Goal: Communication & Community: Answer question/provide support

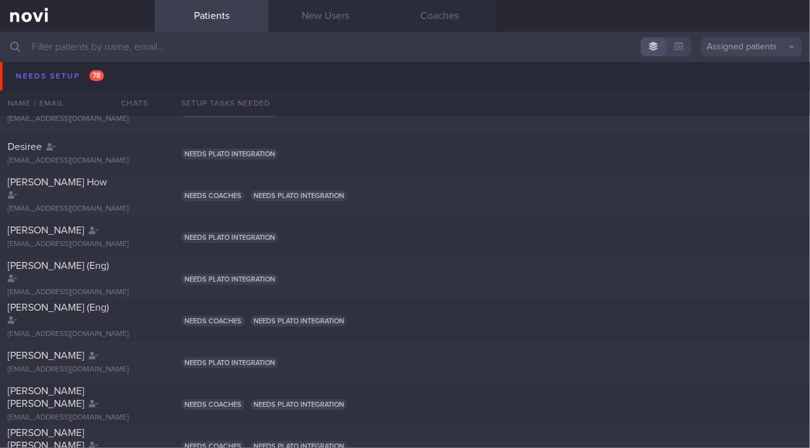
scroll to position [288, 0]
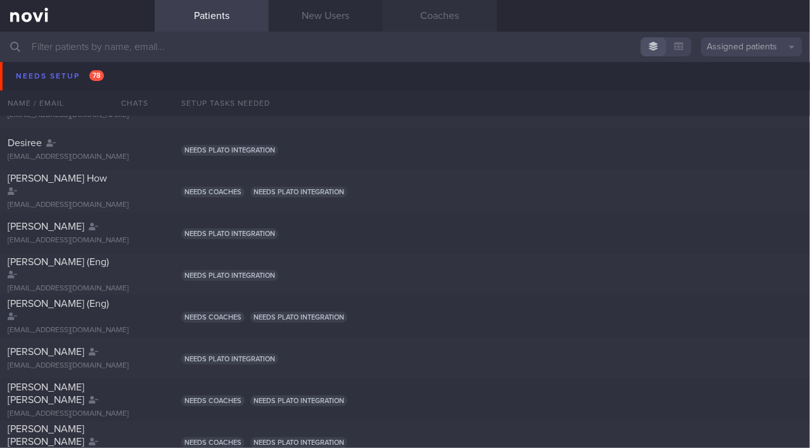
click at [431, 22] on link "Coaches" at bounding box center [440, 16] width 114 height 32
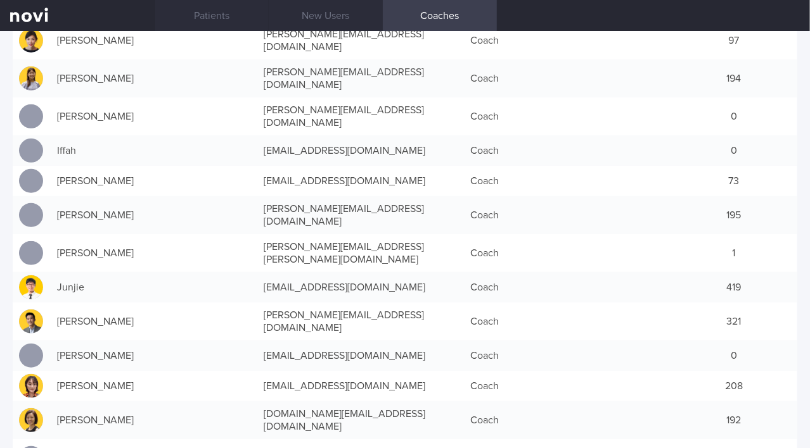
scroll to position [230, 0]
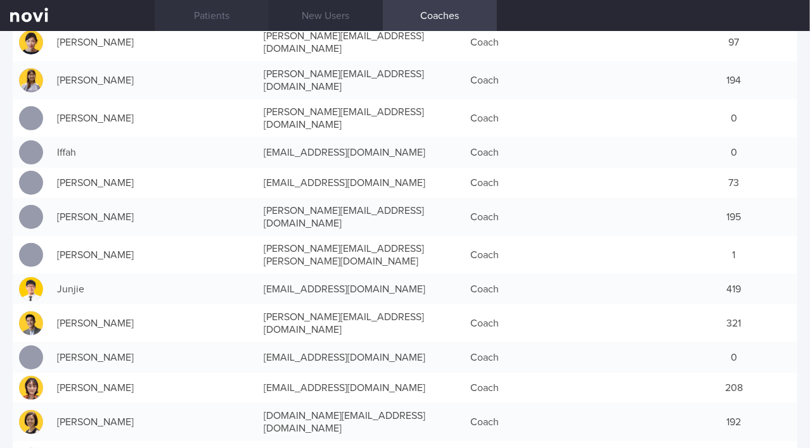
click at [229, 14] on link "Patients" at bounding box center [212, 16] width 114 height 32
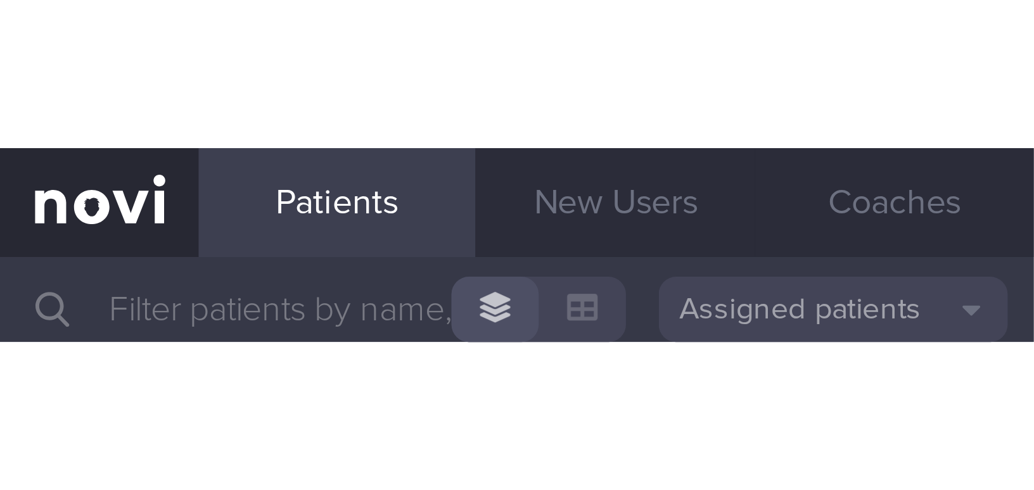
scroll to position [4434, 0]
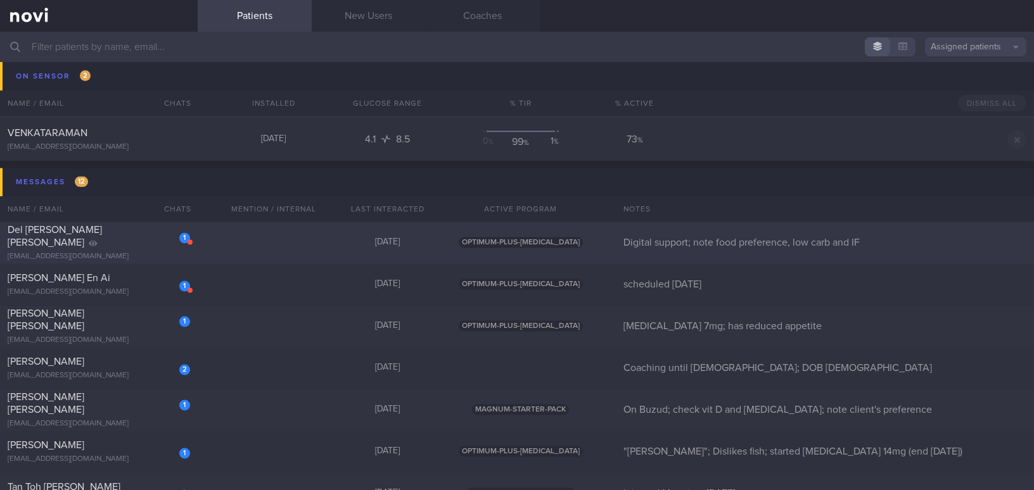
click at [93, 234] on div "Del [PERSON_NAME] [PERSON_NAME]" at bounding box center [97, 236] width 179 height 25
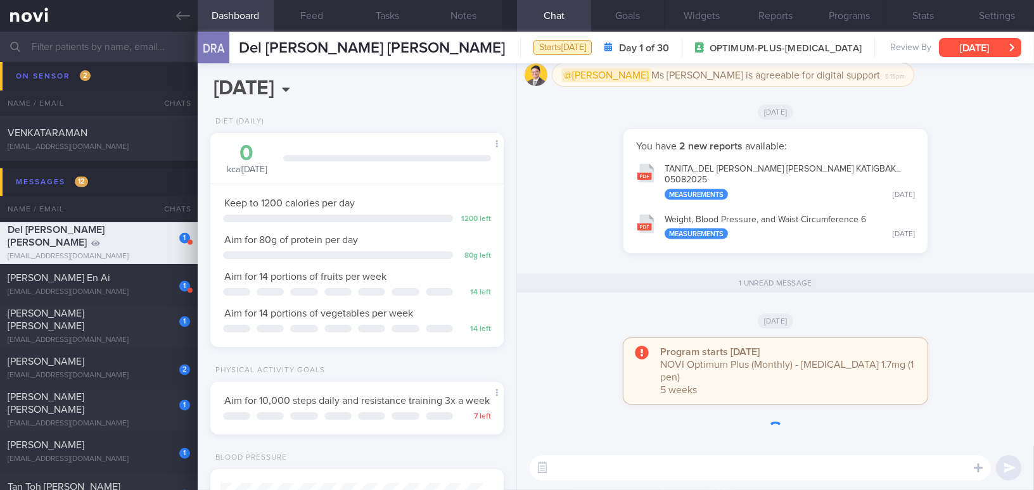
scroll to position [149, 262]
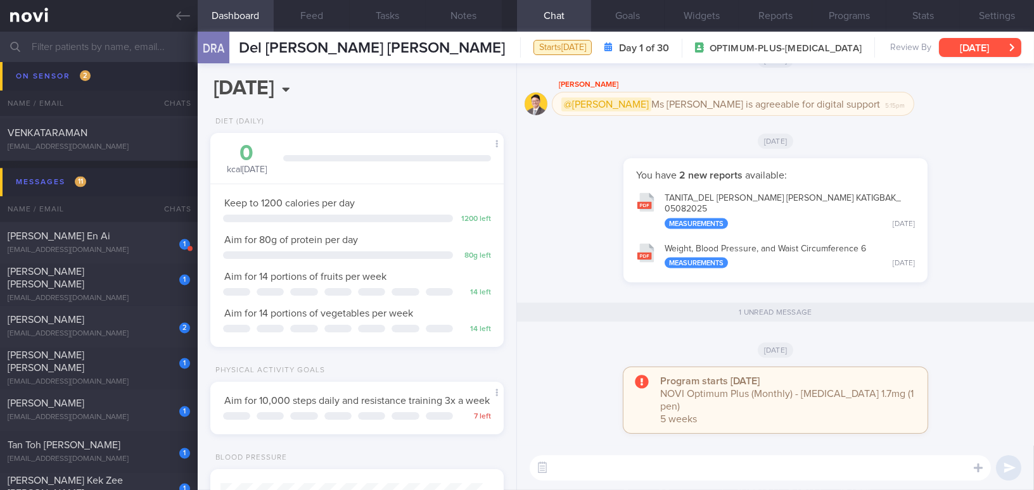
click at [809, 46] on button "[DATE]" at bounding box center [980, 47] width 82 height 19
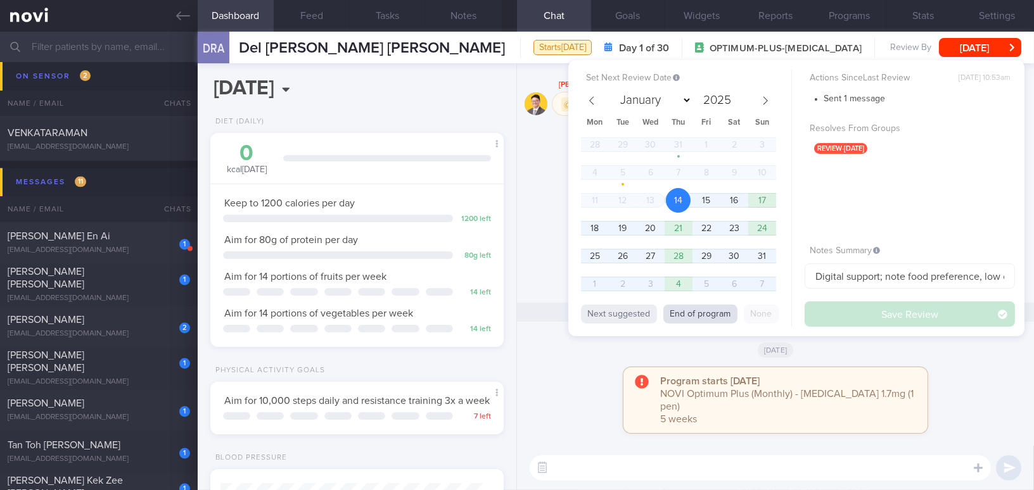
click at [701, 310] on button "End of program" at bounding box center [700, 314] width 74 height 19
select select "8"
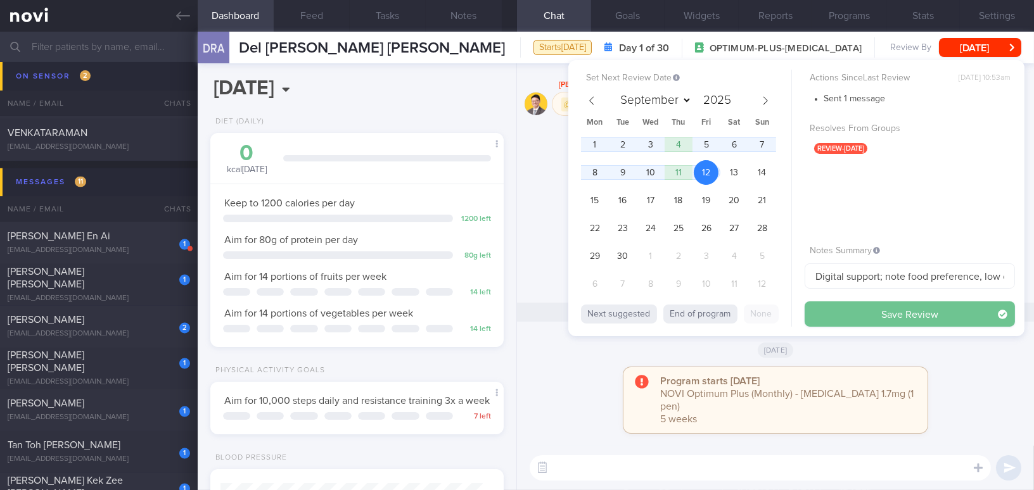
click at [809, 307] on button "Save Review" at bounding box center [910, 314] width 210 height 25
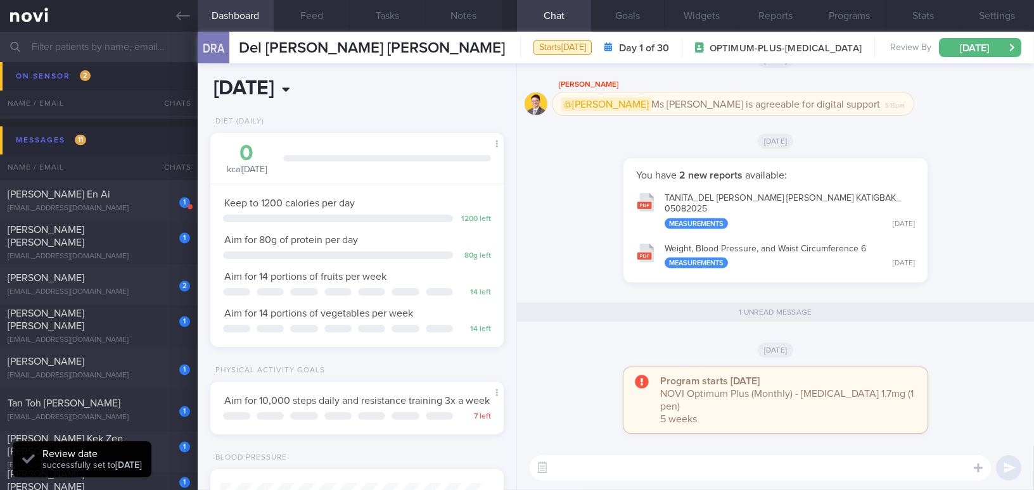
scroll to position [4392, 0]
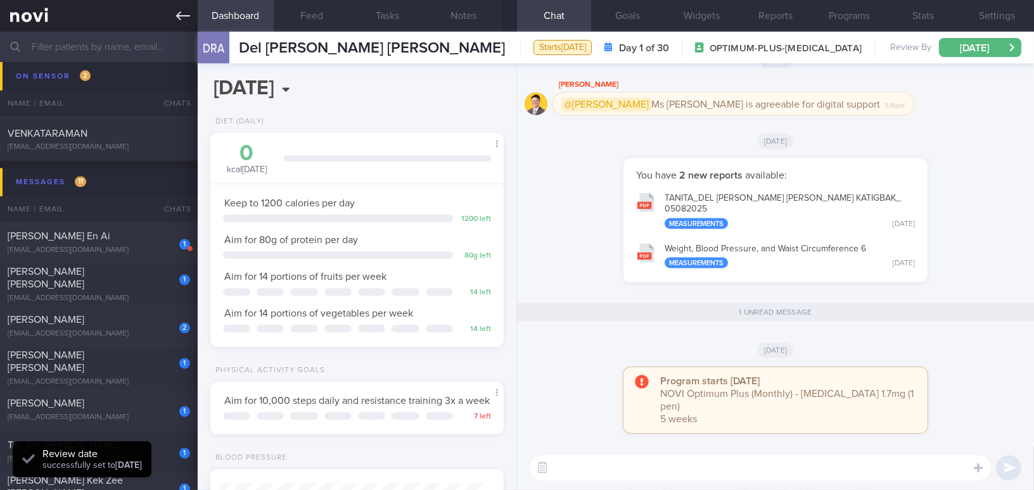
click at [184, 16] on icon at bounding box center [183, 15] width 14 height 9
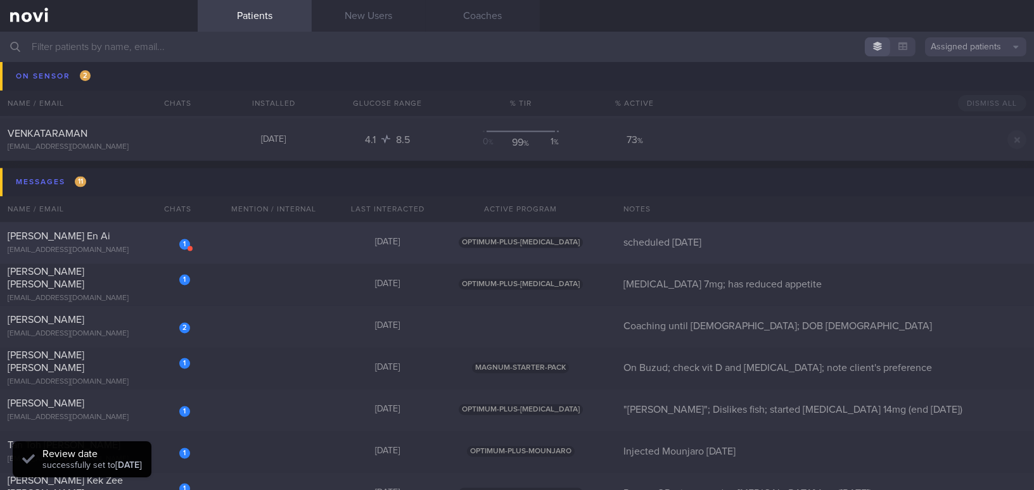
click at [137, 248] on div "carollingenai@hotmail.com" at bounding box center [99, 251] width 182 height 10
select select "7"
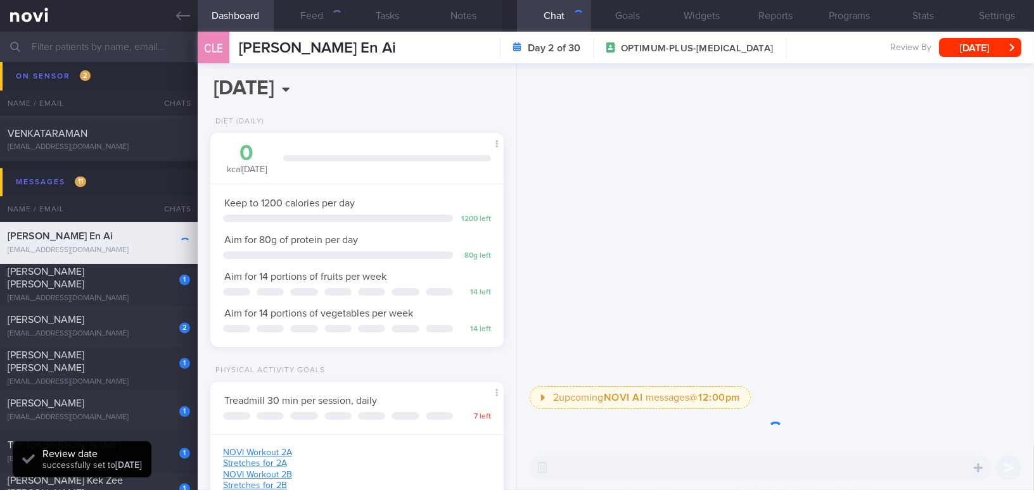
scroll to position [130, 262]
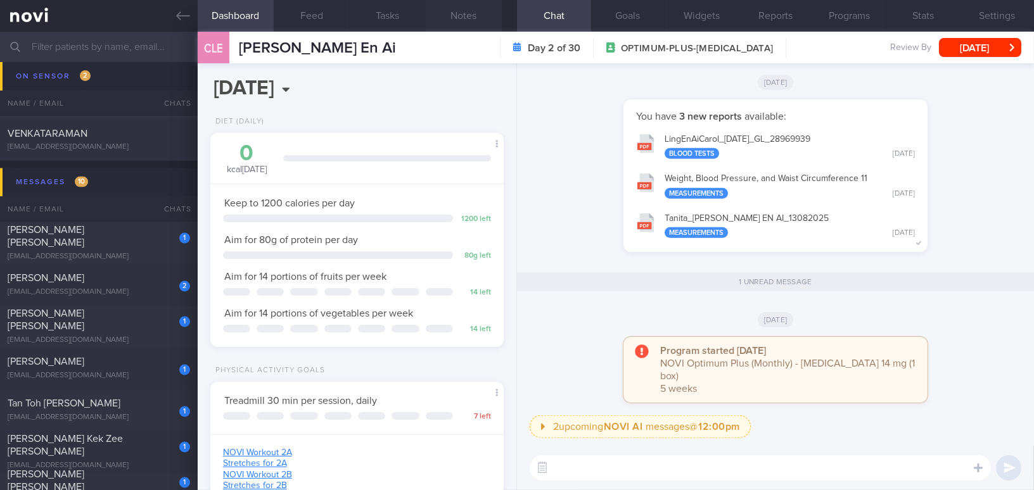
click at [475, 9] on button "Notes" at bounding box center [464, 16] width 76 height 32
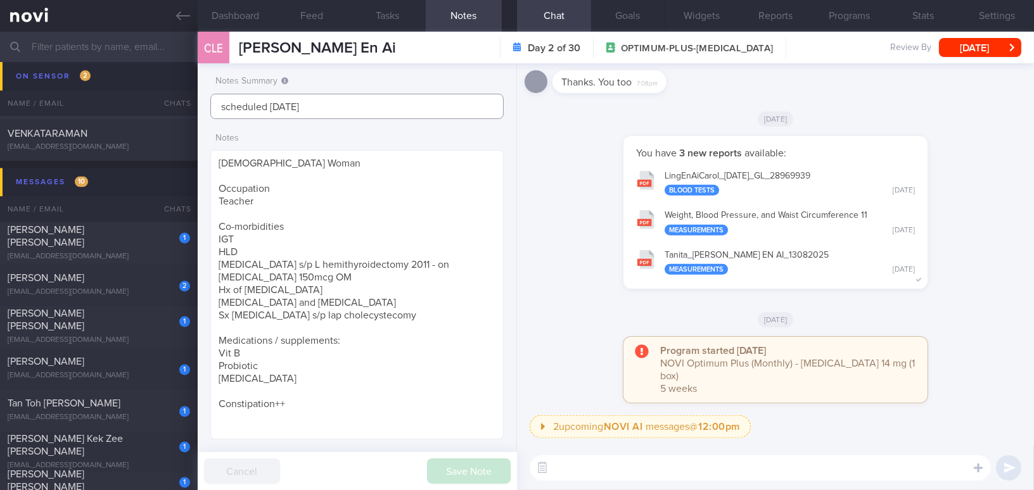
drag, startPoint x: 211, startPoint y: 101, endPoint x: 129, endPoint y: 96, distance: 82.5
click at [129, 96] on div "Patients New Users Coaches Assigned patients Assigned patients All active patie…" at bounding box center [517, 261] width 1034 height 459
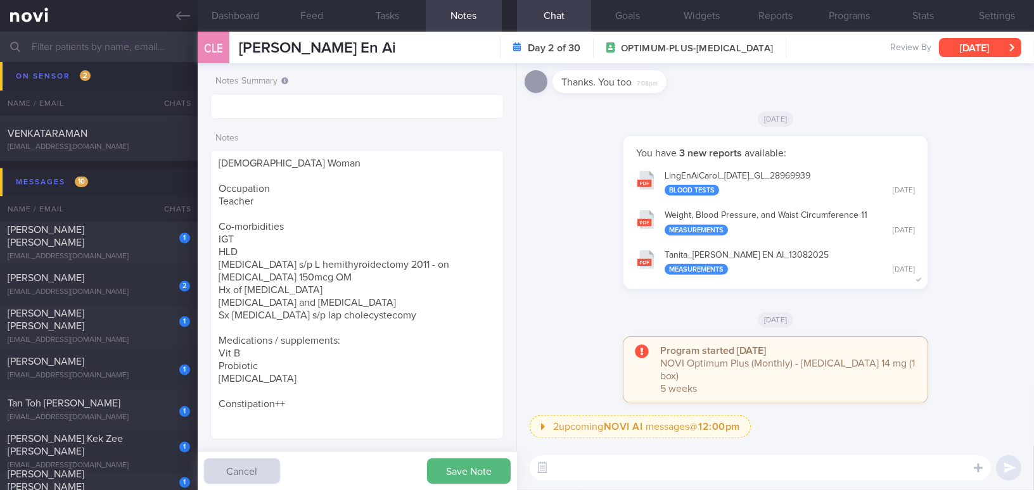
click at [809, 51] on button "Wed, 13 Aug" at bounding box center [980, 47] width 82 height 19
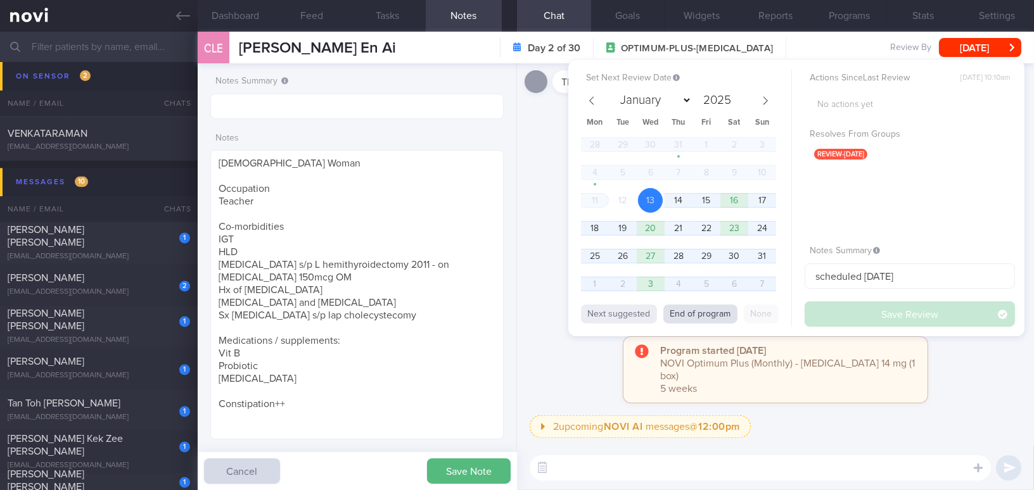
click at [708, 313] on button "End of program" at bounding box center [700, 314] width 74 height 19
select select "8"
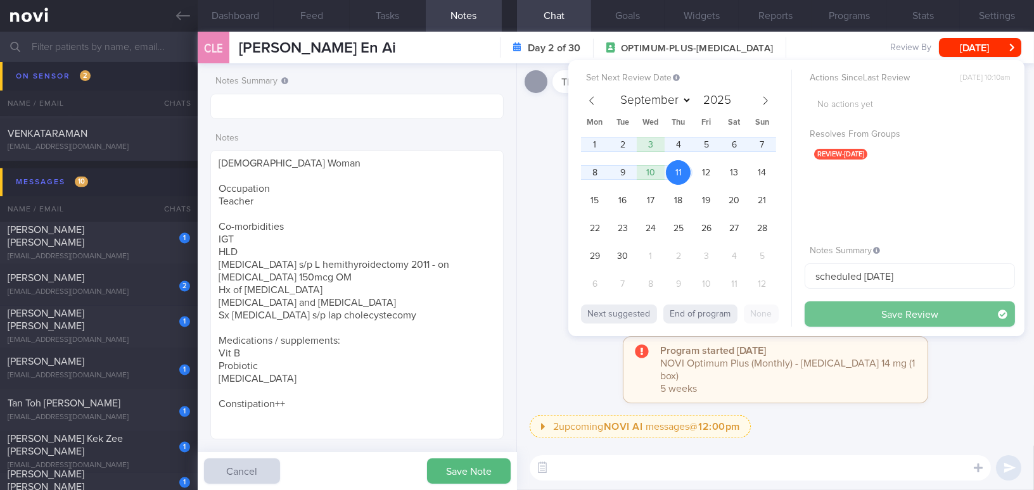
click at [809, 307] on button "Save Review" at bounding box center [910, 314] width 210 height 25
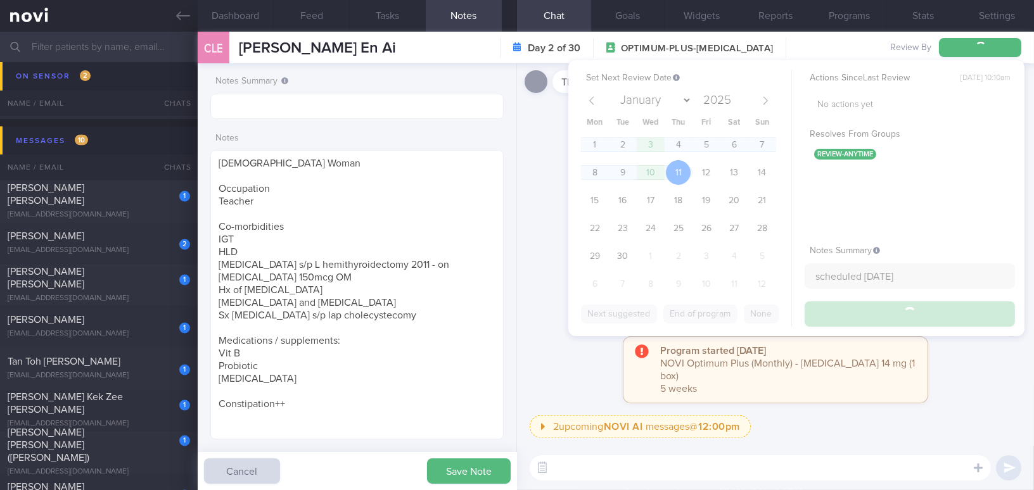
type input "scheduled 24/9/25"
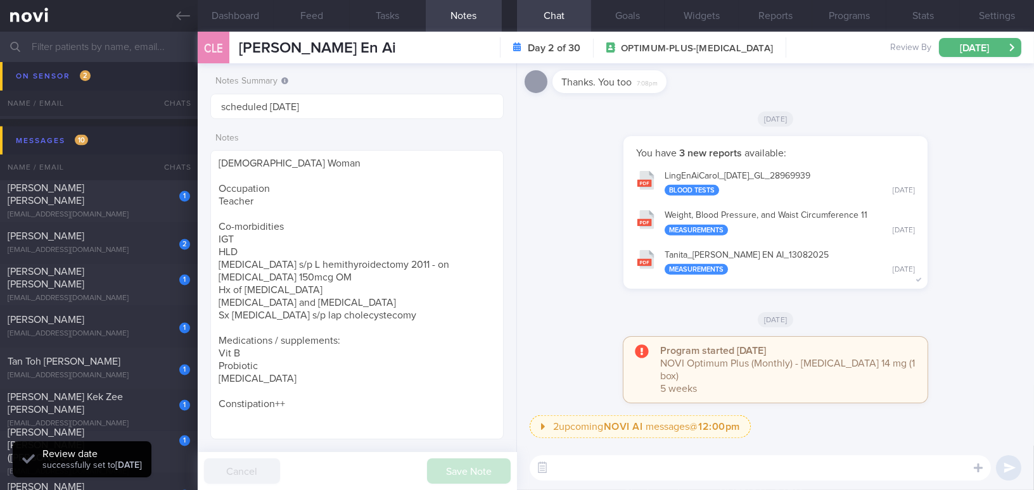
scroll to position [4350, 0]
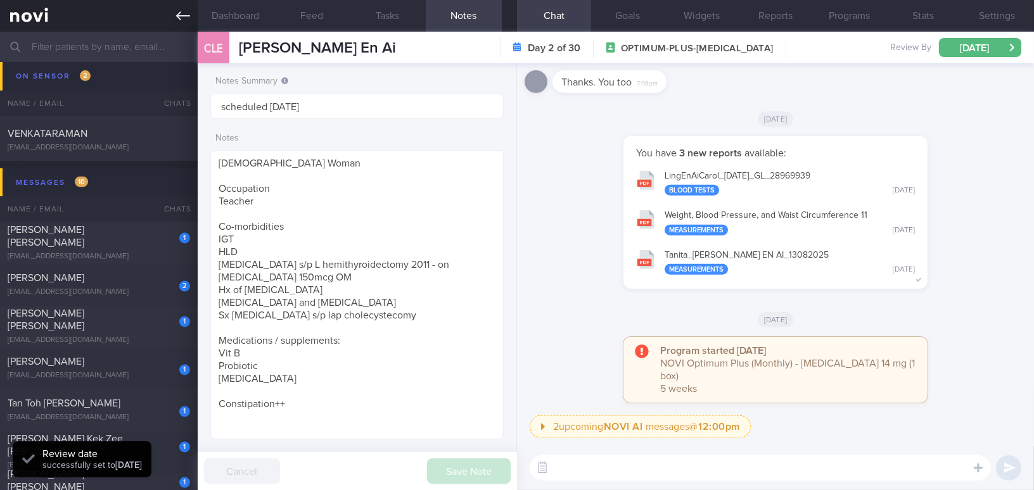
click at [173, 17] on link at bounding box center [99, 16] width 198 height 32
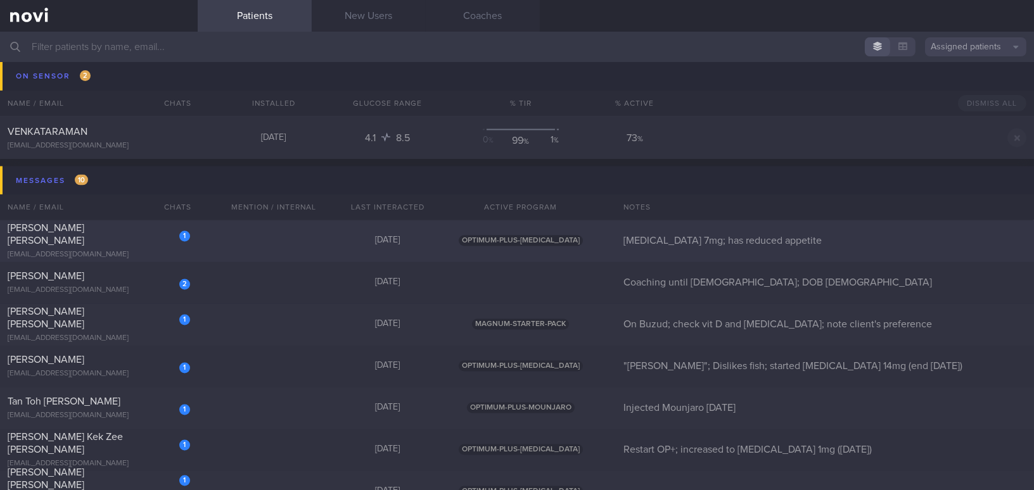
scroll to position [4350, 0]
click at [130, 243] on div "1 Samuel Lim Wei Yi samm.lim@gmail.com" at bounding box center [99, 243] width 198 height 38
select select "7"
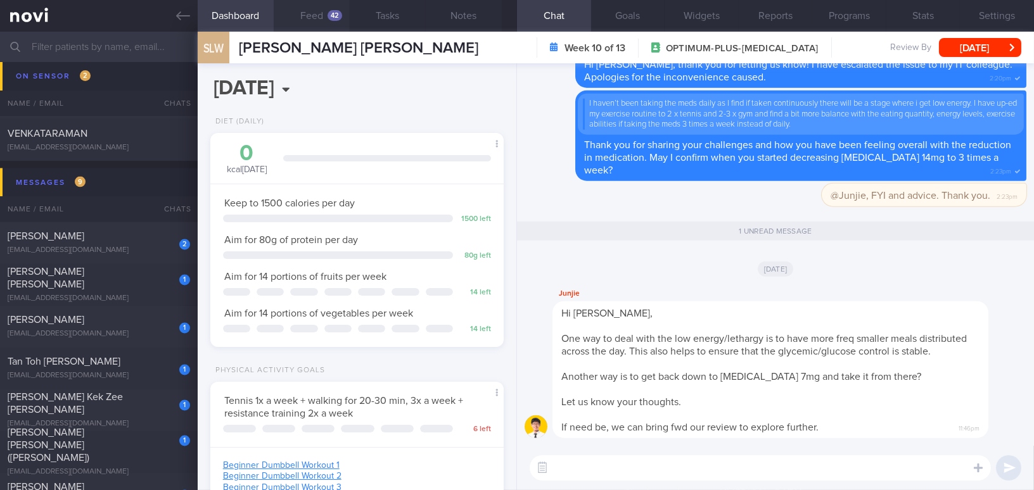
click at [311, 15] on button "Feed 42" at bounding box center [312, 16] width 76 height 32
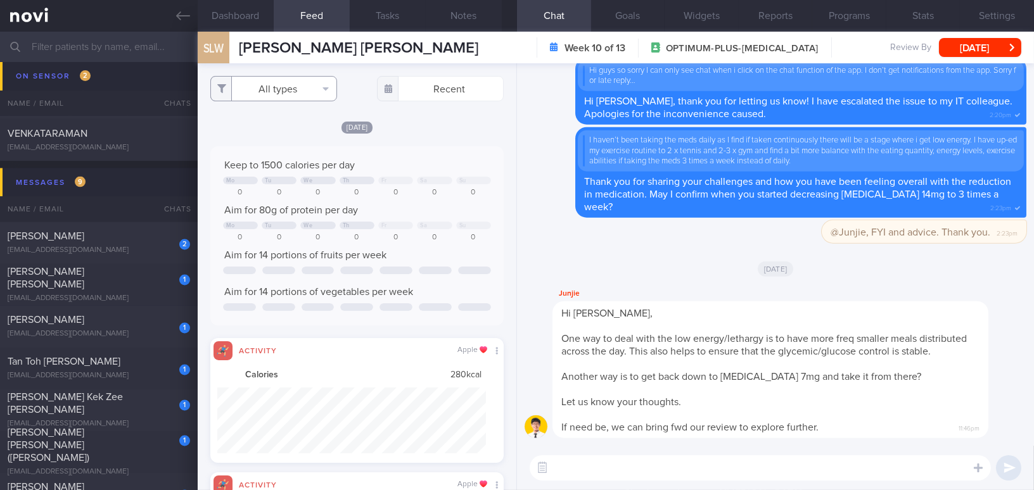
click at [272, 90] on button "All types" at bounding box center [273, 88] width 127 height 25
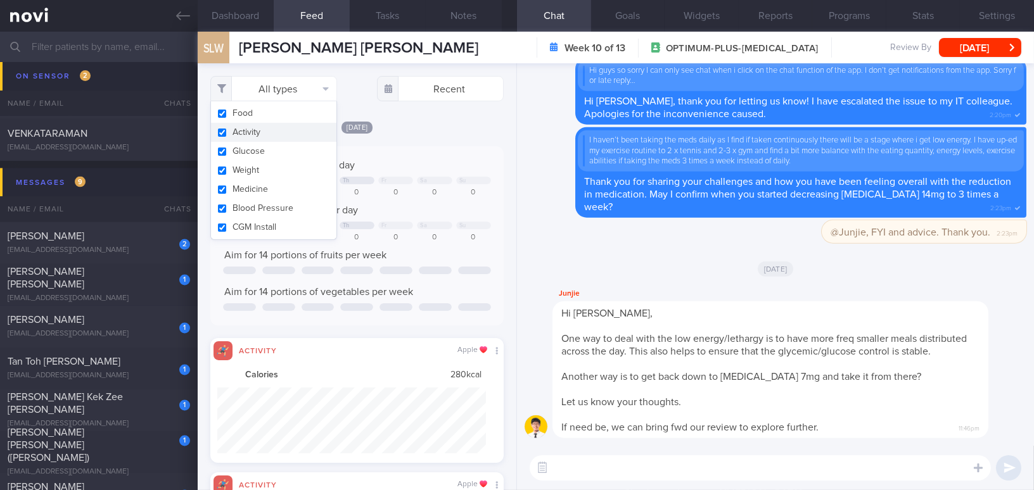
click at [226, 134] on button "Activity" at bounding box center [273, 132] width 125 height 19
checkbox input "false"
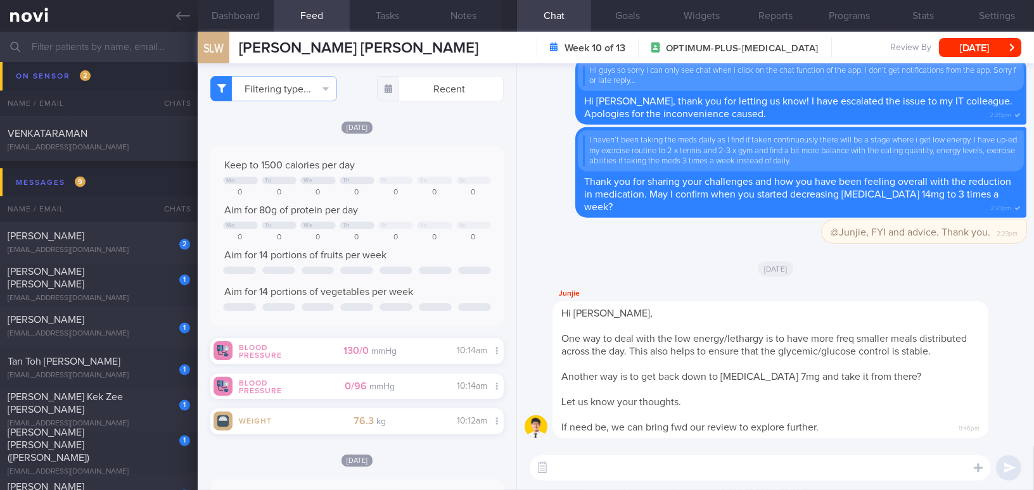
click at [480, 158] on div "Keep to 1500 calories per day Mo Tu We Th Fr Sa Su 0 0 0 0 0 0 0 Aim for 80g of…" at bounding box center [356, 235] width 293 height 179
click at [232, 15] on button "Dashboard" at bounding box center [236, 16] width 76 height 32
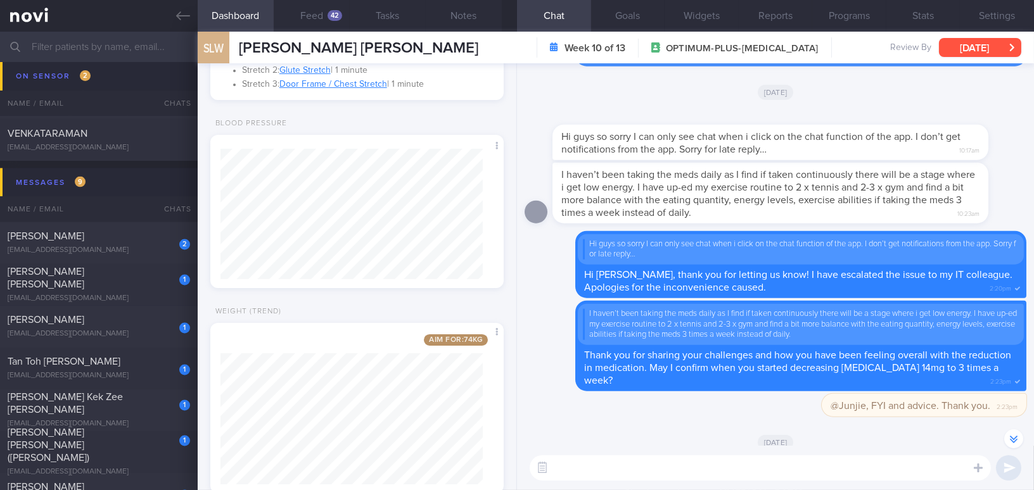
click at [809, 44] on button "[DATE]" at bounding box center [980, 47] width 82 height 19
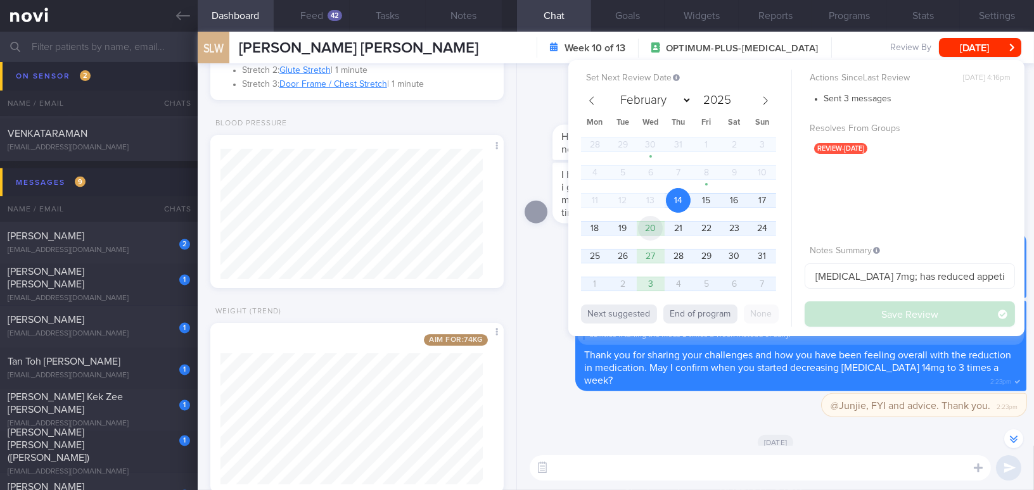
click at [644, 225] on span "20" at bounding box center [650, 228] width 25 height 25
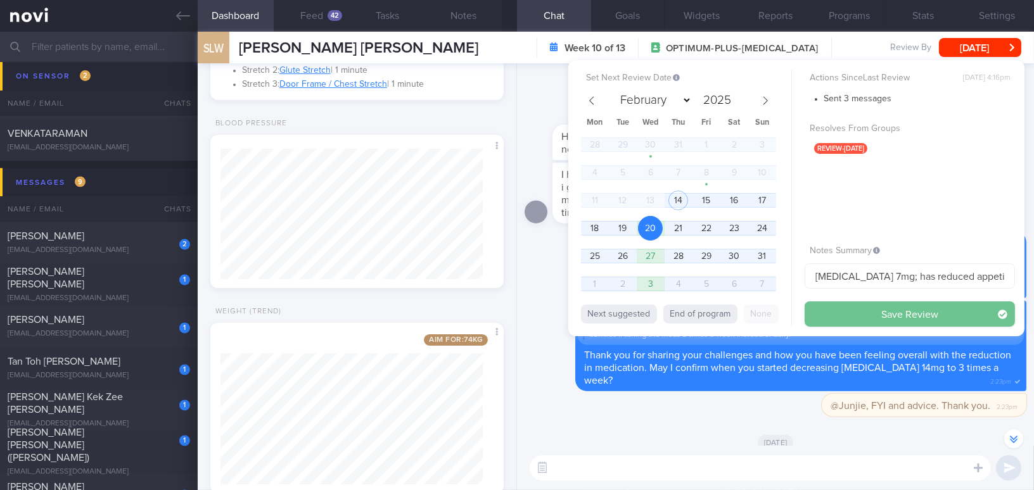
click at [809, 315] on button "Save Review" at bounding box center [910, 314] width 210 height 25
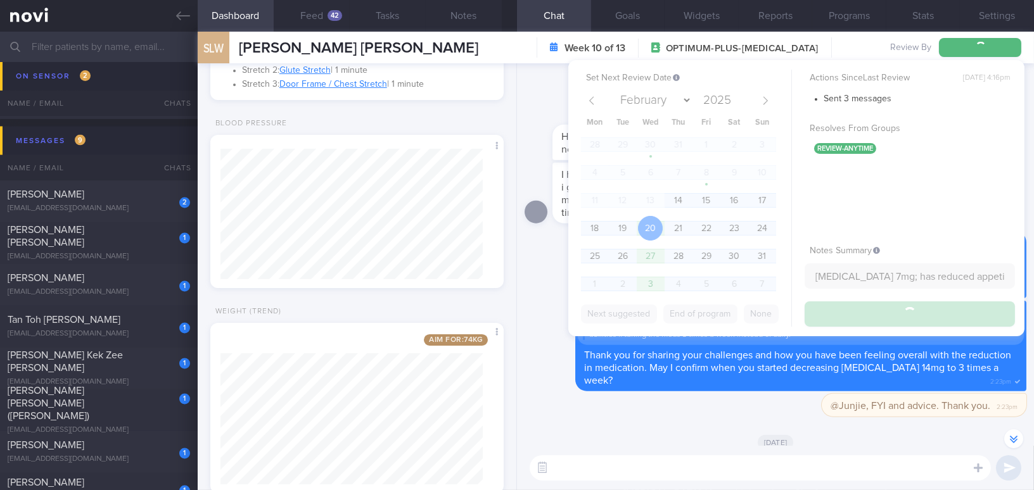
scroll to position [4309, 0]
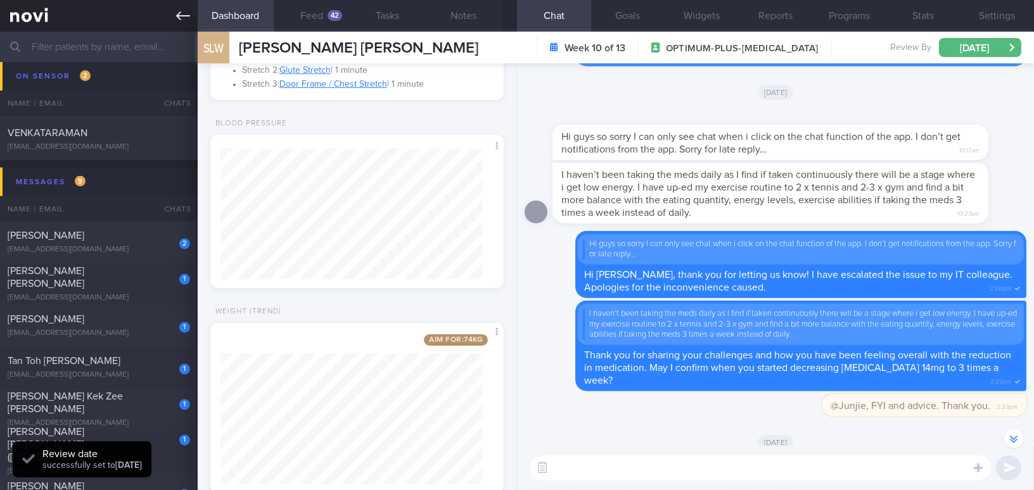
click at [186, 10] on icon at bounding box center [183, 16] width 14 height 14
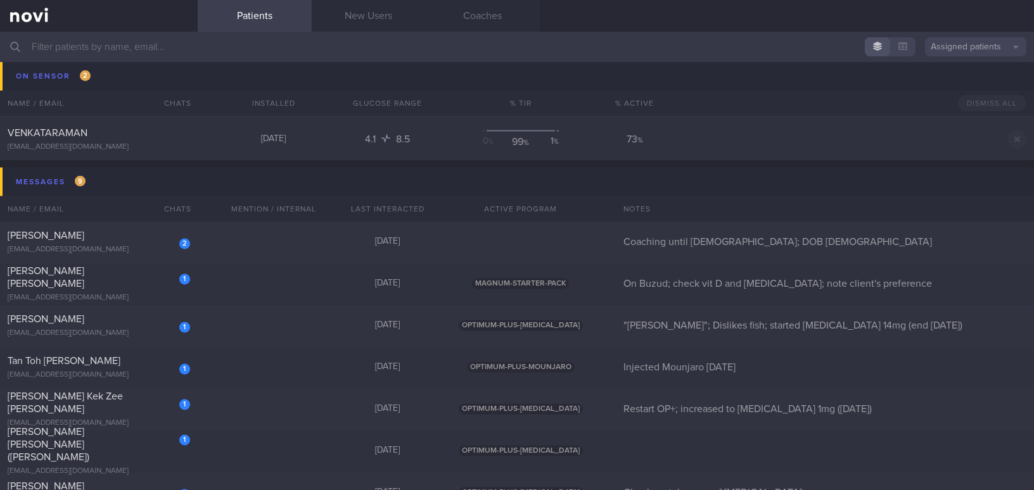
click at [167, 45] on input "text" at bounding box center [517, 47] width 1034 height 30
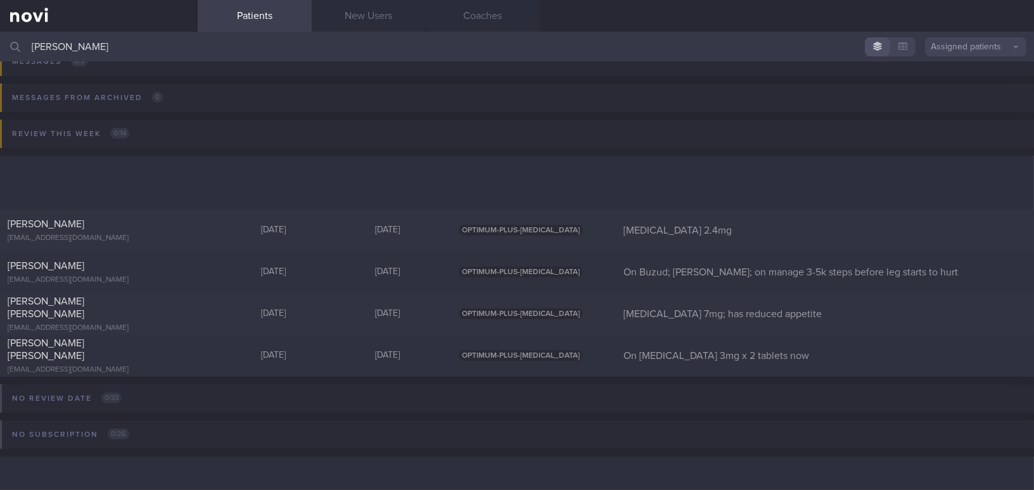
scroll to position [239, 0]
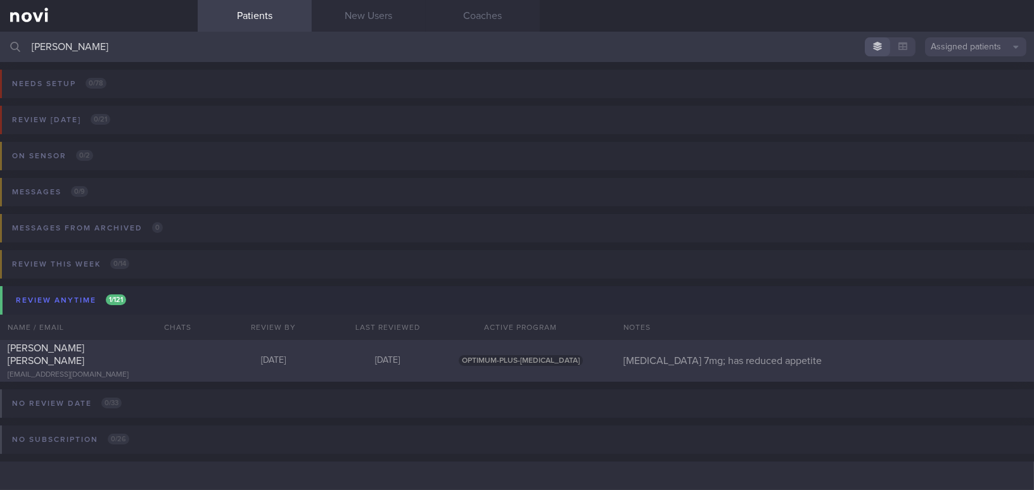
type input "samuel"
click at [73, 371] on div "samm.lim@gmail.com" at bounding box center [99, 376] width 182 height 10
select select "7"
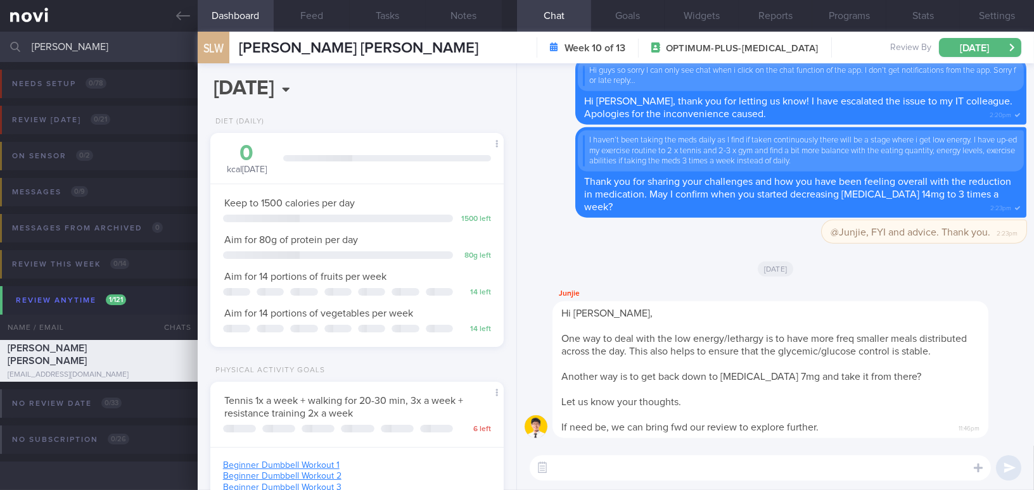
scroll to position [148, 262]
drag, startPoint x: 64, startPoint y: 48, endPoint x: 3, endPoint y: 44, distance: 60.9
click at [3, 44] on div "samuel Assigned patients Assigned patients All active patients Archived patients" at bounding box center [517, 47] width 1034 height 30
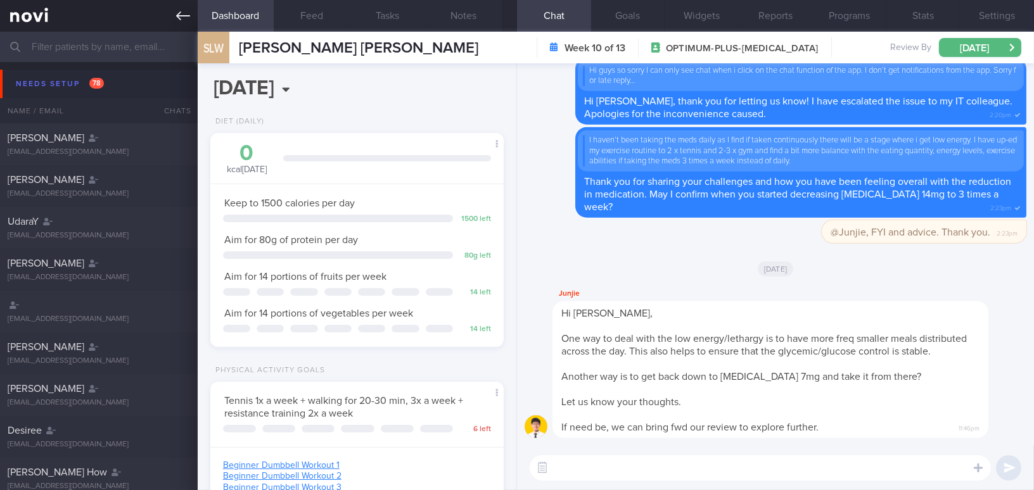
click at [171, 15] on link at bounding box center [99, 16] width 198 height 32
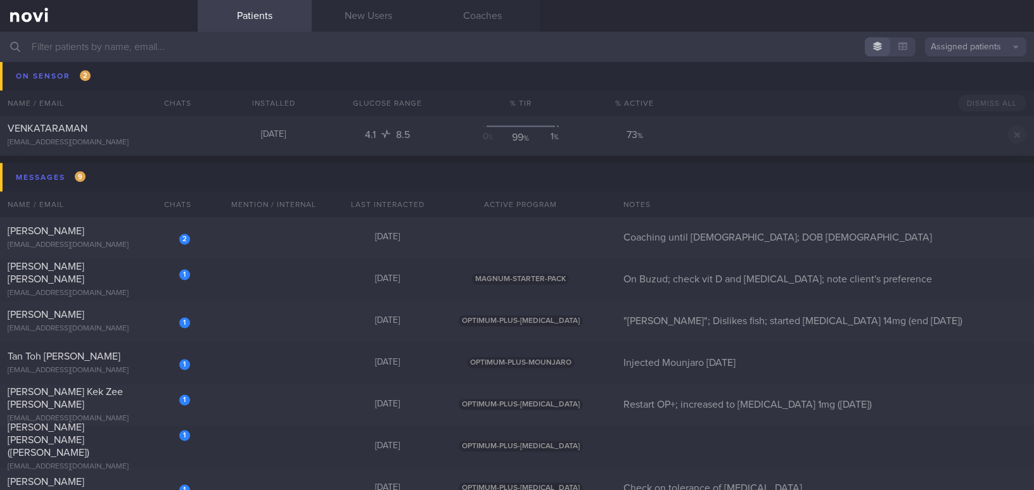
scroll to position [4320, 0]
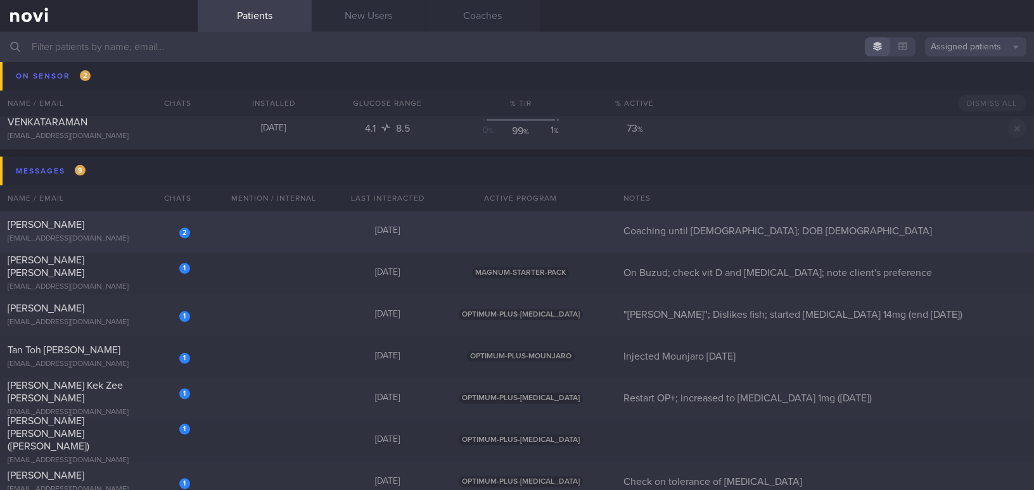
click at [125, 235] on div "[EMAIL_ADDRESS][DOMAIN_NAME]" at bounding box center [99, 240] width 182 height 10
select select "7"
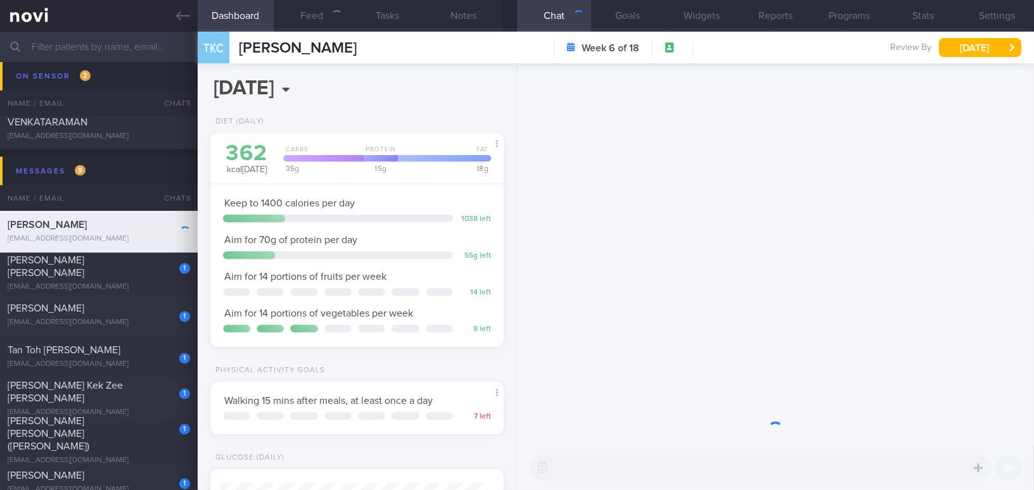
scroll to position [149, 262]
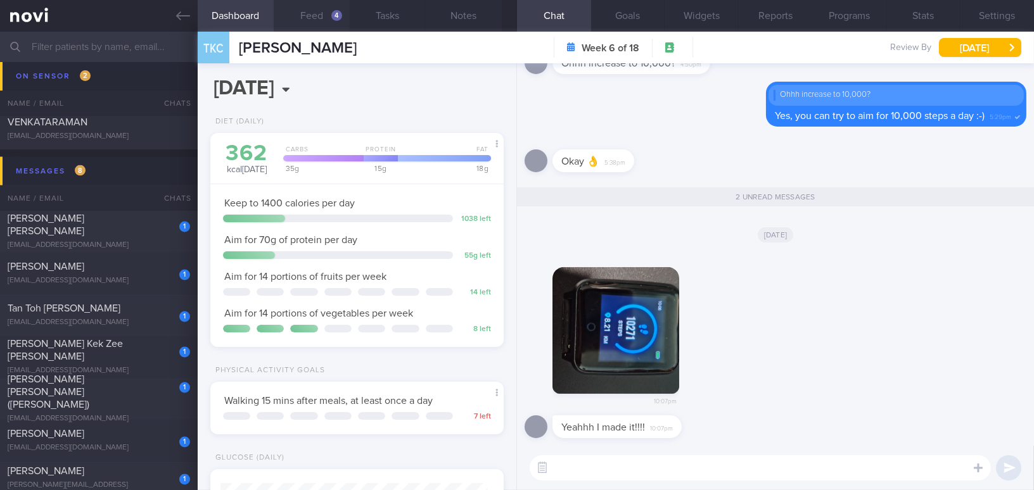
click at [302, 16] on button "Feed 4" at bounding box center [312, 16] width 76 height 32
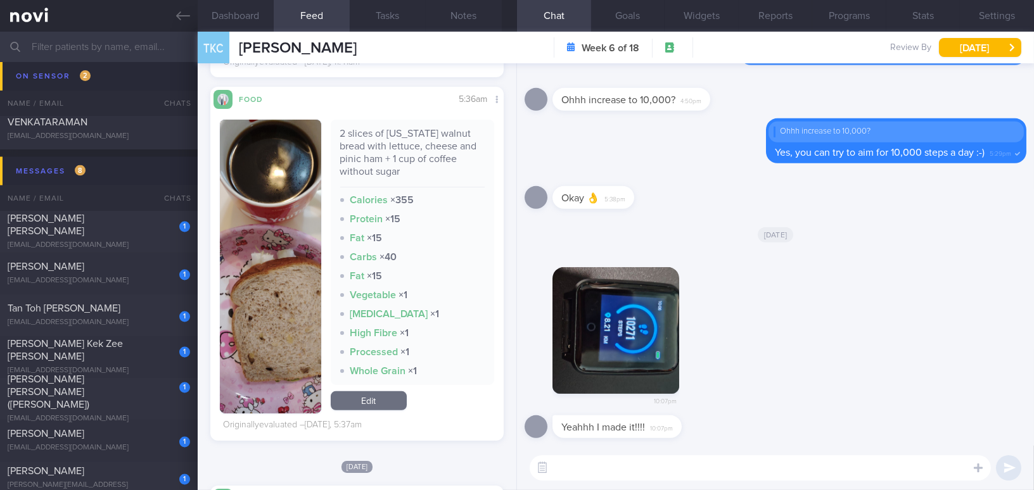
scroll to position [921, 0]
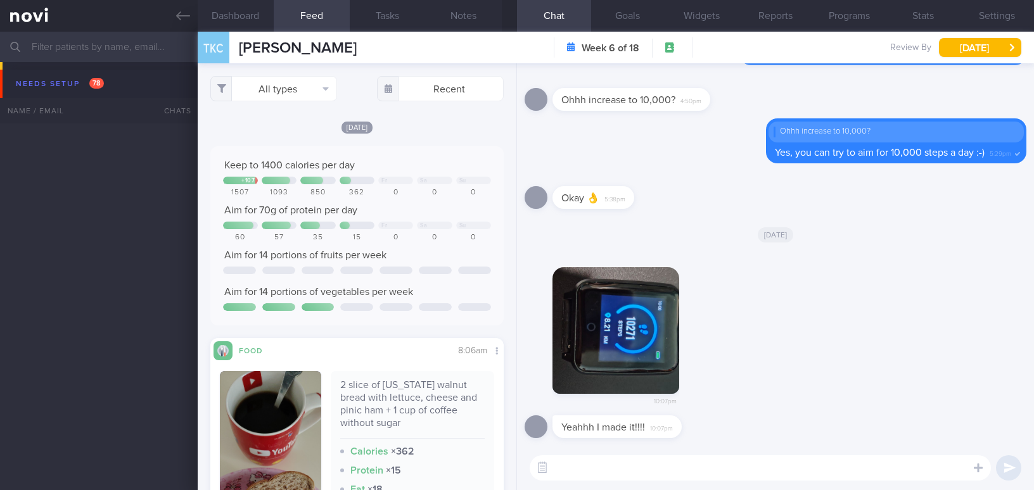
select select "7"
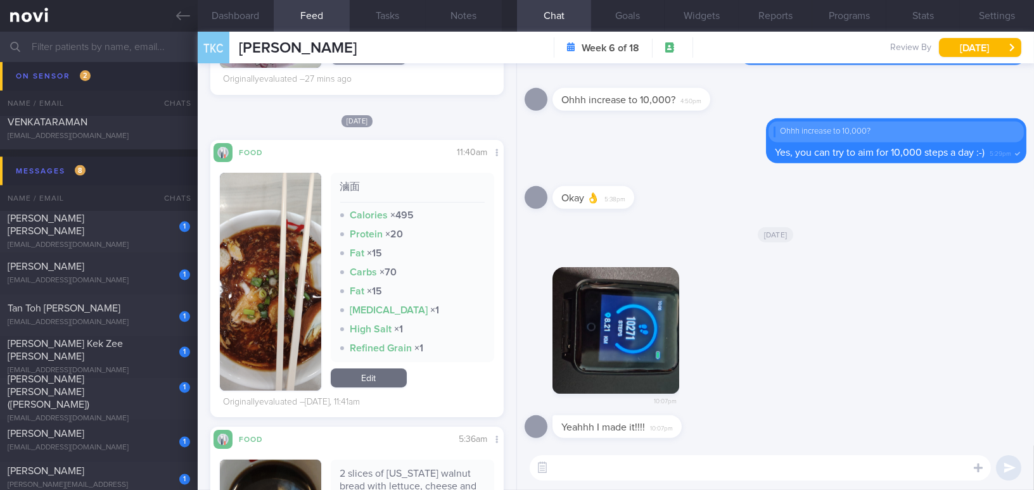
scroll to position [576, 0]
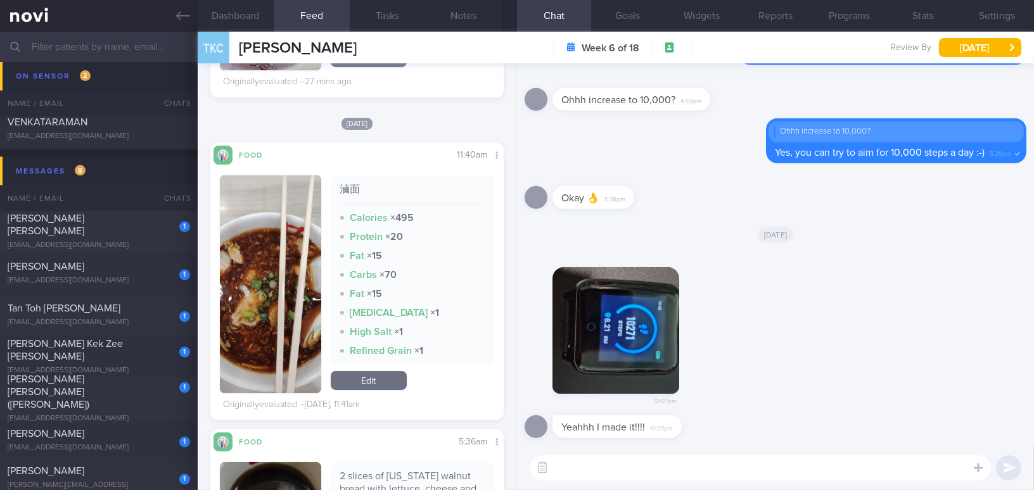
click at [239, 270] on button "button" at bounding box center [270, 284] width 101 height 218
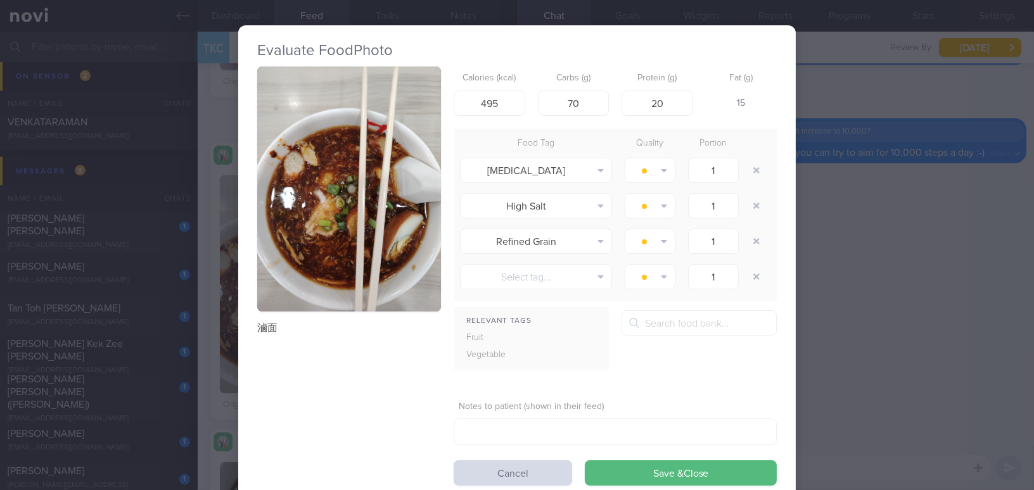
click at [308, 199] on button "button" at bounding box center [349, 189] width 184 height 245
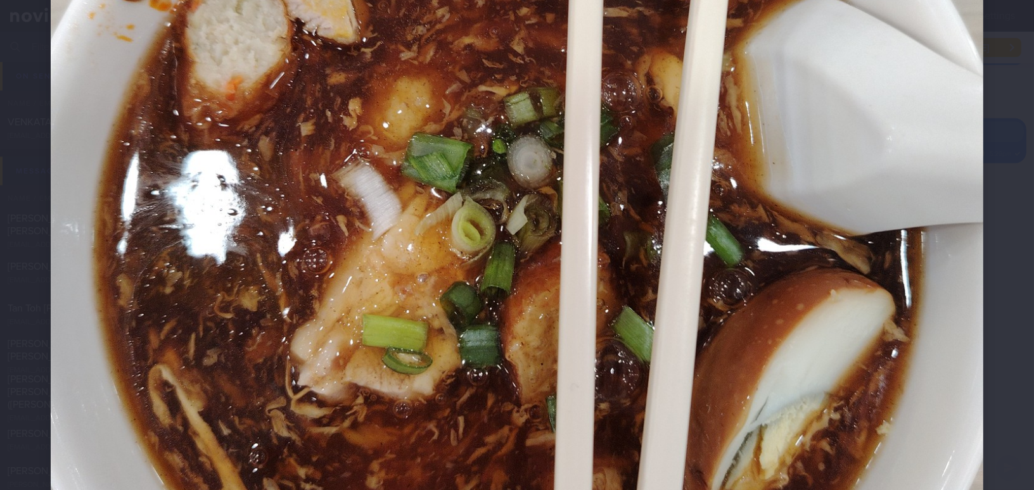
scroll to position [518, 0]
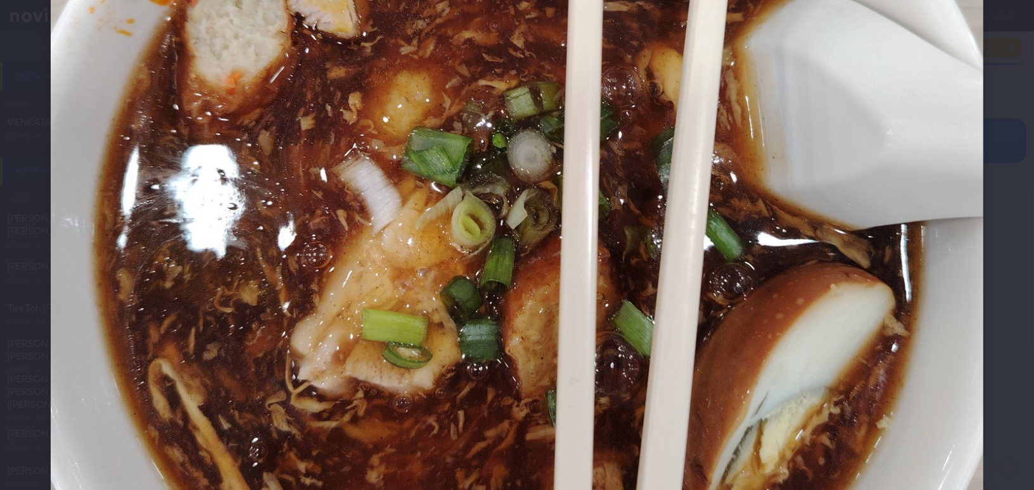
click at [706, 217] on img at bounding box center [517, 154] width 932 height 1243
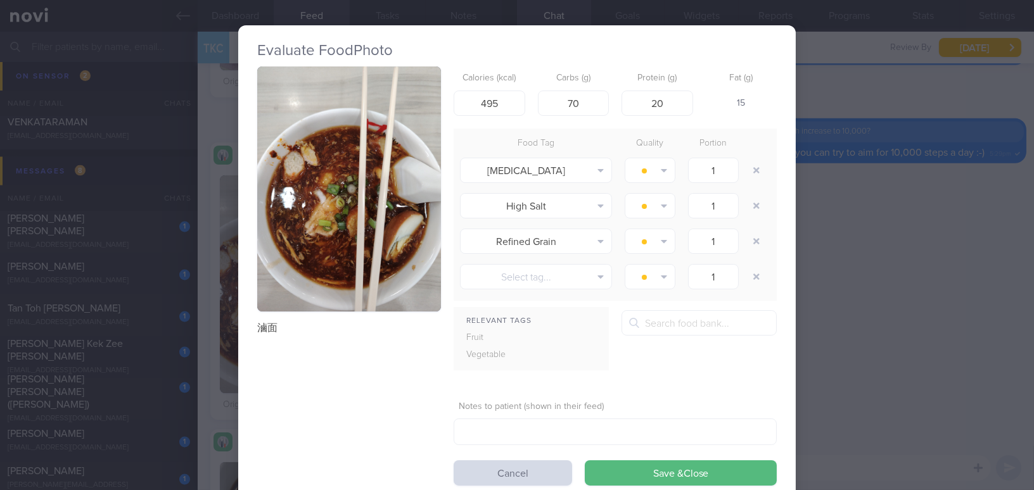
click at [846, 277] on div "Evaluate Food Photo 滷面 Calories (kcal) 495 Carbs (g) 70 Protein (g) 20 Fat (g) …" at bounding box center [517, 245] width 1034 height 490
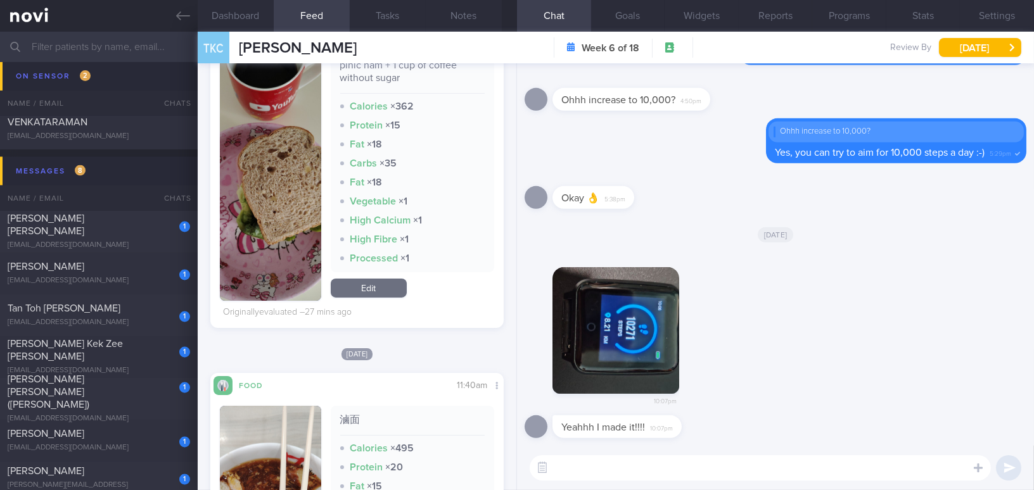
scroll to position [518, 0]
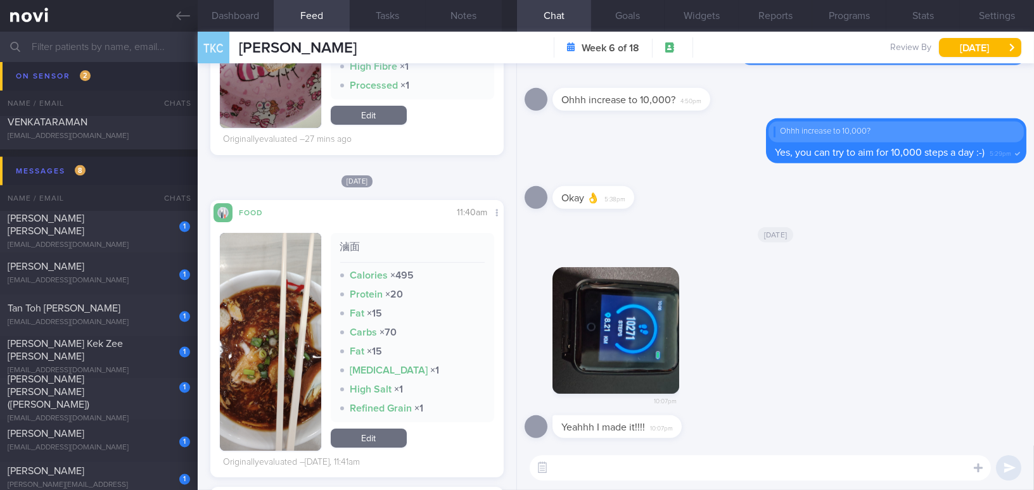
click at [590, 462] on textarea at bounding box center [760, 467] width 461 height 25
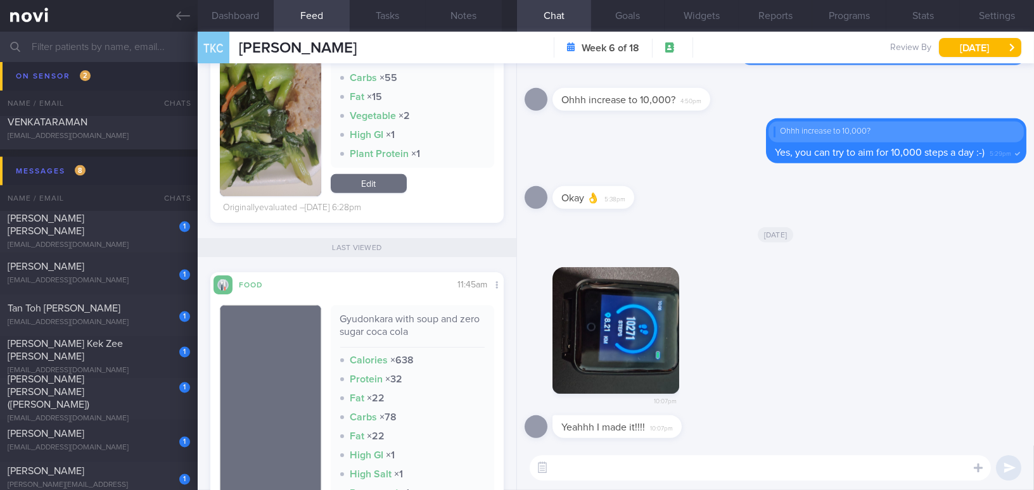
scroll to position [1497, 0]
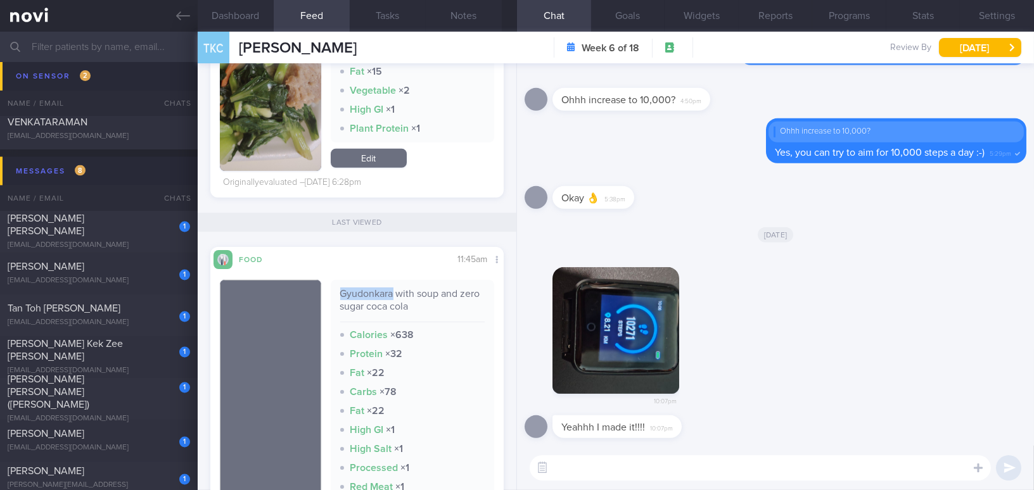
drag, startPoint x: 337, startPoint y: 291, endPoint x: 390, endPoint y: 290, distance: 52.6
click at [390, 290] on div "Gyudonkara with soup and zero sugar coca cola" at bounding box center [412, 305] width 145 height 35
copy div "Gyudonkara"
click at [637, 471] on textarea at bounding box center [760, 467] width 461 height 25
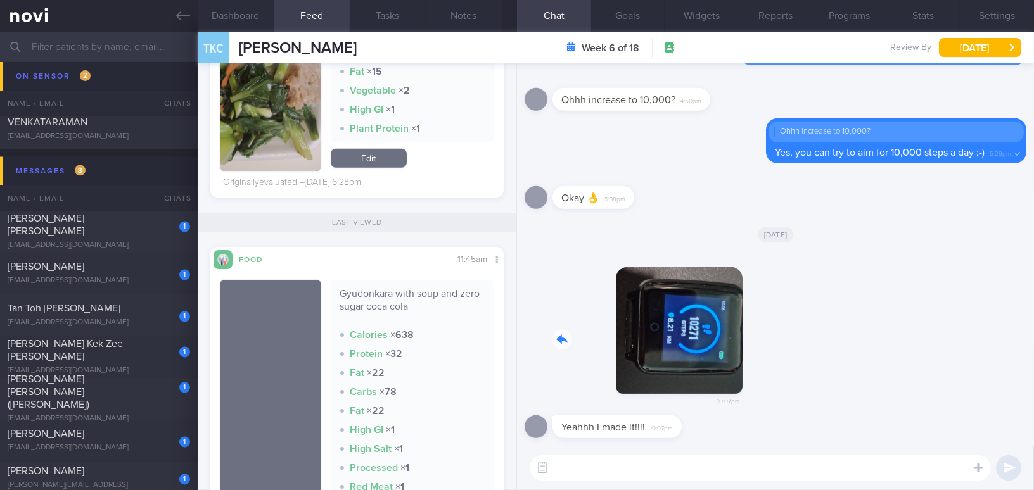
drag, startPoint x: 626, startPoint y: 356, endPoint x: 790, endPoint y: 366, distance: 164.3
click at [790, 366] on div "10:07pm" at bounding box center [776, 334] width 502 height 164
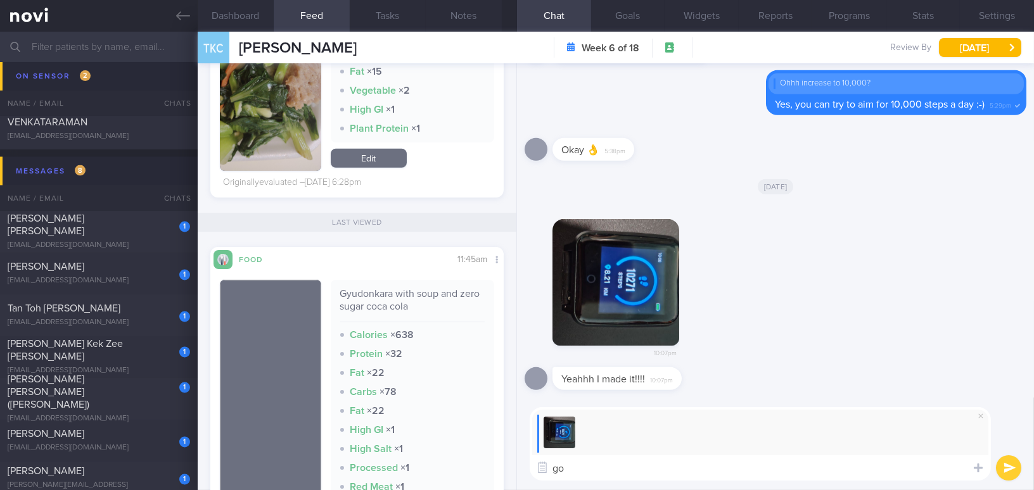
type textarea "g"
drag, startPoint x: 668, startPoint y: 467, endPoint x: 792, endPoint y: 459, distance: 125.1
click at [792, 459] on textarea "Good morning Mdm Teo, well done! You may aim for" at bounding box center [760, 467] width 461 height 25
click at [688, 468] on textarea "Good morning Mdm Teo, well done! You may aim for" at bounding box center [760, 467] width 461 height 25
drag, startPoint x: 666, startPoint y: 467, endPoint x: 786, endPoint y: 469, distance: 119.7
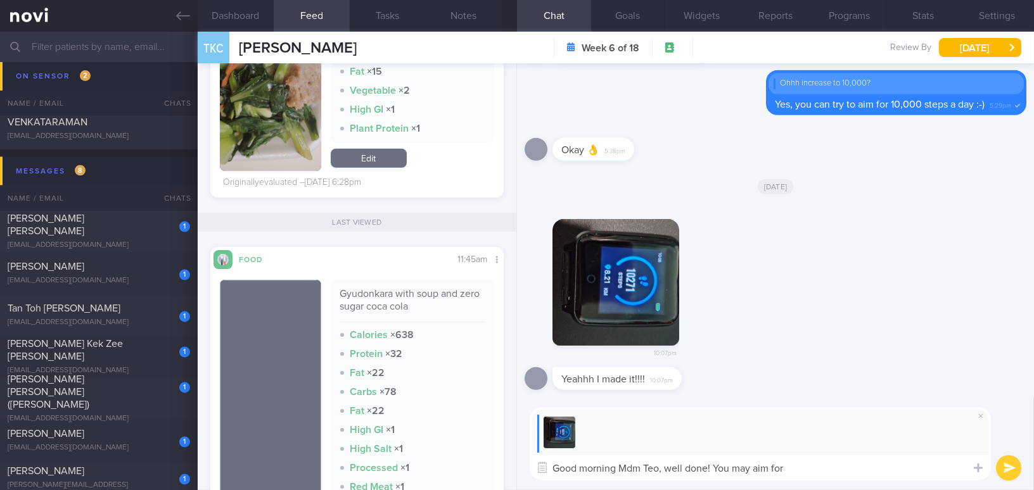
click at [786, 469] on textarea "Good morning Mdm Teo, well done! You may aim for" at bounding box center [760, 467] width 461 height 25
paste textarea "Well done! You can aim for 3 times a week of hitting 10,000 steps, then gradual…"
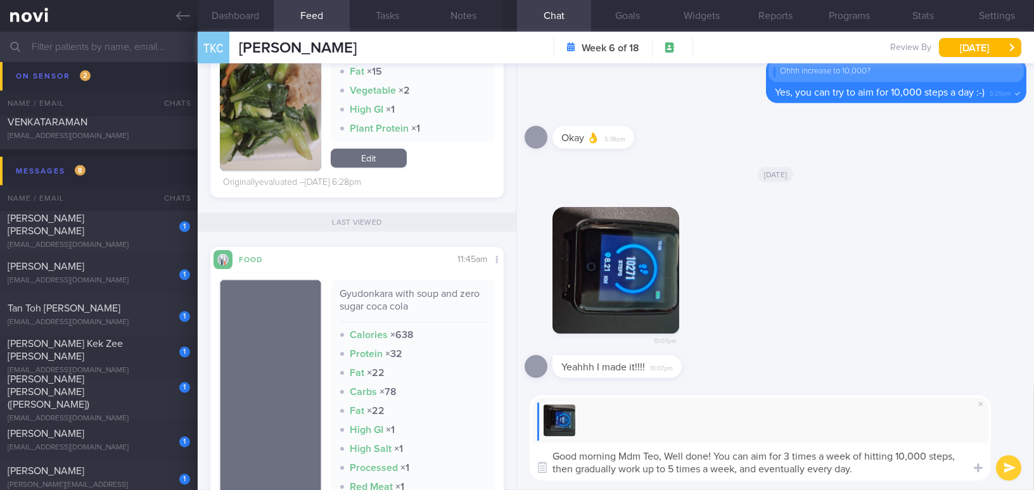
click at [676, 454] on textarea "Good morning Mdm Teo, Well done! You can aim for 3 times a week of hitting 10,0…" at bounding box center [760, 461] width 461 height 37
drag, startPoint x: 791, startPoint y: 455, endPoint x: 817, endPoint y: 454, distance: 26.6
click at [817, 454] on textarea "Good morning Mdm Teo, well done! You can aim for 3 times a week of hitting 10,0…" at bounding box center [760, 461] width 461 height 37
drag, startPoint x: 677, startPoint y: 467, endPoint x: 650, endPoint y: 469, distance: 27.3
click at [650, 469] on textarea "Good morning Mdm Teo, well done! You can aim for 3x a week of hitting 10,000 st…" at bounding box center [760, 461] width 461 height 37
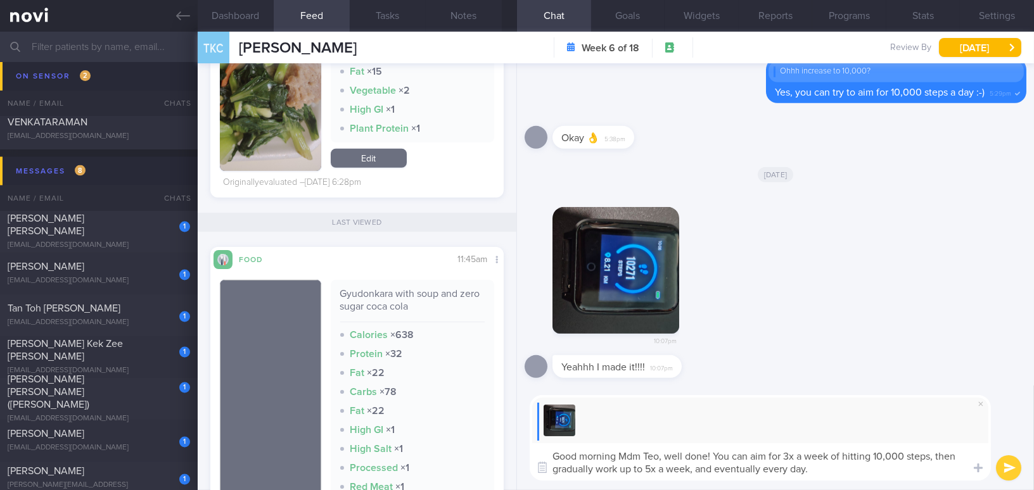
click at [830, 473] on textarea "Good morning Mdm Teo, well done! You can aim for 3x a week of hitting 10,000 st…" at bounding box center [760, 461] width 461 height 37
type textarea "Good morning Mdm Teo, well done! You can aim for 3x a week of hitting 10,000 st…"
click at [1007, 468] on button "submit" at bounding box center [1008, 467] width 25 height 25
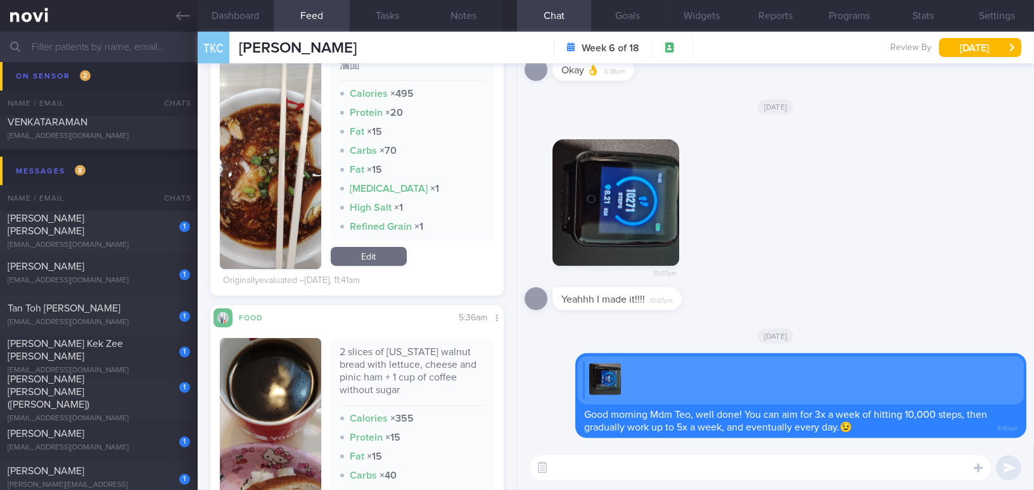
scroll to position [576, 0]
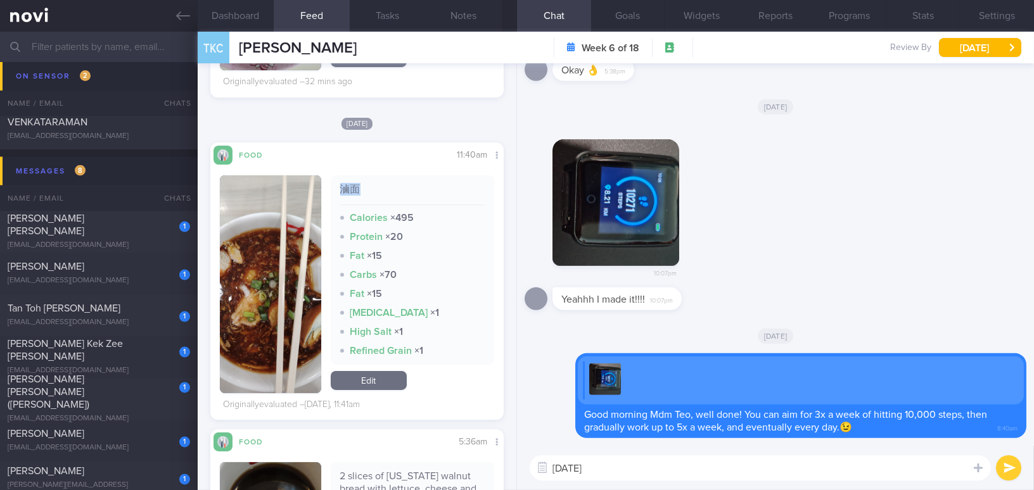
drag, startPoint x: 337, startPoint y: 186, endPoint x: 353, endPoint y: 186, distance: 16.5
click at [353, 186] on div "滷面" at bounding box center [412, 194] width 145 height 22
copy div "滷面"
click at [637, 476] on textarea "Yesterday's" at bounding box center [760, 467] width 461 height 25
paste textarea "滷面"
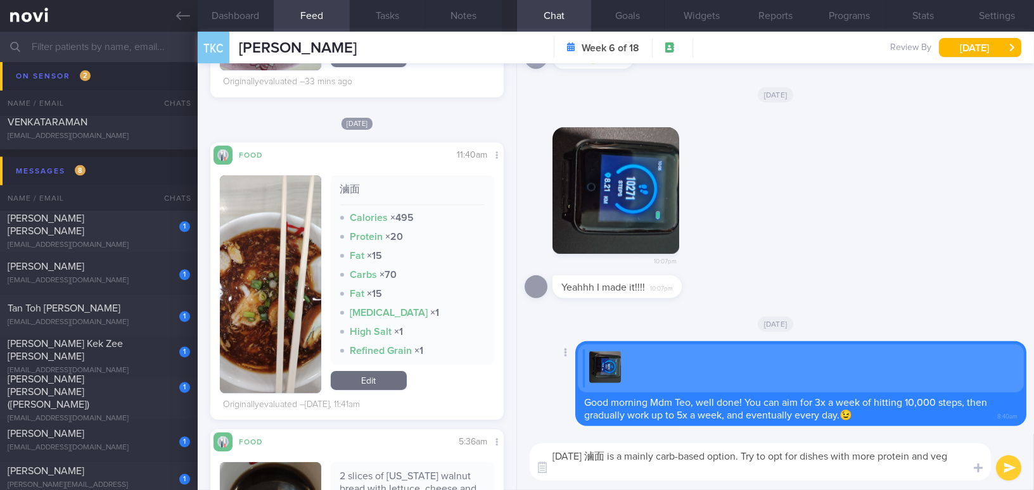
scroll to position [0, 0]
drag, startPoint x: 606, startPoint y: 467, endPoint x: 538, endPoint y: 456, distance: 68.7
click at [538, 456] on div "Chat Templates Admin CGM Weight Nutrition Physical Activity Infographics Articl…" at bounding box center [775, 462] width 517 height 56
click at [607, 470] on textarea "Yesterday's 滷面 is a mainly carb-based option. Try to opt for dishes with more p…" at bounding box center [760, 461] width 461 height 37
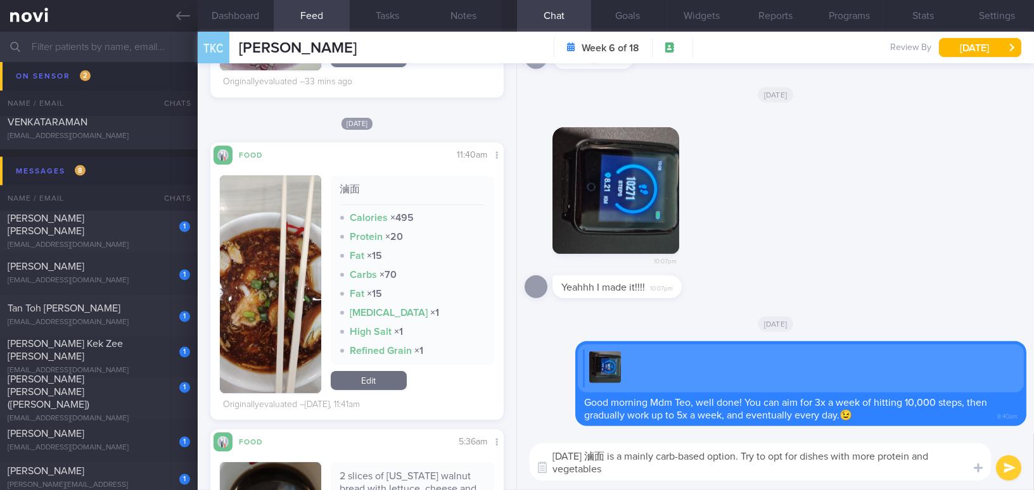
drag, startPoint x: 607, startPoint y: 470, endPoint x: 528, endPoint y: 451, distance: 82.0
click at [528, 451] on div "Yesterday's 滷面 is a mainly carb-based option. Try to opt for dishes with more p…" at bounding box center [775, 462] width 517 height 56
paste textarea "was mainly a carb-based option. Try choosing dishes with more protein and veget…"
type textarea "Yesterday's 滷面 was mainly a carb-based option. Try choosing dishes with more pr…"
click at [1010, 474] on button "submit" at bounding box center [1008, 467] width 25 height 25
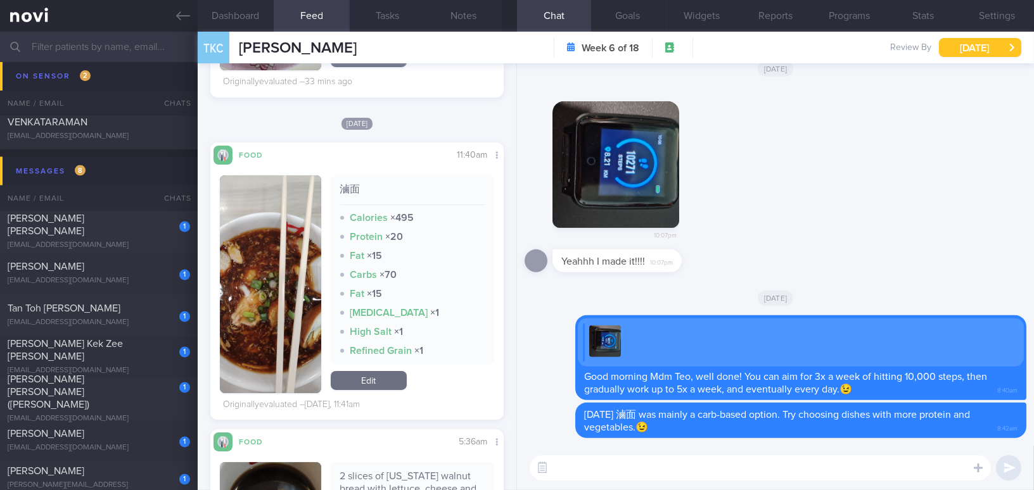
click at [960, 46] on button "[DATE]" at bounding box center [980, 47] width 82 height 19
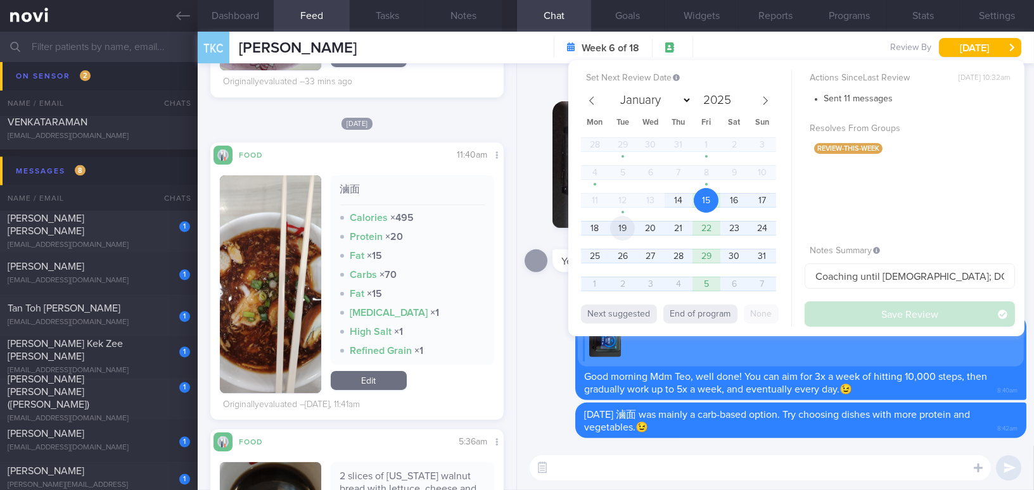
click at [624, 227] on span "19" at bounding box center [622, 228] width 25 height 25
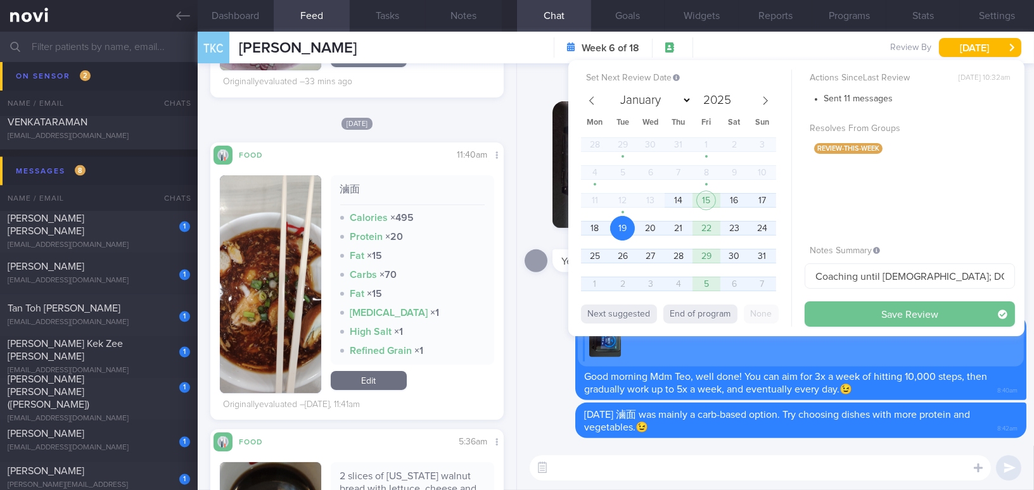
click at [841, 307] on button "Save Review" at bounding box center [910, 314] width 210 height 25
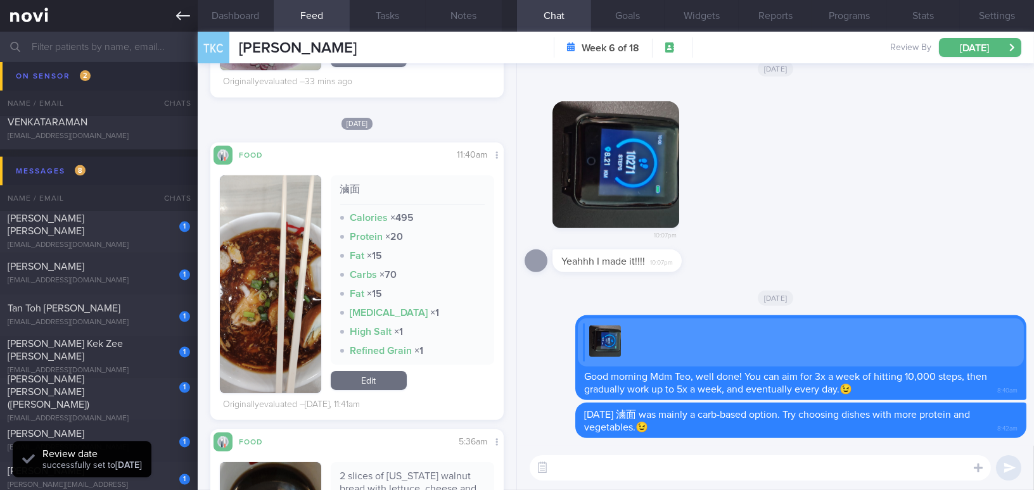
click at [182, 13] on icon at bounding box center [183, 16] width 14 height 14
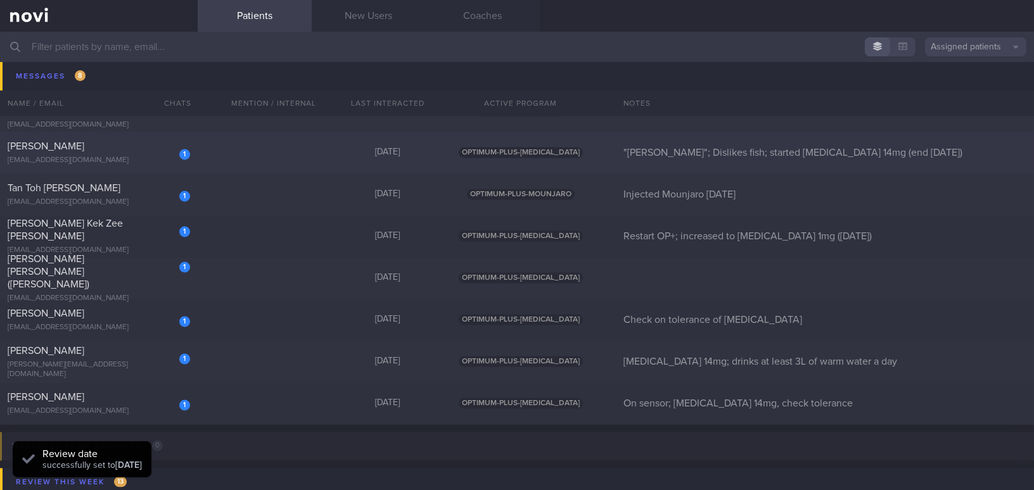
scroll to position [4377, 0]
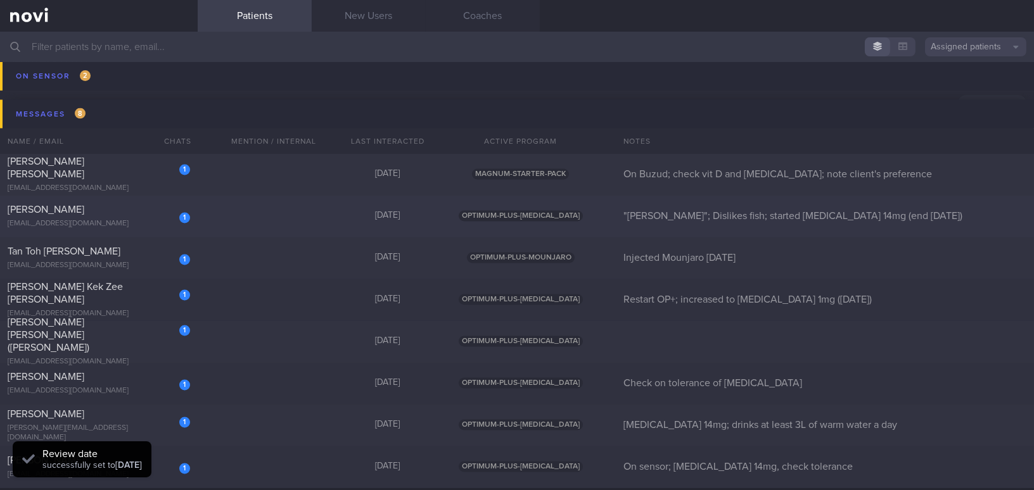
click at [141, 226] on div "[EMAIL_ADDRESS][DOMAIN_NAME]" at bounding box center [99, 225] width 182 height 10
select select "7"
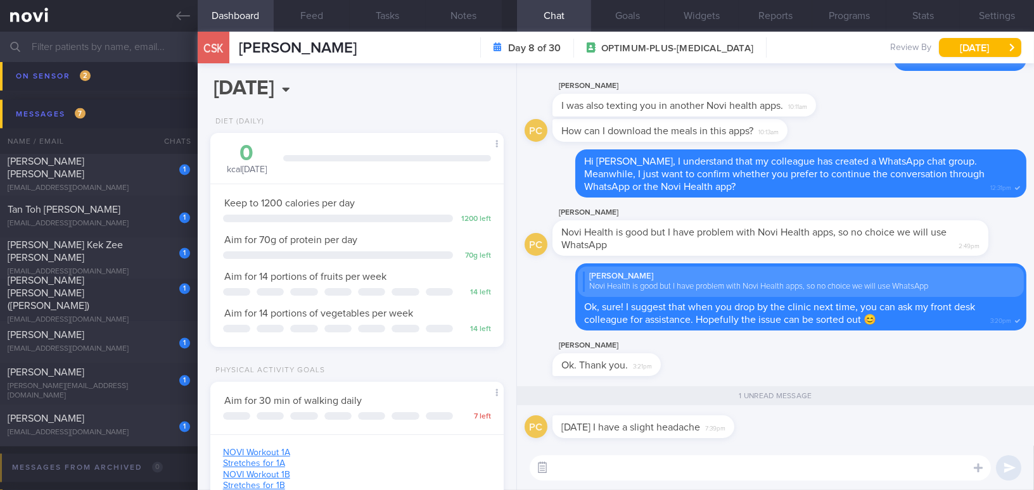
click at [546, 471] on button "button" at bounding box center [542, 468] width 23 height 23
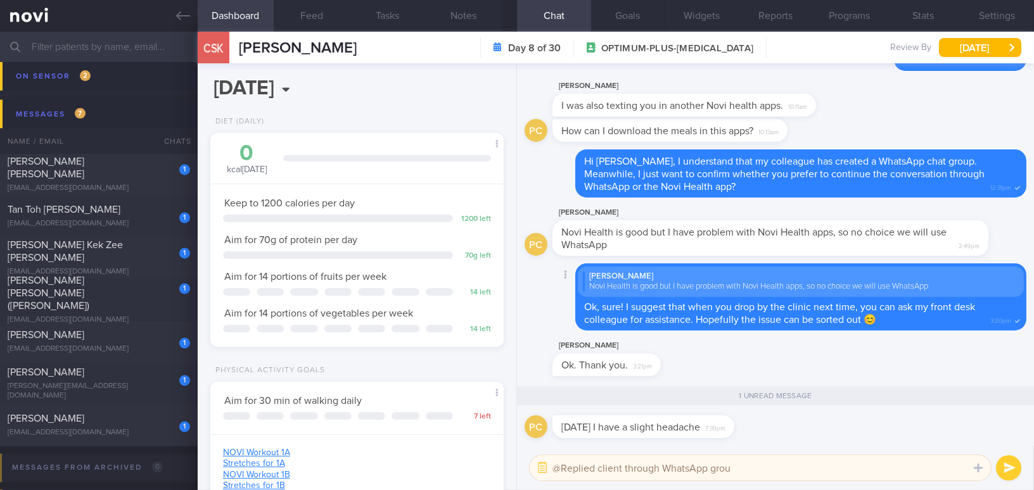
type textarea "@Replied client through WhatsApp group"
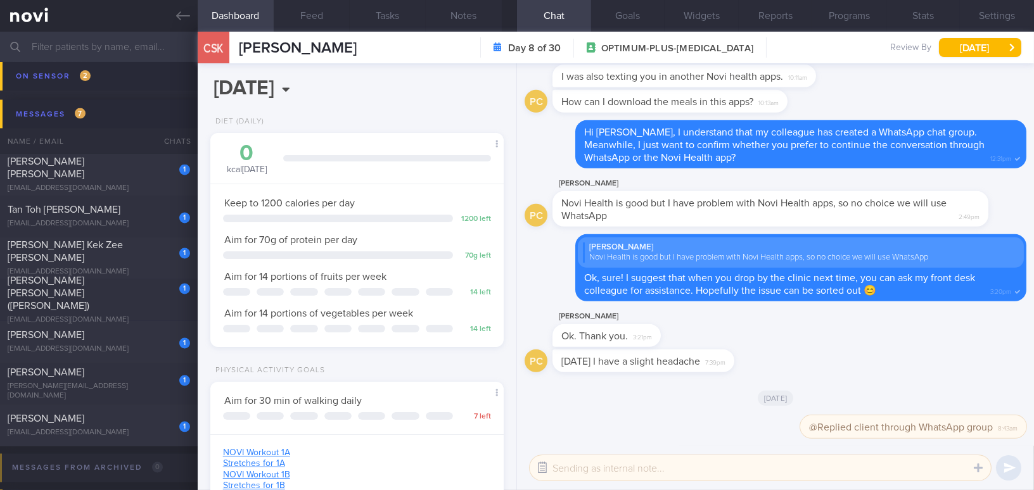
click at [547, 467] on button "button" at bounding box center [542, 468] width 23 height 23
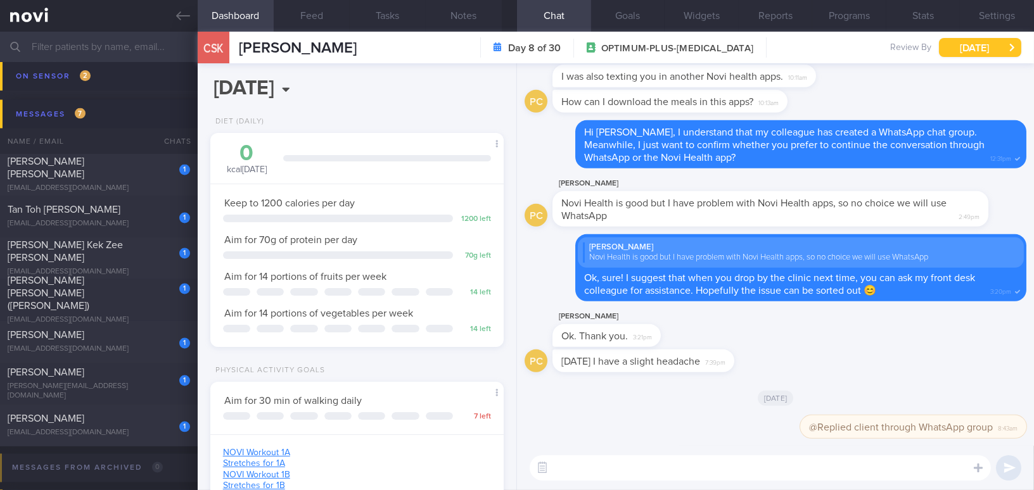
click at [973, 44] on button "[DATE]" at bounding box center [980, 47] width 82 height 19
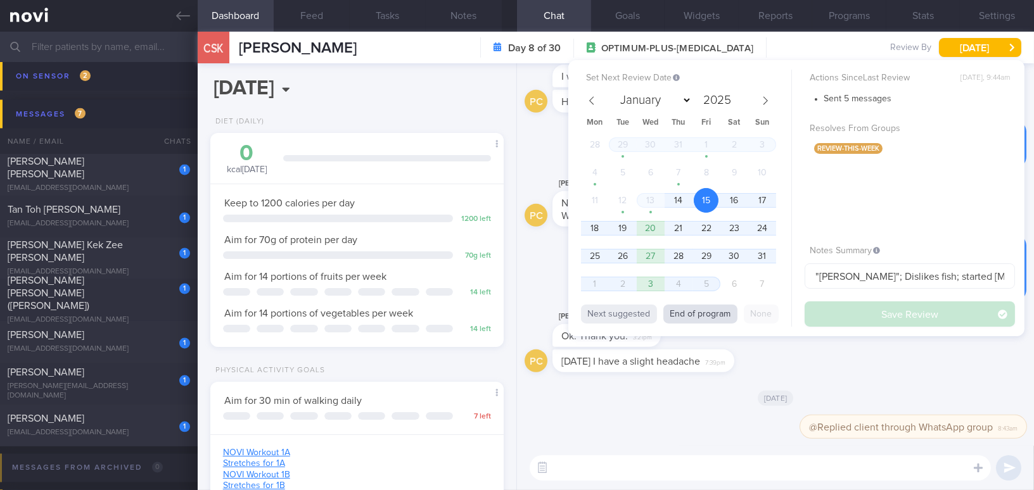
click at [704, 318] on button "End of program" at bounding box center [700, 314] width 74 height 19
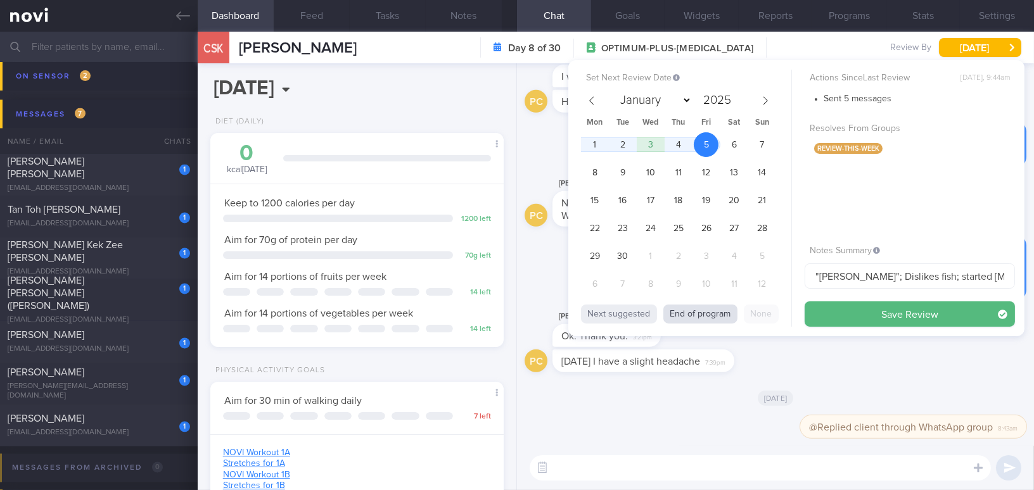
select select "8"
click at [865, 305] on button "Save Review" at bounding box center [910, 314] width 210 height 25
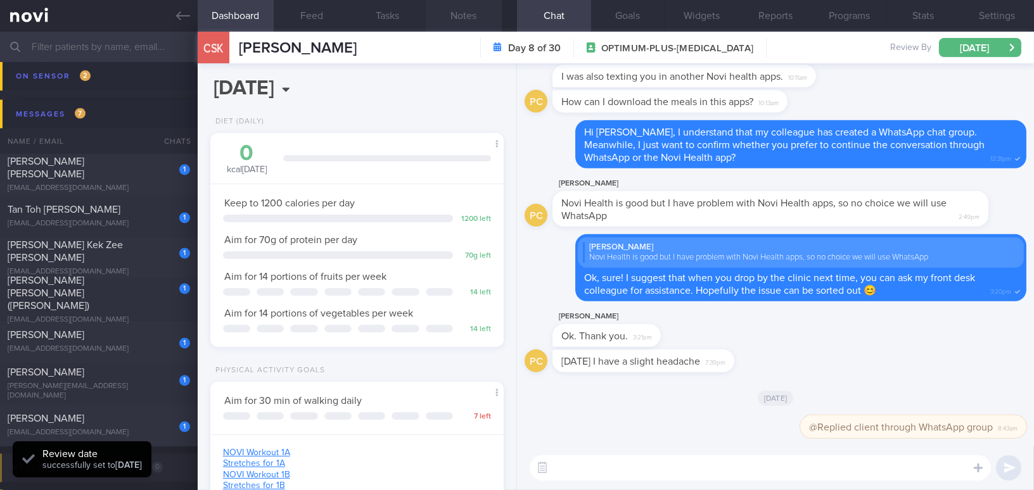
click at [476, 11] on button "Notes" at bounding box center [464, 16] width 76 height 32
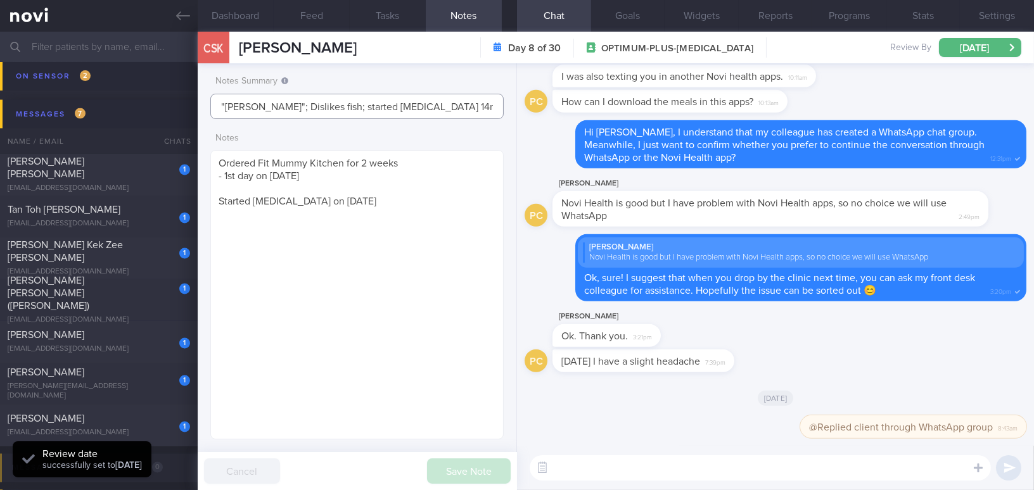
drag, startPoint x: 318, startPoint y: 106, endPoint x: 558, endPoint y: 106, distance: 240.1
click at [558, 106] on div "Dashboard Feed Tasks Notes Chat Goals Widgets Reports Programs Stats Settings C…" at bounding box center [616, 261] width 836 height 459
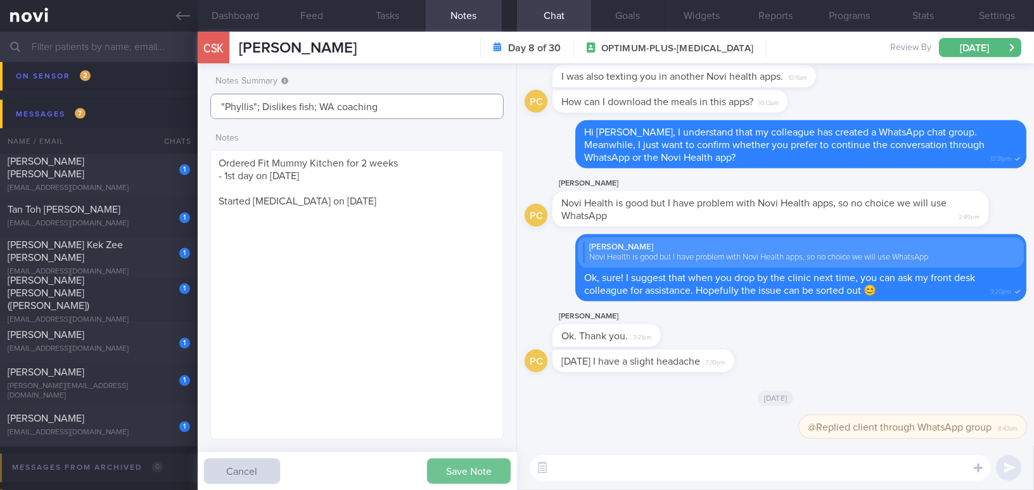
type input ""Phyllis"; Dislikes fish; WA coaching"
click at [496, 471] on button "Save Note" at bounding box center [469, 471] width 84 height 25
type input ""Phyllis"; Dislikes fish; WA coaching"
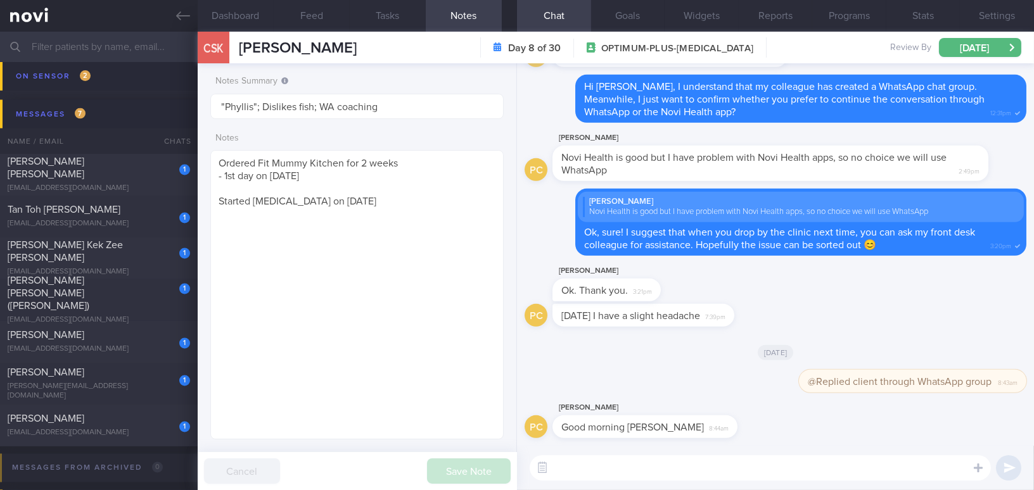
click at [613, 478] on textarea at bounding box center [760, 467] width 461 height 25
type textarea "Good morning Phyllis"
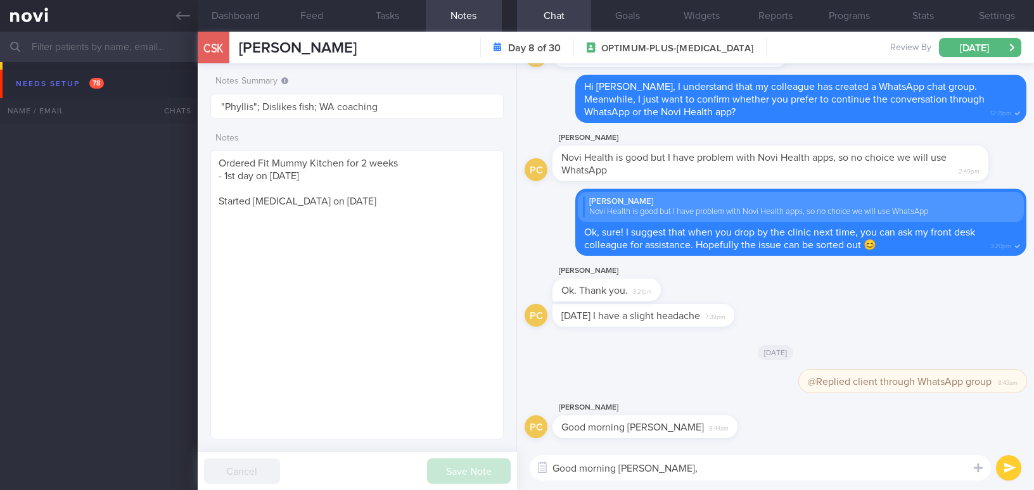
select select "8"
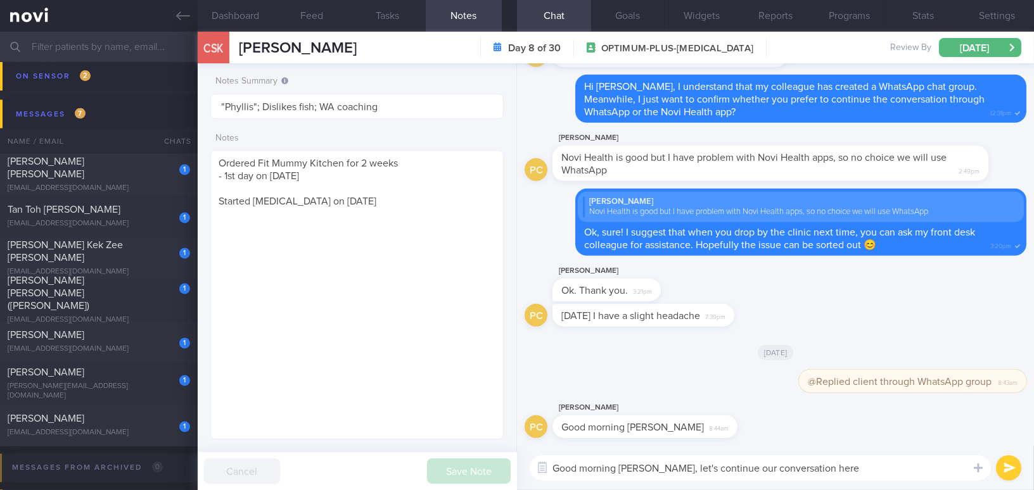
type textarea "Good morning Phyllis, let's continue our conversation here!"
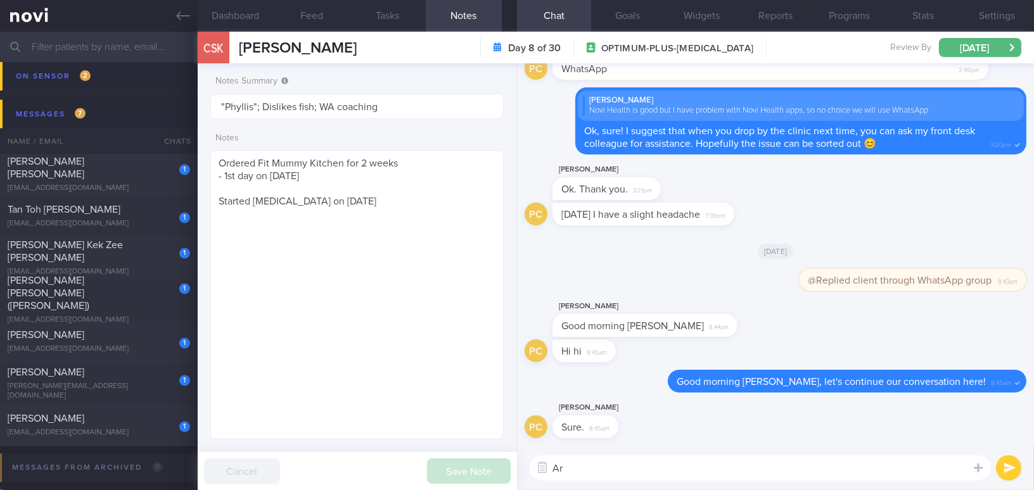
type textarea "A"
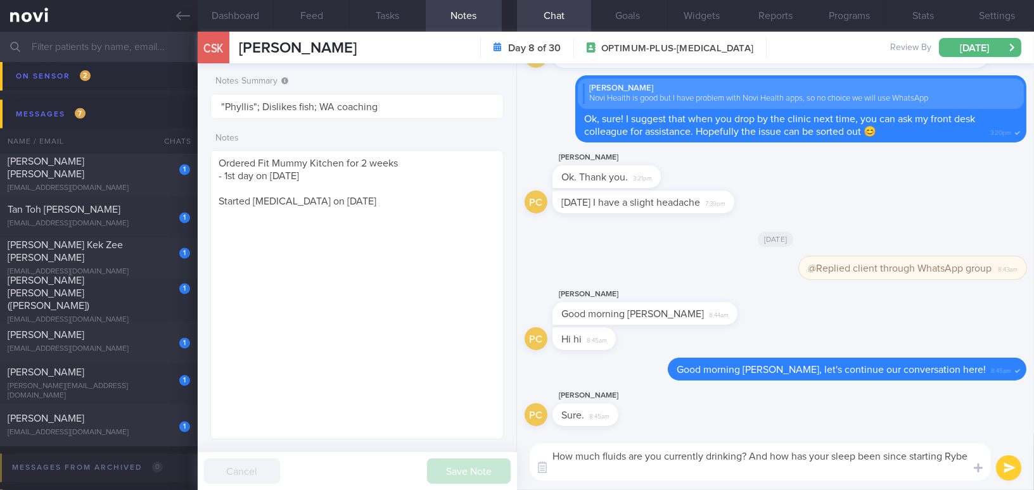
scroll to position [0, 0]
type textarea "How much fluids are you currently drinking? And how has your sleep been since s…"
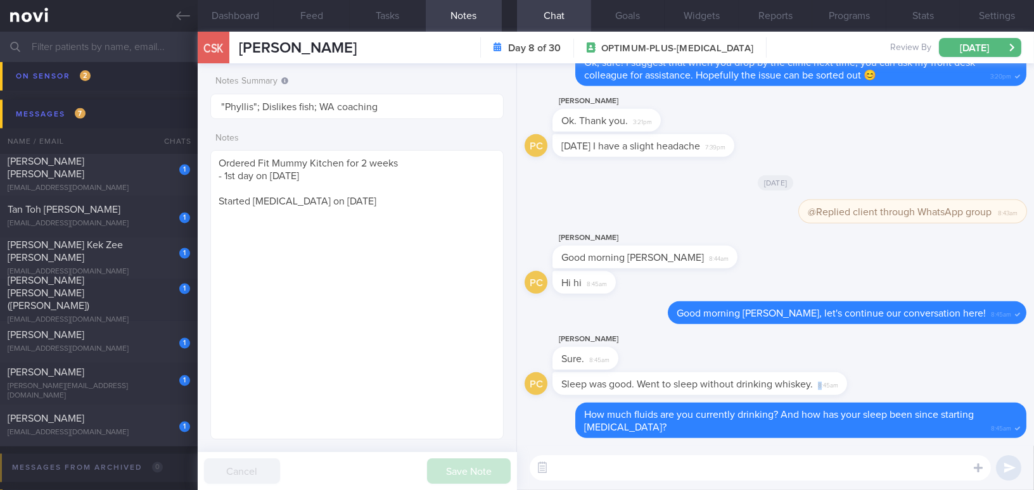
drag, startPoint x: 821, startPoint y: 377, endPoint x: 1023, endPoint y: 376, distance: 202.1
click at [1023, 376] on div "Delete How much fluids are you currently drinking? And how has your sleep been …" at bounding box center [775, 254] width 517 height 383
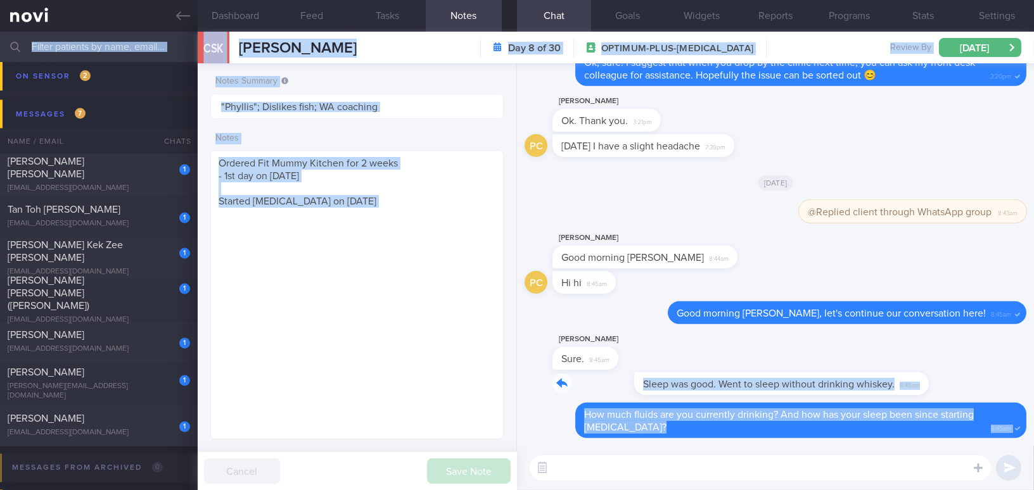
drag, startPoint x: 837, startPoint y: 374, endPoint x: 1092, endPoint y: 362, distance: 255.6
click at [1033, 362] on html "You are offline! Some functionality will be unavailable Patients New Users Coac…" at bounding box center [517, 245] width 1034 height 490
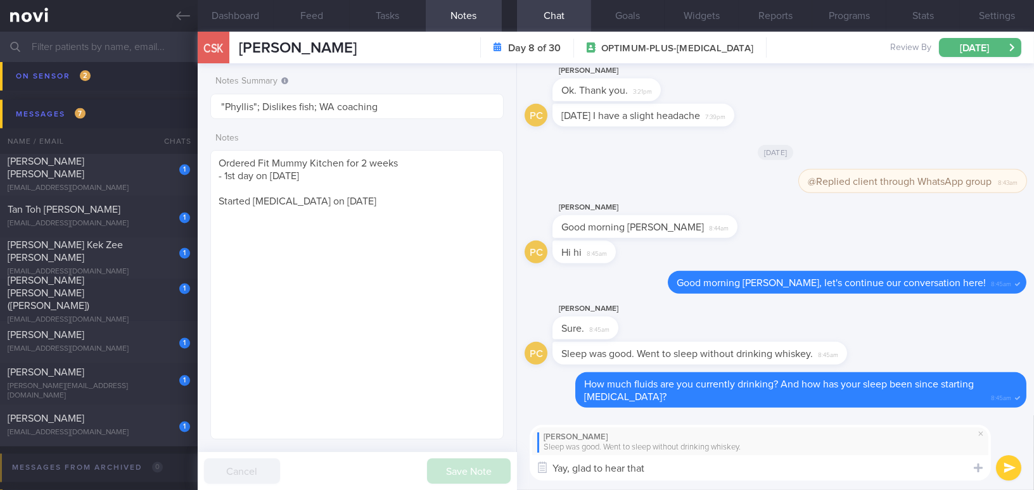
type textarea "Yay, glad to hear that!"
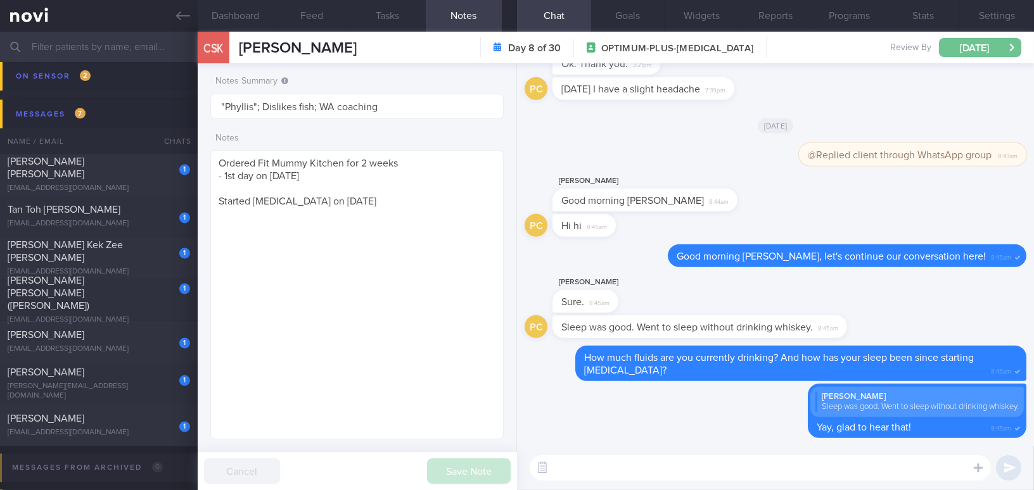
click at [988, 46] on button "[DATE]" at bounding box center [980, 47] width 82 height 19
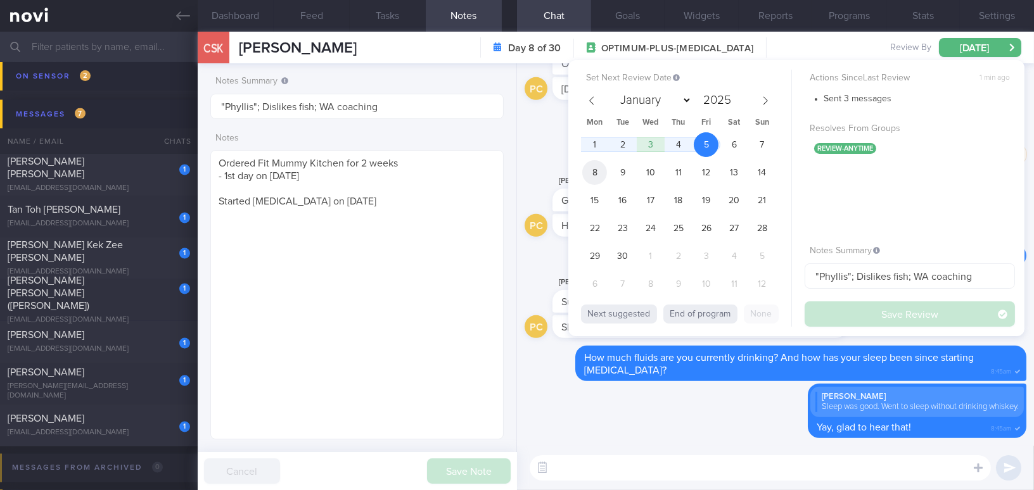
click at [592, 174] on span "8" at bounding box center [594, 172] width 25 height 25
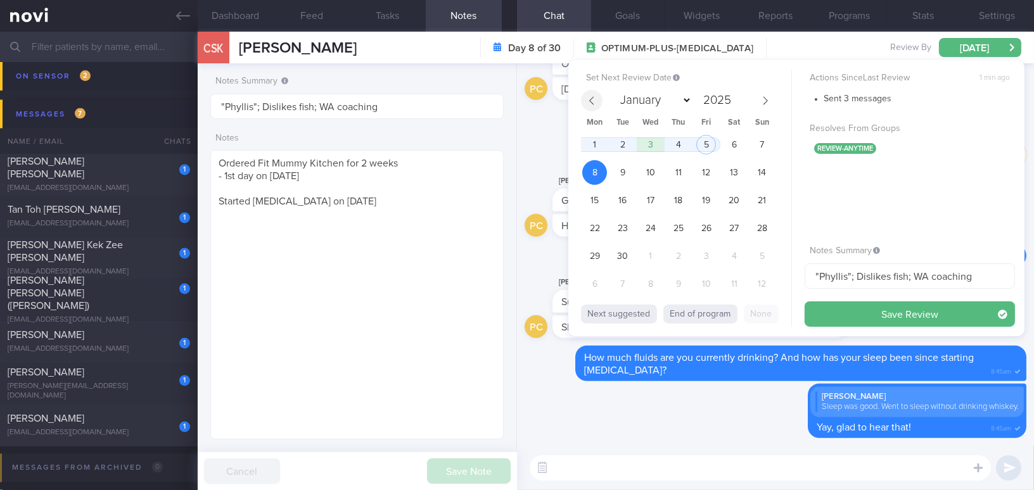
click at [587, 101] on icon at bounding box center [591, 100] width 9 height 9
select select "7"
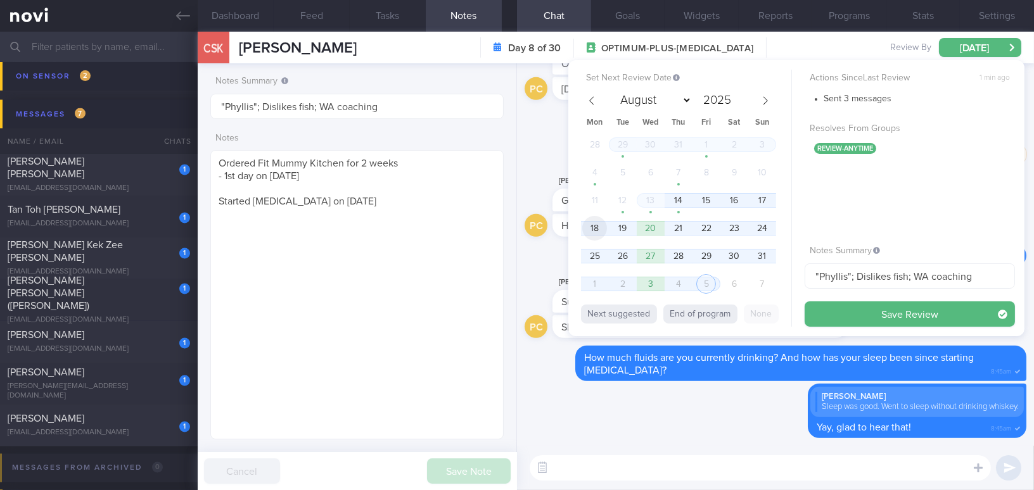
click at [588, 229] on span "18" at bounding box center [594, 228] width 25 height 25
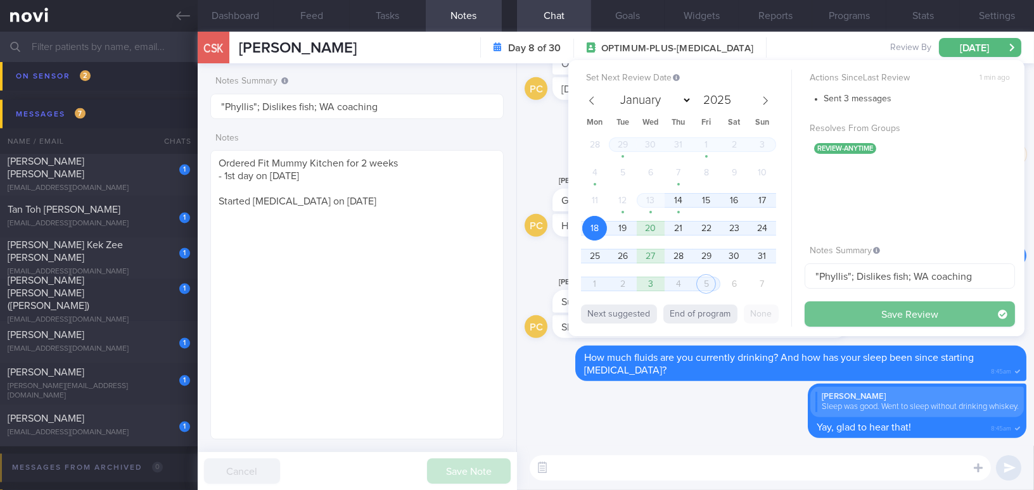
click at [837, 312] on button "Save Review" at bounding box center [910, 314] width 210 height 25
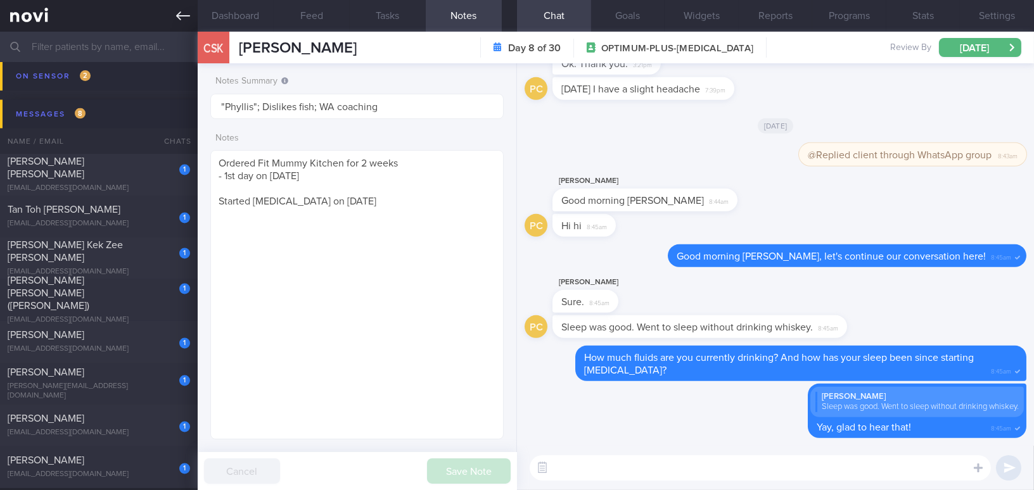
click at [175, 17] on link at bounding box center [99, 16] width 198 height 32
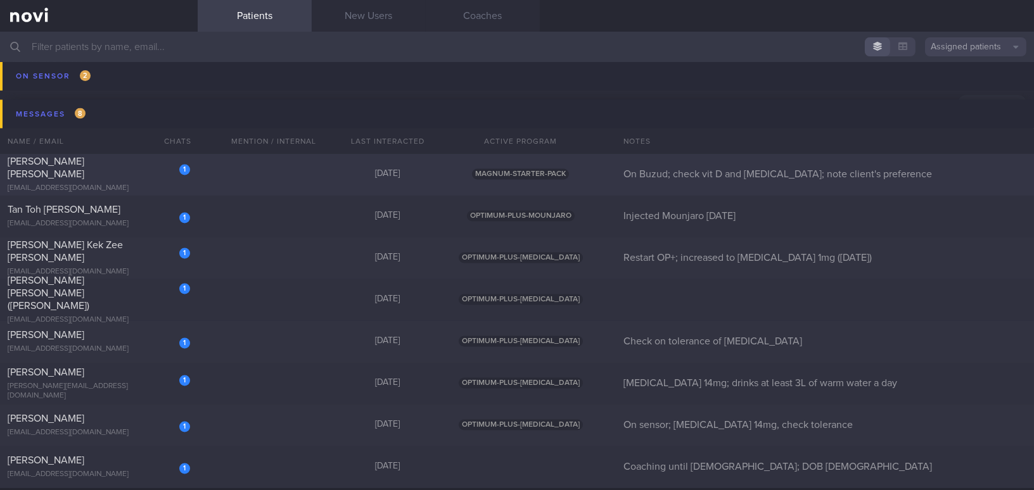
scroll to position [4550, 0]
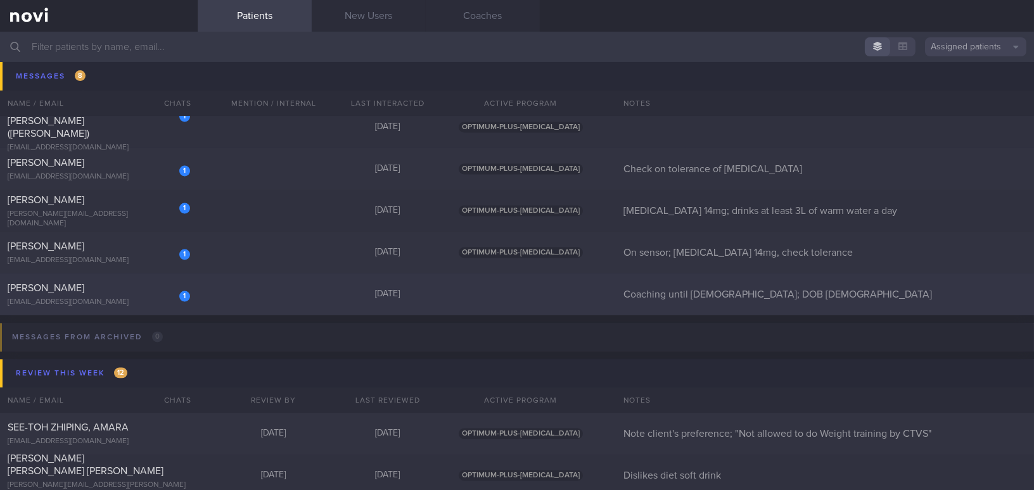
click at [135, 295] on div "1 TEO KIM CHOO vista0168@yahoo.com" at bounding box center [99, 294] width 198 height 25
select select "7"
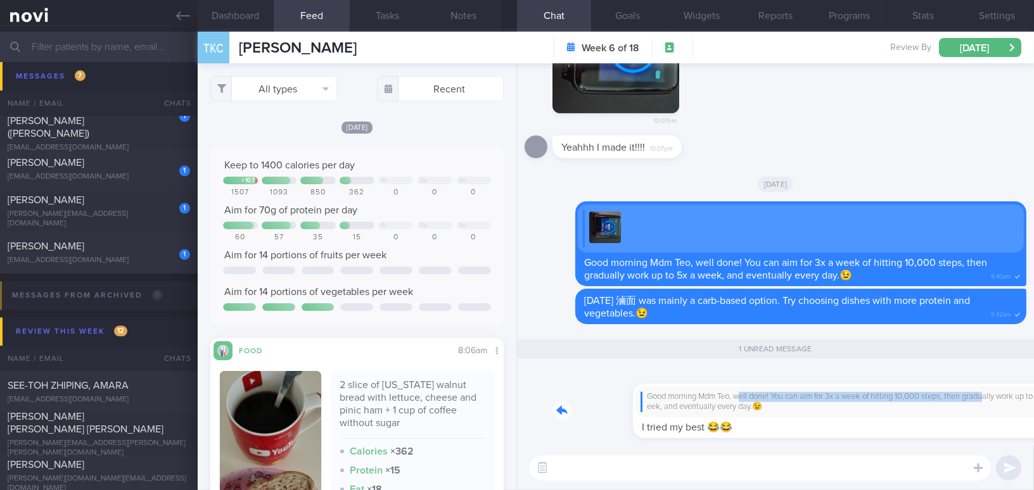
drag, startPoint x: 662, startPoint y: 392, endPoint x: 912, endPoint y: 393, distance: 250.2
click at [912, 393] on div "Good morning Mdm Teo, well done! You can aim for 3x a week of hitting 10,000 st…" at bounding box center [789, 404] width 474 height 70
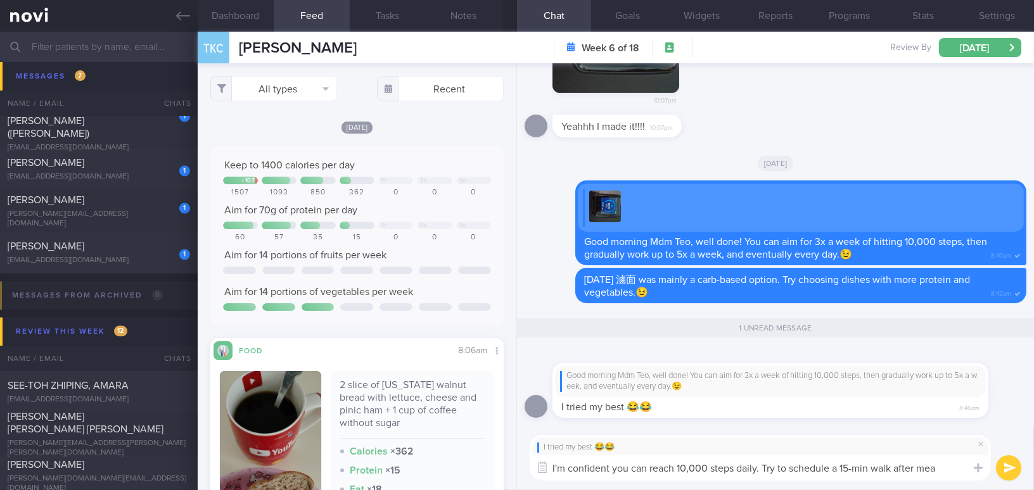
type textarea "I'm confident you can reach 10,000 steps daily. Try to schedule a 15-min walk a…"
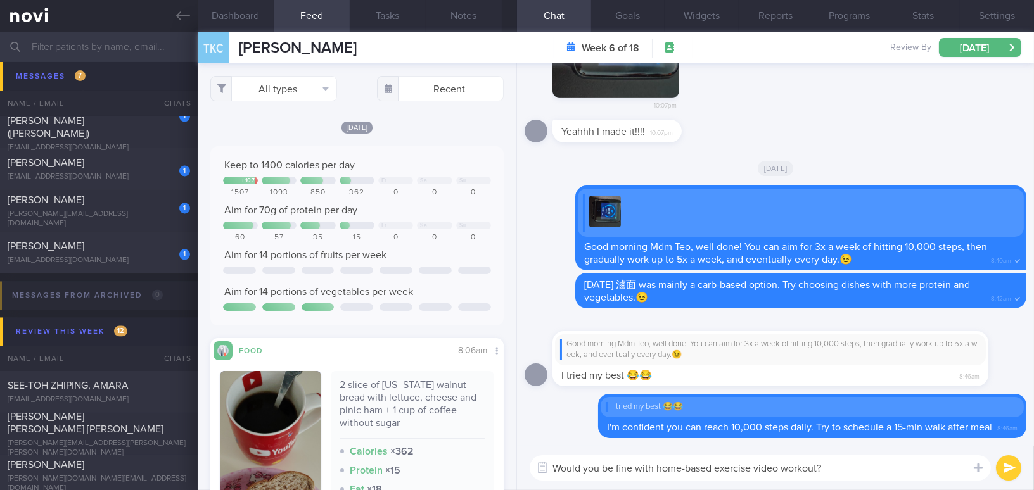
drag, startPoint x: 849, startPoint y: 471, endPoint x: 528, endPoint y: 457, distance: 320.8
click at [528, 457] on div "Would you be fine with home-based exercise video workout? Would you be fine wit…" at bounding box center [775, 468] width 517 height 44
type textarea "Would you be fine with home-based exercise video workout?"
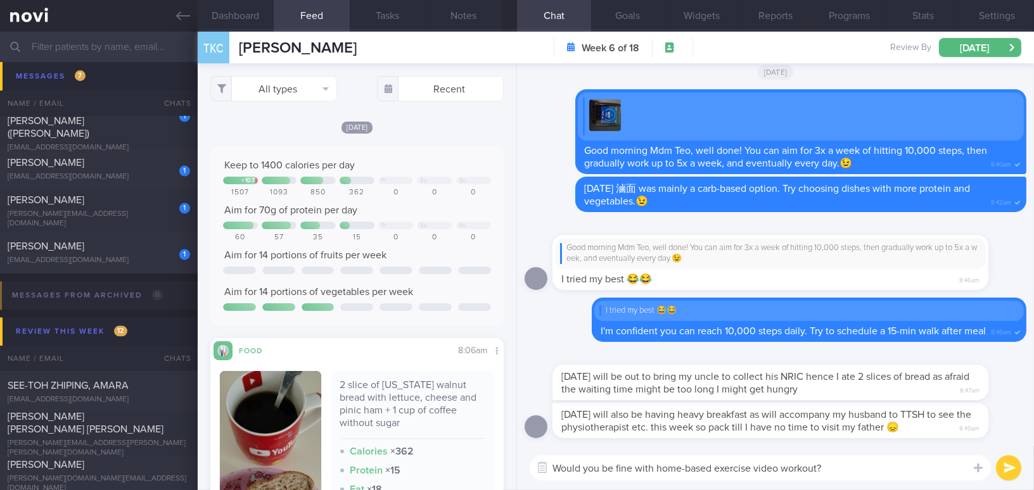
click at [830, 476] on textarea "Would you be fine with home-based exercise video workout?" at bounding box center [760, 467] width 461 height 25
drag, startPoint x: 837, startPoint y: 469, endPoint x: 473, endPoint y: 469, distance: 364.9
click at [473, 469] on div "Dashboard Feed Tasks Notes Chat Goals Widgets Reports Programs Stats Settings T…" at bounding box center [616, 261] width 836 height 459
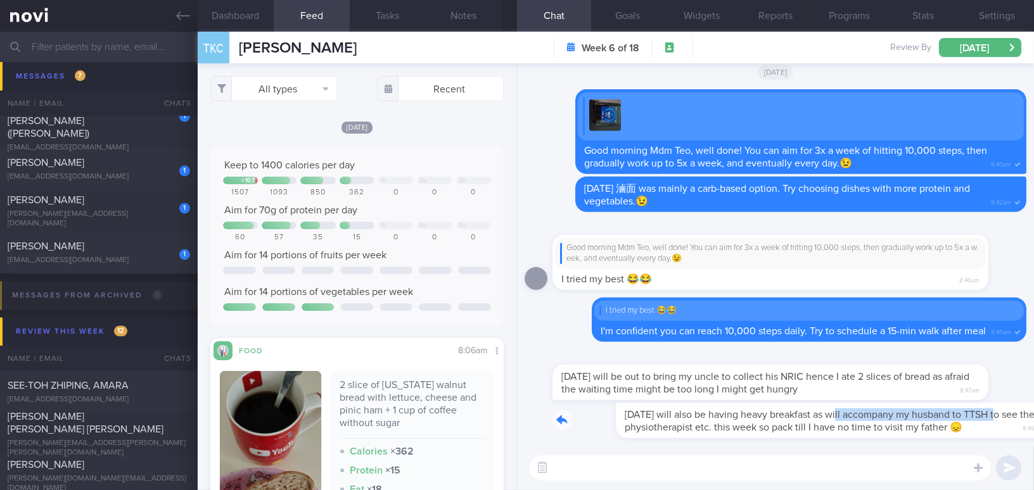
drag, startPoint x: 777, startPoint y: 407, endPoint x: 943, endPoint y: 408, distance: 166.0
click at [943, 408] on div "Tomorrow will also be having heavy breakfast as will accompany my husband to TT…" at bounding box center [789, 420] width 474 height 35
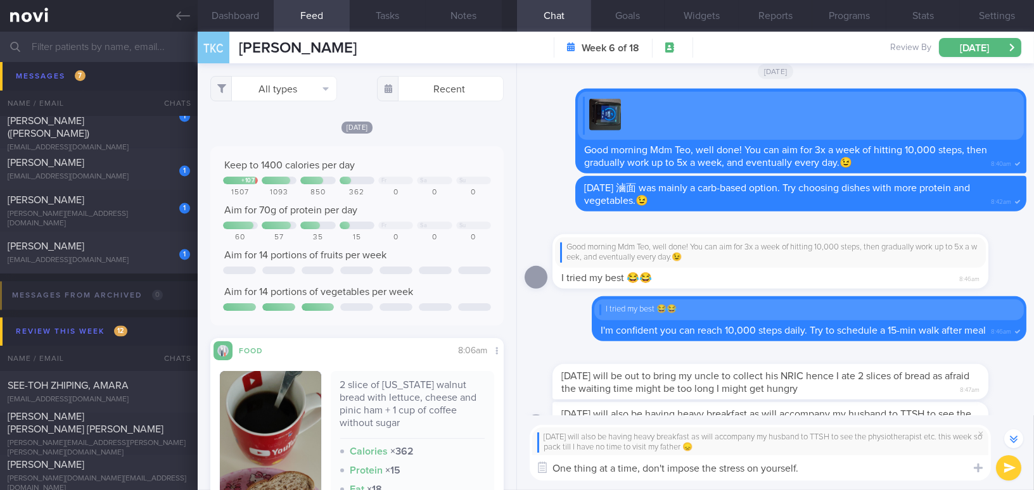
type textarea "One thing at a time, don't impose the stress on yourself."
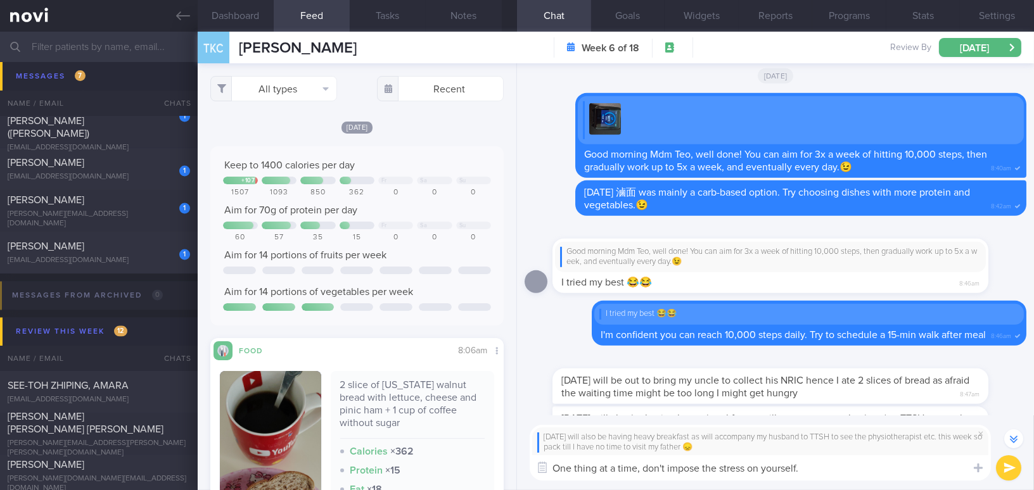
scroll to position [0, 0]
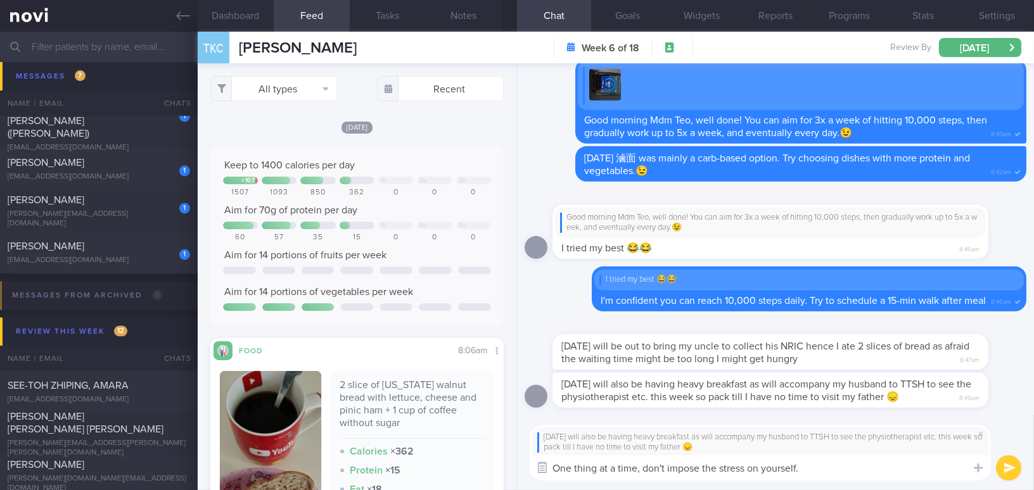
drag, startPoint x: 805, startPoint y: 467, endPoint x: 551, endPoint y: 471, distance: 253.4
click at [551, 471] on div "Chat Templates Admin CGM Weight Nutrition Physical Activity Infographics Articl…" at bounding box center [775, 453] width 517 height 75
paste textarea "One thing at a time—don’t put too much stress on yourself. You can visit your f…"
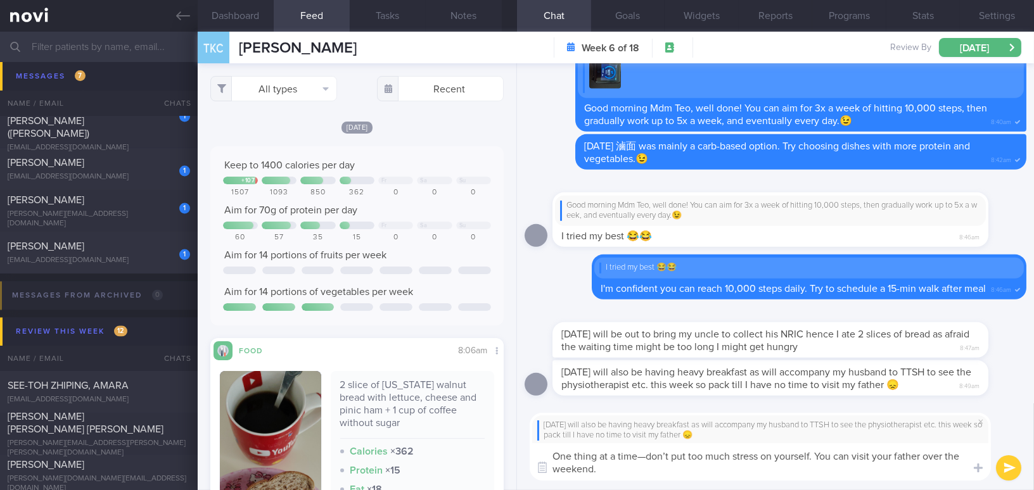
click at [646, 457] on textarea "One thing at a time—don’t put too much stress on yourself. You can visit your f…" at bounding box center [760, 461] width 461 height 37
type textarea "One thing at a time, don’t put too much stress on yourself. You can visit your …"
click at [1010, 462] on button "submit" at bounding box center [1008, 467] width 25 height 25
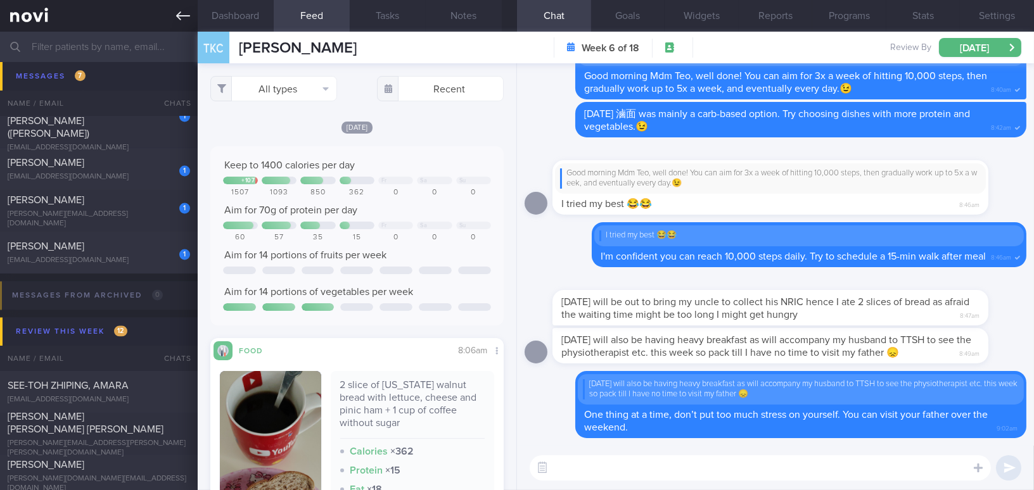
click at [184, 20] on icon at bounding box center [183, 16] width 14 height 14
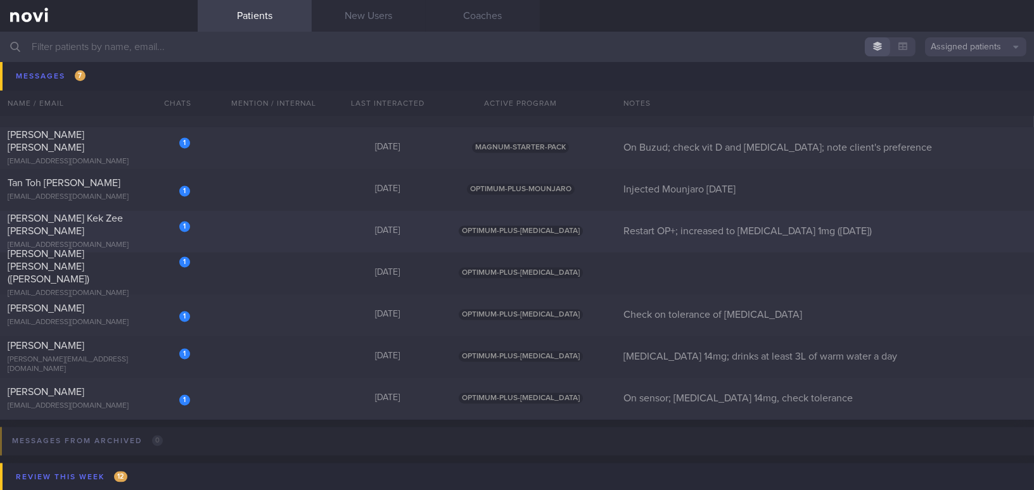
scroll to position [4320, 0]
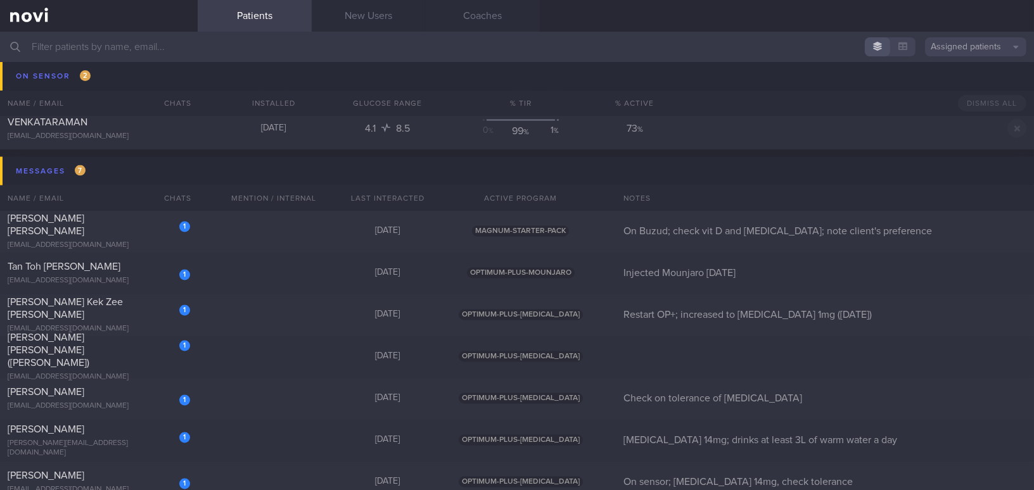
click at [171, 48] on input "text" at bounding box center [517, 47] width 1034 height 30
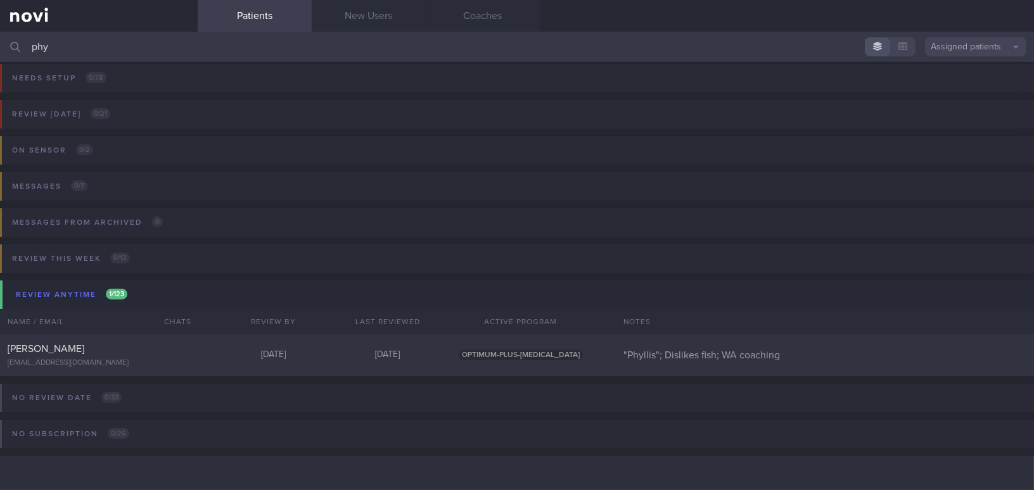
scroll to position [5, 0]
type input "phy"
click at [92, 335] on div "CHONG SIOK KUAN phylliscsk@gmail.com Mon, 18 Aug Today OPTIMUM-PLUS-RYBELSUS "P…" at bounding box center [517, 356] width 1034 height 42
select select "7"
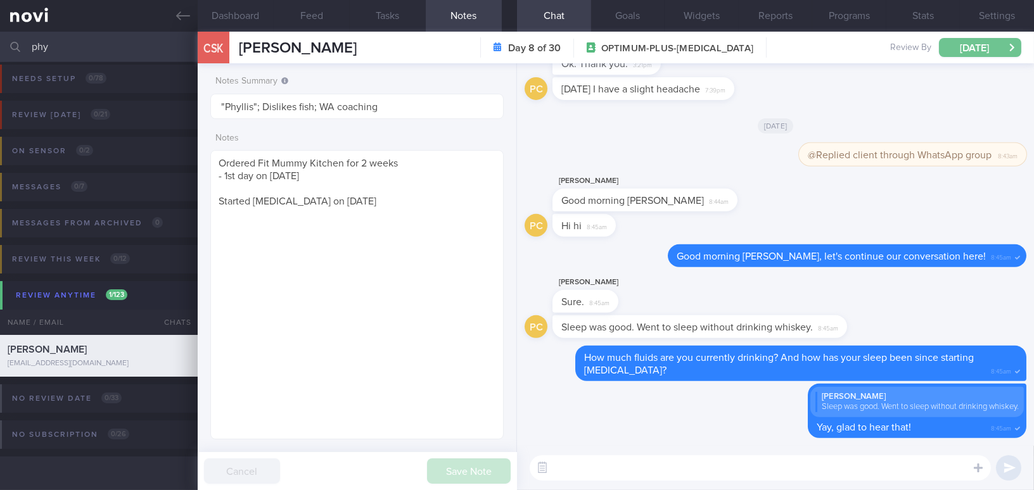
click at [983, 45] on button "[DATE]" at bounding box center [980, 47] width 82 height 19
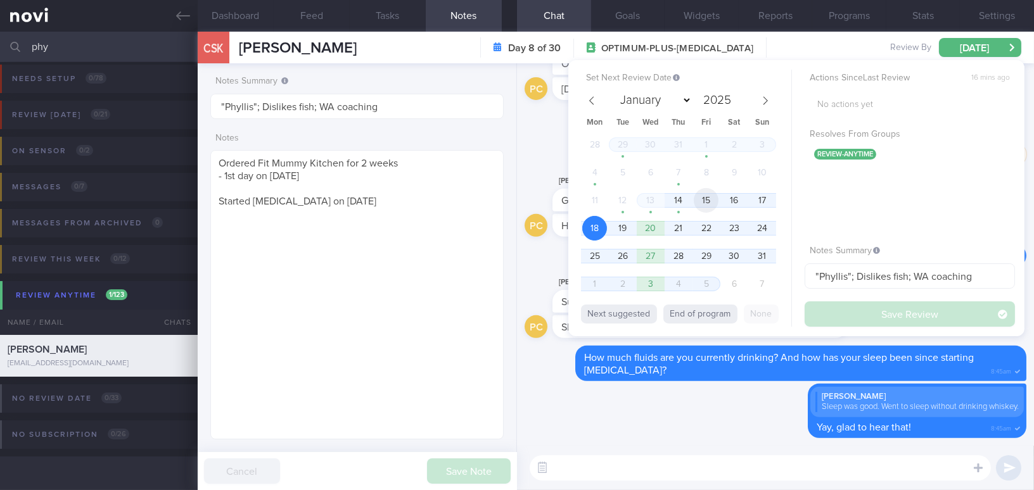
click at [714, 202] on span "15" at bounding box center [706, 200] width 25 height 25
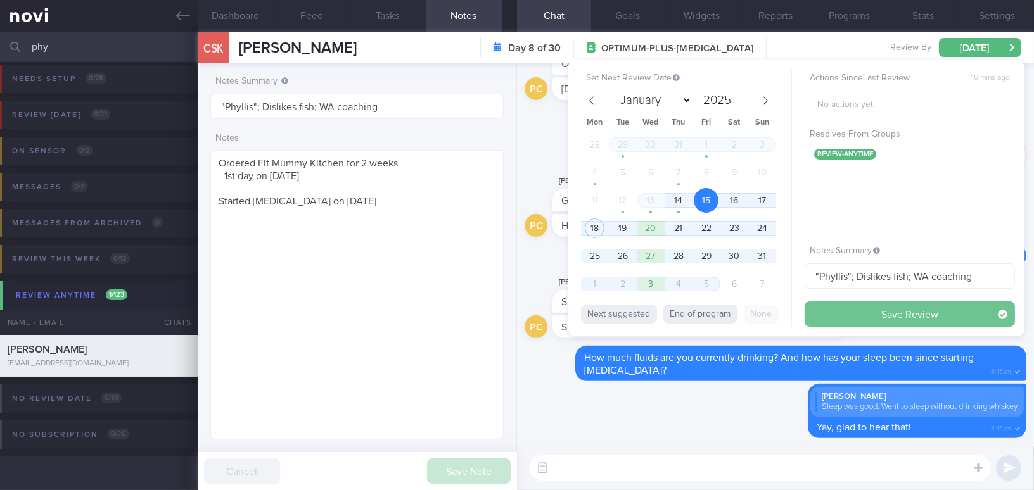
click at [857, 317] on button "Save Review" at bounding box center [910, 314] width 210 height 25
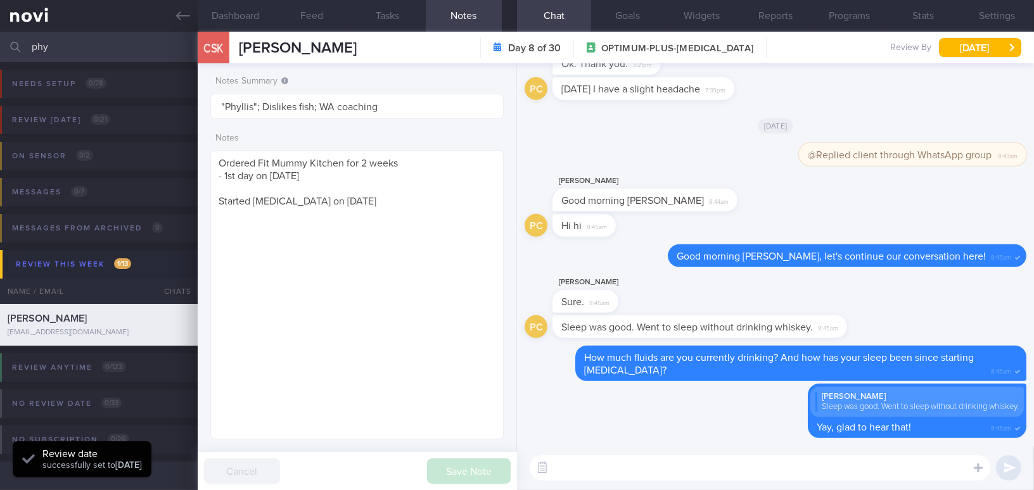
drag, startPoint x: 105, startPoint y: 39, endPoint x: 18, endPoint y: 43, distance: 86.9
click at [18, 43] on div "phy Assigned patients Assigned patients All active patients Archived patients" at bounding box center [517, 47] width 1034 height 30
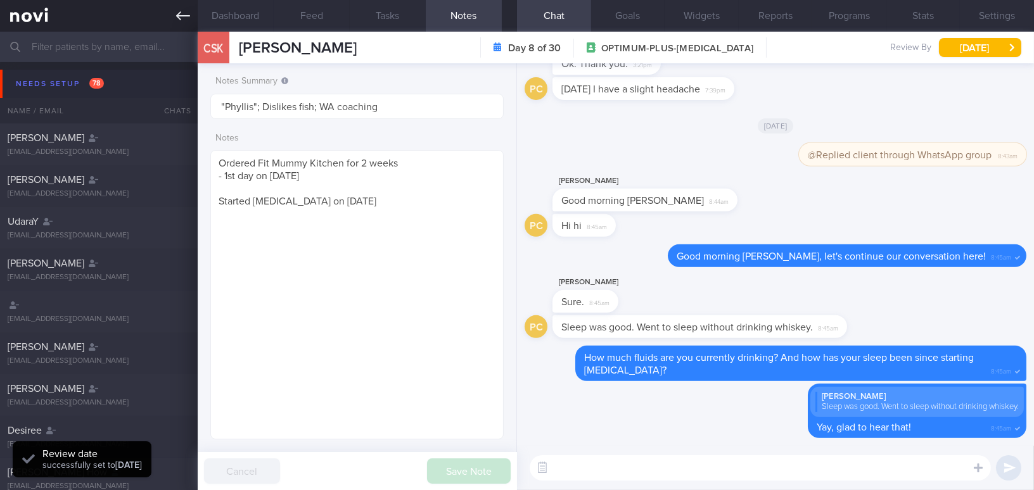
click at [176, 12] on icon at bounding box center [183, 16] width 14 height 14
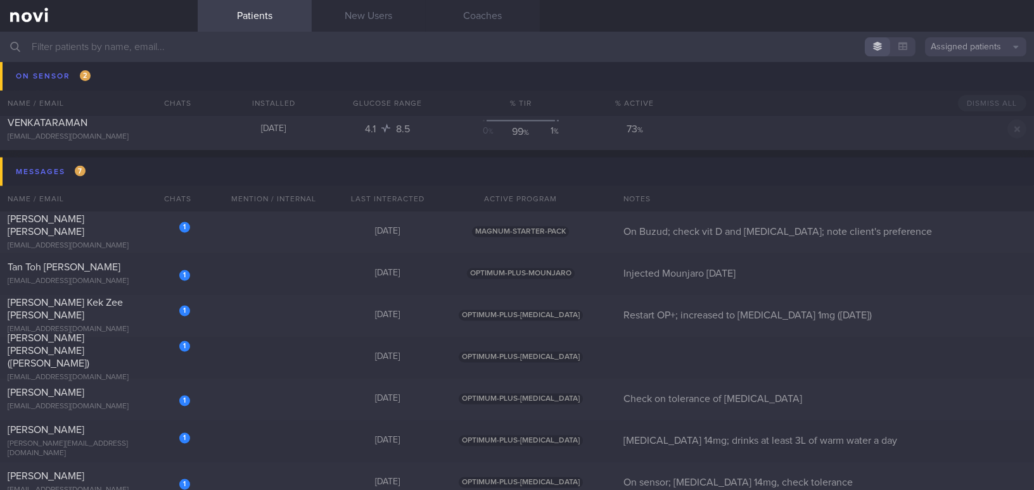
scroll to position [4491, 0]
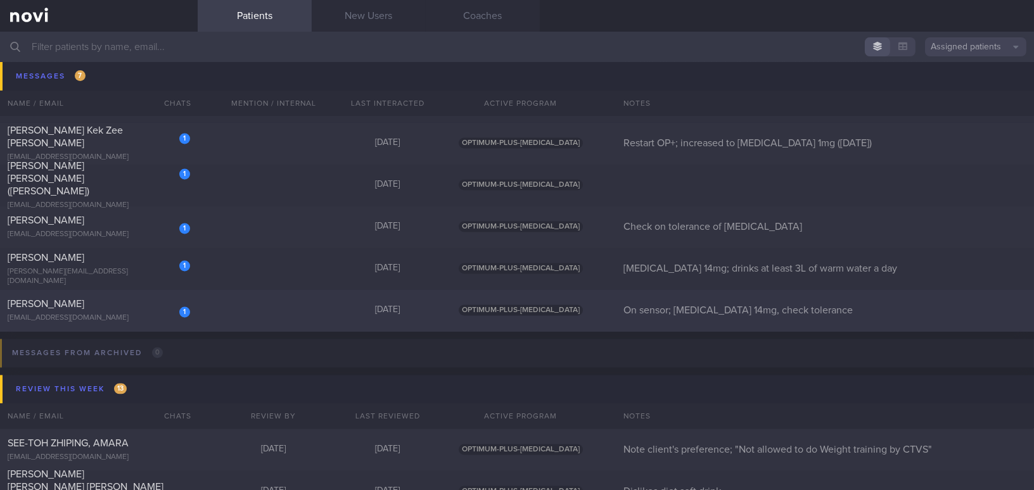
click at [114, 303] on div "Ng Mei Shan" at bounding box center [97, 304] width 179 height 13
select select "7"
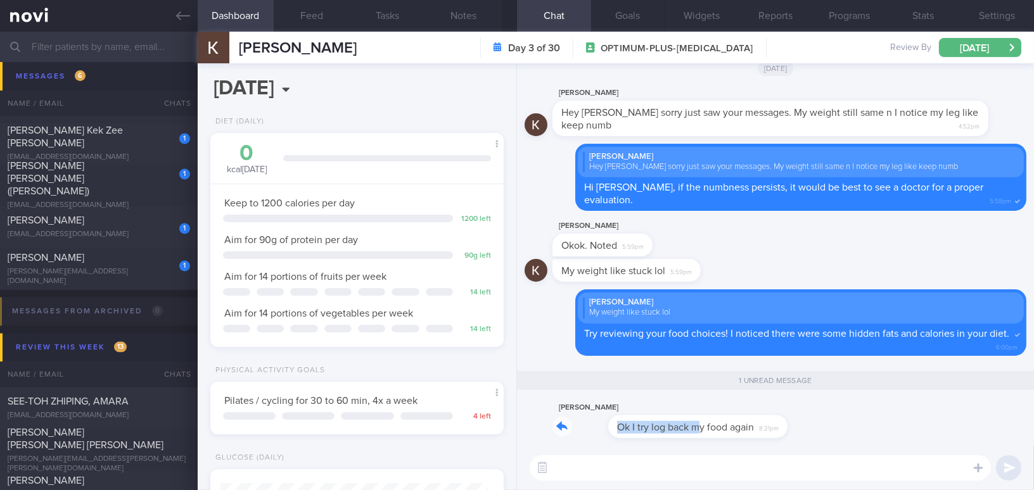
drag, startPoint x: 641, startPoint y: 419, endPoint x: 770, endPoint y: 422, distance: 128.6
click at [770, 422] on div "Keiko Shan Ok I try log back my food again 8:21pm" at bounding box center [660, 419] width 217 height 38
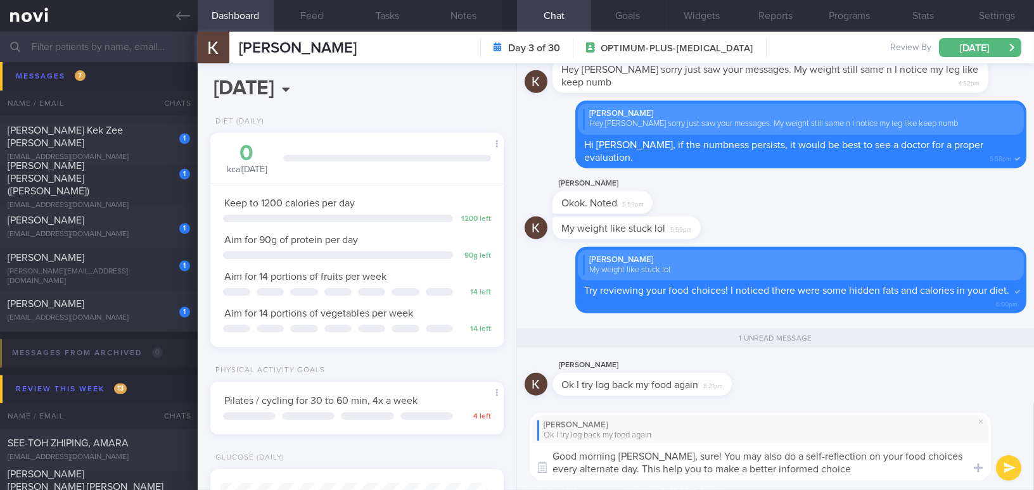
drag, startPoint x: 665, startPoint y: 457, endPoint x: 847, endPoint y: 476, distance: 182.9
click at [847, 476] on textarea "Good morning Mei Shan, sure! You may also do a self-reflection on your food cho…" at bounding box center [760, 461] width 461 height 37
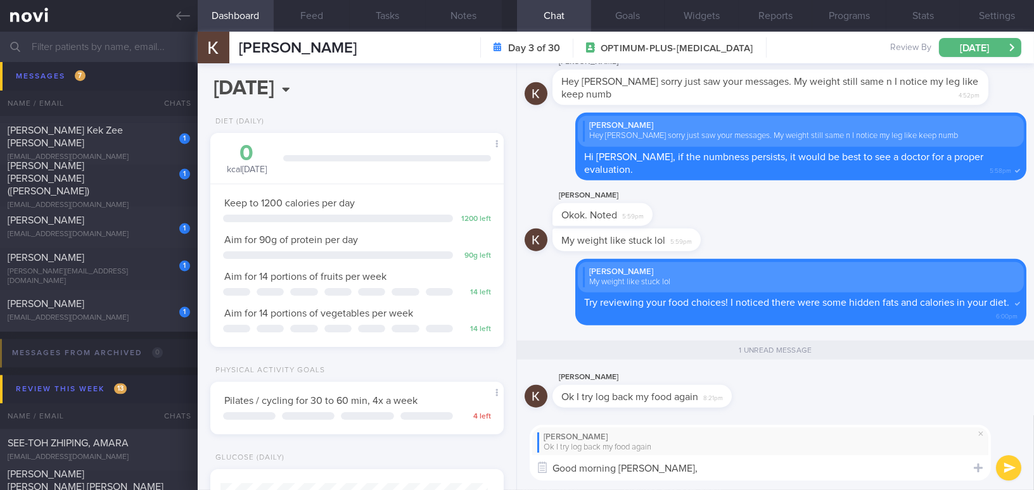
paste textarea "Sure! You can also do a self-reflection on your food choices every other day. T…"
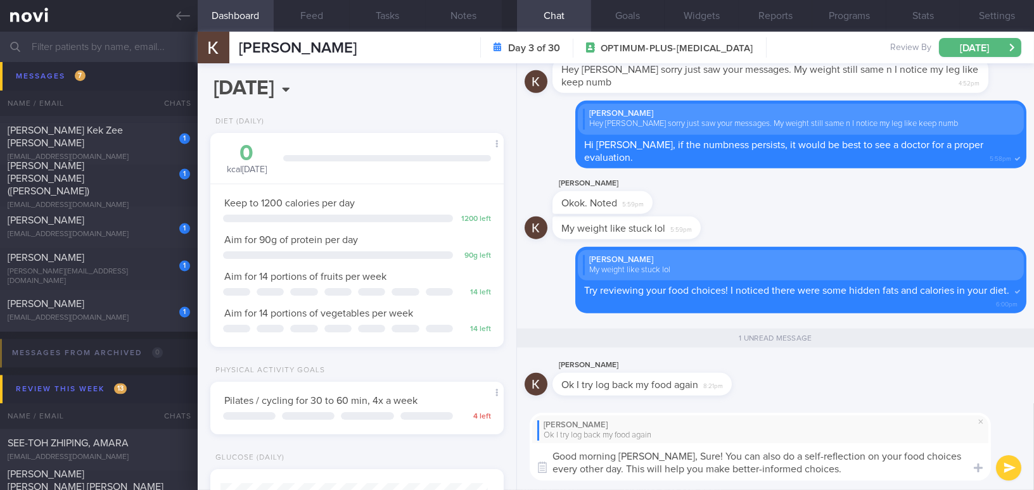
click at [668, 455] on textarea "Good morning Mei Shan, Sure! You can also do a self-reflection on your food cho…" at bounding box center [760, 461] width 461 height 37
click at [925, 474] on textarea "Good morning Mei Shan, sure! You can also do a self-reflection on your food cho…" at bounding box center [760, 461] width 461 height 37
type textarea "Good morning Mei Shan, sure! You can also do a self-reflection on your food cho…"
click at [1005, 467] on button "submit" at bounding box center [1008, 467] width 25 height 25
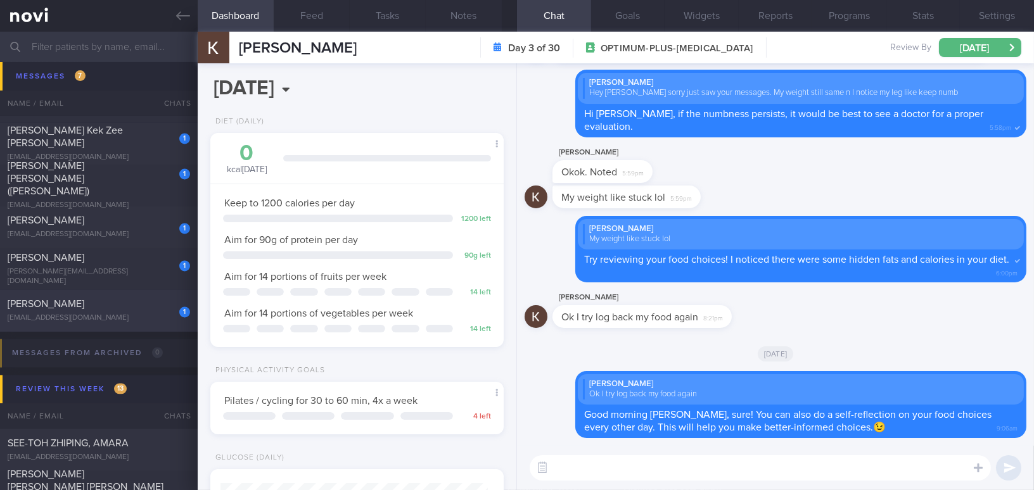
click at [46, 302] on span "[PERSON_NAME]" at bounding box center [46, 305] width 77 height 10
type input ""Phyllis"; Dislikes fish; WA coaching"
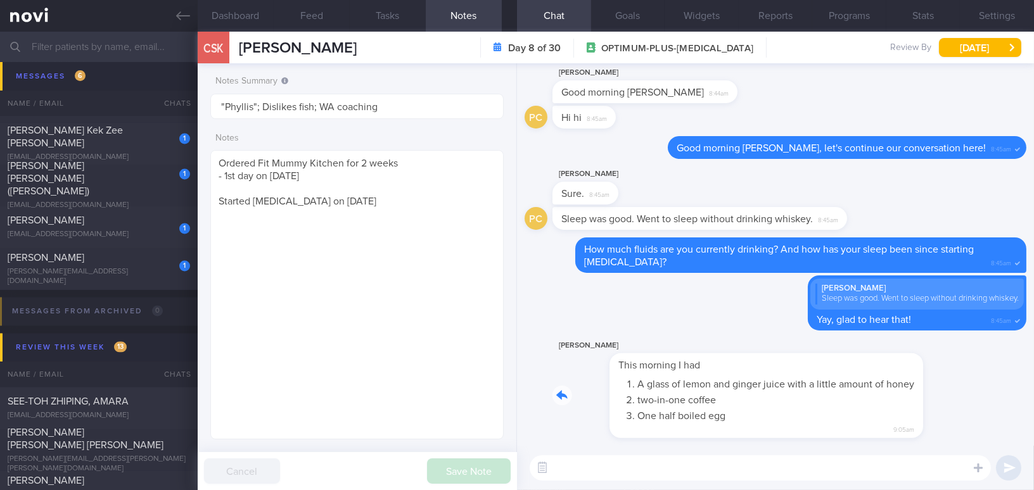
drag, startPoint x: 673, startPoint y: 356, endPoint x: 805, endPoint y: 374, distance: 133.6
click at [805, 374] on div "Phyllis Chong This morning I had A glass of lemon and ginger juice with a littl…" at bounding box center [728, 388] width 352 height 101
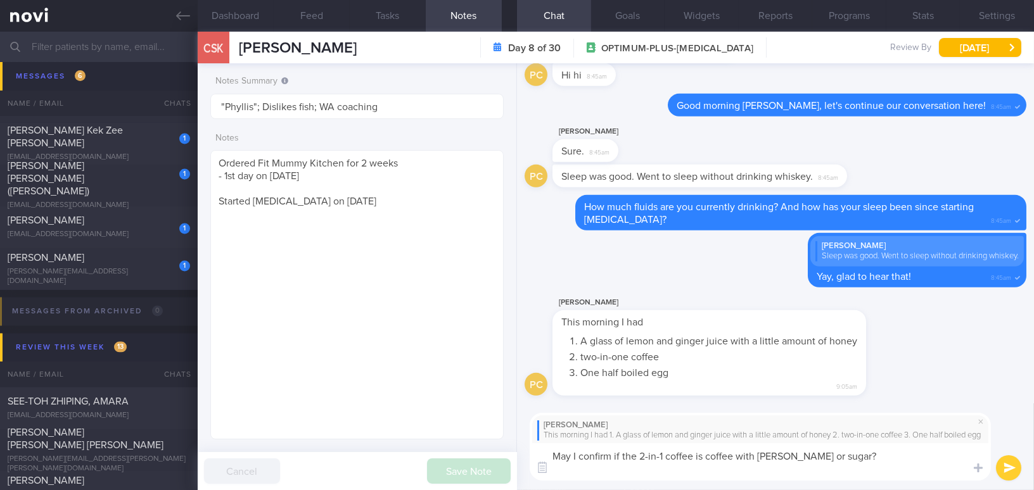
type textarea "May I confirm if the 2-in-1 coffee is coffee with creamer or sugar?"
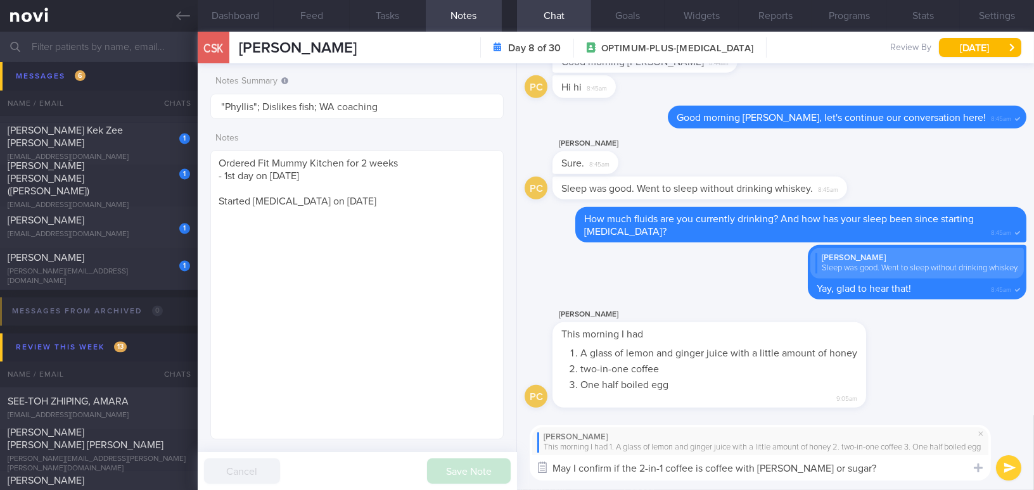
drag, startPoint x: 847, startPoint y: 471, endPoint x: 540, endPoint y: 472, distance: 306.6
click at [540, 472] on div "Chat Templates Admin CGM Weight Nutrition Physical Activity Infographics Articl…" at bounding box center [775, 453] width 517 height 75
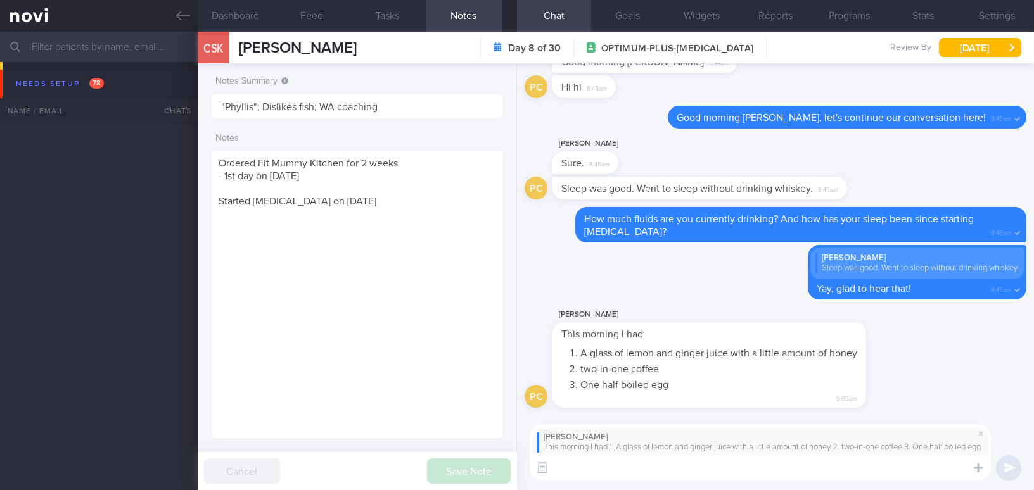
select select "7"
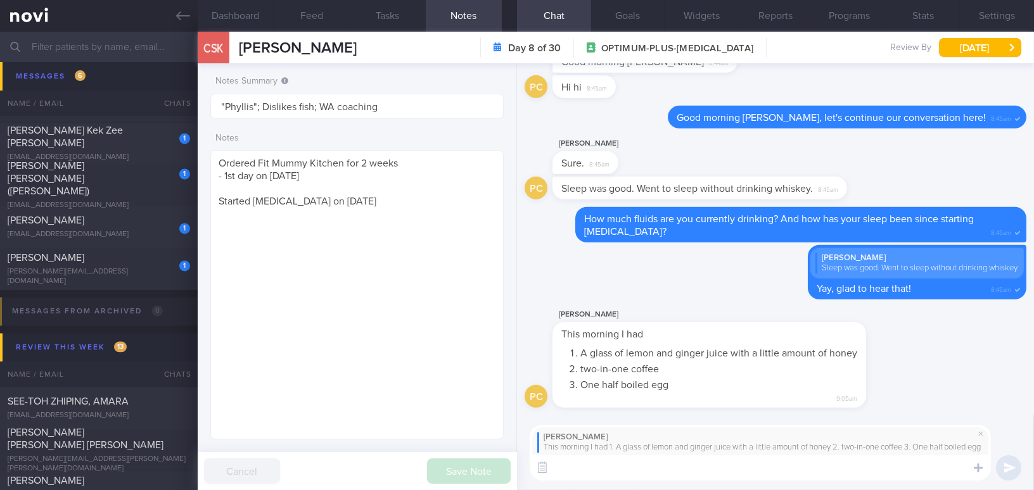
paste textarea "May I confirm if the 2-in-1 coffee contains creamer or sugar?"
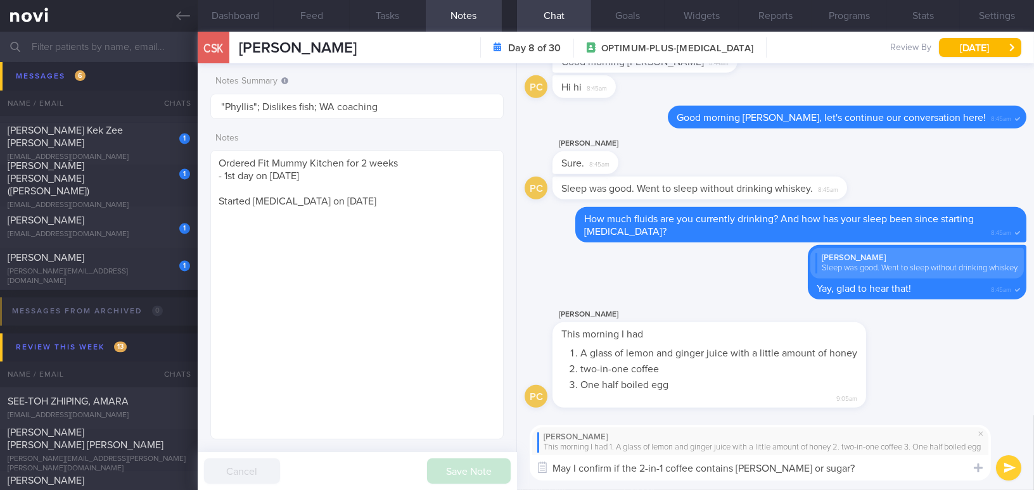
type textarea "May I confirm if the 2-in-1 coffee contains creamer or sugar?"
click at [1007, 463] on button "submit" at bounding box center [1008, 467] width 25 height 25
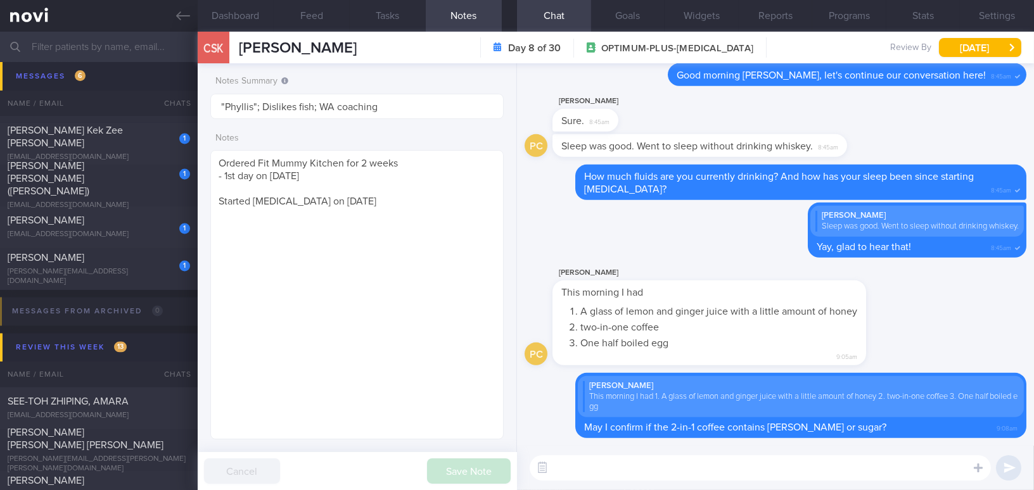
click at [639, 471] on textarea at bounding box center [760, 467] width 461 height 25
paste textarea "[AI Food Logging]( https://novi-health.notion.site/NOVI-Health-App-AI-Food-Logg…"
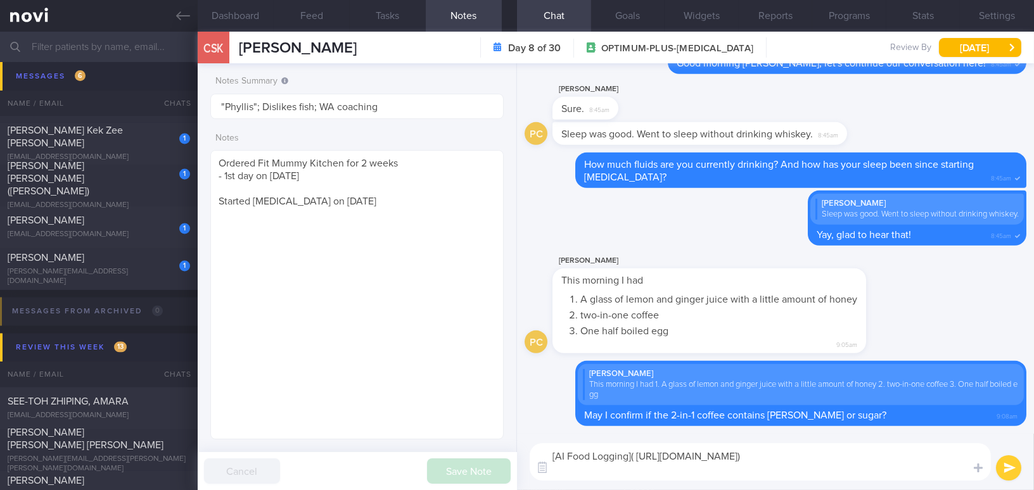
click at [550, 457] on textarea "[AI Food Logging]( https://novi-health.notion.site/NOVI-Health-App-AI-Food-Logg…" at bounding box center [760, 461] width 461 height 37
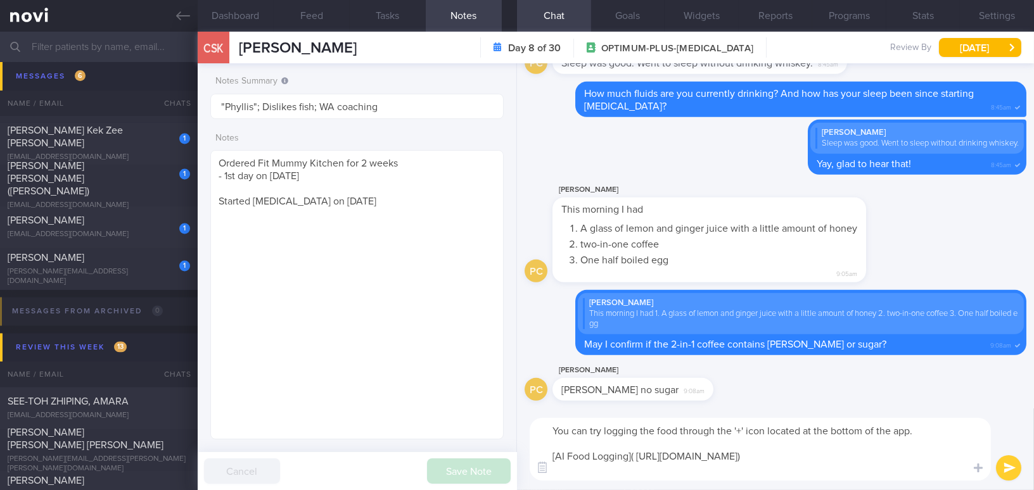
drag, startPoint x: 916, startPoint y: 429, endPoint x: 545, endPoint y: 429, distance: 371.2
click at [545, 429] on textarea "You can try logging the food through the '+' icon located at the bottom of the …" at bounding box center [760, 449] width 461 height 63
paste textarea "You can log your food by tapping the '+' icon at the bottom of the app."
click at [549, 456] on textarea "You can log your food by tapping the '+' icon at the bottom of the app. [AI Foo…" at bounding box center [760, 449] width 461 height 63
type textarea "You can log your food by tapping the '+' icon at the bottom of the app. Here ar…"
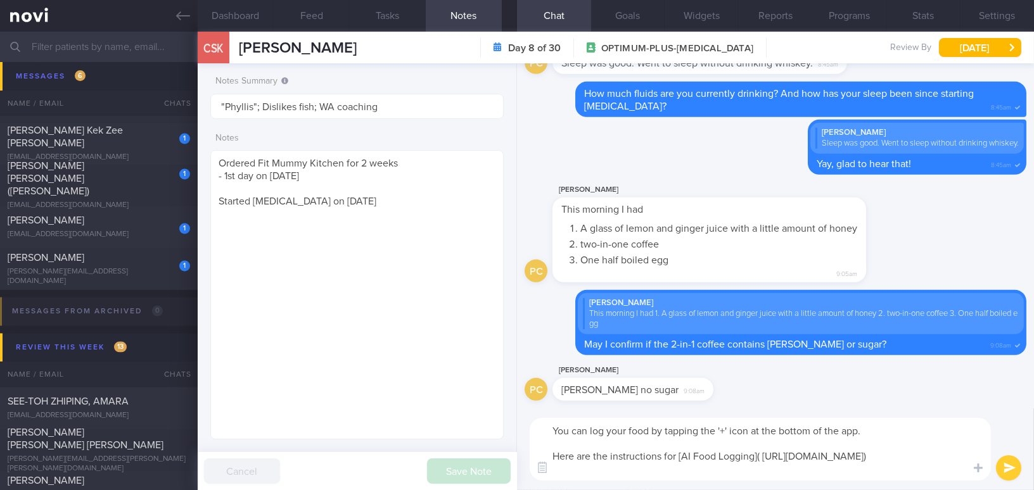
click at [1005, 469] on button "submit" at bounding box center [1008, 467] width 25 height 25
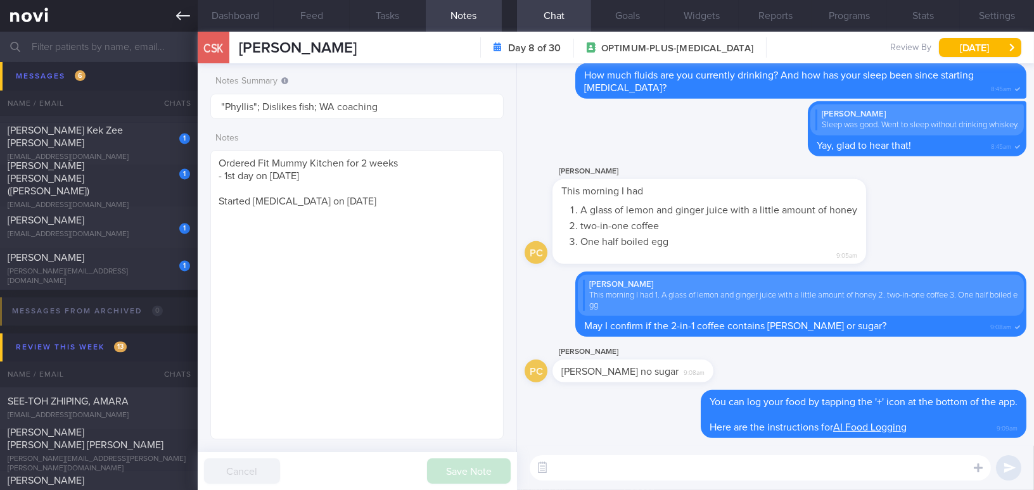
click at [181, 19] on icon at bounding box center [183, 16] width 14 height 14
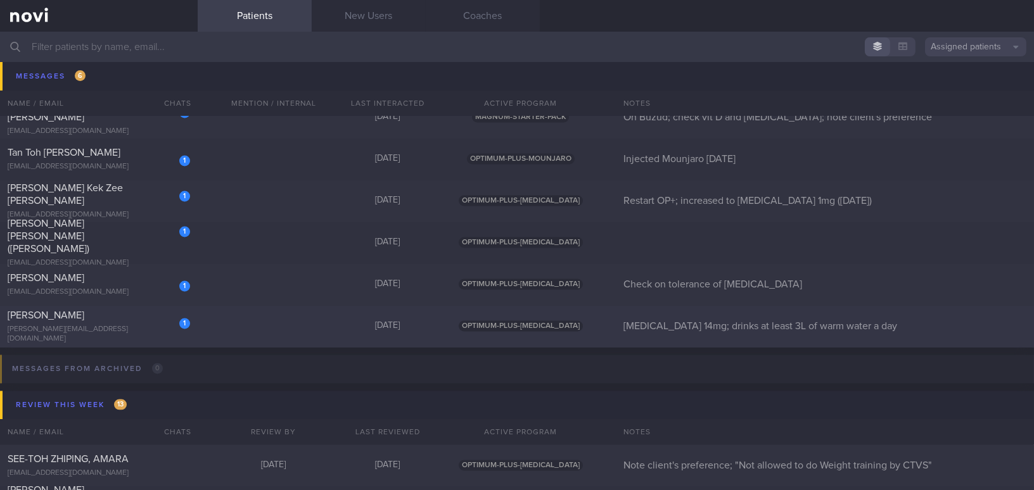
scroll to position [4377, 0]
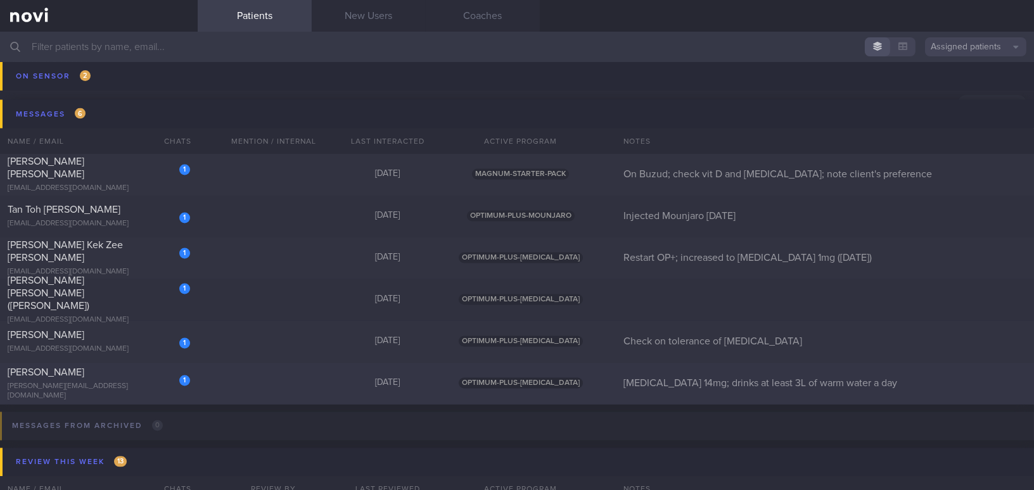
click at [114, 375] on div "[PERSON_NAME]" at bounding box center [97, 373] width 179 height 13
select select "7"
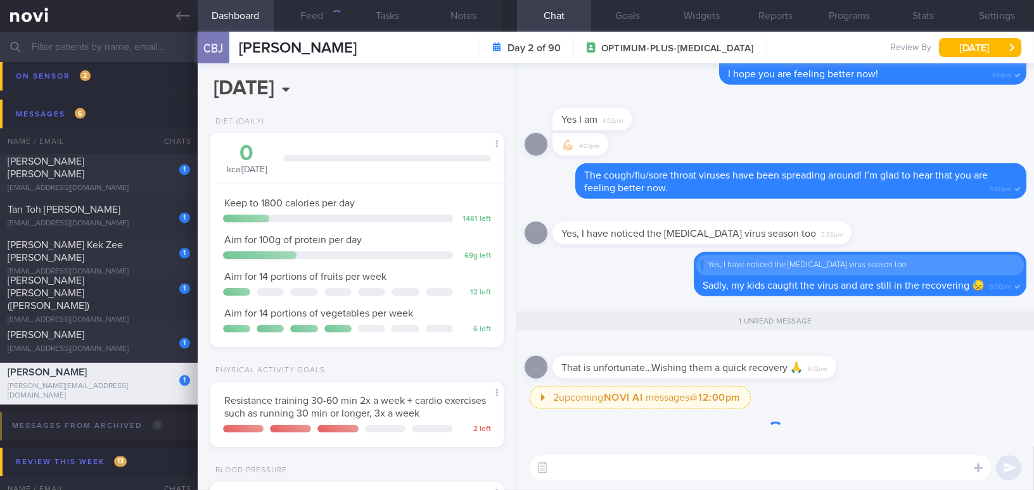
scroll to position [149, 262]
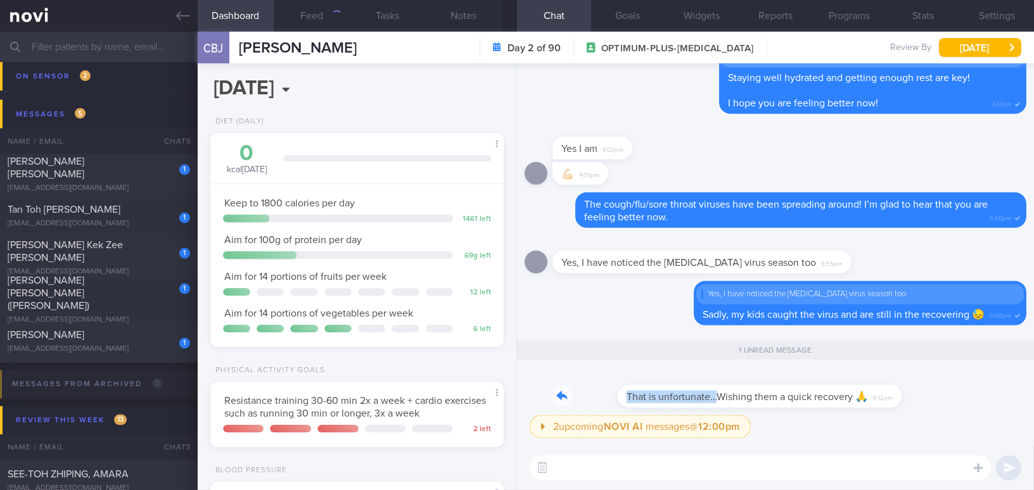
drag, startPoint x: 652, startPoint y: 391, endPoint x: 825, endPoint y: 385, distance: 173.1
click at [825, 385] on div "That is unfortunate…Wishing them a quick recovery 🙏 6:12pm" at bounding box center [713, 389] width 322 height 38
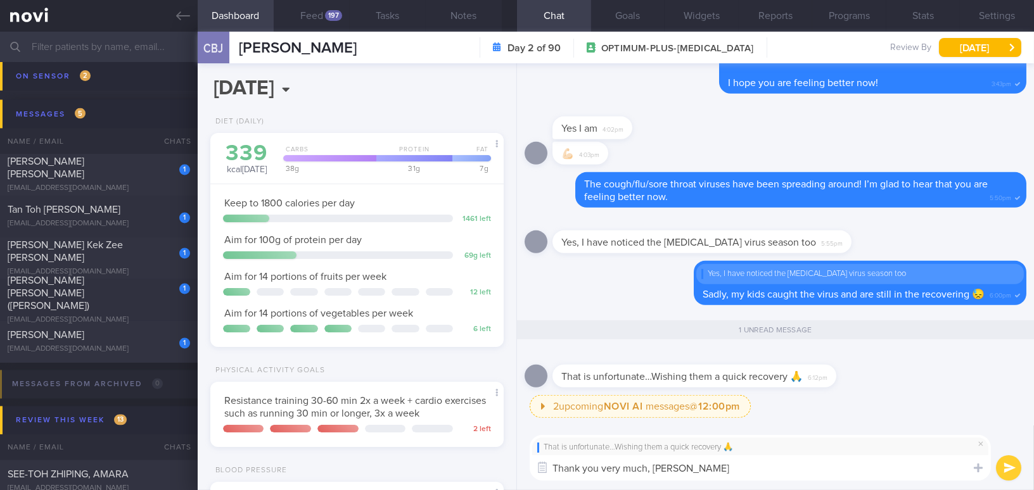
type textarea "Thank you very much, Boon Jie!"
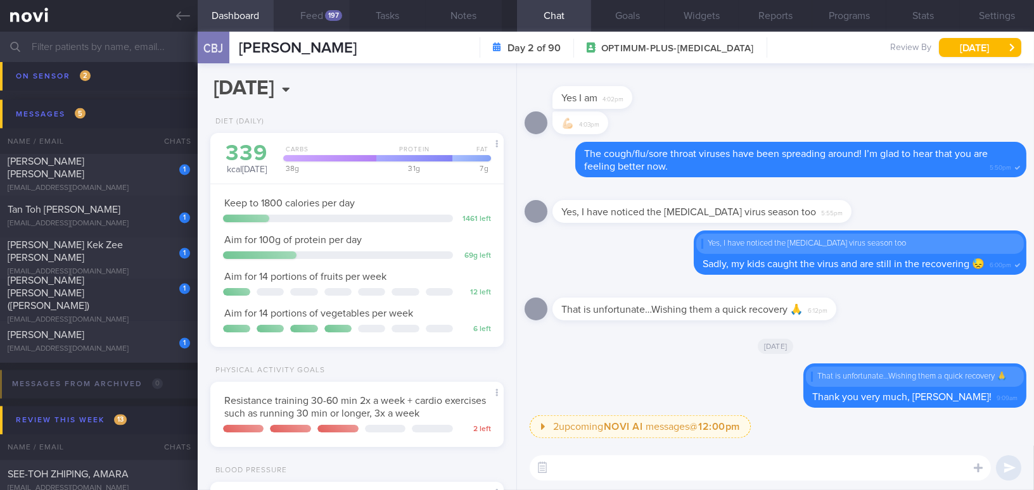
click at [308, 9] on button "Feed 197" at bounding box center [312, 16] width 76 height 32
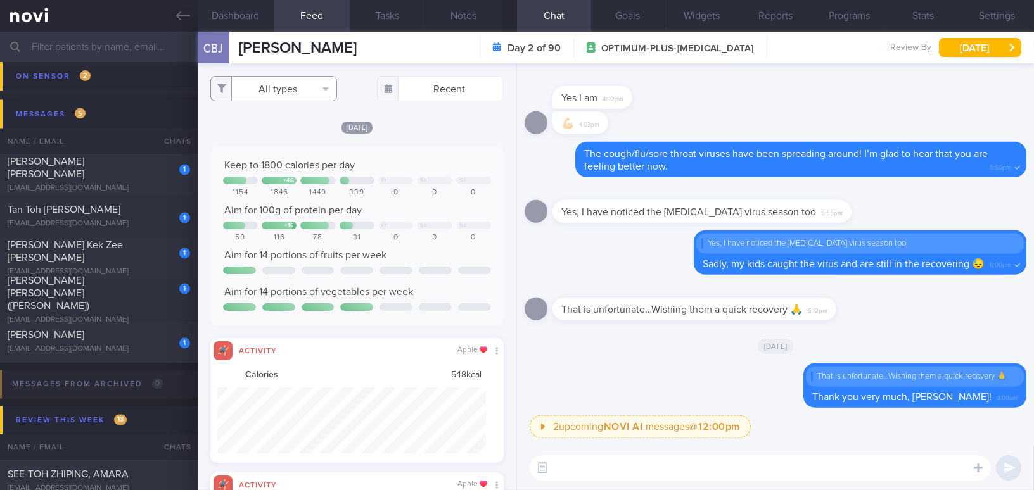
click at [291, 84] on button "All types" at bounding box center [273, 88] width 127 height 25
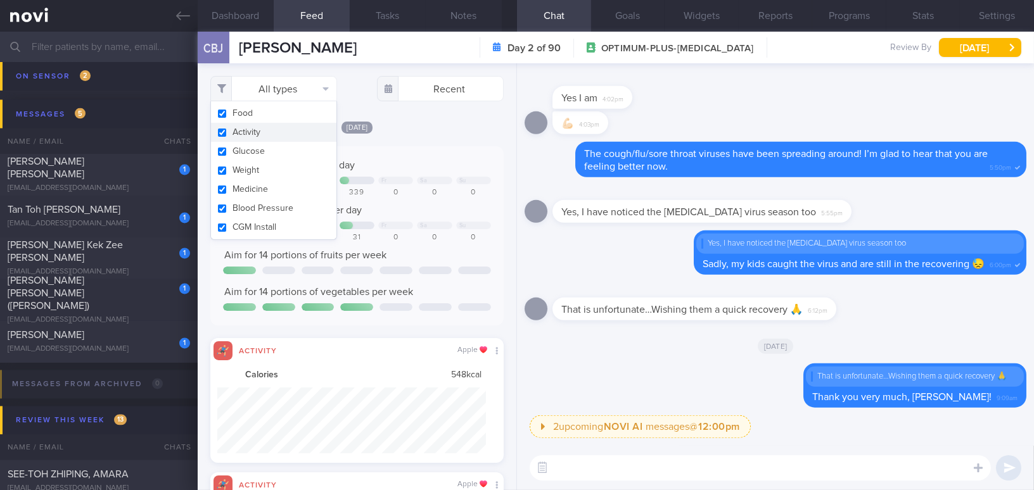
click at [220, 136] on button "Activity" at bounding box center [273, 132] width 125 height 19
checkbox input "false"
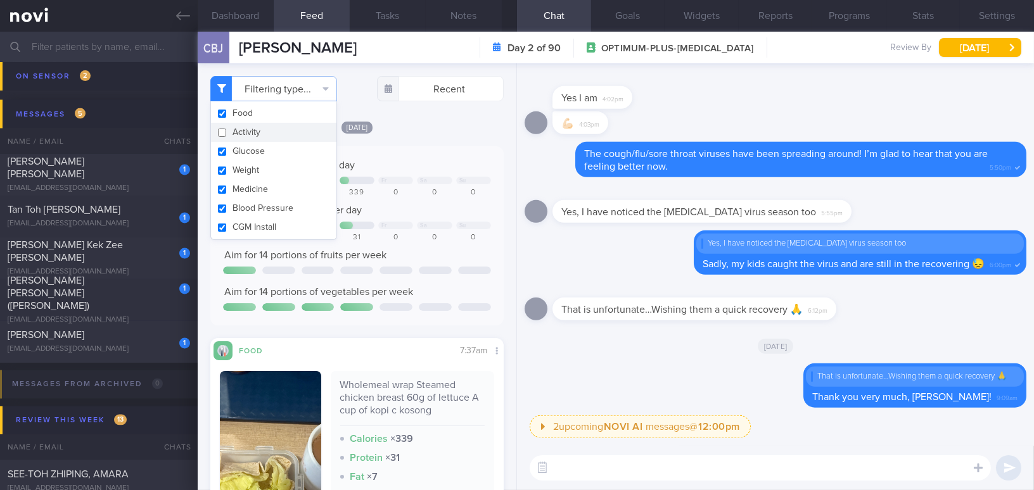
click at [405, 136] on div "Today Keep to 1800 calories per day + 46 Fr Sa Su 1154 1846 1449 339 0 0 0 Aim …" at bounding box center [356, 380] width 293 height 521
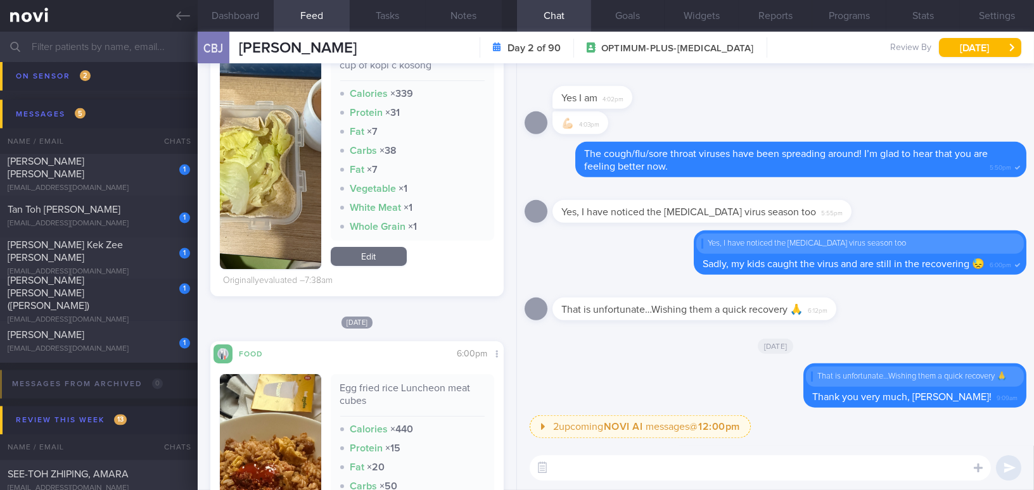
scroll to position [461, 0]
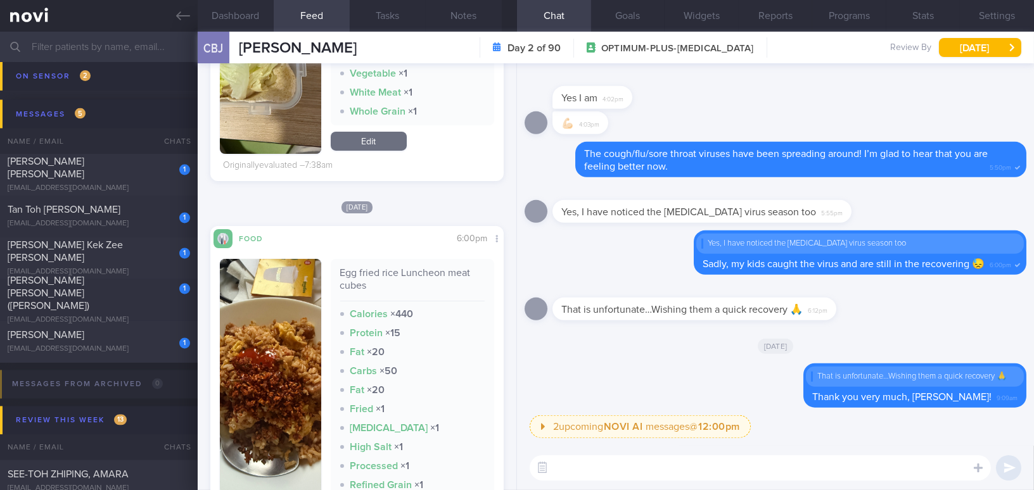
click at [267, 324] on button "button" at bounding box center [270, 393] width 101 height 269
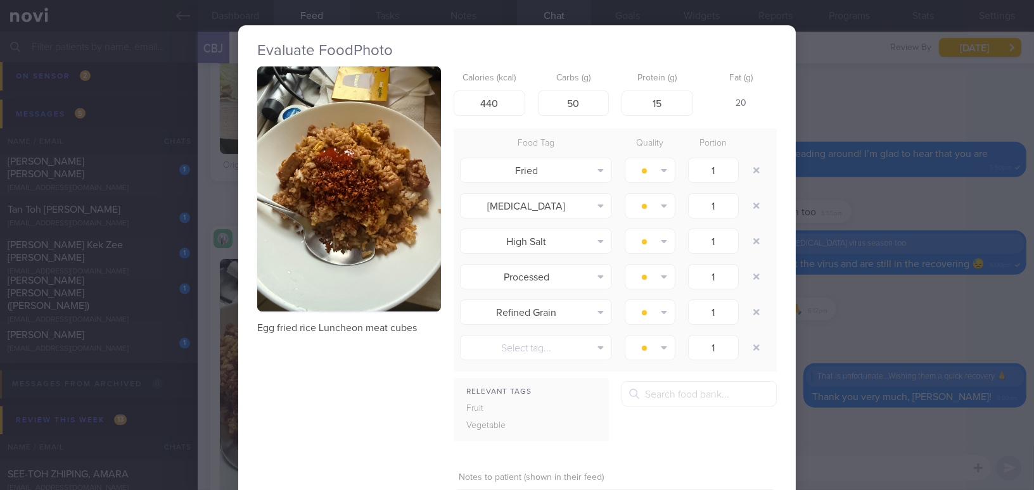
click at [304, 242] on button "button" at bounding box center [349, 189] width 184 height 245
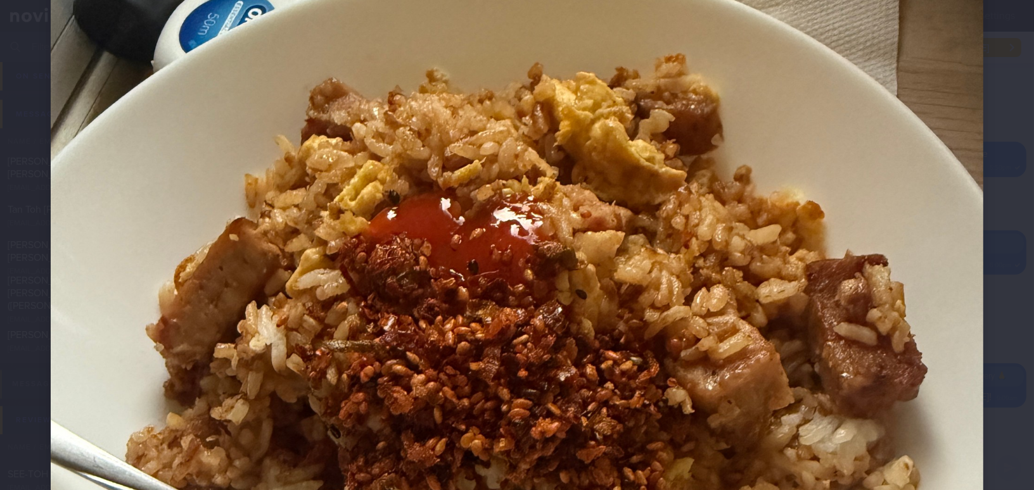
scroll to position [288, 0]
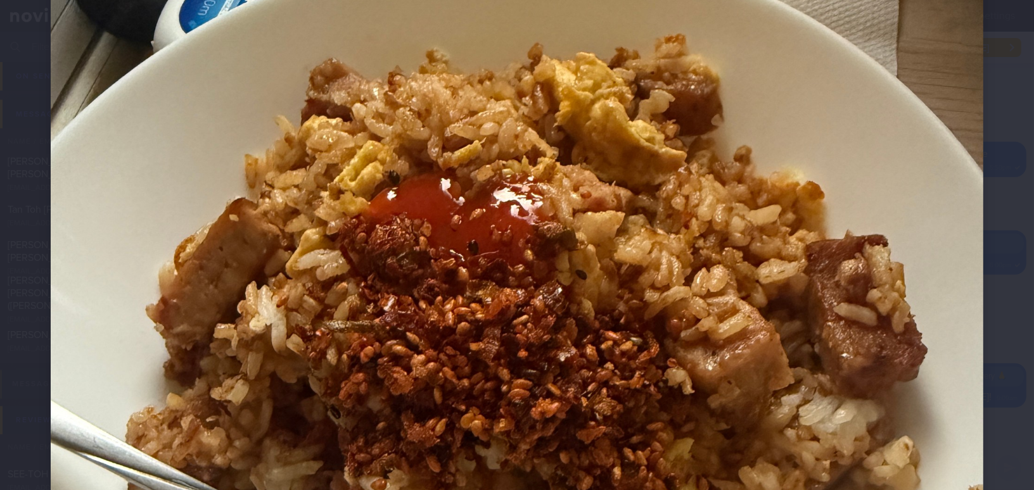
click at [574, 260] on img at bounding box center [517, 384] width 932 height 1243
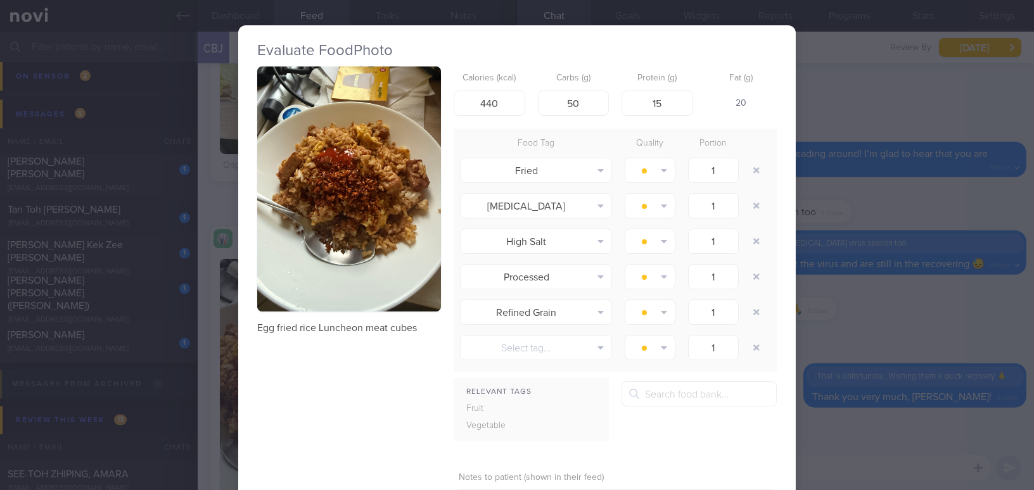
click at [879, 324] on div "Evaluate Food Photo Egg fried rice Luncheon meat cubes Calories (kcal) 440 Carb…" at bounding box center [517, 245] width 1034 height 490
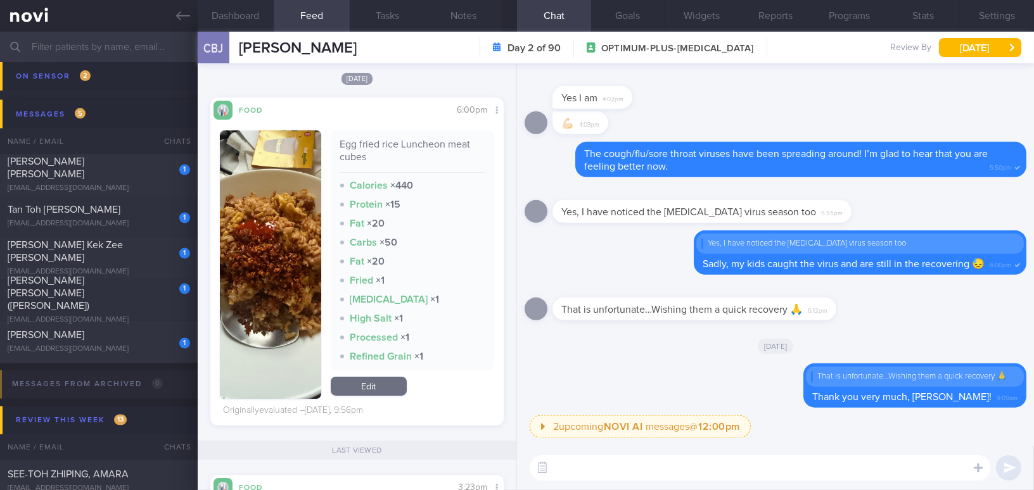
scroll to position [576, 0]
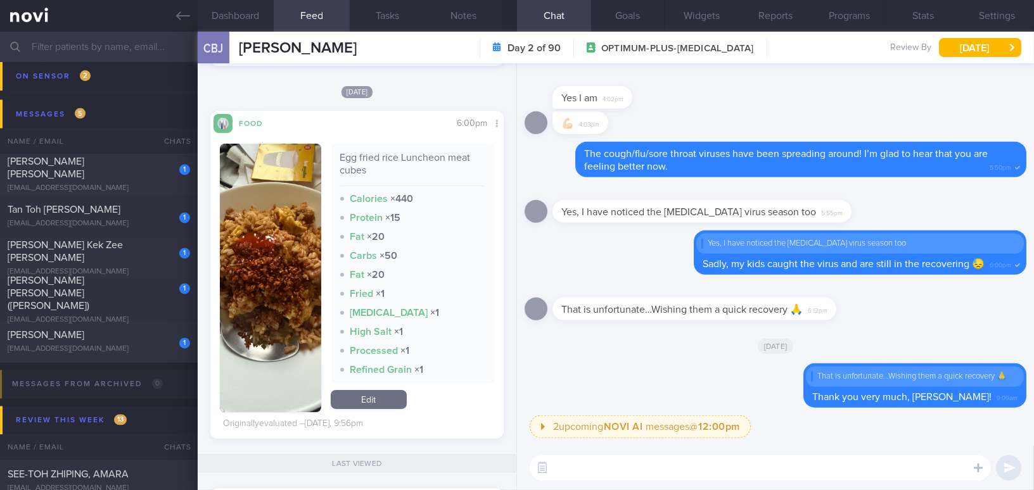
click at [658, 467] on textarea at bounding box center [760, 467] width 461 height 25
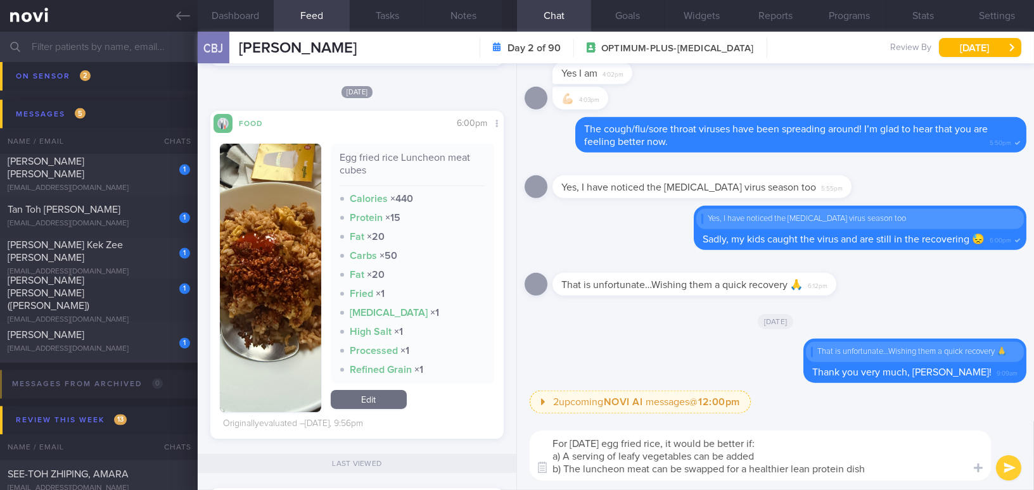
scroll to position [0, 0]
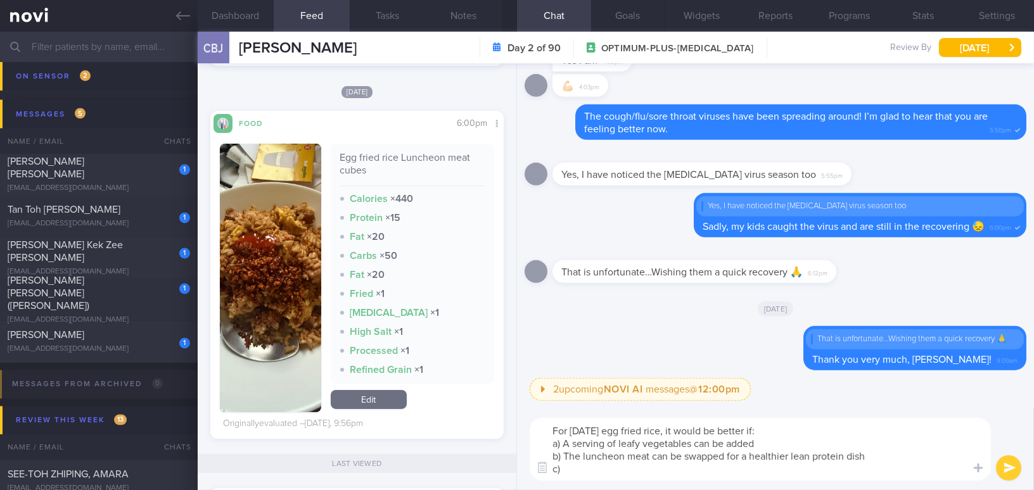
type textarea "For yesterday's egg fried rice, it would be better if: a) A serving of leafy ve…"
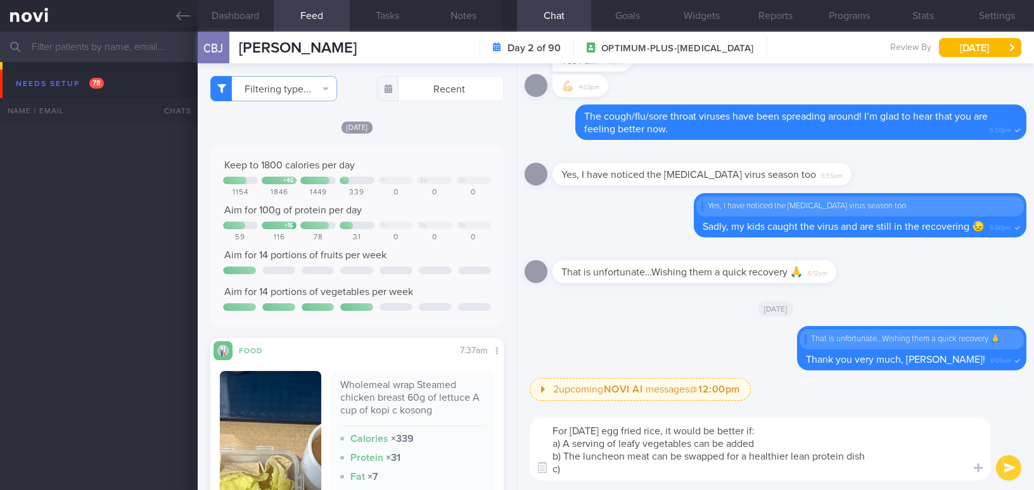
select select "7"
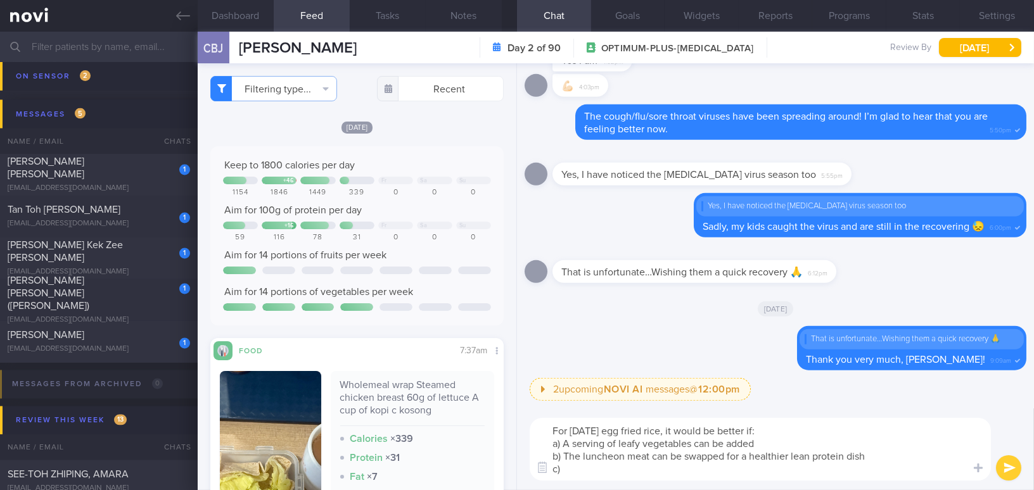
scroll to position [576, 0]
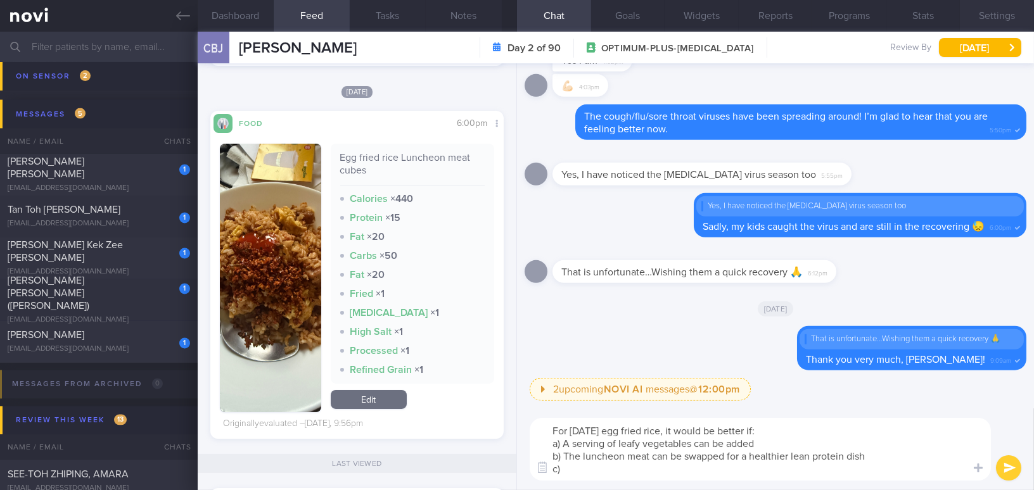
type textarea "For [DATE] egg fried rice, it would be better if: a) A serving of leafy vegetab…"
drag, startPoint x: 584, startPoint y: 478, endPoint x: 525, endPoint y: 419, distance: 83.8
click at [525, 419] on div "For yesterday's egg fried rice, it would be better if: a) A serving of leafy ve…" at bounding box center [775, 450] width 517 height 82
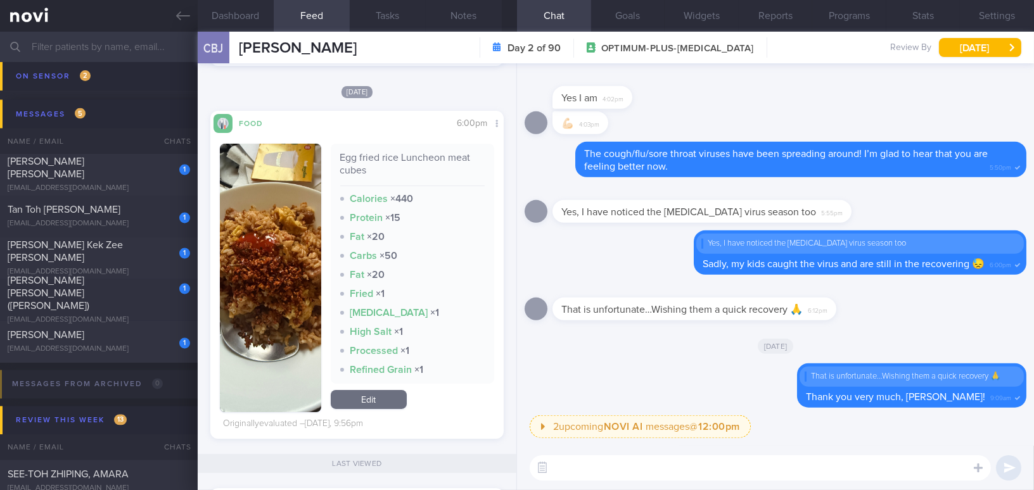
click at [284, 307] on button "button" at bounding box center [270, 278] width 101 height 269
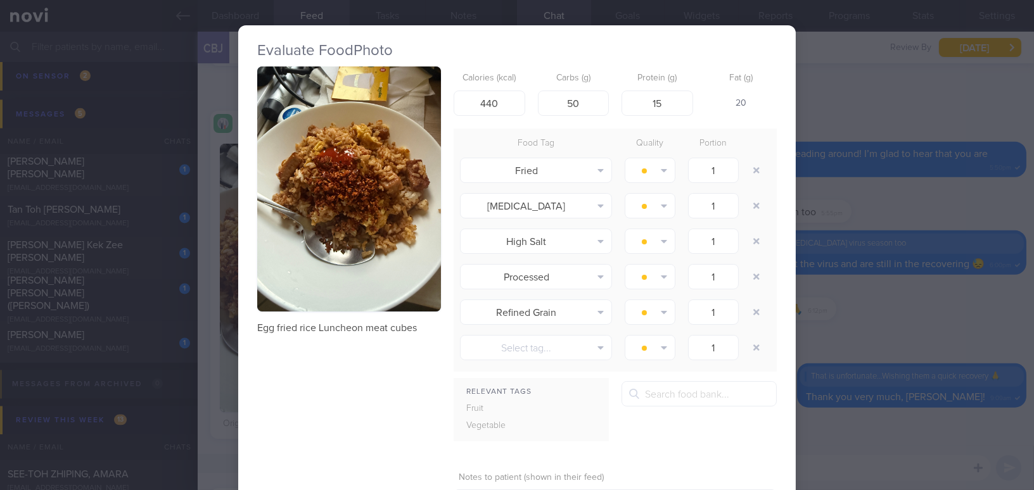
click at [307, 275] on button "button" at bounding box center [349, 189] width 184 height 245
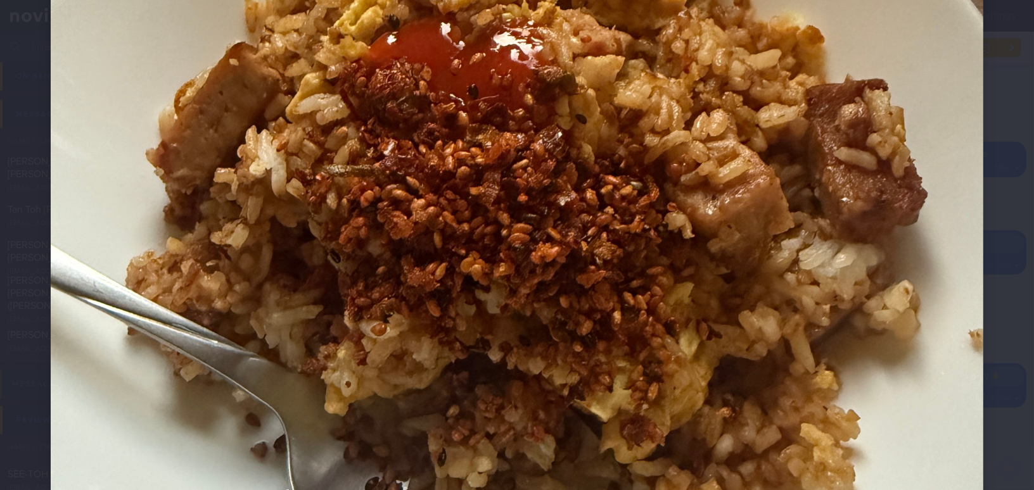
scroll to position [461, 0]
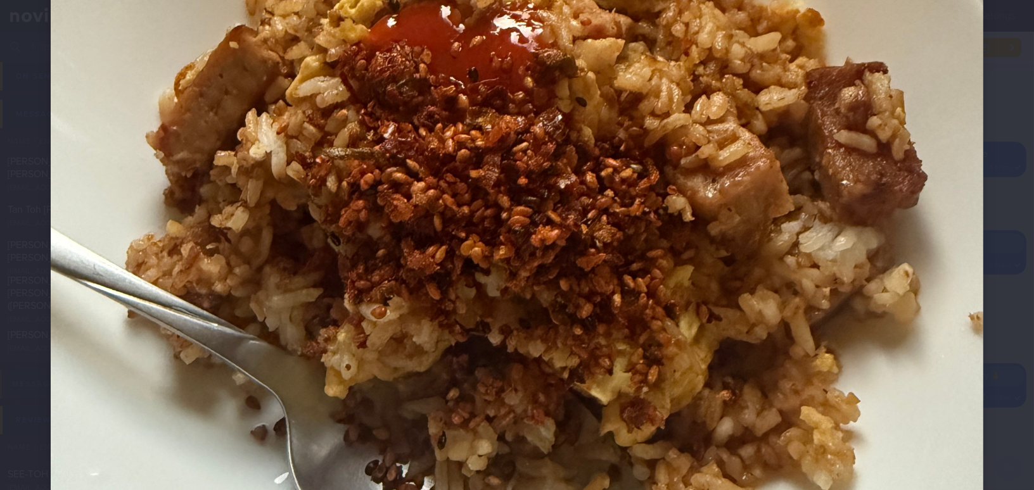
click at [712, 369] on img at bounding box center [517, 211] width 932 height 1243
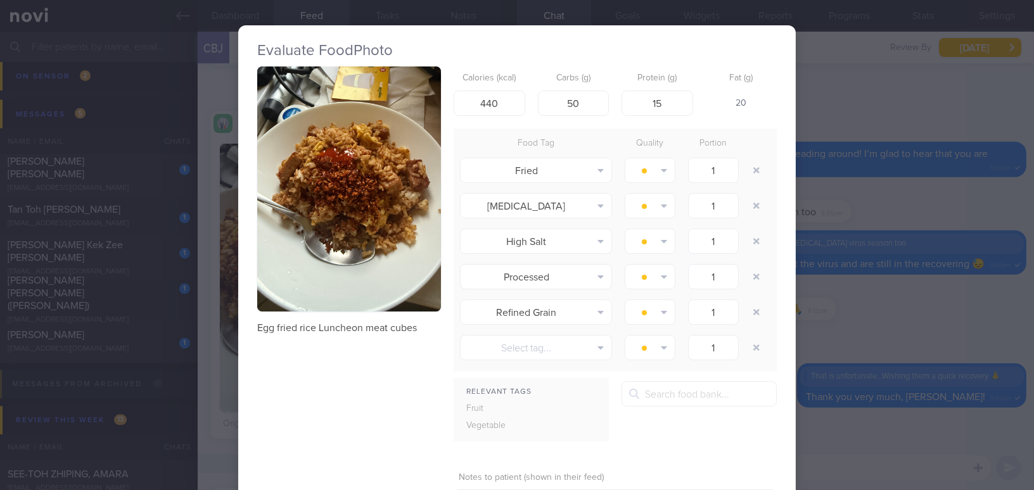
click at [825, 467] on div "Evaluate Food Photo Egg fried rice Luncheon meat cubes Calories (kcal) 440 Carb…" at bounding box center [517, 245] width 1034 height 490
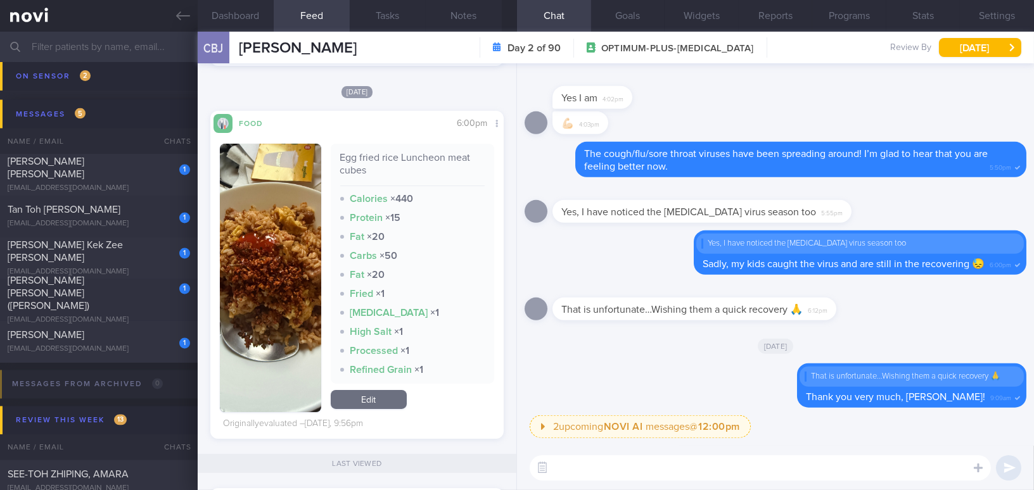
click at [797, 473] on textarea at bounding box center [760, 467] width 461 height 25
paste textarea "For yesterday's egg fried rice, it would be better if: a) A serving of leafy ve…"
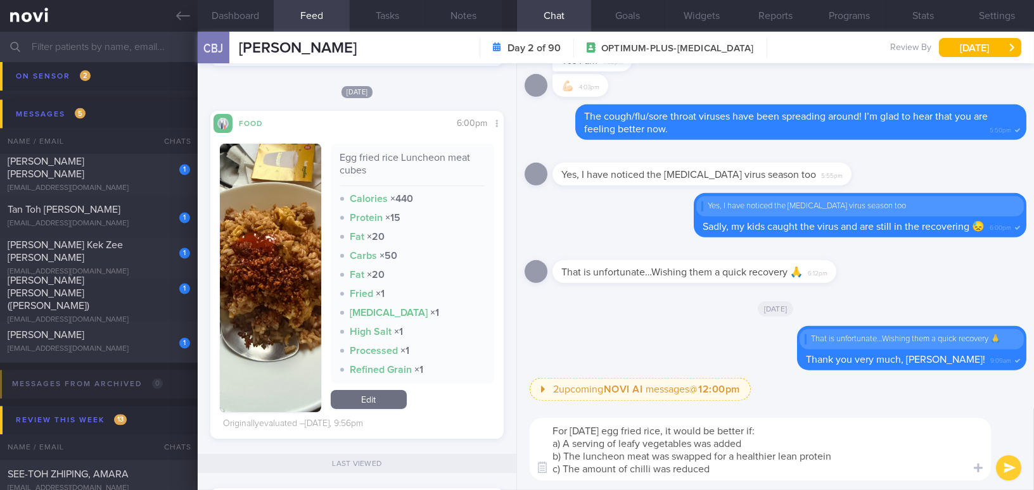
click at [551, 429] on textarea "For yesterday's egg fried rice, it would be better if: a) A serving of leafy ve…" at bounding box center [760, 449] width 461 height 63
drag, startPoint x: 553, startPoint y: 468, endPoint x: 720, endPoint y: 471, distance: 167.3
click at [720, 471] on div "Chat Templates Admin CGM Weight Nutrition Physical Activity Infographics Articl…" at bounding box center [775, 450] width 517 height 82
drag, startPoint x: 720, startPoint y: 471, endPoint x: 554, endPoint y: 467, distance: 166.0
click at [554, 467] on textarea "For yesterday's egg fried rice, it would be better if: a) A serving of leafy ve…" at bounding box center [760, 449] width 461 height 63
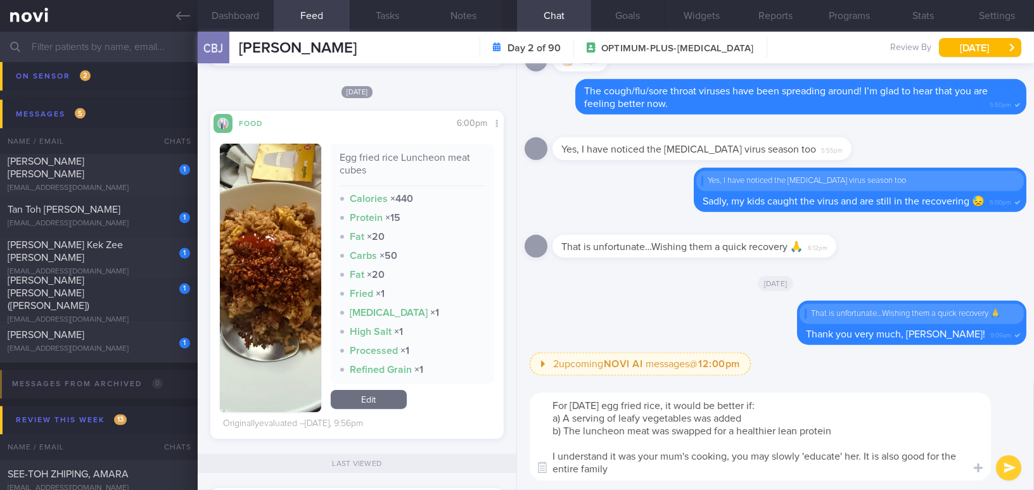
drag, startPoint x: 614, startPoint y: 464, endPoint x: 544, endPoint y: 452, distance: 71.3
click at [544, 452] on textarea "For yesterday's egg fried rice, it would be better if: a) A serving of leafy ve…" at bounding box center [760, 437] width 461 height 88
click at [619, 474] on textarea "For yesterday's egg fried rice, it would be better if: a) A serving of leafy ve…" at bounding box center [760, 437] width 461 height 88
drag, startPoint x: 619, startPoint y: 473, endPoint x: 550, endPoint y: 457, distance: 70.2
click at [550, 457] on textarea "For yesterday's egg fried rice, it would be better if: a) A serving of leafy ve…" at bounding box center [760, 437] width 461 height 88
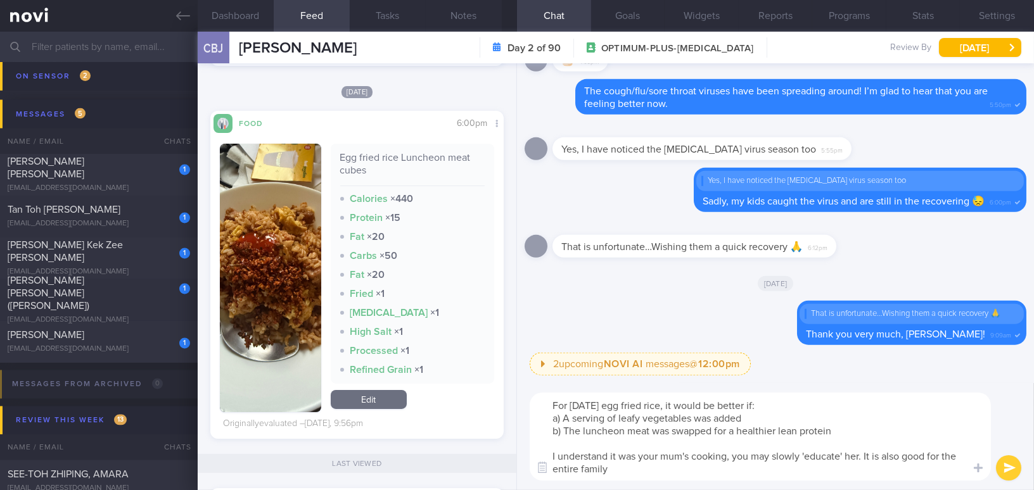
paste textarea "but you can gradually ‘educate’ her—it will benefit the whole family as well."
click at [896, 452] on textarea "For yesterday's egg fried rice, it would be better if: a) A serving of leafy ve…" at bounding box center [760, 437] width 461 height 88
click at [742, 471] on textarea "For yesterday's egg fried rice, it would be better if: a) A serving of leafy ve…" at bounding box center [760, 437] width 461 height 88
type textarea "For yesterday's egg fried rice, it would be better if: a) A serving of leafy ve…"
click at [1008, 468] on button "submit" at bounding box center [1008, 467] width 25 height 25
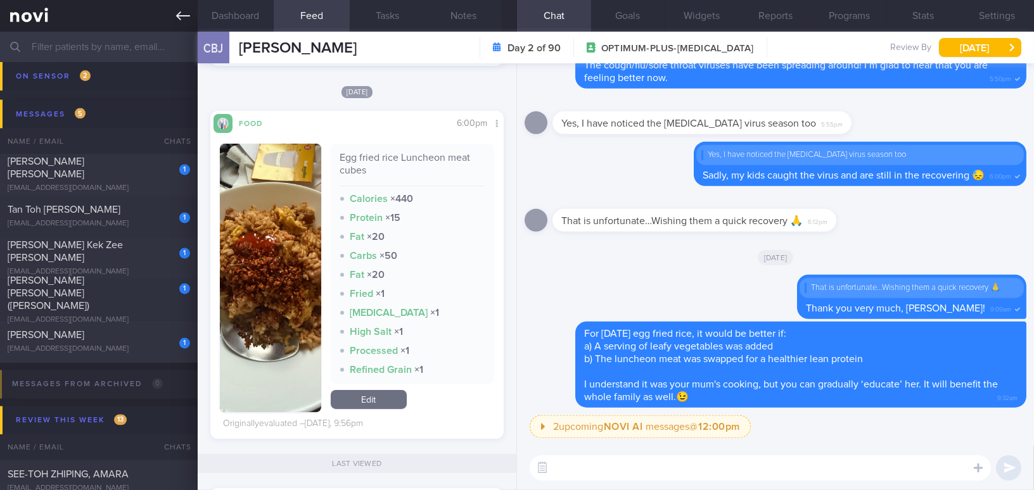
click at [179, 11] on icon at bounding box center [183, 16] width 14 height 14
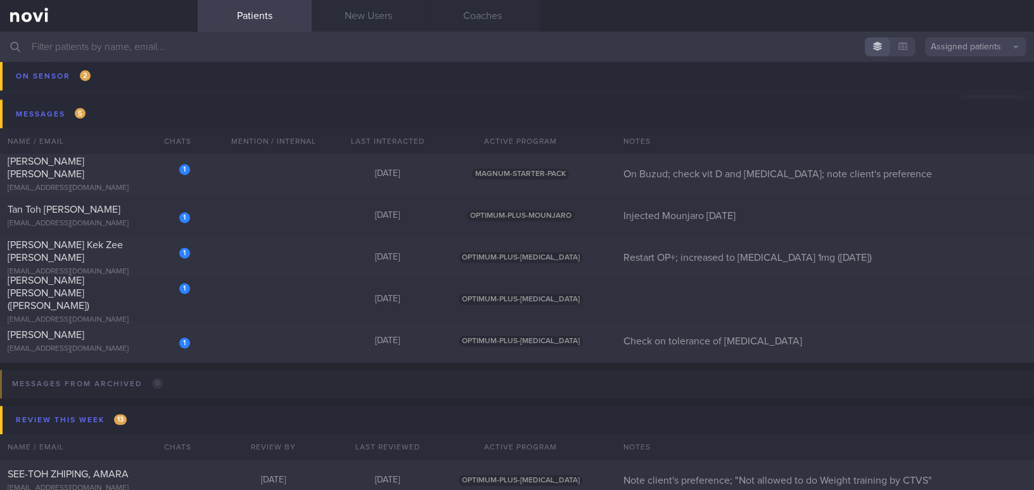
click at [146, 37] on input "text" at bounding box center [517, 47] width 1034 height 30
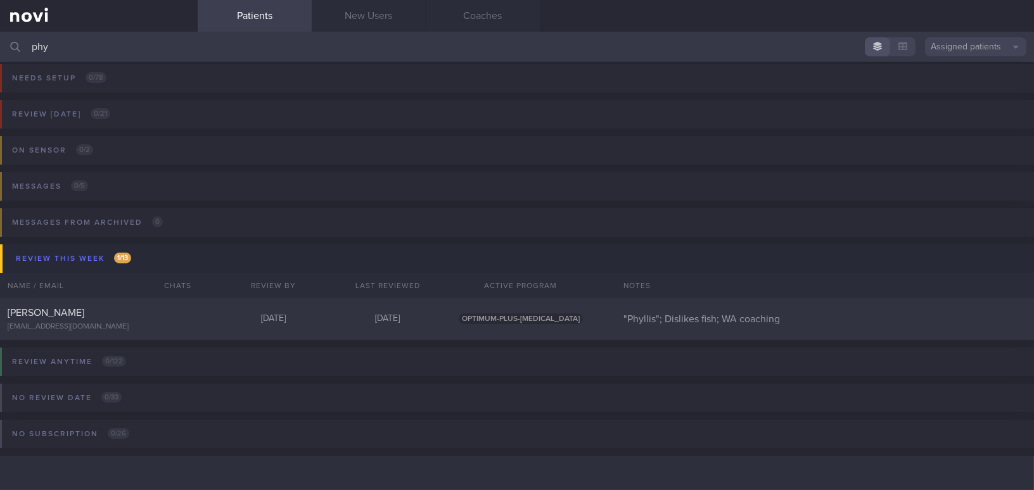
scroll to position [5, 0]
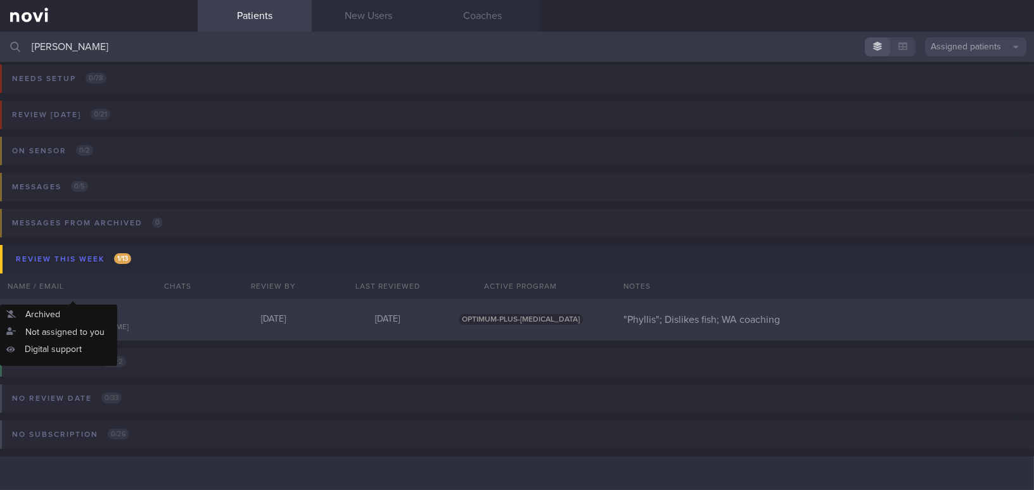
type input "phyl"
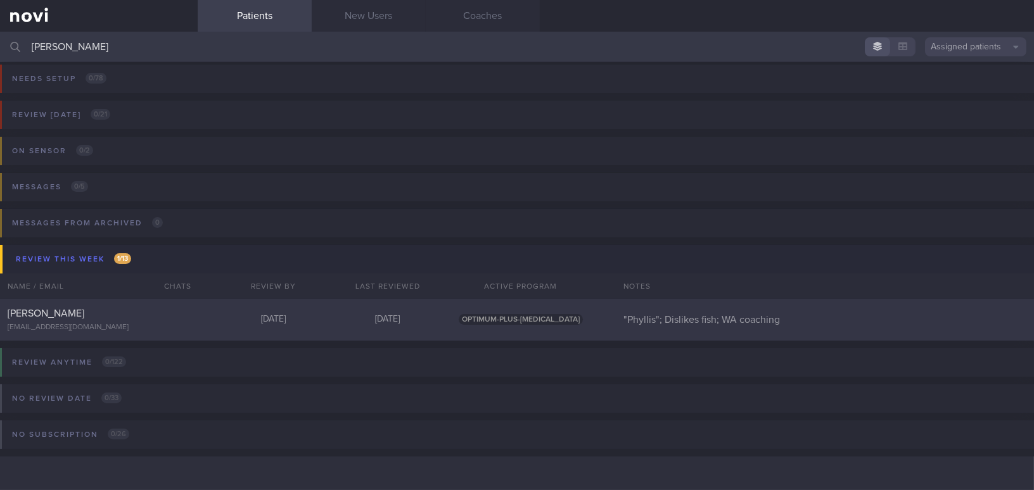
click at [84, 310] on span "[PERSON_NAME]" at bounding box center [46, 313] width 77 height 10
select select "7"
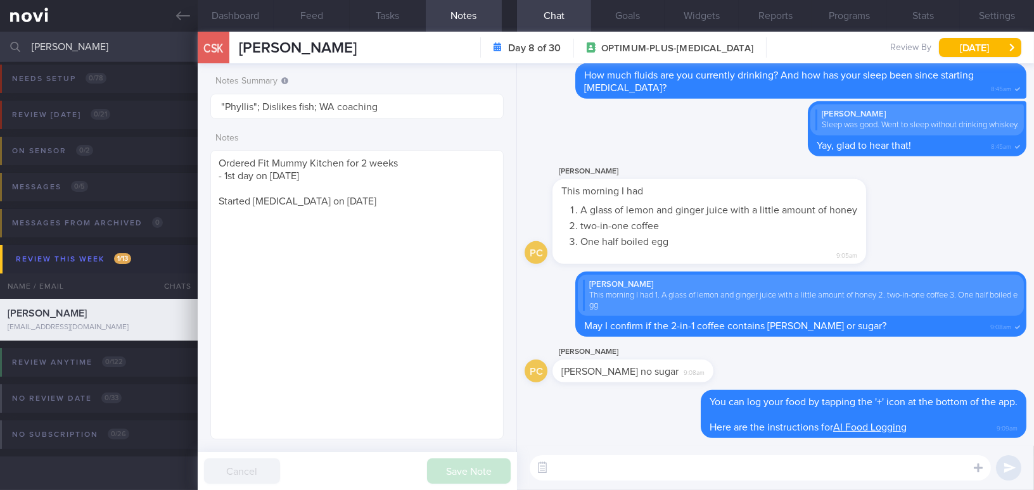
drag, startPoint x: 61, startPoint y: 51, endPoint x: 14, endPoint y: 44, distance: 47.4
click at [14, 44] on div "phyl Assigned patients Assigned patients All active patients Archived patients" at bounding box center [517, 47] width 1034 height 30
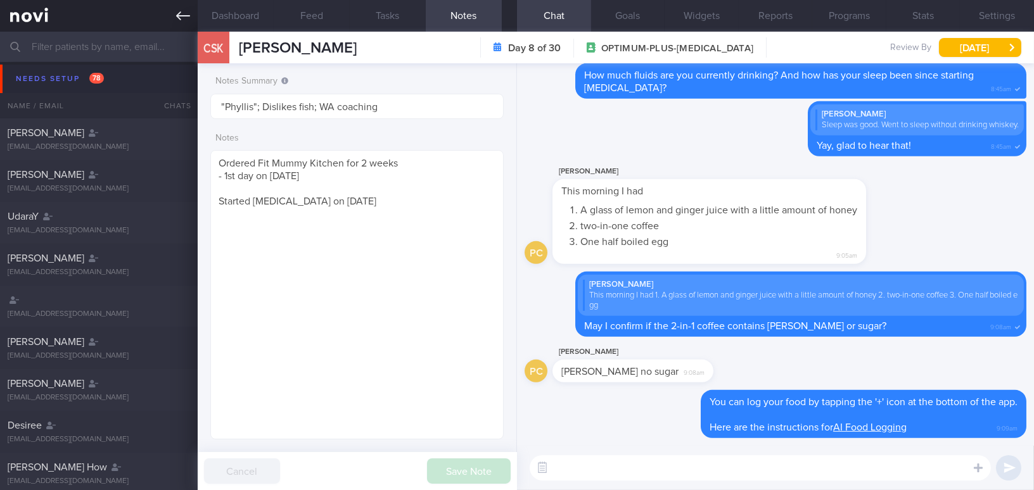
click at [180, 11] on icon at bounding box center [183, 16] width 14 height 14
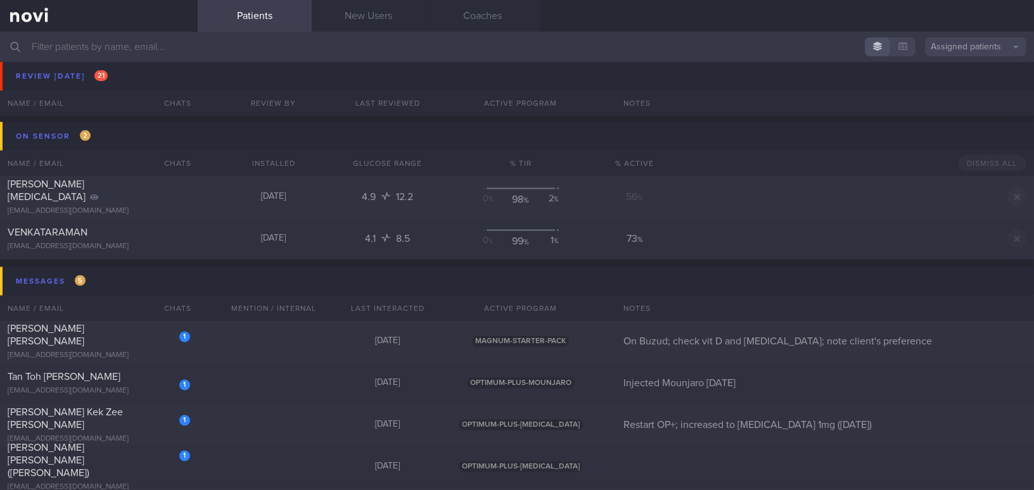
scroll to position [4440, 0]
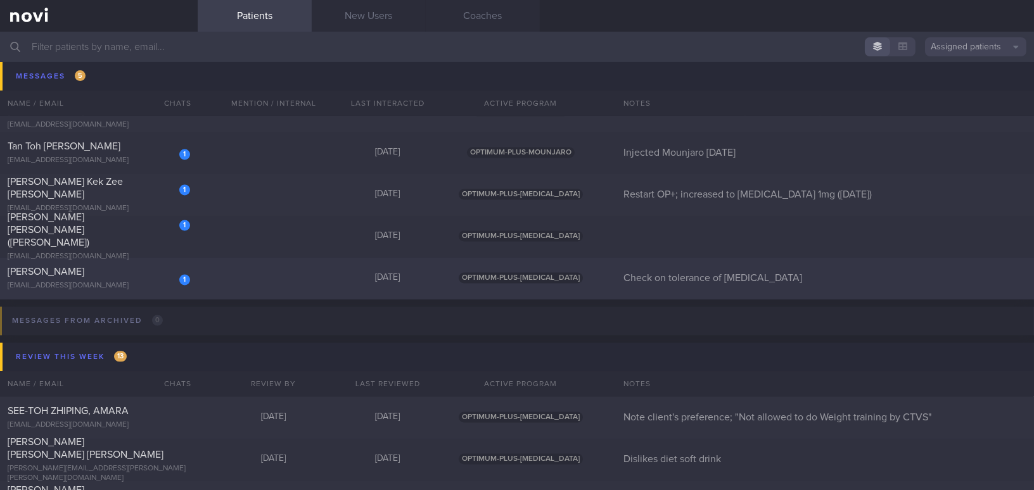
click at [95, 276] on div "Wei Fa" at bounding box center [97, 272] width 179 height 13
select select "7"
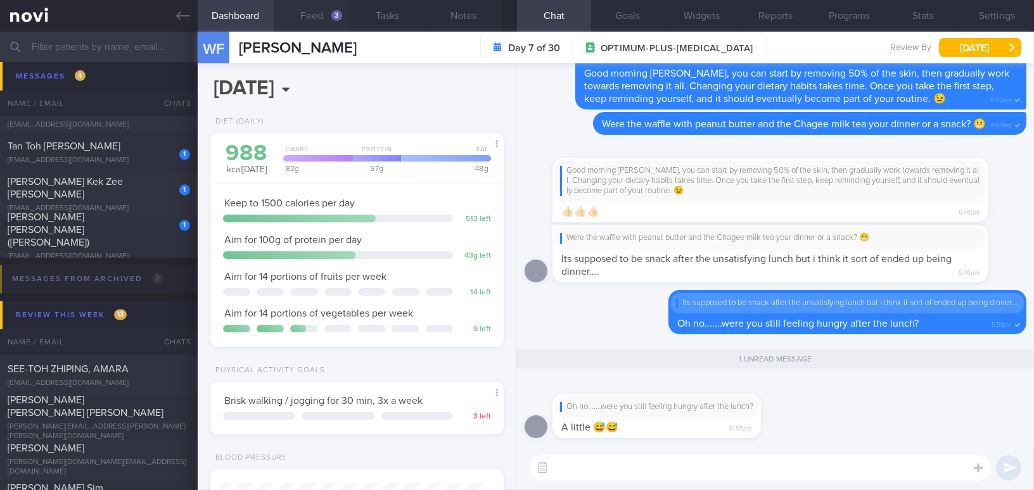
click at [338, 18] on div "3" at bounding box center [336, 15] width 11 height 11
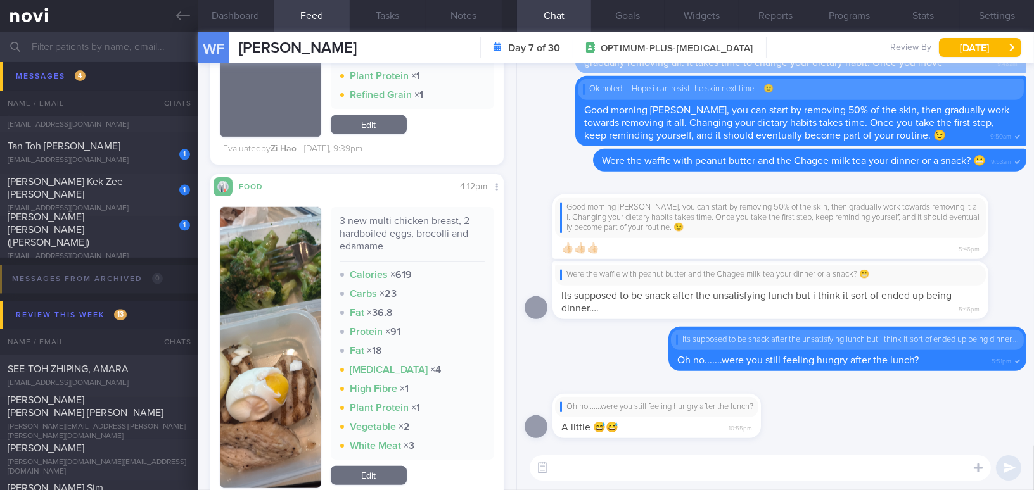
scroll to position [2130, 0]
click at [277, 341] on button "button" at bounding box center [270, 347] width 101 height 281
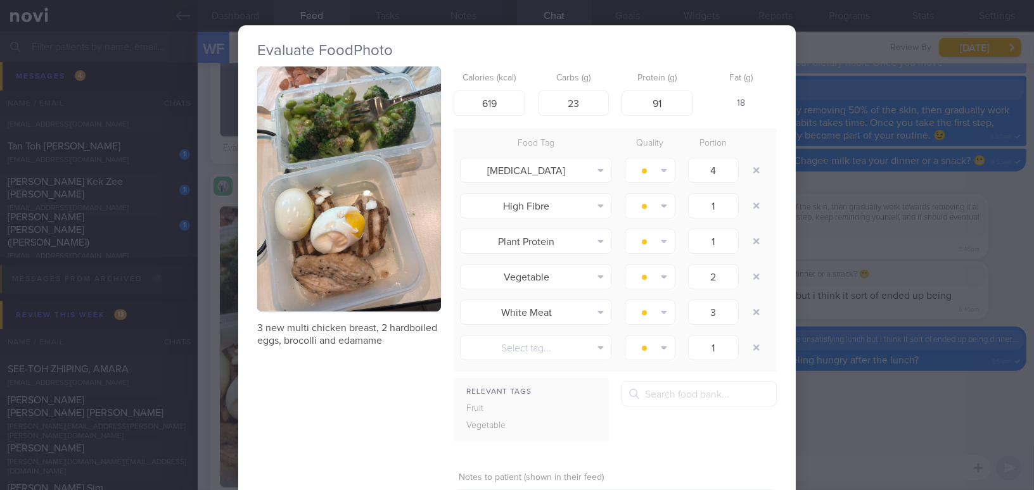
click at [424, 250] on button "button" at bounding box center [349, 189] width 184 height 245
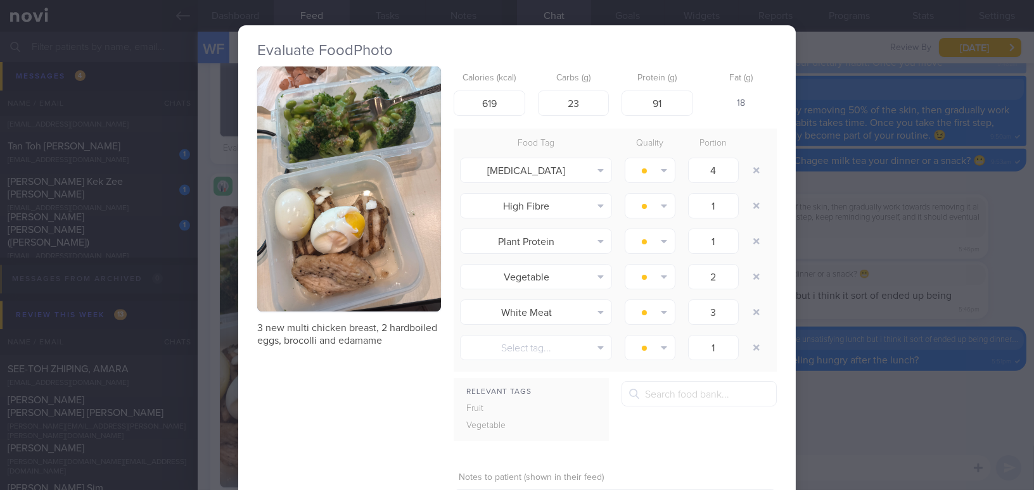
click at [916, 310] on div "Evaluate Food Photo 3 new multi chicken breast, 2 hardboiled eggs, brocolli and…" at bounding box center [517, 245] width 1034 height 490
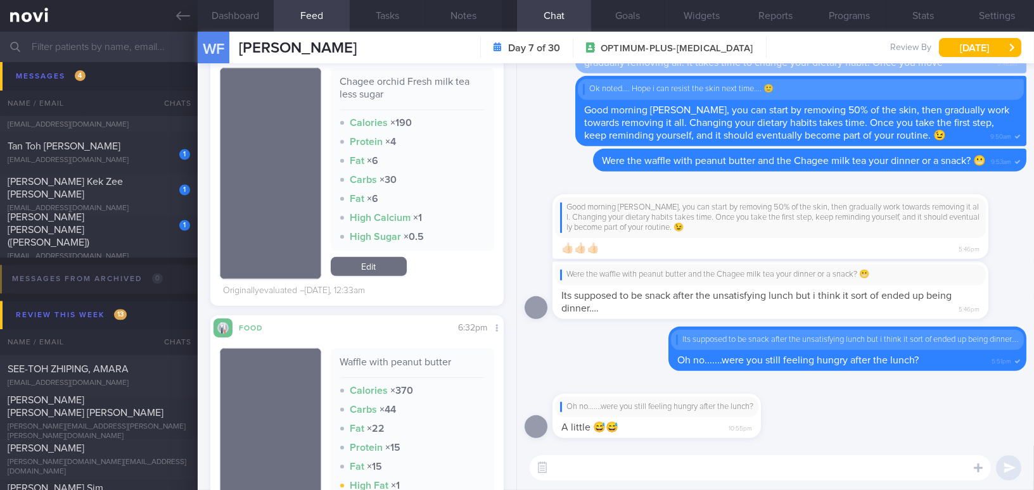
scroll to position [1670, 0]
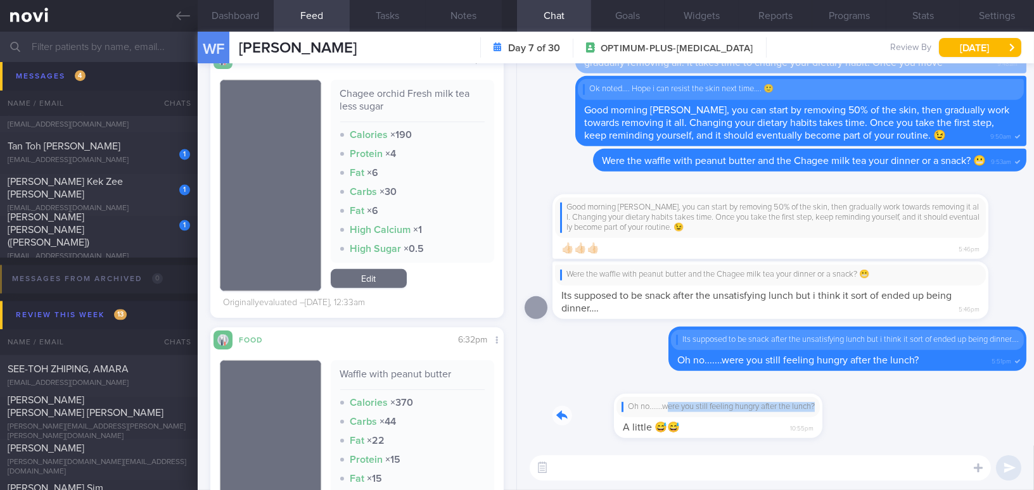
drag, startPoint x: 603, startPoint y: 397, endPoint x: 759, endPoint y: 403, distance: 155.9
click at [759, 403] on div "Oh no.......were you still feeling hungry after the lunch? A little 😅😅 10:55pm" at bounding box center [675, 409] width 246 height 60
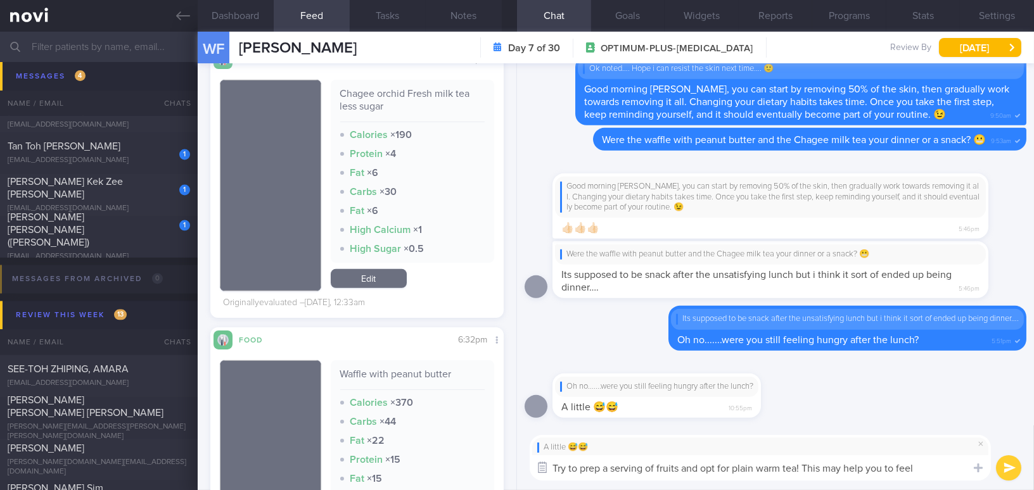
drag, startPoint x: 951, startPoint y: 470, endPoint x: 538, endPoint y: 463, distance: 413.1
click at [538, 463] on div "Chat Templates Admin CGM Weight Nutrition Physical Activity Infographics Articl…" at bounding box center [775, 458] width 517 height 65
click at [955, 473] on textarea "Try to prep a serving of fruits and opt for plain warm tea! This may help you t…" at bounding box center [760, 467] width 461 height 25
drag, startPoint x: 954, startPoint y: 470, endPoint x: 490, endPoint y: 435, distance: 465.1
click at [490, 435] on div "Dashboard Feed 3 Tasks Notes Chat Goals Widgets Reports Programs Stats Settings…" at bounding box center [616, 261] width 836 height 459
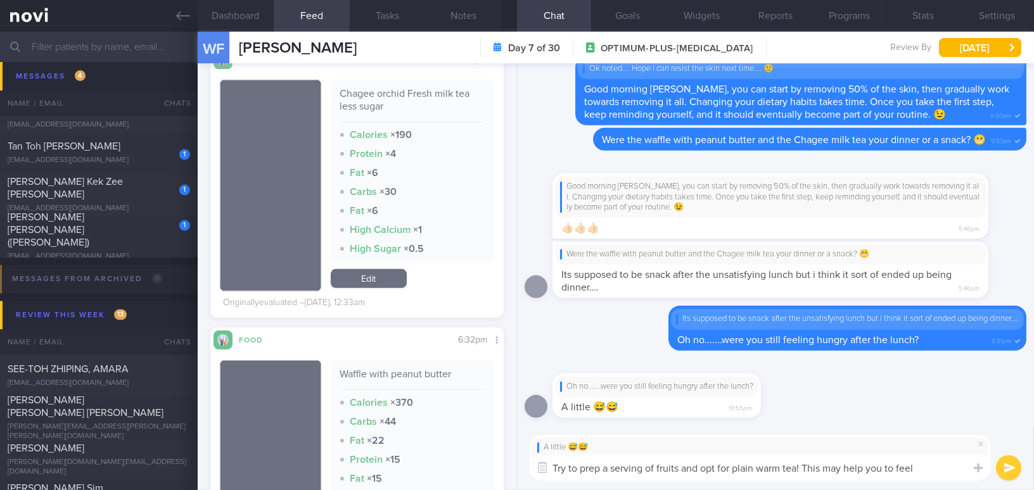
paste textarea "preparing a serving of fruit and opt for plain warm tea—this may help you feel …"
drag, startPoint x: 569, startPoint y: 467, endPoint x: 611, endPoint y: 465, distance: 41.9
click at [611, 465] on textarea "Try preparing a serving of fruit and opt for plain warm tea—this may help you f…" at bounding box center [760, 467] width 461 height 25
click at [801, 471] on textarea "Try having a serving of fruit and opt for plain warm tea—this may help you feel…" at bounding box center [760, 467] width 461 height 25
type textarea "Try having a serving of fruit and opt for plain warm tea, this may help you fee…"
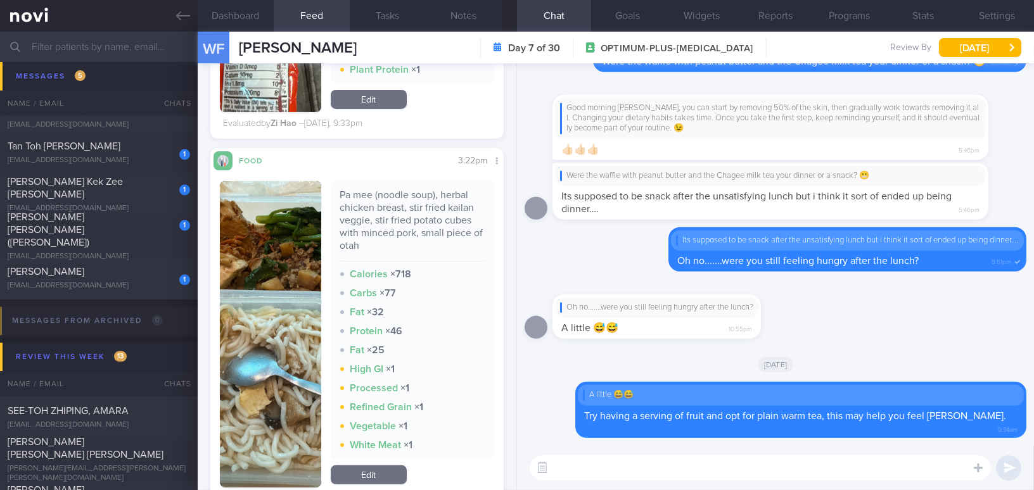
scroll to position [690, 0]
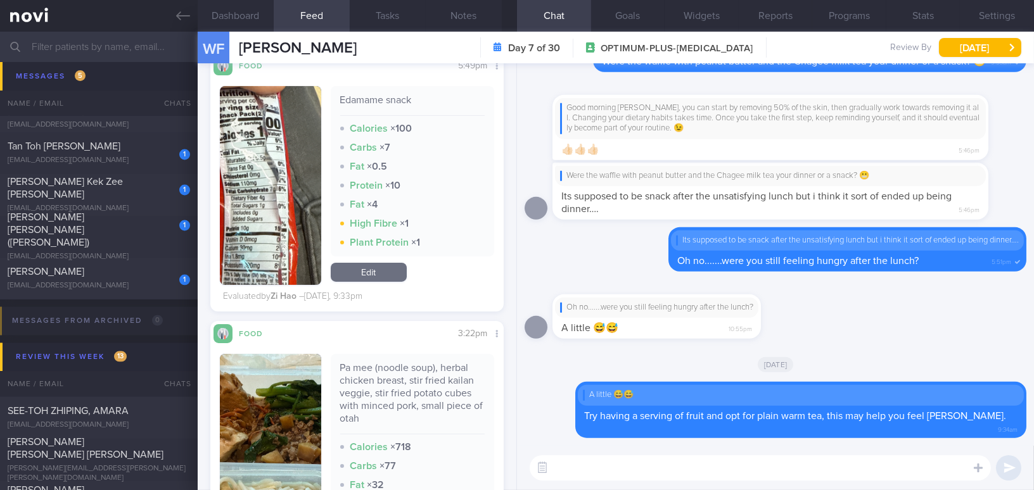
click at [268, 224] on button "button" at bounding box center [270, 185] width 101 height 199
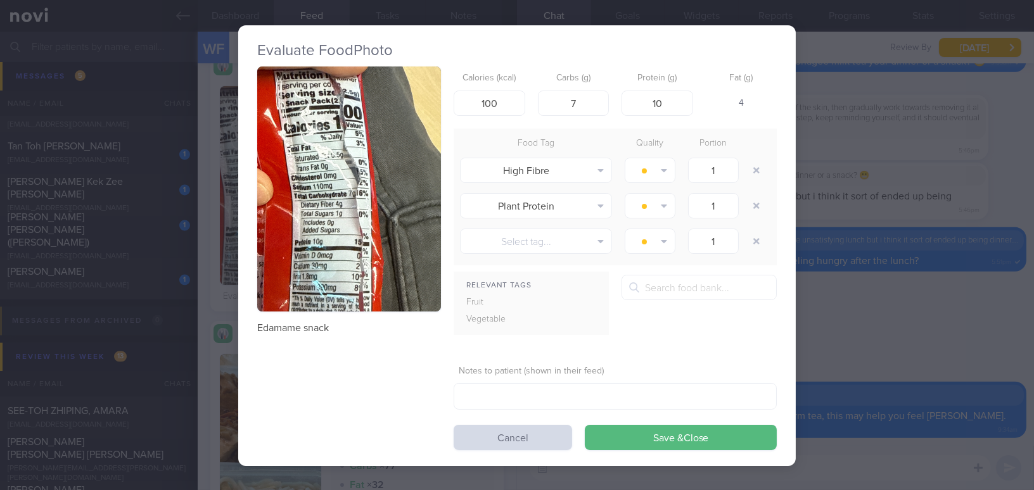
click at [927, 328] on div "Evaluate Food Photo Edamame snack Calories (kcal) 100 Carbs (g) 7 Protein (g) 1…" at bounding box center [517, 245] width 1034 height 490
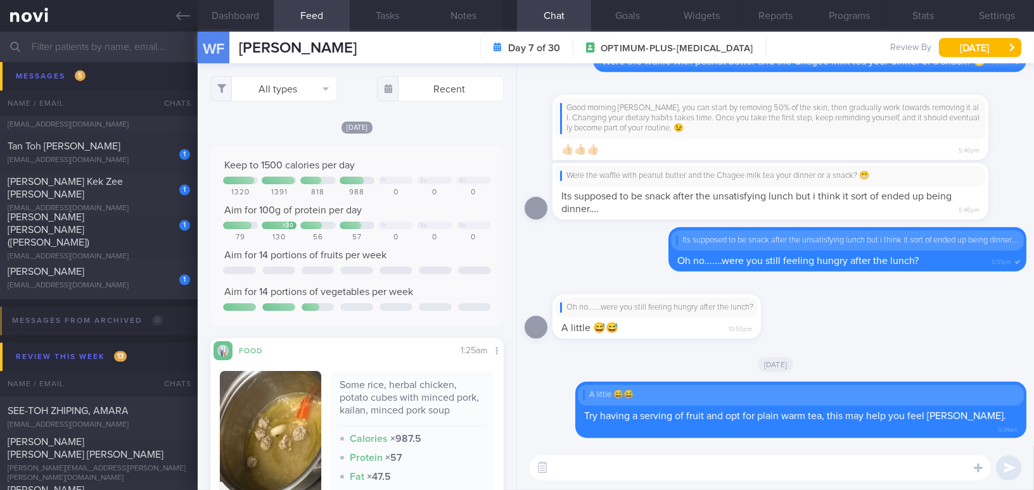
click at [673, 468] on textarea at bounding box center [760, 467] width 461 height 25
type textarea "How much plain water are you currently drinking?"
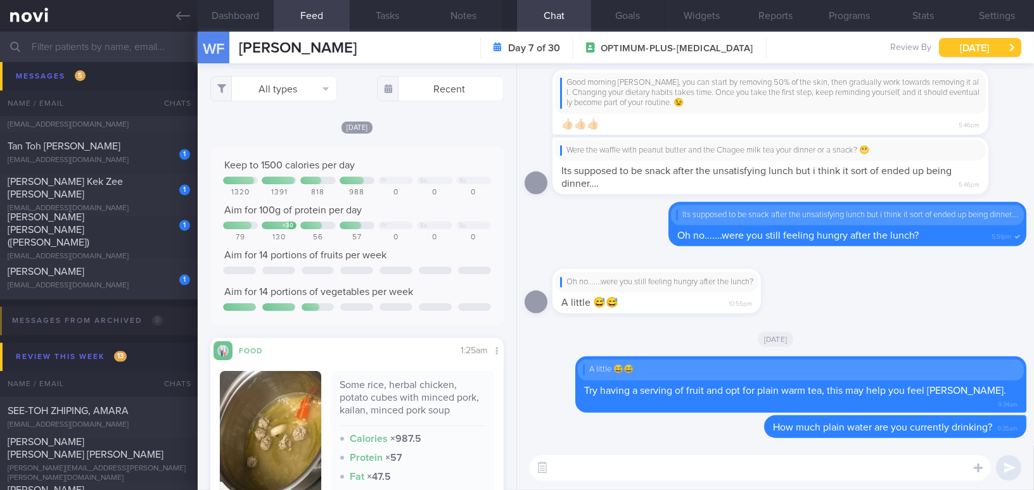
click at [972, 51] on button "[DATE]" at bounding box center [980, 47] width 82 height 19
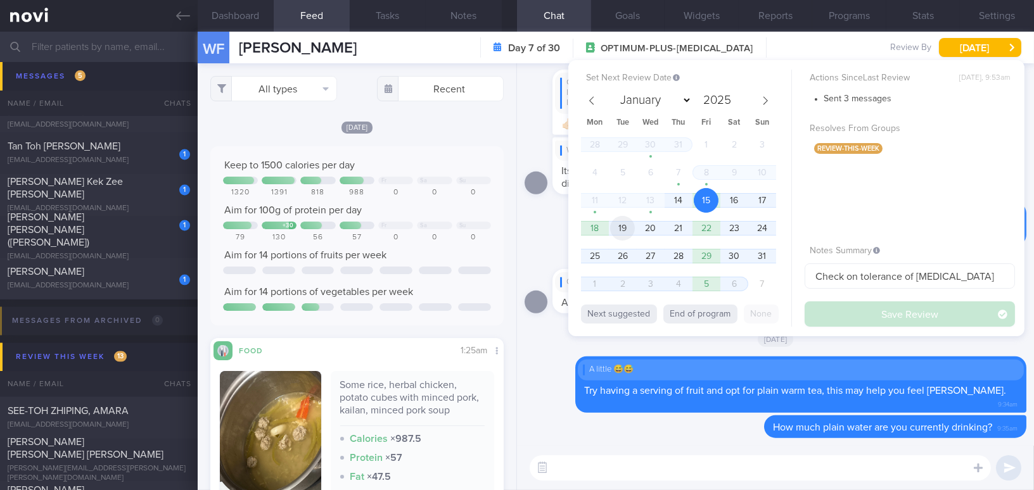
click at [623, 228] on span "19" at bounding box center [622, 228] width 25 height 25
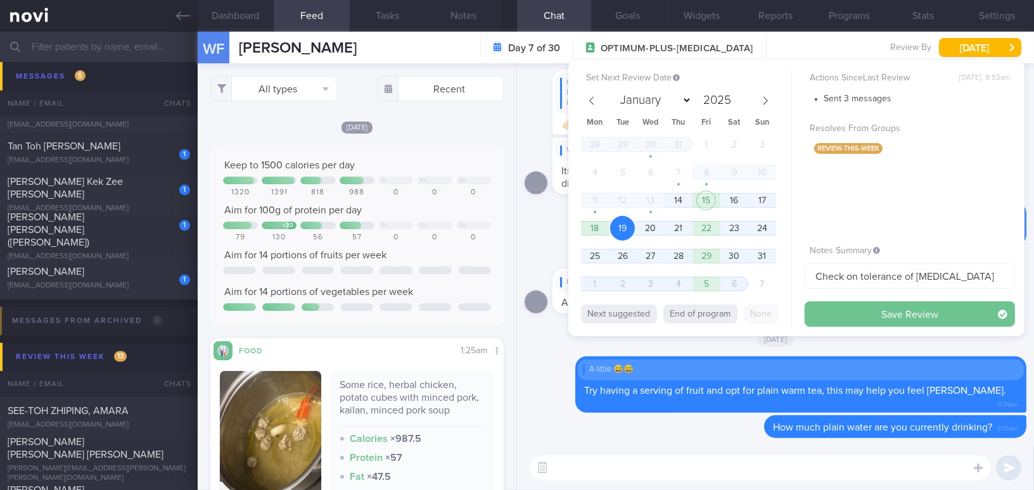
click at [856, 313] on button "Save Review" at bounding box center [910, 314] width 210 height 25
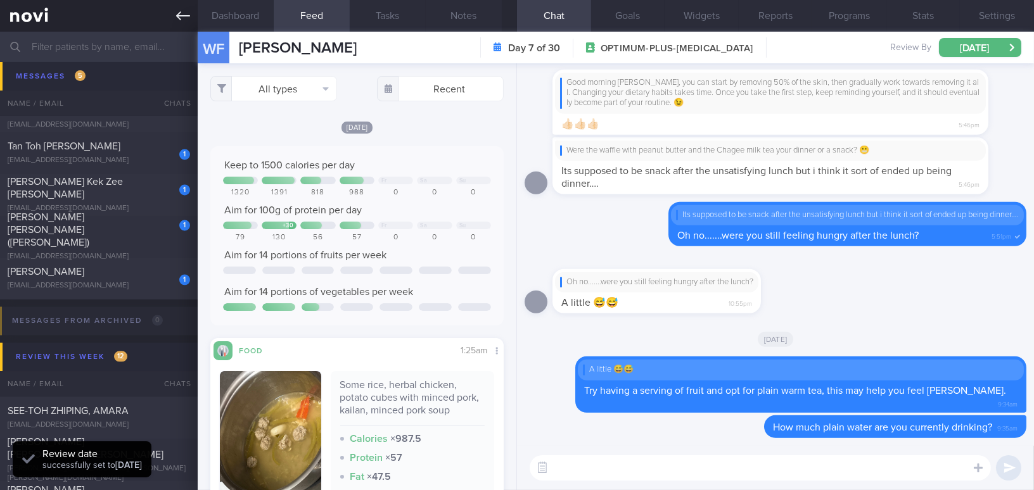
click at [178, 19] on icon at bounding box center [183, 16] width 14 height 14
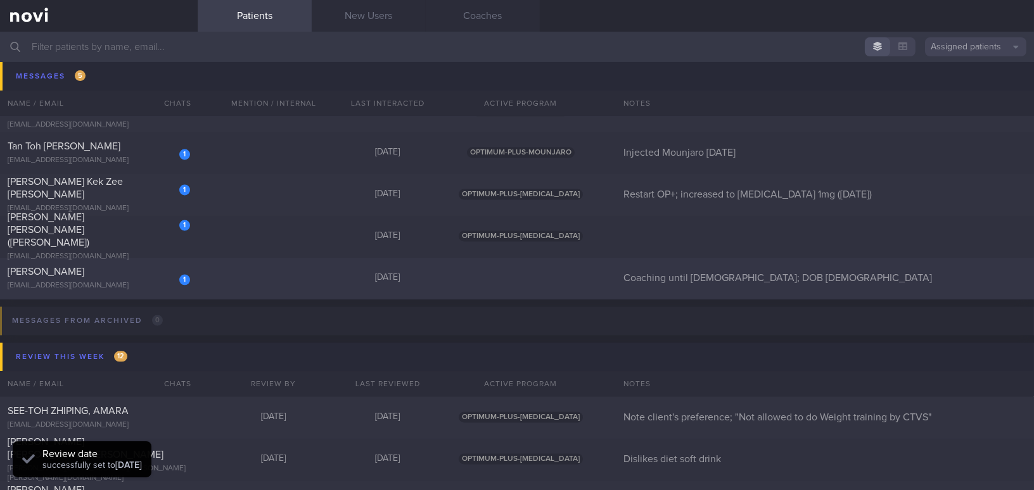
click at [117, 264] on div "1 TEO KIM CHOO vista0168@yahoo.com Today Coaching until 5/12/25; DOB 27/8/25" at bounding box center [517, 279] width 1034 height 42
select select "7"
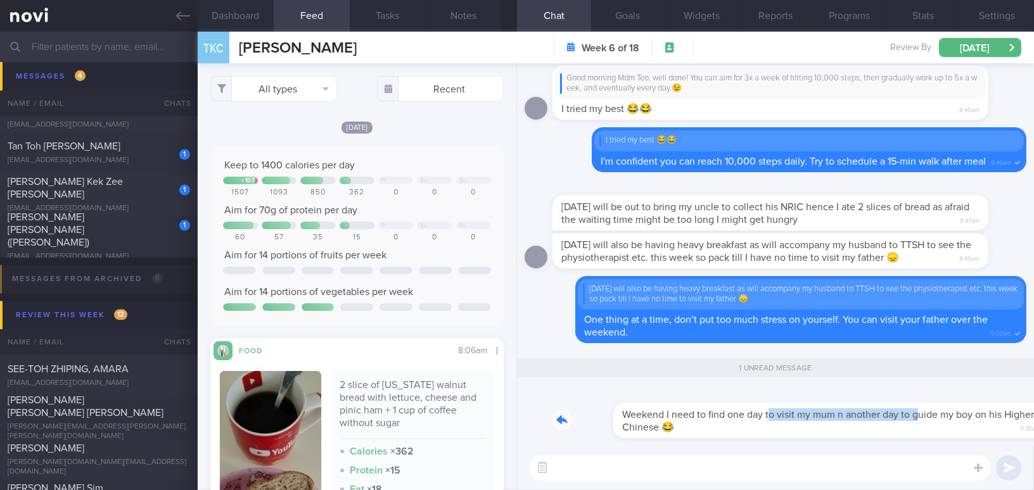
drag, startPoint x: 708, startPoint y: 406, endPoint x: 861, endPoint y: 406, distance: 153.3
click at [861, 406] on div "Weekend I need to find one day to visit my mum n another day to guide my boy on…" at bounding box center [789, 413] width 474 height 51
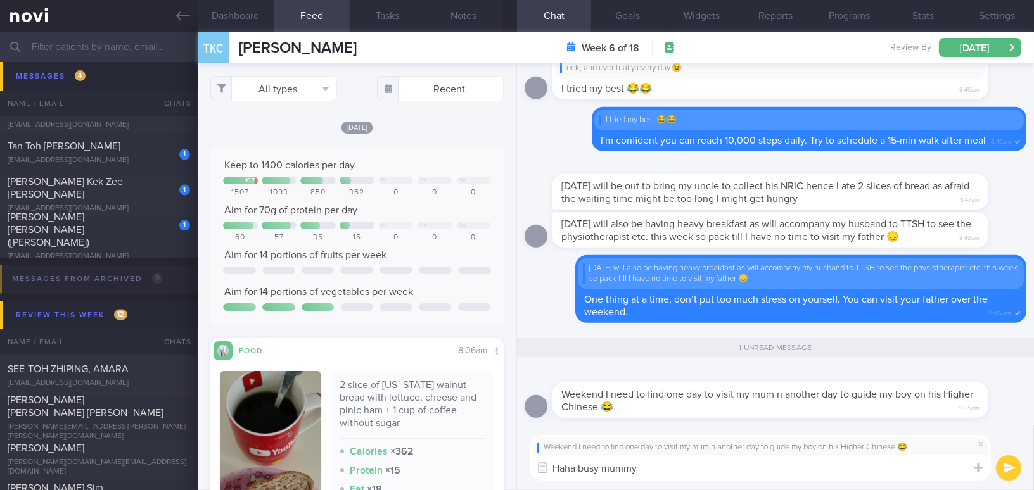
type textarea "Haha busy mummy!"
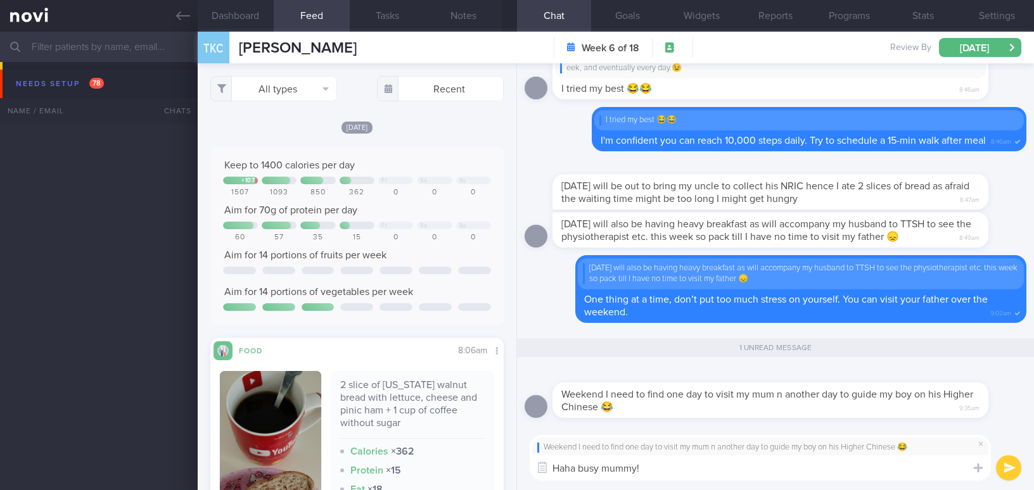
select select "7"
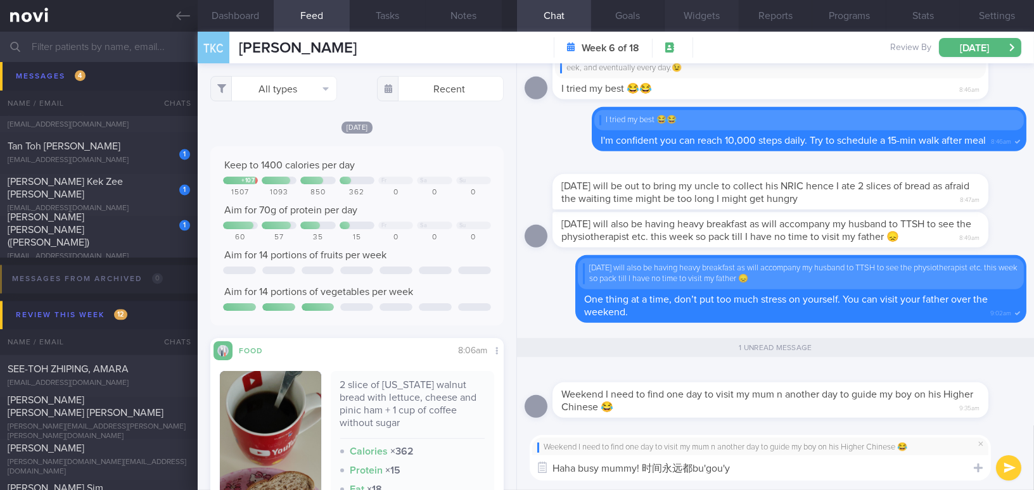
type textarea "Haha busy mummy! 时间永远都不够用"
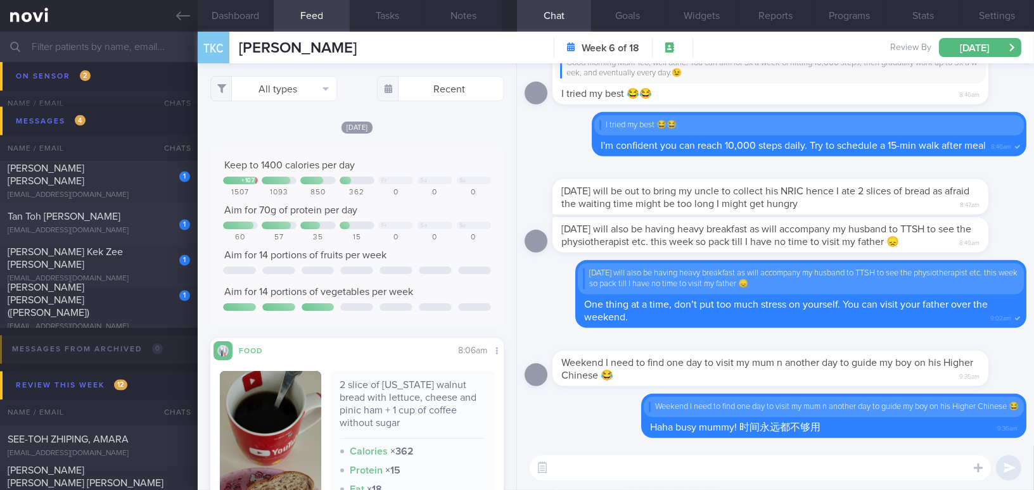
scroll to position [4325, 0]
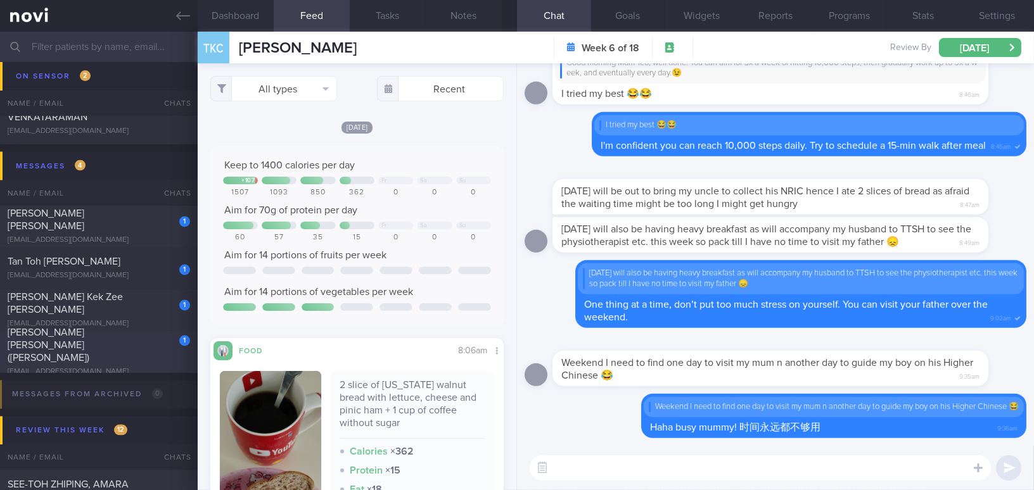
click at [63, 345] on span "[PERSON_NAME] [PERSON_NAME] ([PERSON_NAME])" at bounding box center [49, 345] width 82 height 35
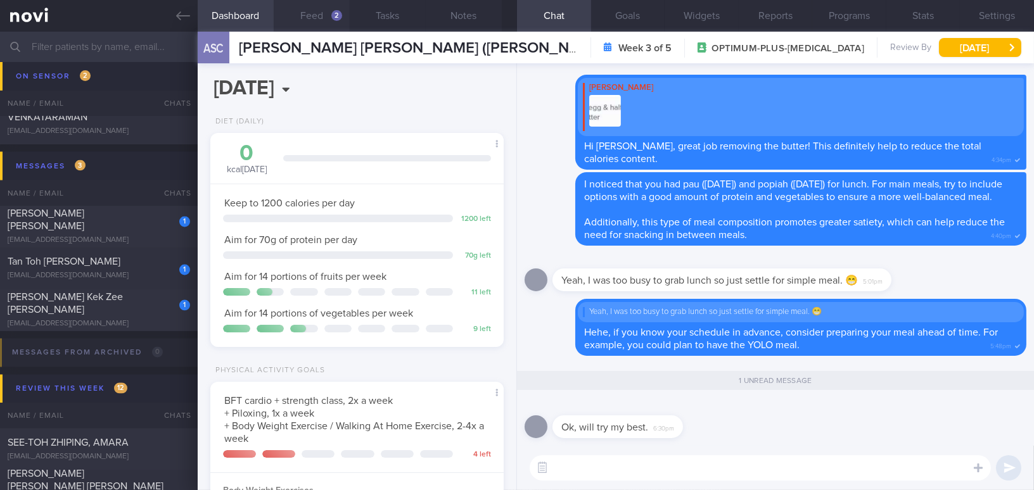
click at [304, 10] on button "Feed 2" at bounding box center [312, 16] width 76 height 32
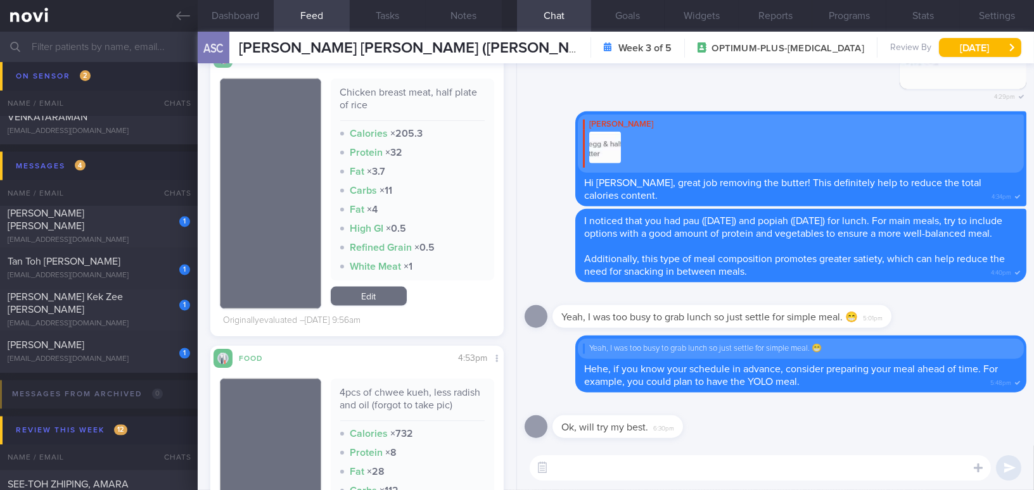
scroll to position [3915, 0]
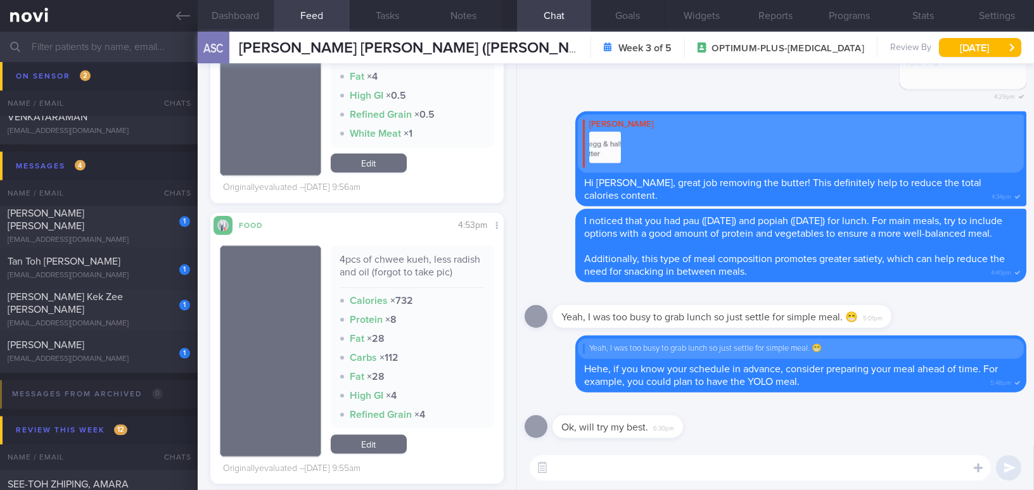
click at [248, 13] on button "Dashboard" at bounding box center [236, 16] width 76 height 32
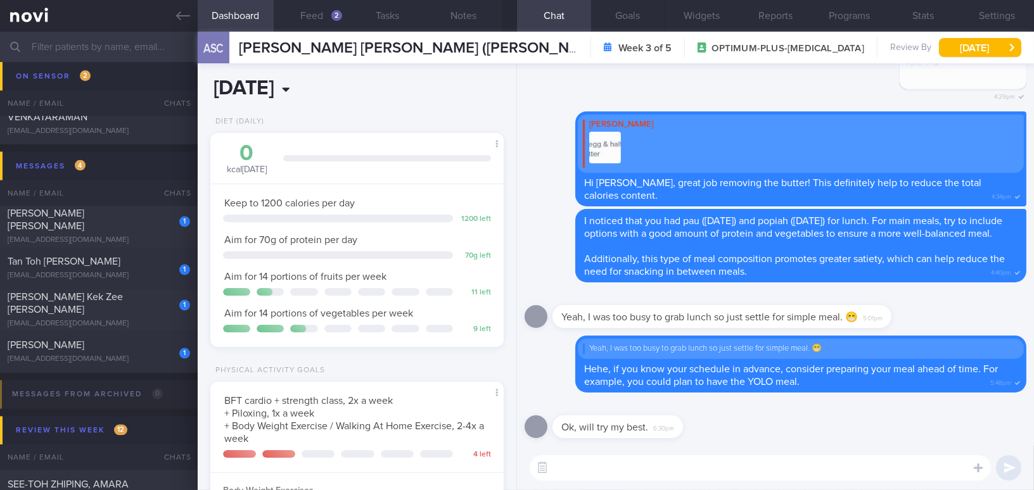
click at [326, 85] on input "[DATE]" at bounding box center [300, 89] width 181 height 32
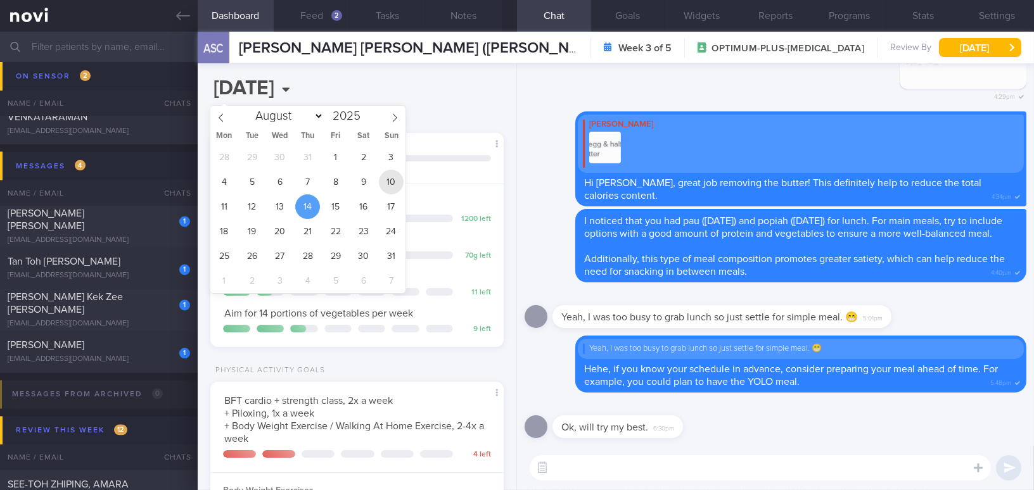
click at [390, 174] on span "10" at bounding box center [391, 182] width 25 height 25
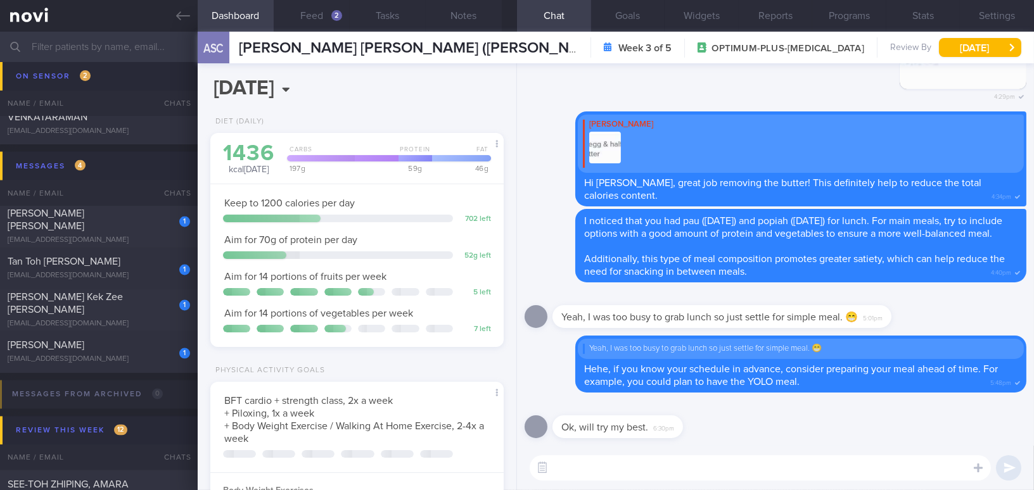
scroll to position [149, 262]
click at [333, 87] on input "2025-08-10" at bounding box center [300, 89] width 181 height 32
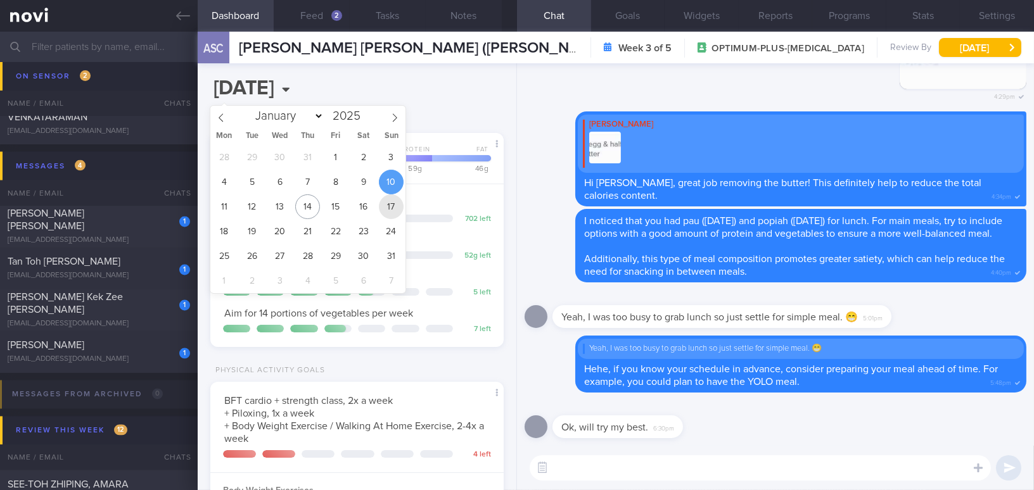
click at [394, 210] on span "17" at bounding box center [391, 206] width 25 height 25
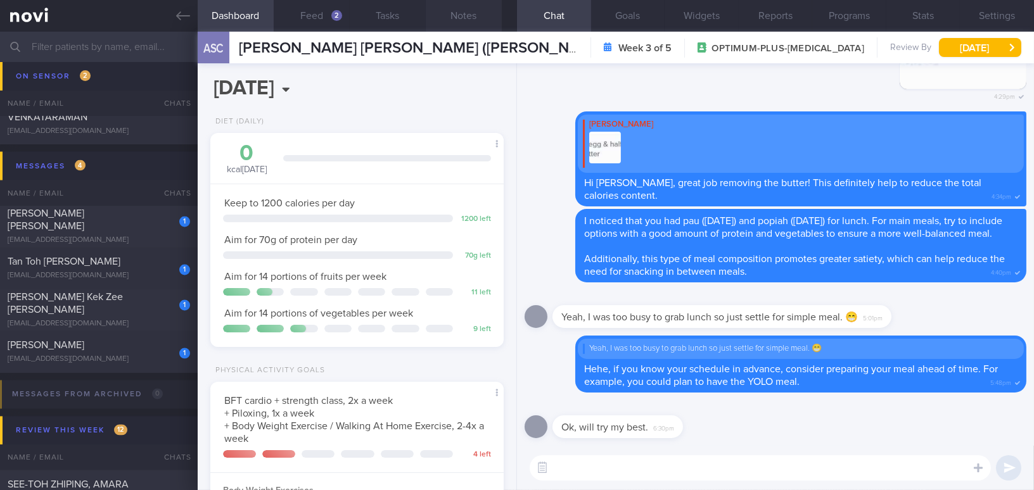
click at [466, 11] on button "Notes" at bounding box center [464, 16] width 76 height 32
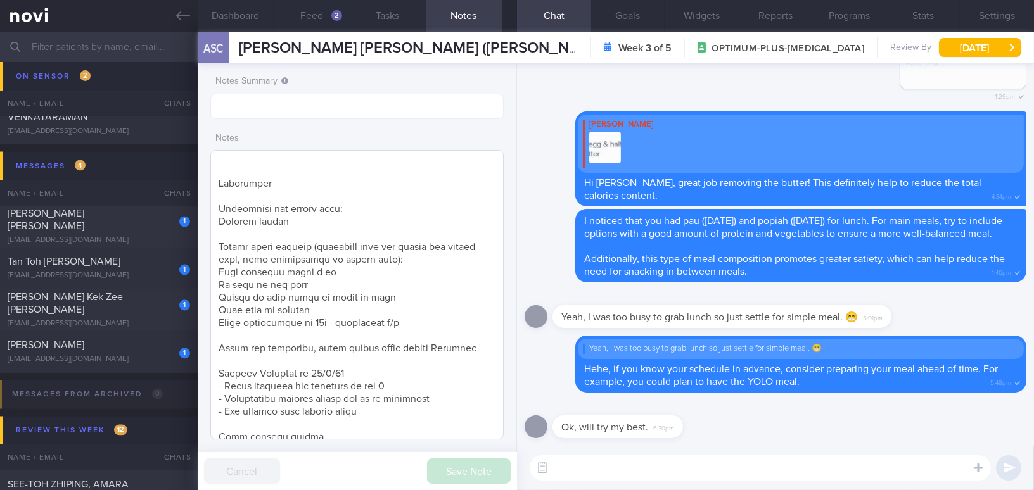
scroll to position [461, 0]
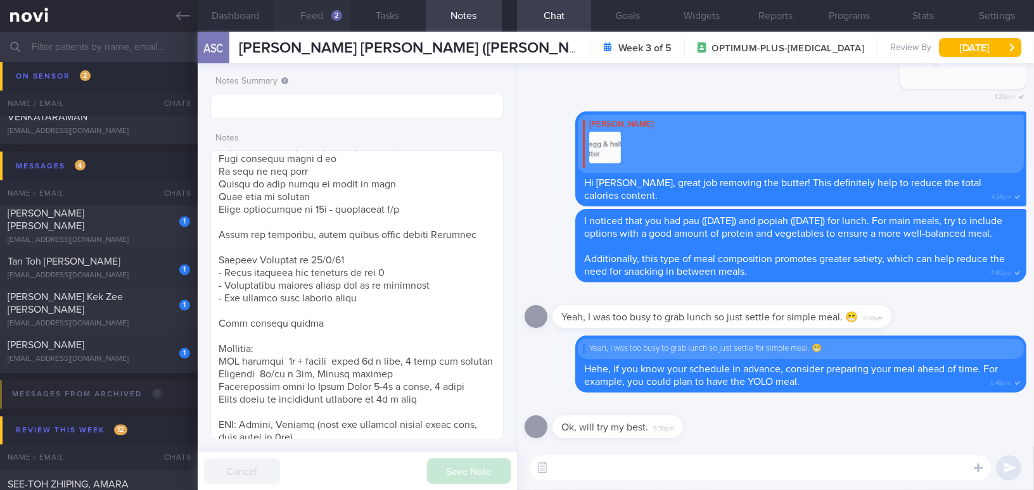
click at [326, 15] on button "Feed 2" at bounding box center [312, 16] width 76 height 32
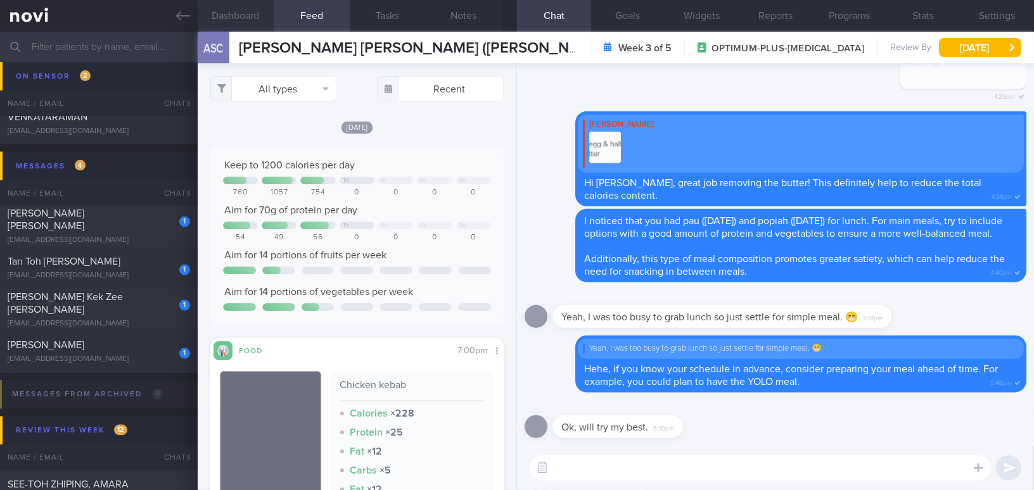
click at [231, 15] on button "Dashboard" at bounding box center [236, 16] width 76 height 32
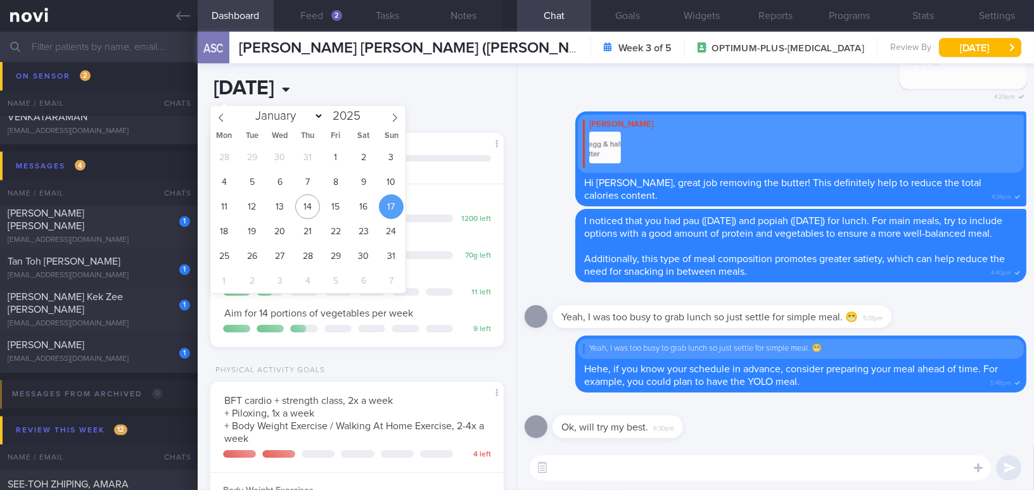
click at [331, 94] on input "2025-08-17" at bounding box center [300, 89] width 181 height 32
click at [398, 159] on span "3" at bounding box center [391, 157] width 25 height 25
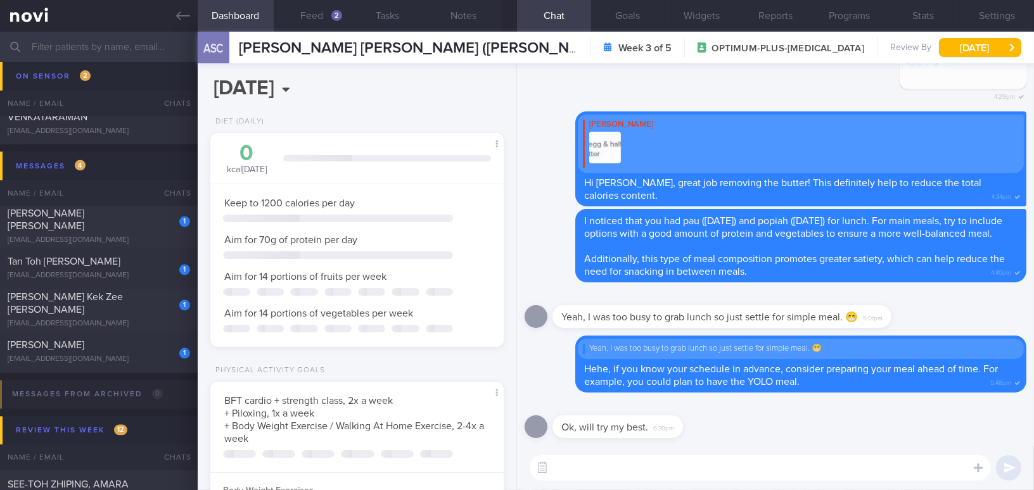
scroll to position [149, 262]
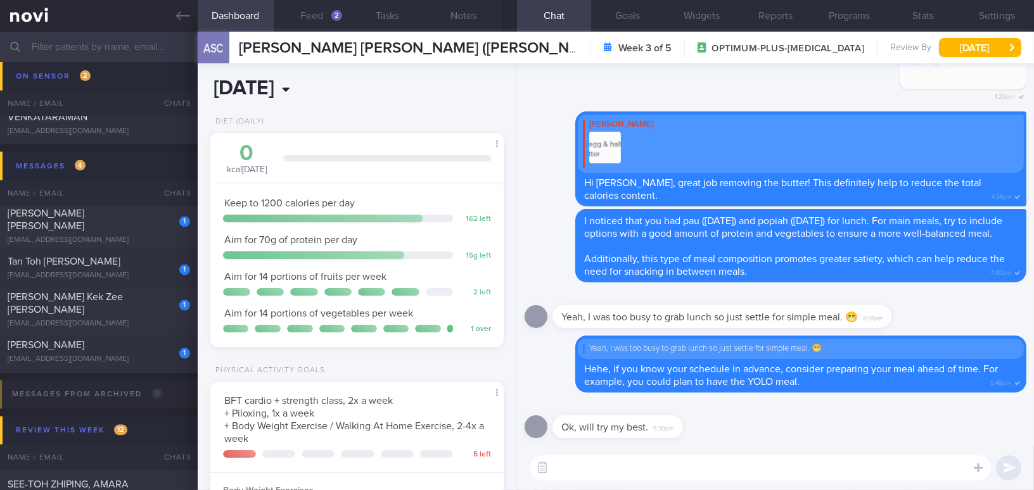
click at [317, 86] on input "2025-08-03" at bounding box center [300, 89] width 181 height 32
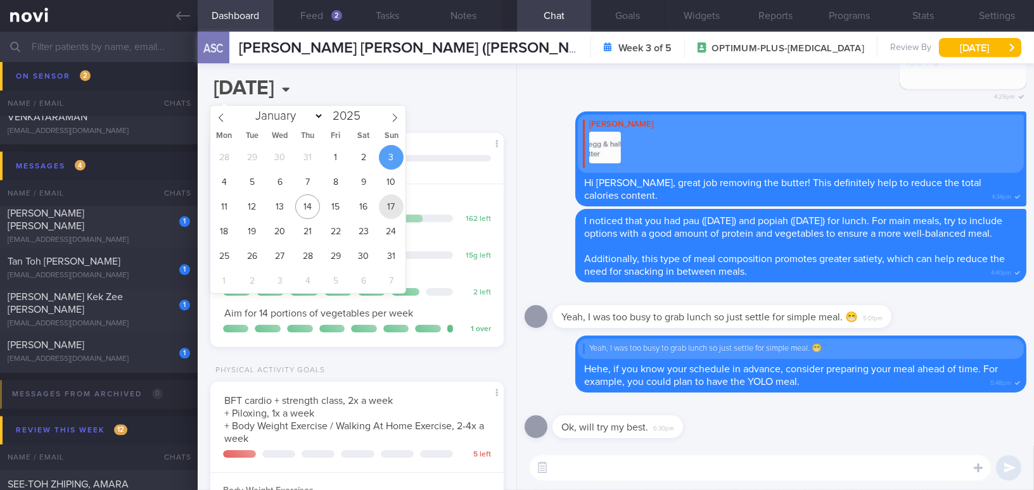
click at [386, 207] on span "17" at bounding box center [391, 206] width 25 height 25
type input "2025-08-17"
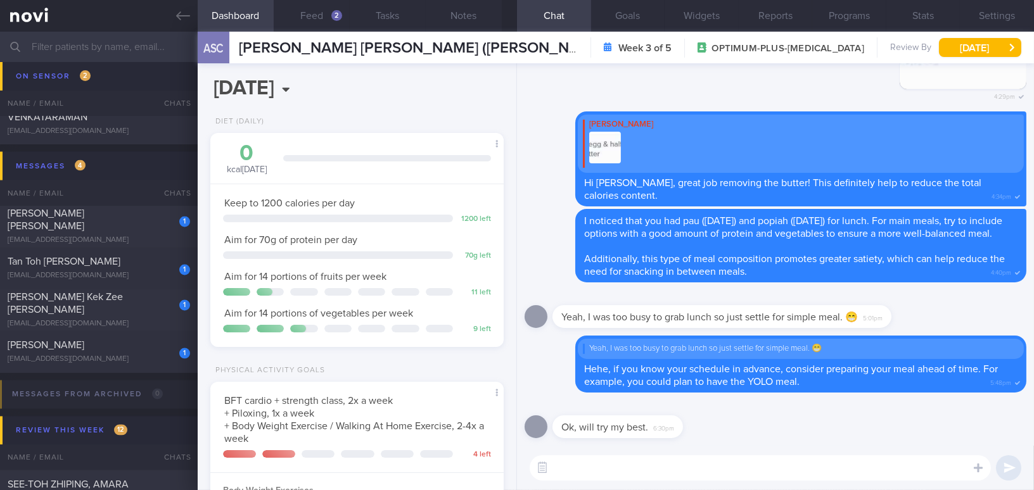
click at [604, 473] on textarea at bounding box center [760, 467] width 461 height 25
click at [325, 10] on button "Feed 2" at bounding box center [312, 16] width 76 height 32
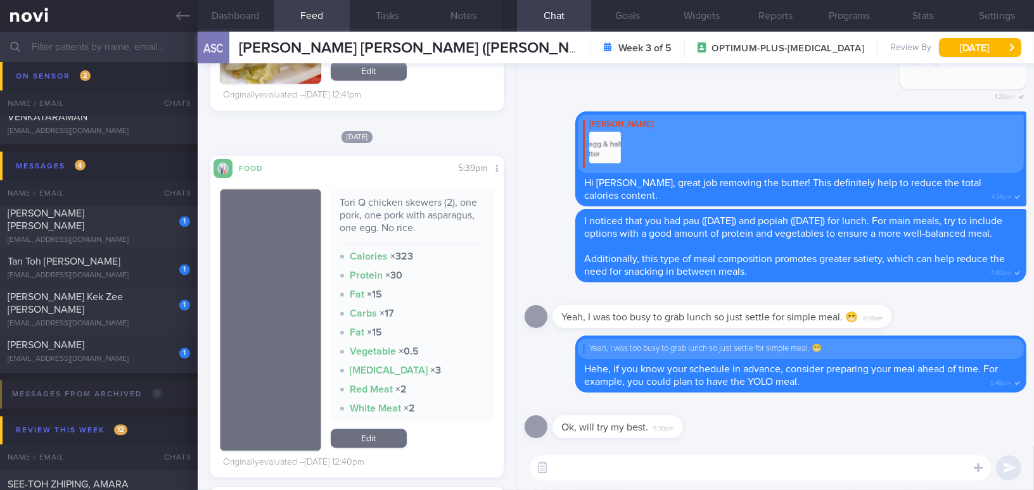
scroll to position [5125, 0]
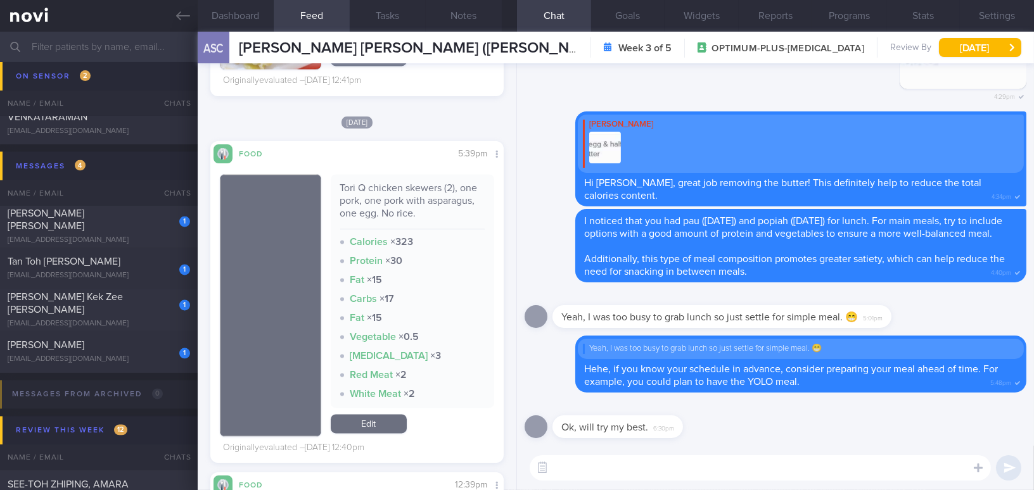
click at [625, 472] on textarea at bounding box center [760, 467] width 461 height 25
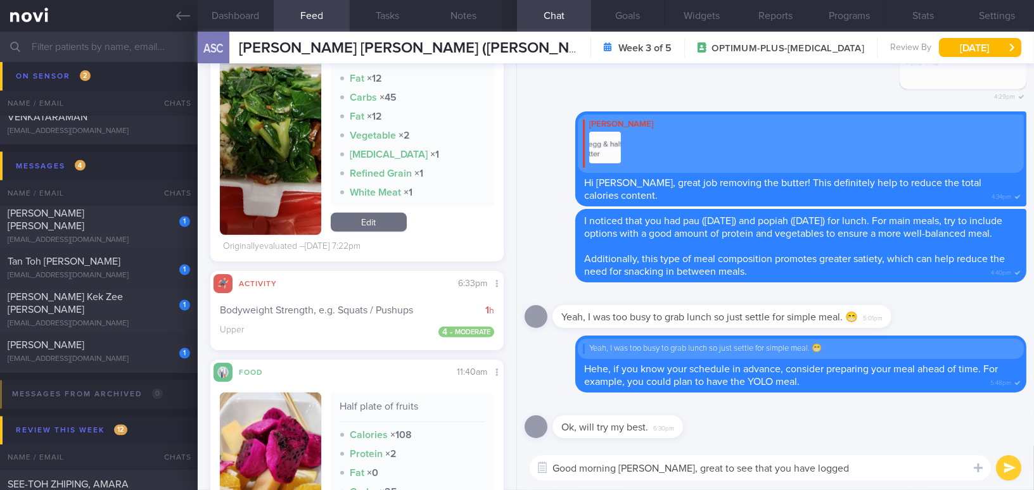
scroll to position [1377, 0]
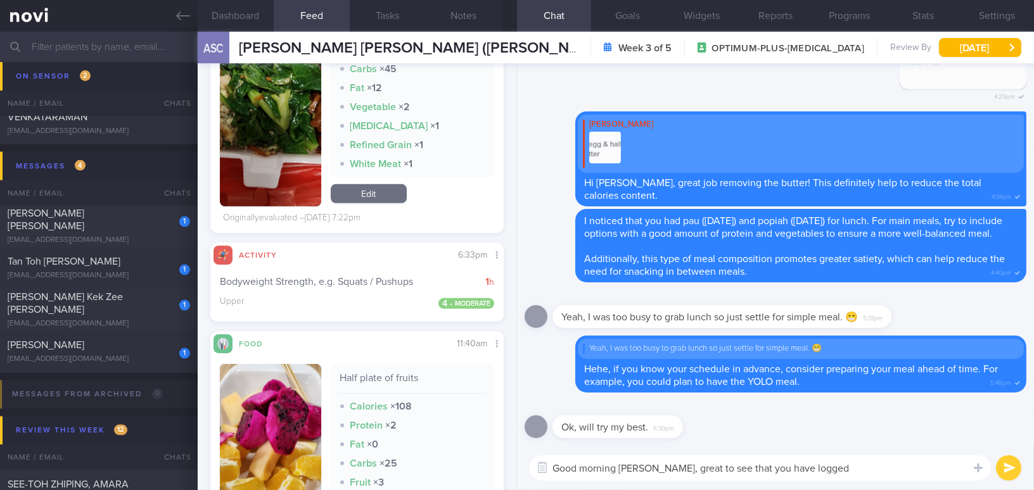
drag, startPoint x: 770, startPoint y: 471, endPoint x: 816, endPoint y: 472, distance: 45.6
click at [816, 472] on textarea "Good morning Joyce, great to see that you have logged" at bounding box center [760, 467] width 461 height 25
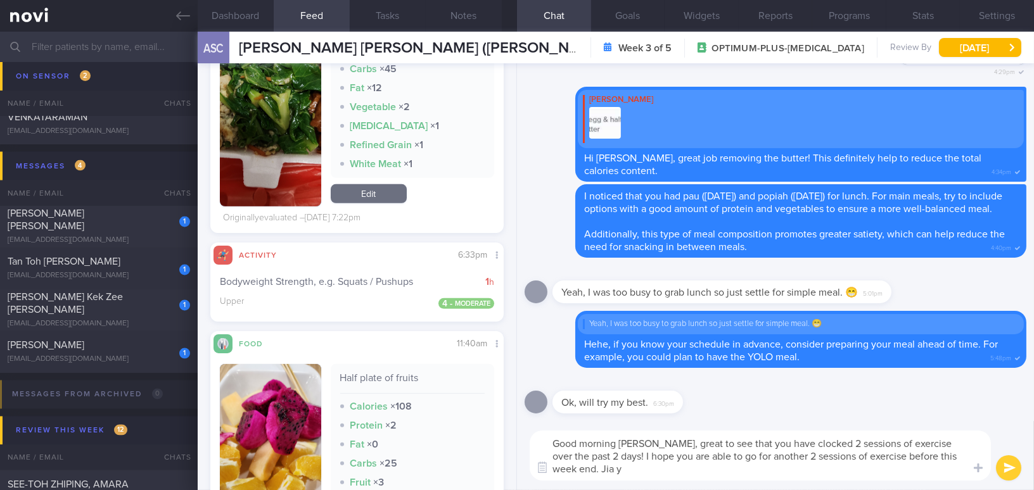
scroll to position [0, 0]
drag, startPoint x: 651, startPoint y: 442, endPoint x: 680, endPoint y: 472, distance: 41.2
click at [680, 472] on textarea "Good morning Joyce, great to see that you have clocked 2 sessions of exercise o…" at bounding box center [760, 456] width 461 height 50
click at [685, 445] on textarea "Good morning Joyce, great to see that you have clocked 2 sessions of exercise o…" at bounding box center [760, 456] width 461 height 50
drag, startPoint x: 650, startPoint y: 447, endPoint x: 687, endPoint y: 481, distance: 50.2
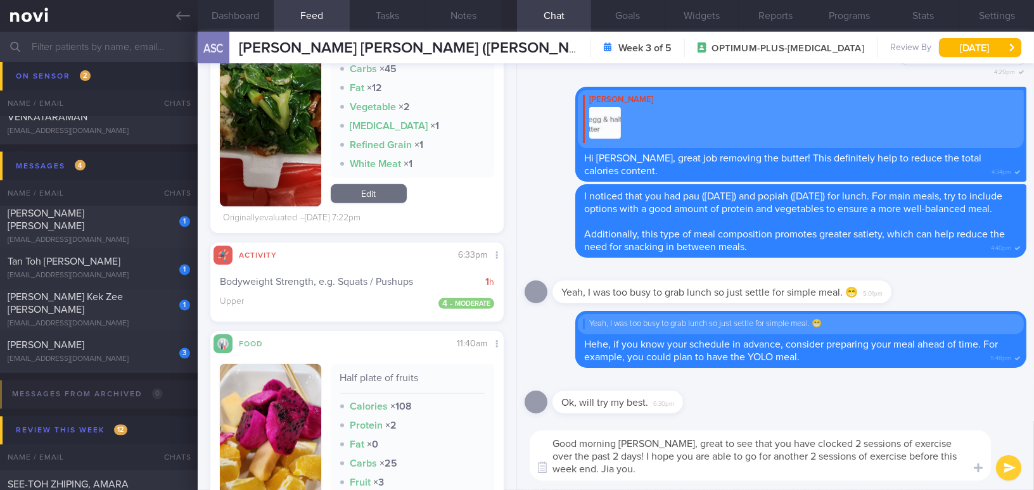
click at [687, 481] on div "Good morning Joyce, great to see that you have clocked 2 sessions of exercise o…" at bounding box center [775, 455] width 517 height 69
paste textarea "Great to see that you’ve completed 2 exercise sessions over the past 2 days! I …"
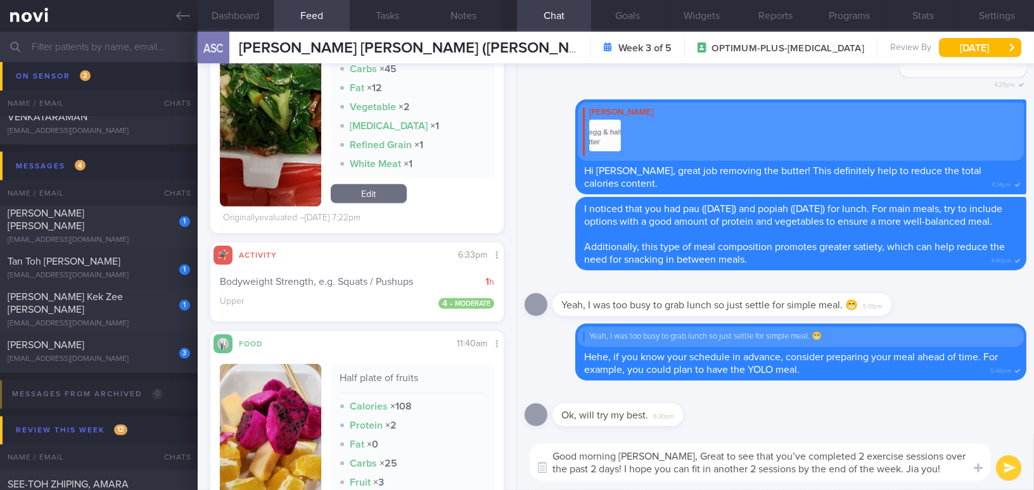
click at [658, 456] on textarea "Good morning Joyce, Great to see that you’ve completed 2 exercise sessions over…" at bounding box center [760, 461] width 461 height 37
click at [756, 457] on textarea "Good morning Joyce, great to see that you’ve completed 2 exercise sessions over…" at bounding box center [760, 461] width 461 height 37
type textarea "Good morning [PERSON_NAME], great to see that you have completed 2 exercise ses…"
click at [1002, 468] on button "submit" at bounding box center [1008, 467] width 25 height 25
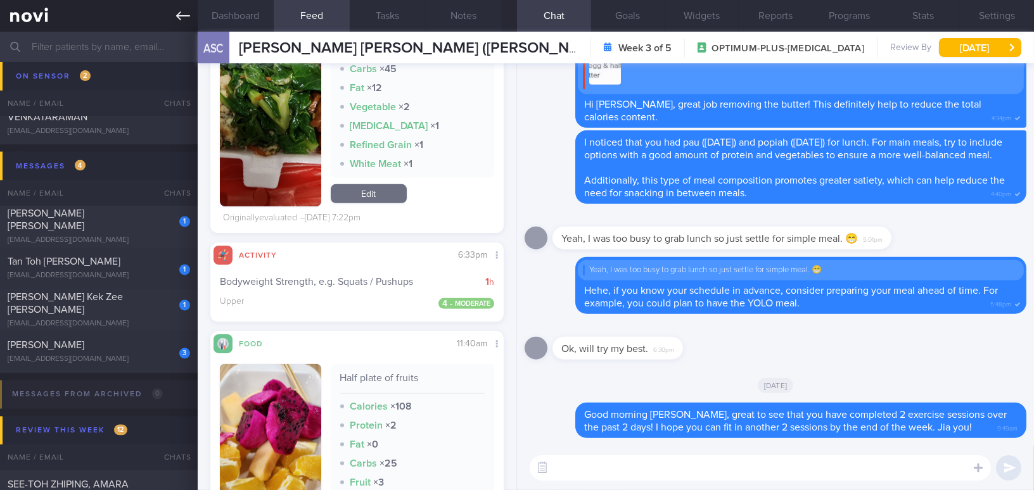
click at [182, 20] on icon at bounding box center [183, 16] width 14 height 14
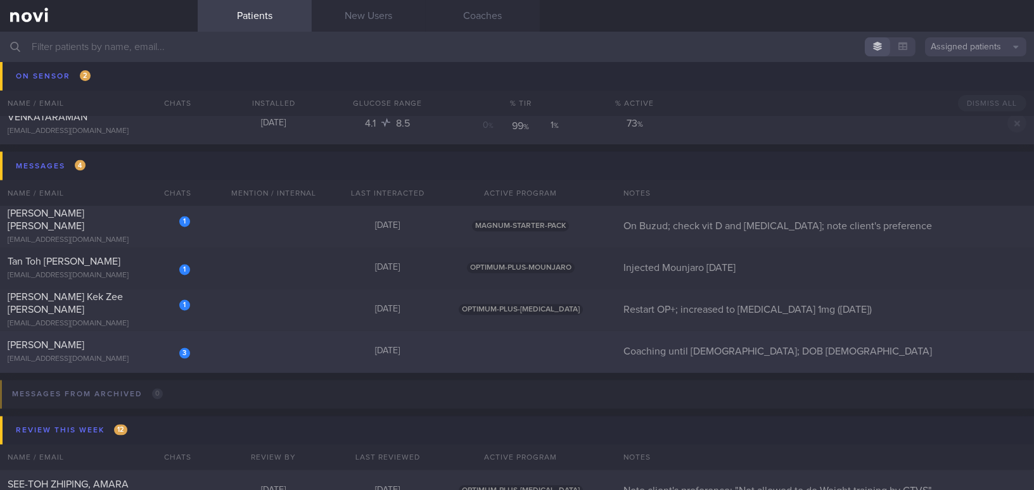
click at [137, 348] on div "[PERSON_NAME]" at bounding box center [97, 346] width 179 height 13
select select "7"
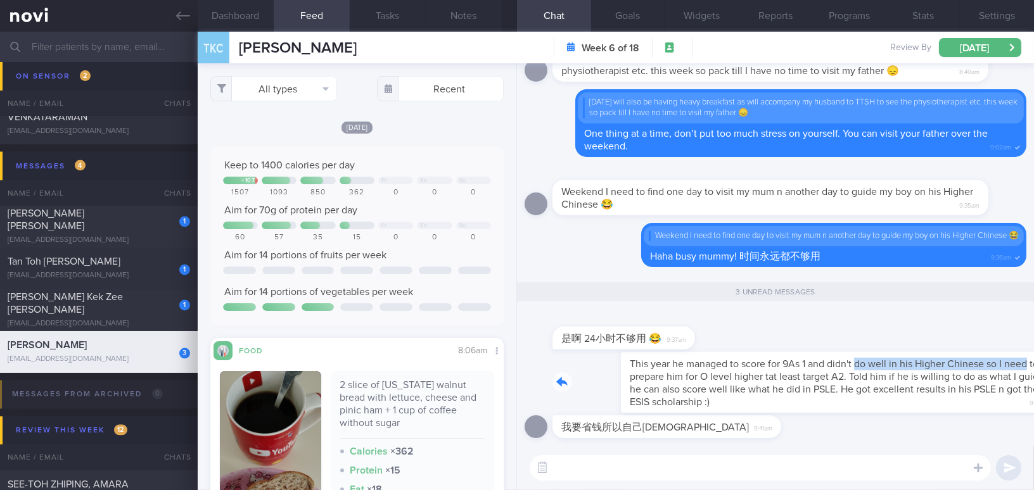
drag, startPoint x: 787, startPoint y: 352, endPoint x: 976, endPoint y: 355, distance: 188.8
click at [976, 355] on div "This year he managed to score for 9As 1 and didn't do well in his Higher Chines…" at bounding box center [789, 382] width 474 height 61
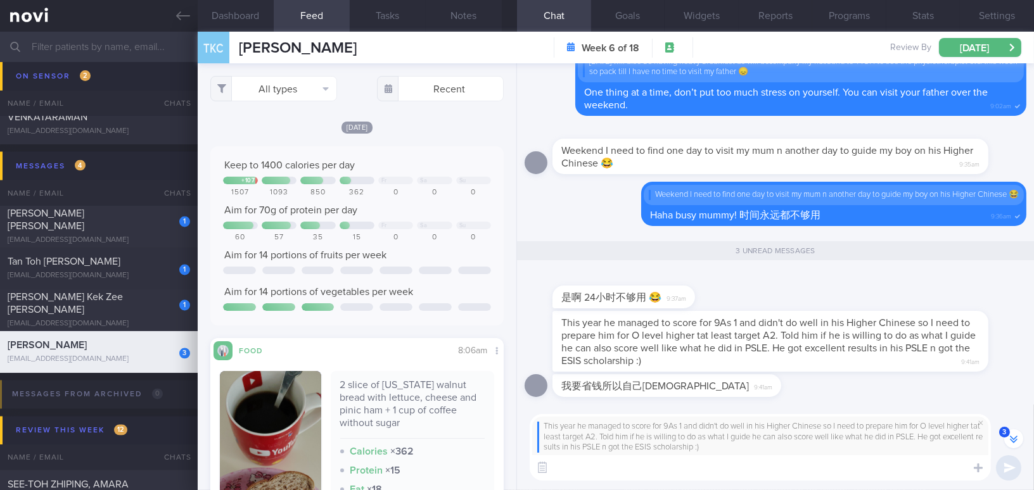
scroll to position [-10, 0]
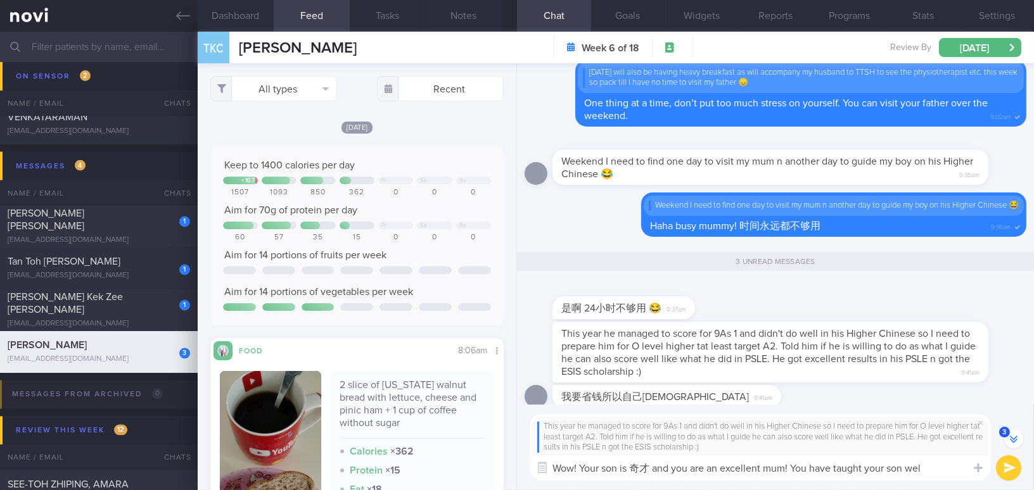
type textarea "Wow! Your son is 奇才 and you are an excellent mum! You have taught your son well"
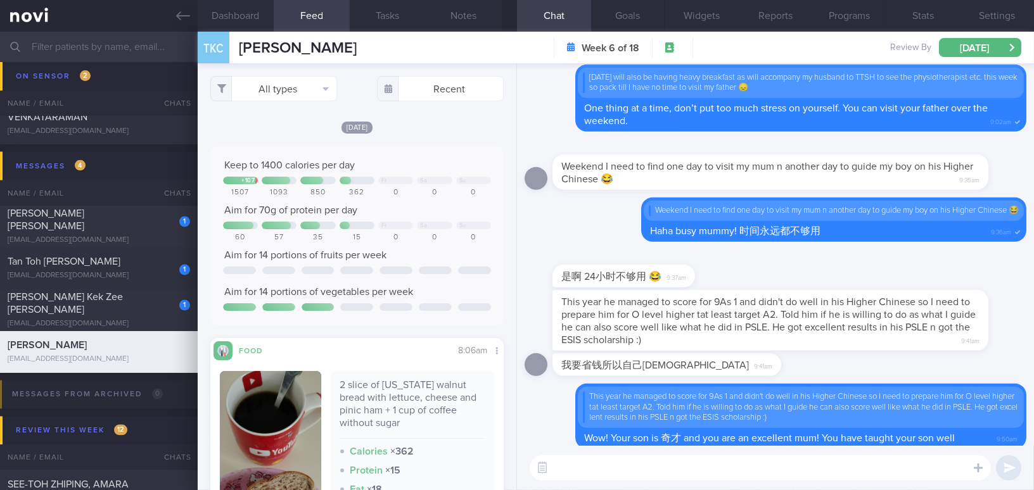
scroll to position [0, 0]
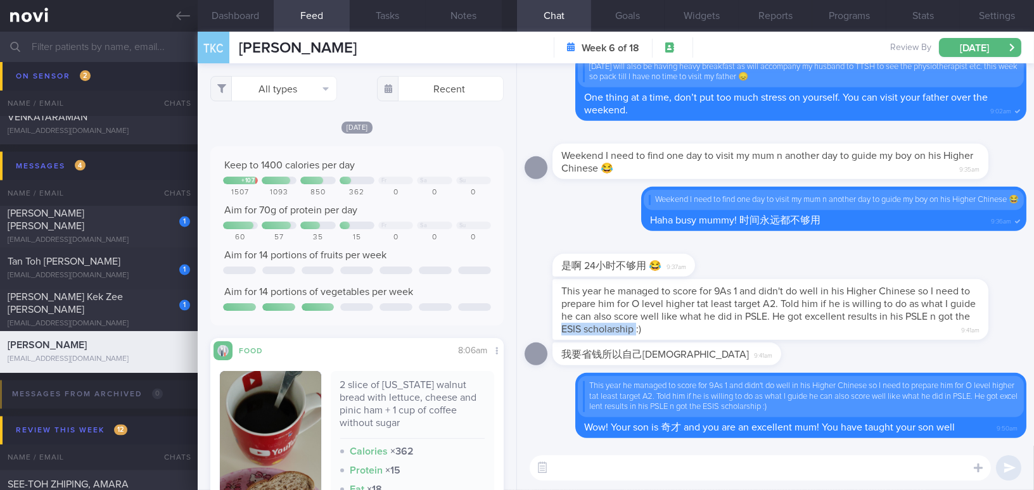
drag, startPoint x: 597, startPoint y: 331, endPoint x: 671, endPoint y: 331, distance: 74.7
click at [671, 331] on span "This year he managed to score for 9As 1 and didn't do well in his Higher Chines…" at bounding box center [768, 310] width 414 height 48
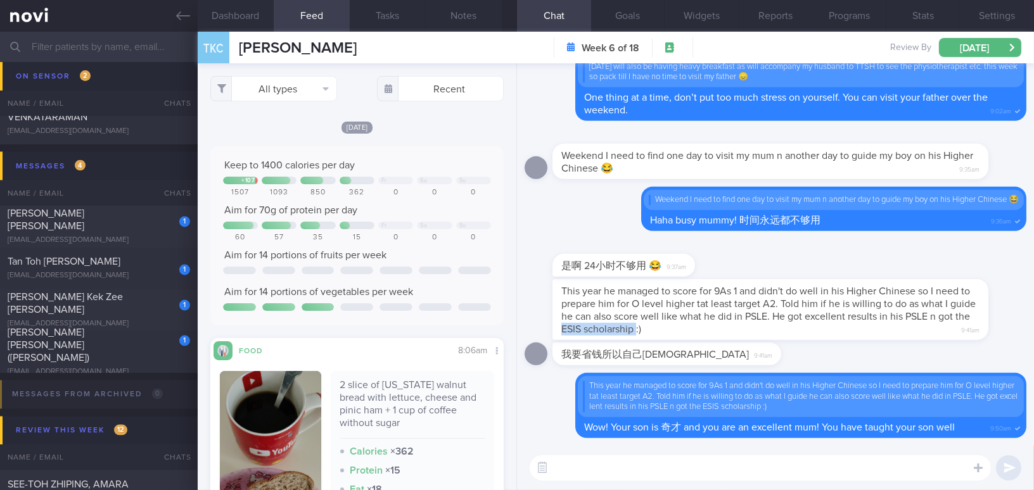
copy span "ESIS scholarship"
click at [168, 15] on link at bounding box center [99, 16] width 198 height 32
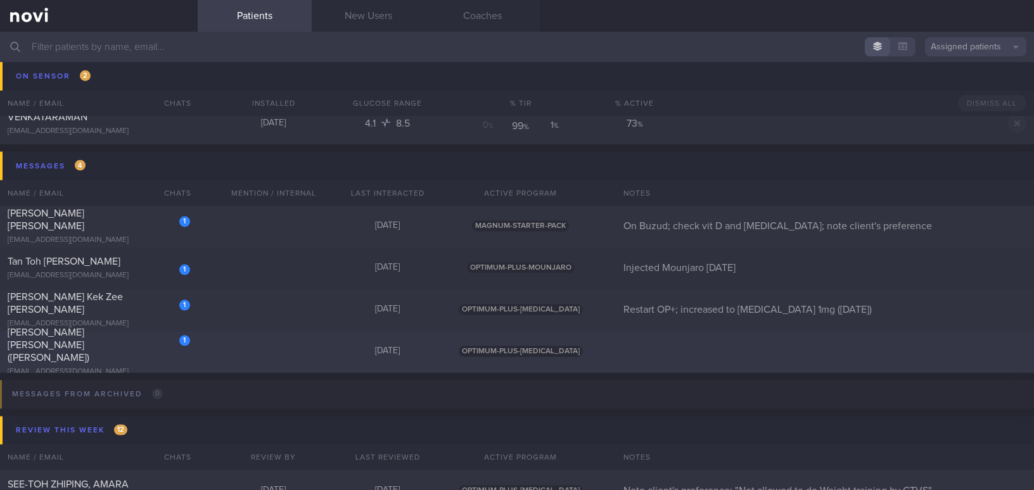
click at [142, 348] on div "[PERSON_NAME] [PERSON_NAME] ([PERSON_NAME])" at bounding box center [97, 346] width 179 height 38
select select "7"
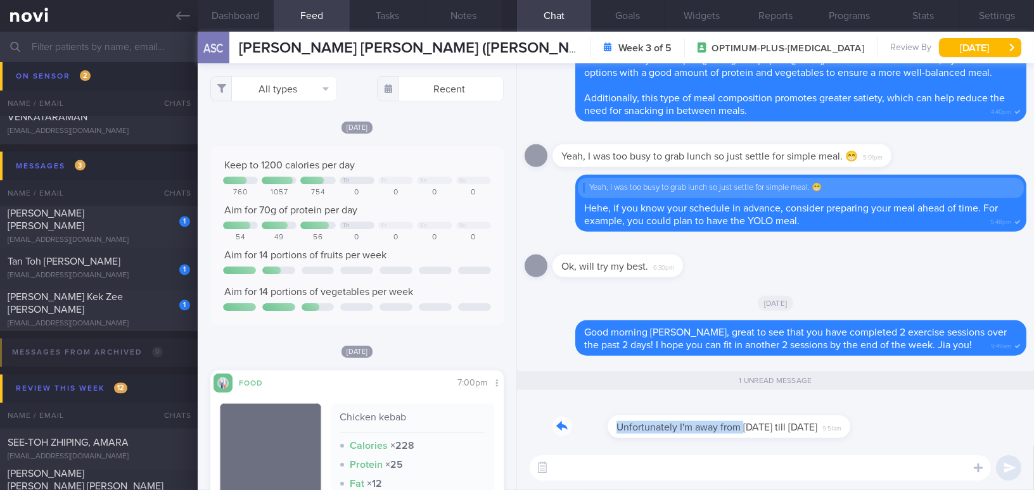
drag, startPoint x: 688, startPoint y: 415, endPoint x: 811, endPoint y: 415, distance: 122.9
click at [811, 415] on div "Unfortunately I'm away from today till Sunday 9:51am" at bounding box center [692, 419] width 281 height 38
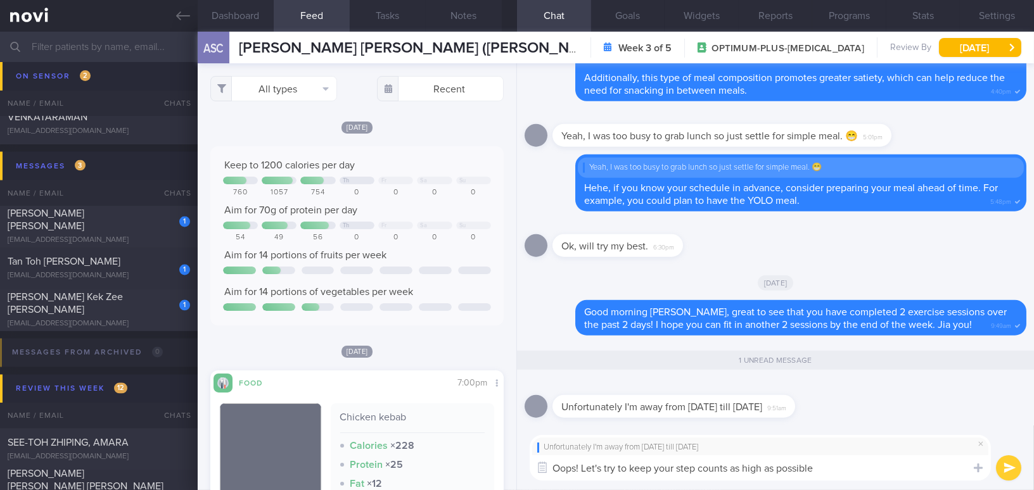
type textarea "Oops! Let's try to keep your step counts as high as possible."
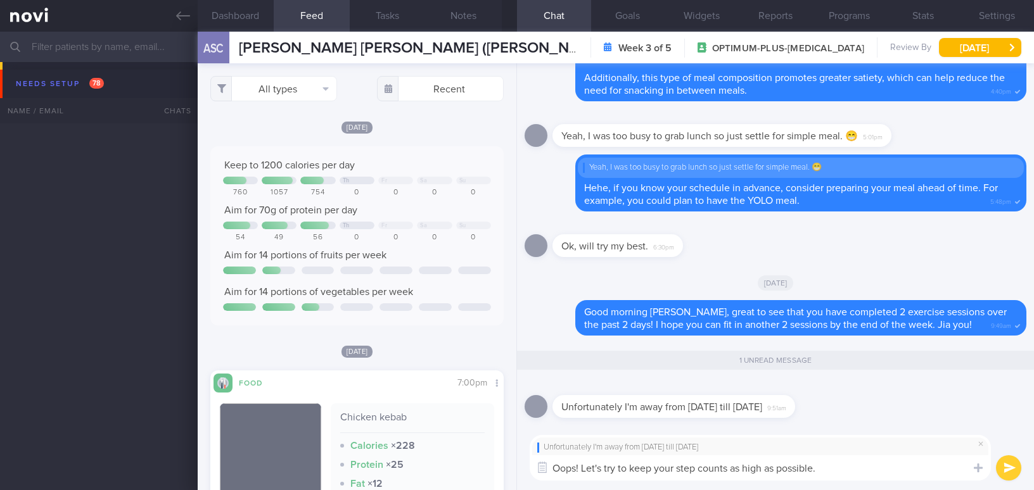
select select "7"
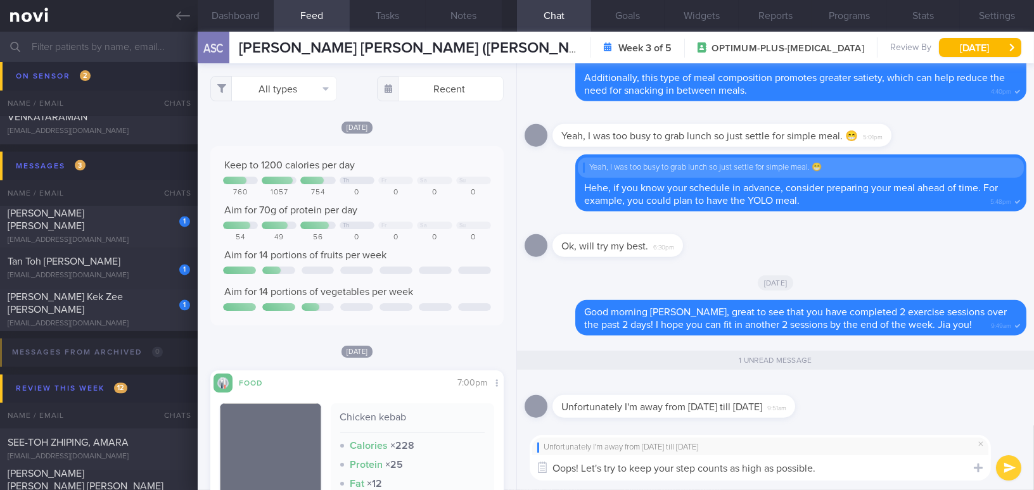
click at [828, 459] on textarea "Oops! Let's try to keep your step counts as high as possible." at bounding box center [760, 467] width 461 height 25
click at [818, 463] on textarea "Oops! Let's try to keep your step counts as high as possible." at bounding box center [760, 467] width 461 height 25
drag, startPoint x: 820, startPoint y: 465, endPoint x: 580, endPoint y: 450, distance: 240.5
click at [580, 450] on div "Unfortunately I'm away from [DATE] till [DATE] Oops! Let's try to keep your ste…" at bounding box center [760, 458] width 461 height 46
click at [609, 462] on textarea "Oops! Let's try to keep your step counts as high as possible." at bounding box center [760, 467] width 461 height 25
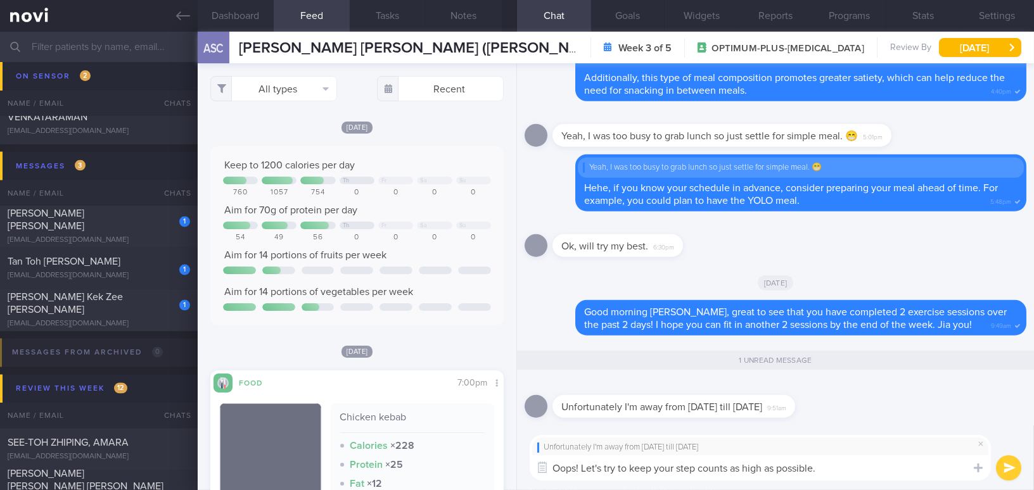
drag, startPoint x: 818, startPoint y: 464, endPoint x: 468, endPoint y: 448, distance: 350.7
click at [468, 448] on div "Dashboard Feed Tasks Notes Chat 1 Goals Widgets Reports Programs Stats Settings…" at bounding box center [616, 261] width 836 height 459
paste textarea "Let’s try to keep your step count"
type textarea "Let’s try to keep your step count as high as possible.😉"
click at [1002, 461] on button "submit" at bounding box center [1008, 467] width 25 height 25
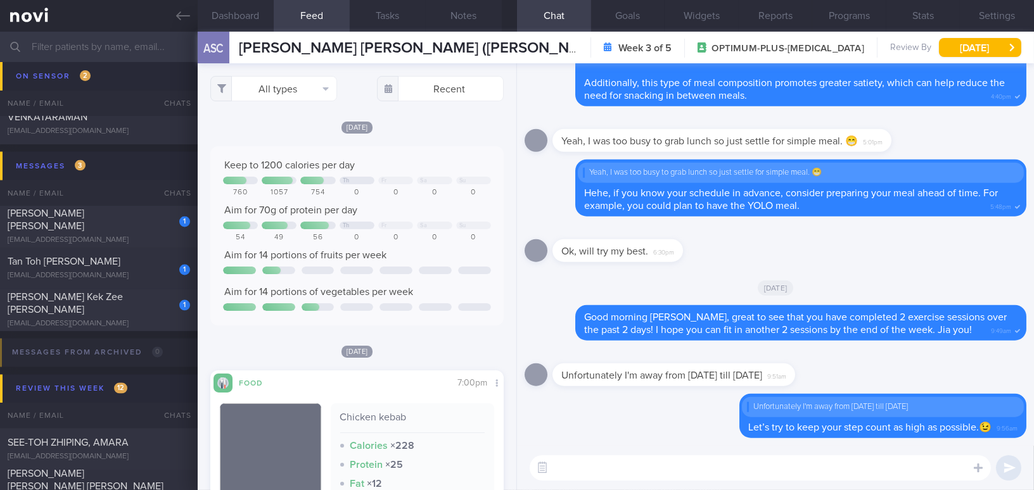
click at [1002, 461] on button "submit" at bounding box center [1008, 467] width 25 height 25
click at [178, 11] on icon at bounding box center [183, 16] width 14 height 14
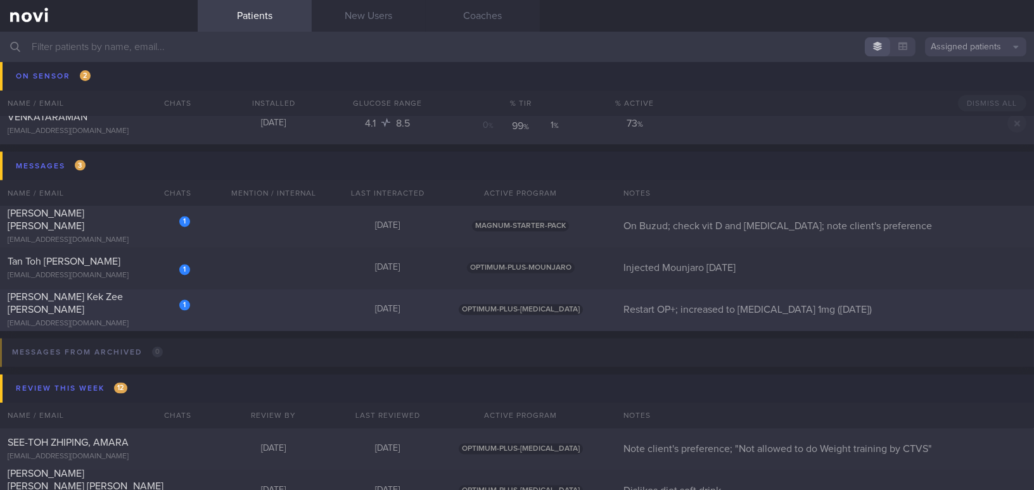
click at [77, 309] on div "[PERSON_NAME] Kek Zee [PERSON_NAME]" at bounding box center [97, 303] width 179 height 25
select select "7"
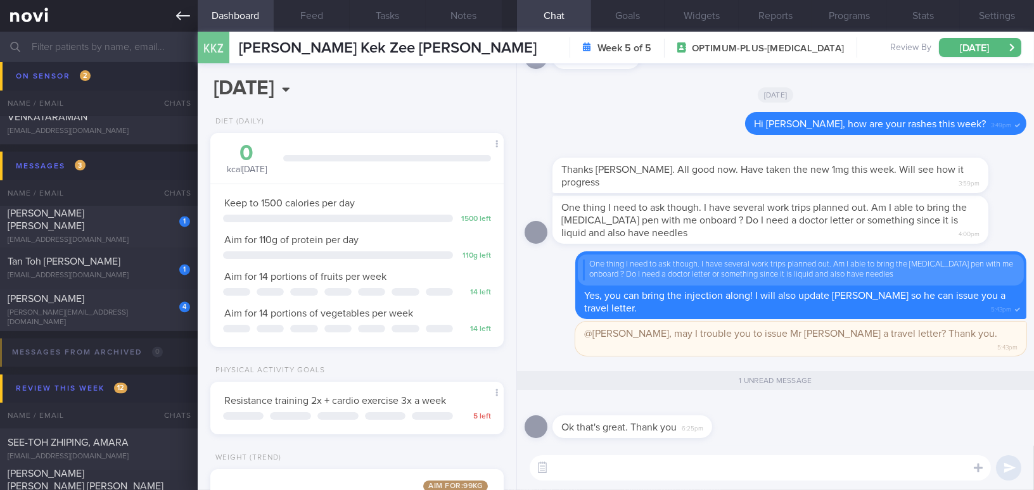
click at [176, 18] on icon at bounding box center [183, 16] width 14 height 14
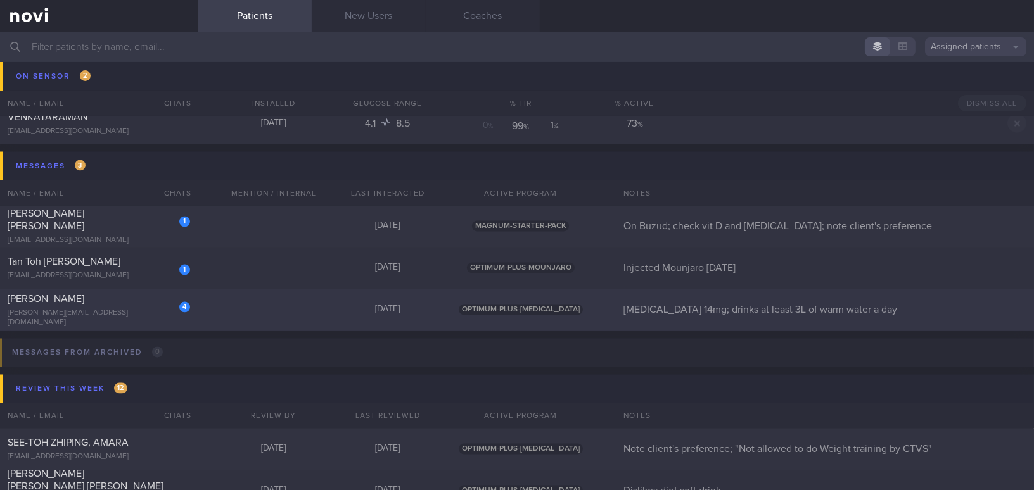
click at [89, 306] on div "[PERSON_NAME]" at bounding box center [97, 299] width 179 height 13
select select "7"
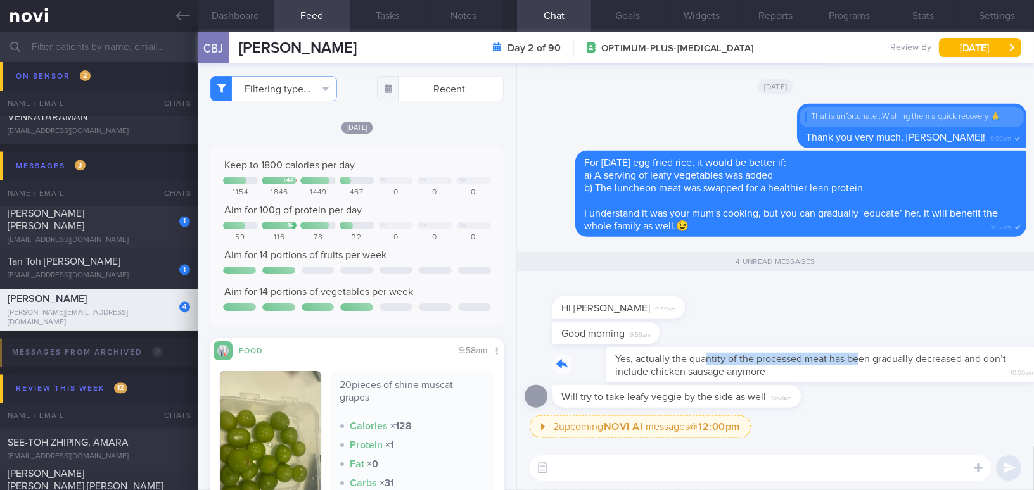
drag, startPoint x: 649, startPoint y: 351, endPoint x: 806, endPoint y: 360, distance: 157.3
click at [806, 360] on div "Yes, actually the quantity of the processed meat has been gradually decreased a…" at bounding box center [789, 364] width 474 height 35
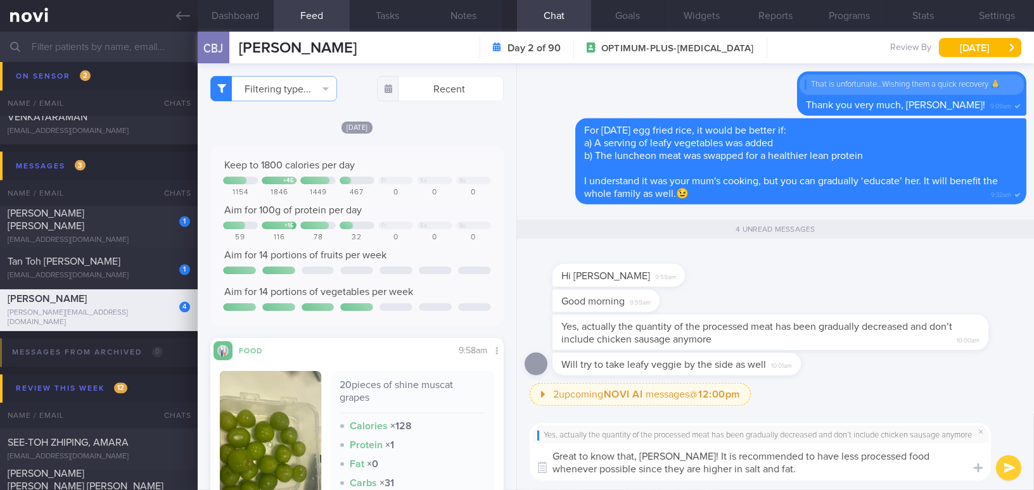
drag, startPoint x: 758, startPoint y: 473, endPoint x: 515, endPoint y: 436, distance: 245.5
click at [515, 436] on div "Dashboard Feed 1 Tasks Notes Chat 4 Goals Widgets Reports Programs Stats Settin…" at bounding box center [616, 261] width 836 height 459
click at [652, 466] on textarea "Great to know that, [PERSON_NAME]! It is recommended to have less processed foo…" at bounding box center [760, 461] width 461 height 37
drag, startPoint x: 775, startPoint y: 478, endPoint x: 454, endPoint y: 435, distance: 324.6
click at [454, 435] on div "Dashboard Feed 1 Tasks Notes Chat 4 Goals Widgets Reports Programs Stats Settin…" at bounding box center [616, 261] width 836 height 459
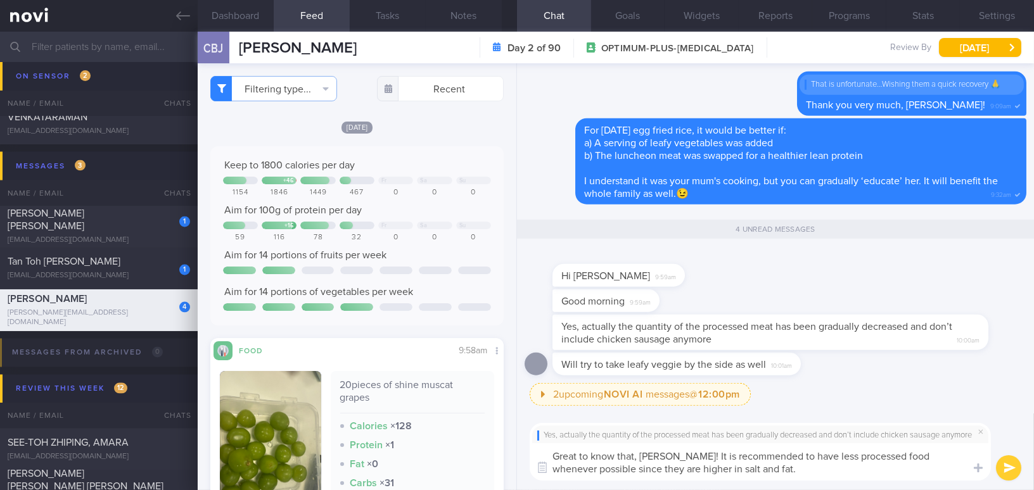
paste textarea "! It’s recommended to eat less processed food whenever possible, as they tend t…"
click at [614, 455] on textarea "Great to know! It’s recommended to eat less processed food whenever possible, a…" at bounding box center [760, 461] width 461 height 37
click at [675, 456] on textarea "Great to know, [PERSON_NAME]! It’s recommended to eat less processed food whene…" at bounding box center [760, 461] width 461 height 37
drag, startPoint x: 576, startPoint y: 470, endPoint x: 619, endPoint y: 467, distance: 43.2
click at [619, 467] on textarea "Great to know, [PERSON_NAME]! It is recommended to eat less processed food when…" at bounding box center [760, 461] width 461 height 37
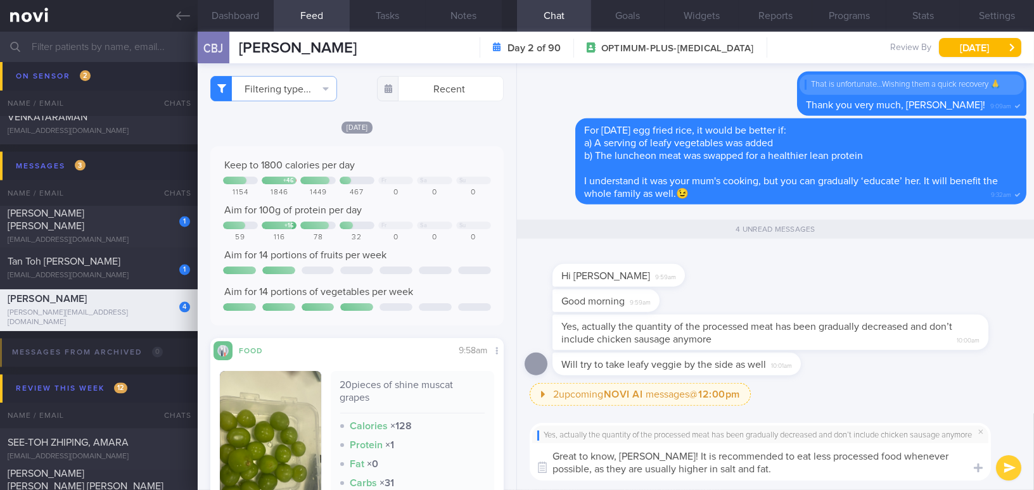
click at [735, 472] on textarea "Great to know, [PERSON_NAME]! It is recommended to eat less processed food when…" at bounding box center [760, 461] width 461 height 37
type textarea "Great to know, [PERSON_NAME]! It is recommended to eat less processed food when…"
click at [1009, 463] on button "submit" at bounding box center [1008, 467] width 25 height 25
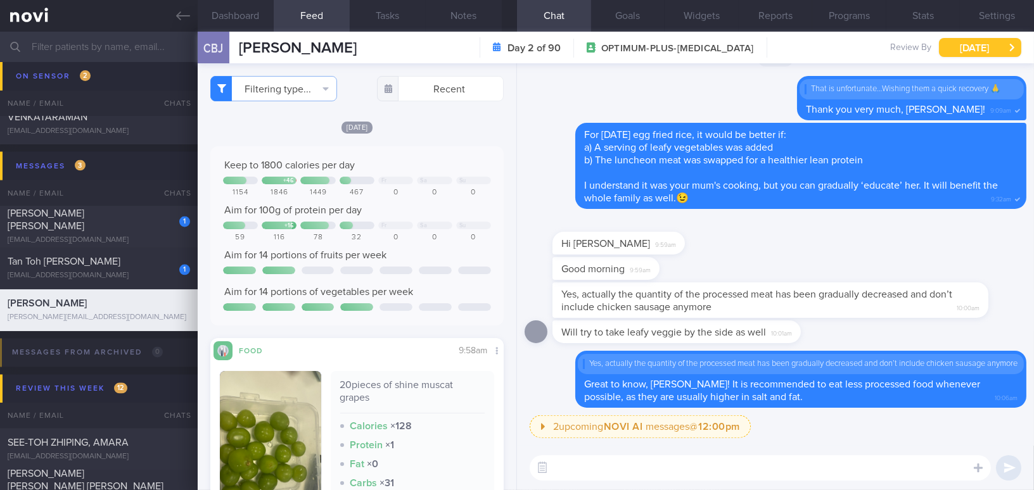
click at [974, 41] on button "[DATE]" at bounding box center [980, 47] width 82 height 19
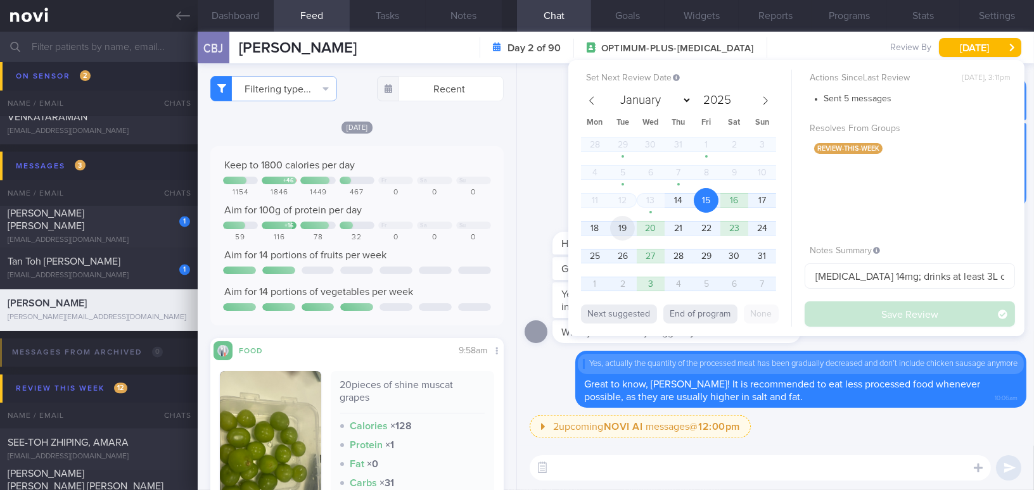
click at [615, 227] on span "19" at bounding box center [622, 228] width 25 height 25
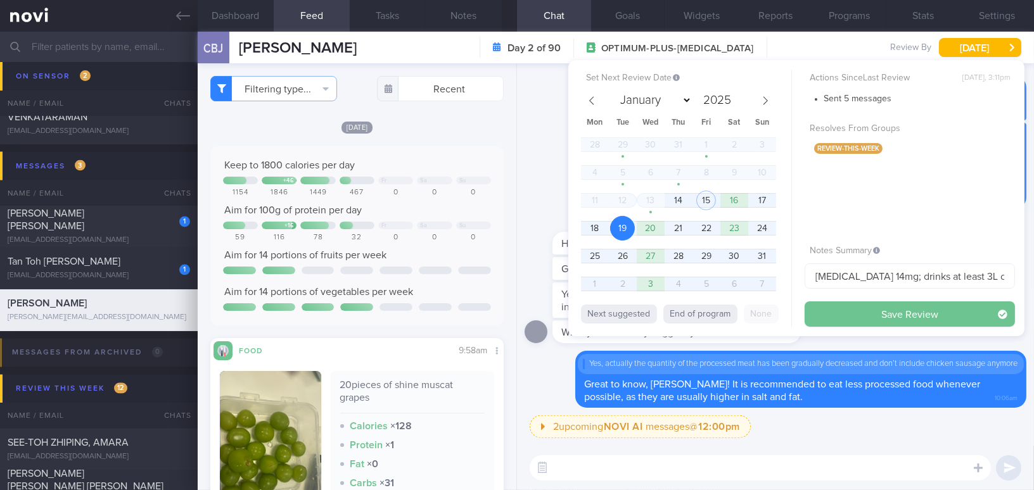
click at [848, 306] on button "Save Review" at bounding box center [910, 314] width 210 height 25
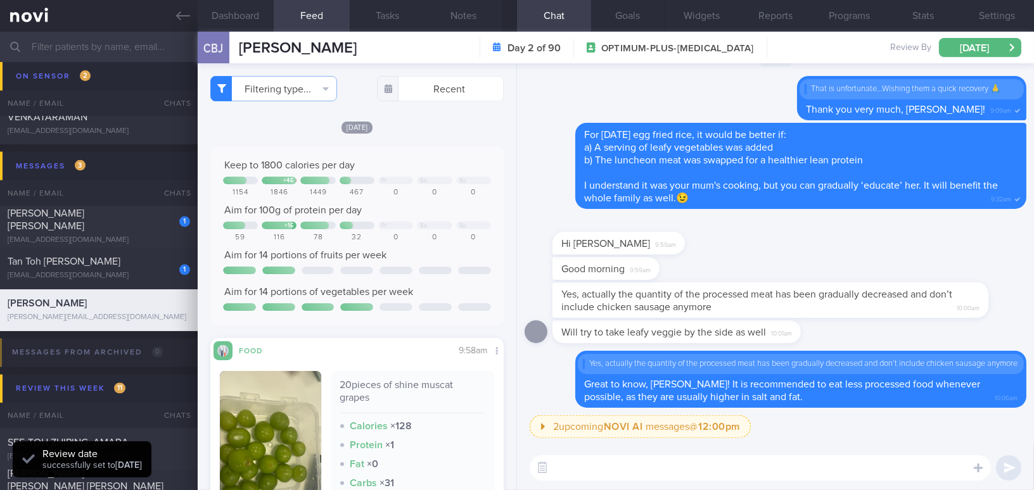
click at [111, 55] on input "text" at bounding box center [517, 47] width 1034 height 30
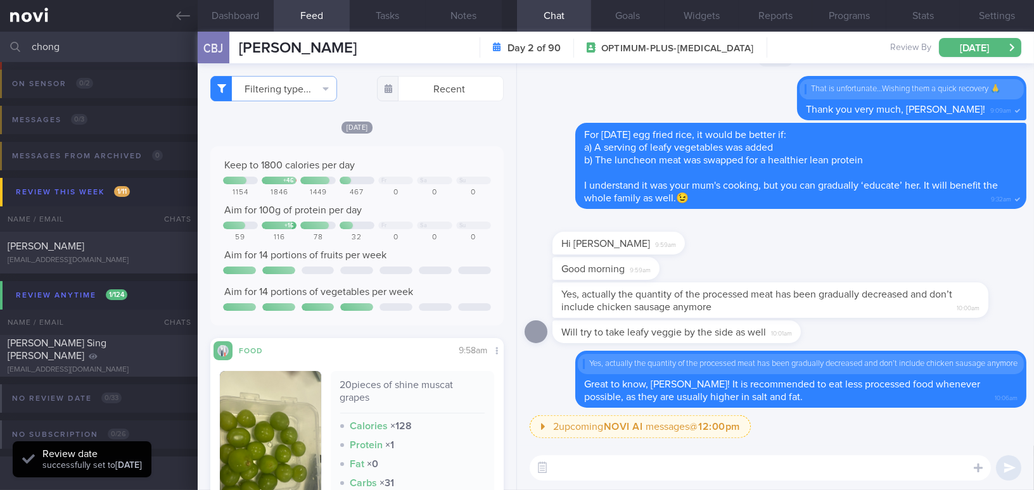
scroll to position [72, 0]
type input "chong"
click at [105, 253] on div "CHONG SIOK KUAN phylliscsk@gmail.com" at bounding box center [99, 252] width 198 height 25
type input ""Phyllis"; Dislikes fish; WA coaching"
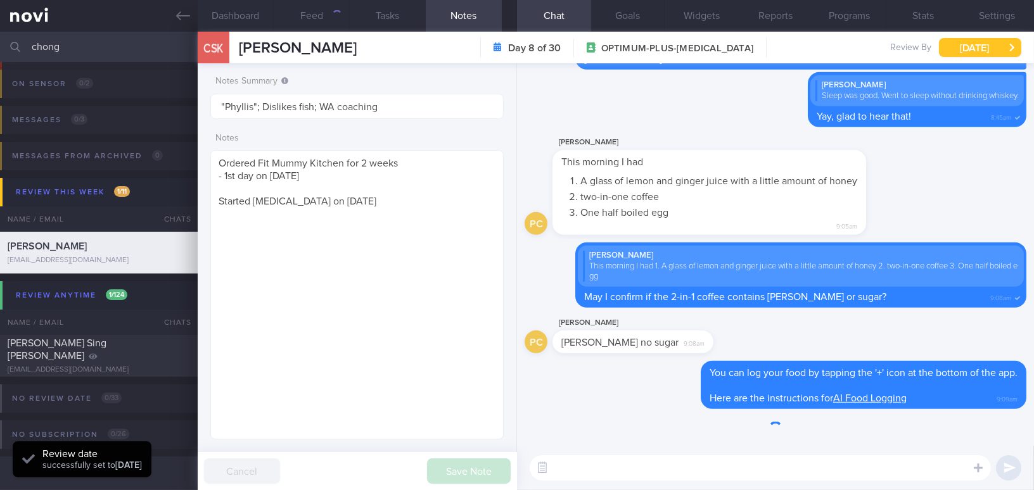
click at [966, 51] on button "[DATE]" at bounding box center [980, 47] width 82 height 19
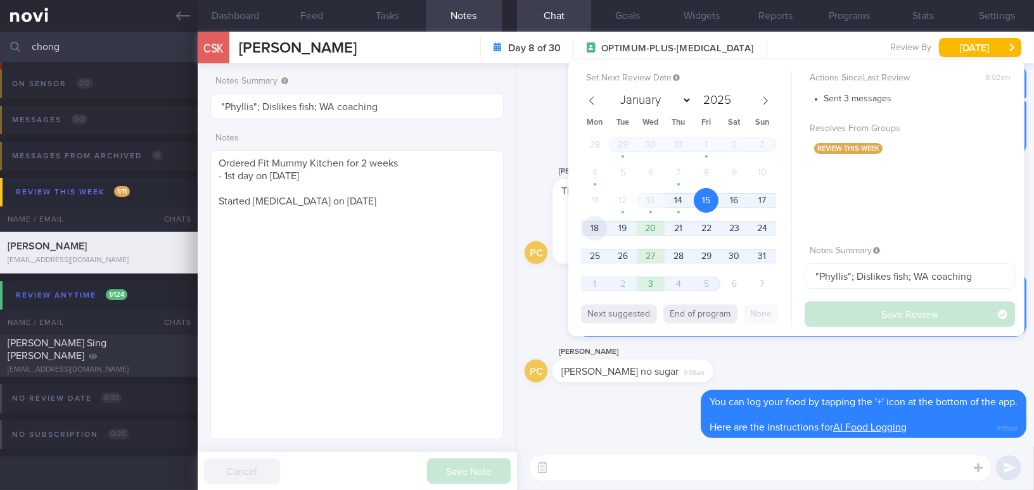
click at [587, 231] on span "18" at bounding box center [594, 228] width 25 height 25
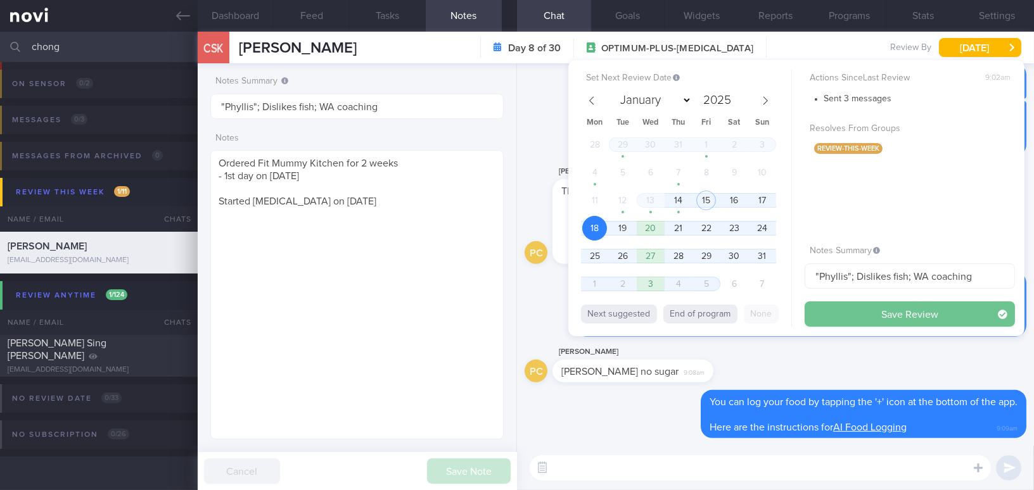
click at [913, 313] on button "Save Review" at bounding box center [910, 314] width 210 height 25
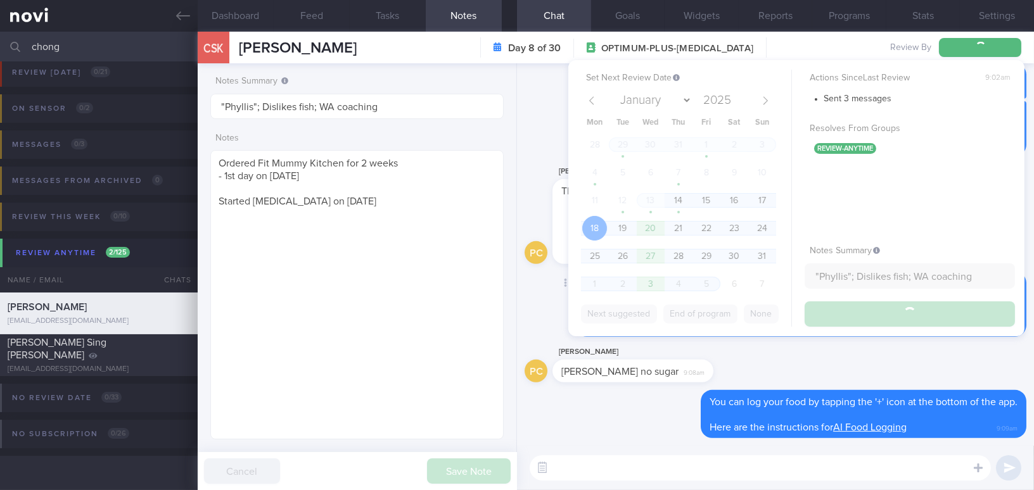
scroll to position [5, 0]
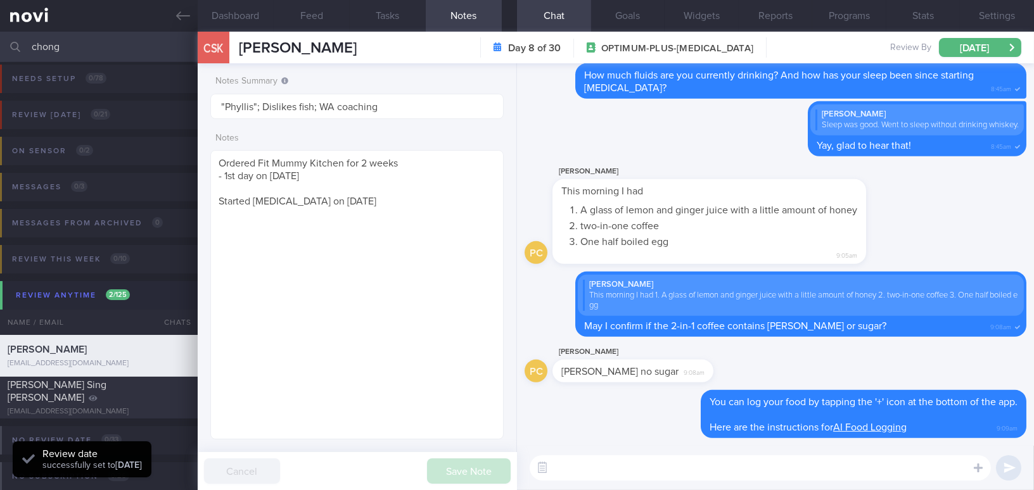
drag, startPoint x: 91, startPoint y: 52, endPoint x: 0, endPoint y: 37, distance: 92.5
click at [0, 37] on input "chong" at bounding box center [517, 47] width 1034 height 30
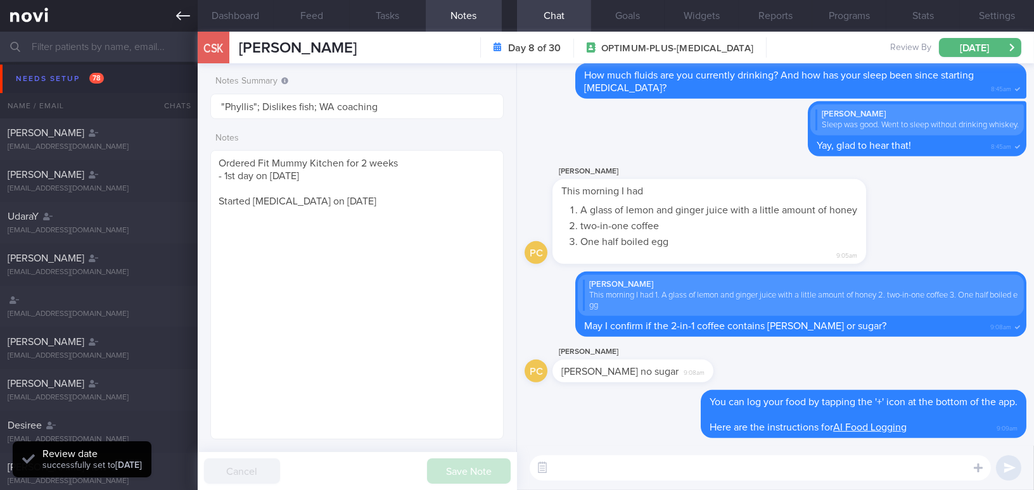
click at [172, 5] on link at bounding box center [99, 16] width 198 height 32
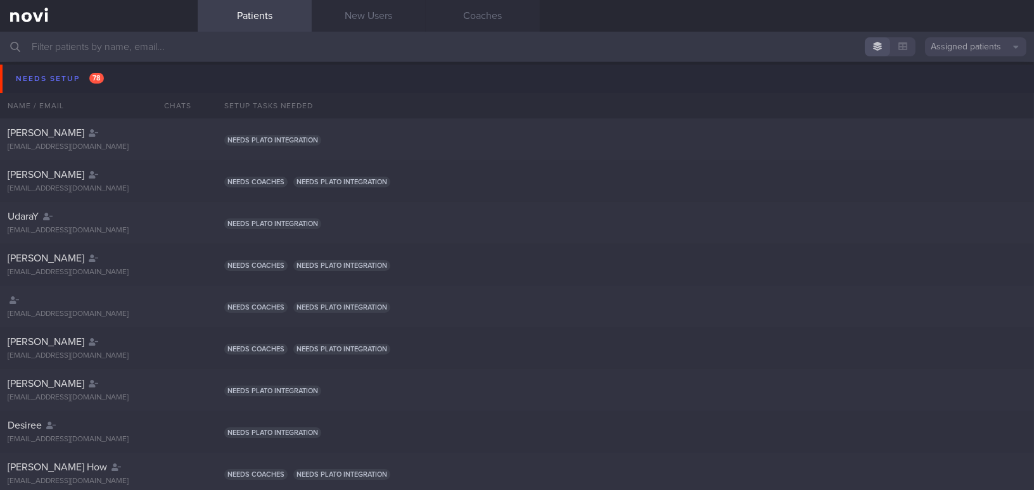
click at [227, 48] on input "text" at bounding box center [517, 47] width 1034 height 30
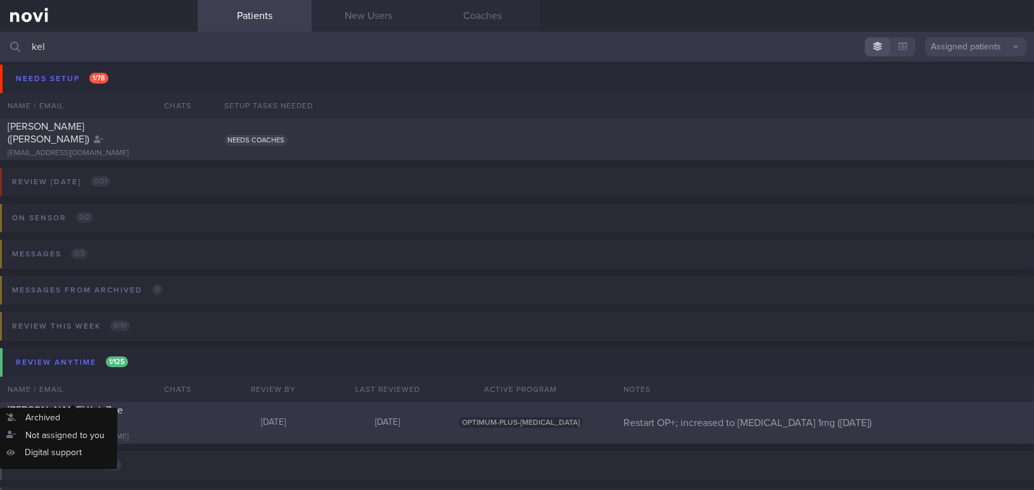
type input "kel"
click at [118, 433] on div "[EMAIL_ADDRESS][DOMAIN_NAME]" at bounding box center [99, 438] width 182 height 10
select select "7"
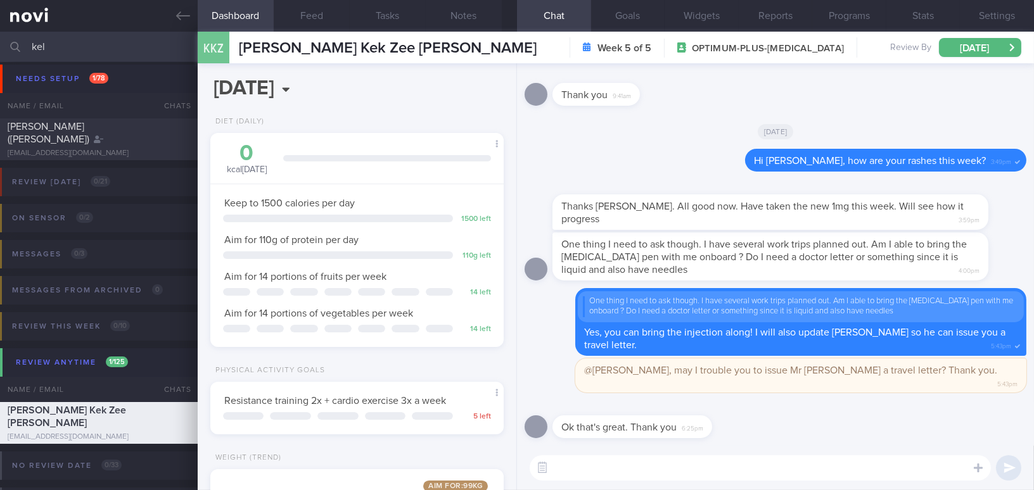
scroll to position [148, 262]
click at [655, 457] on textarea at bounding box center [760, 467] width 461 height 25
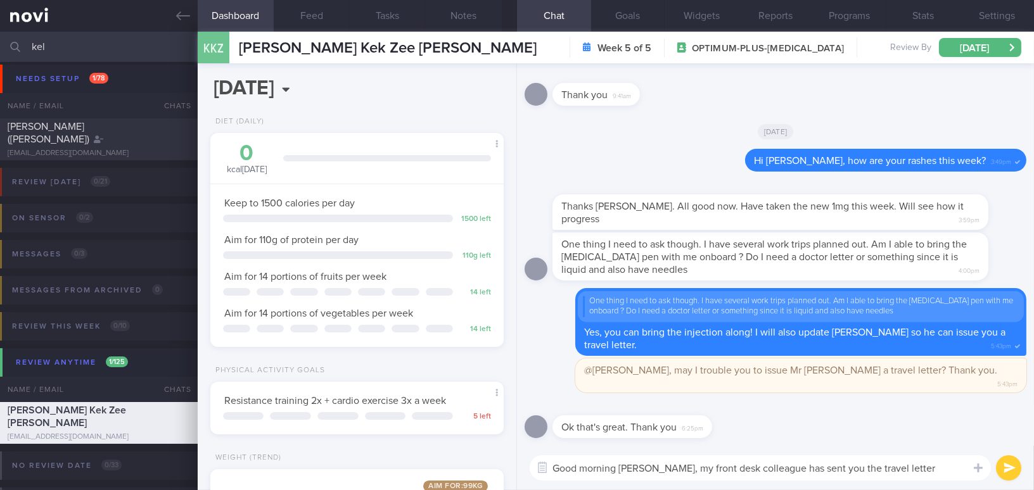
scroll to position [0, 0]
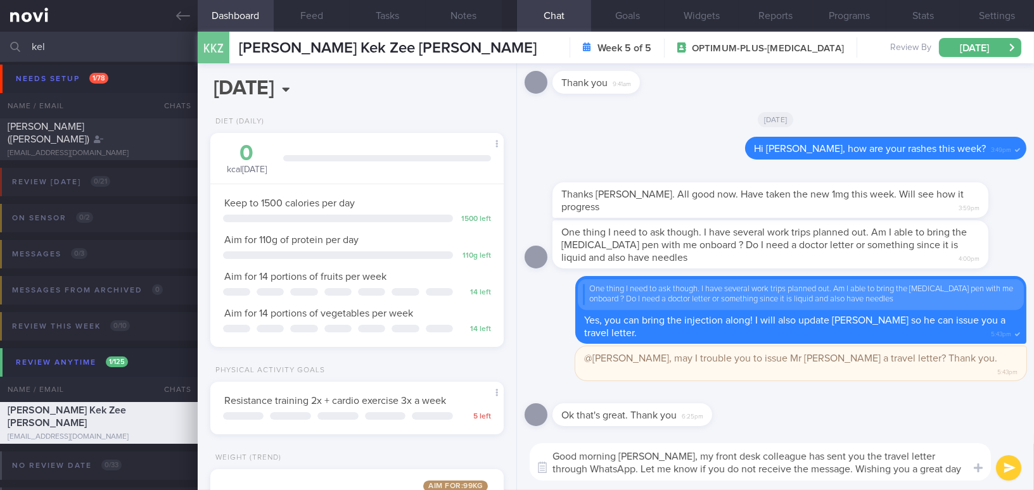
drag, startPoint x: 651, startPoint y: 452, endPoint x: 974, endPoint y: 483, distance: 324.5
click at [974, 483] on div "Good morning Kelvin, my front desk colleague has sent you the travel letter thr…" at bounding box center [775, 462] width 517 height 56
click at [666, 461] on textarea "Good morning Kelvin, my front desk colleague has sent you the travel letter thr…" at bounding box center [760, 461] width 461 height 37
drag, startPoint x: 652, startPoint y: 454, endPoint x: 958, endPoint y: 473, distance: 307.2
click at [958, 473] on textarea "Good morning Kelvin, my front desk colleague has sent you the travel letter thr…" at bounding box center [760, 461] width 461 height 37
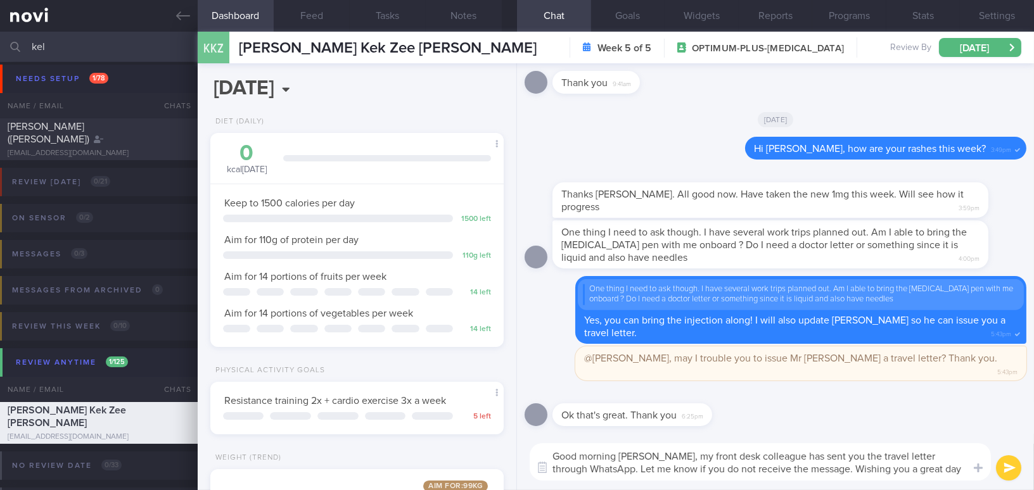
paste textarea "My front desk colleague has sent you the travel letter via WhatsApp. Please let…"
click at [659, 454] on textarea "Good morning Kelvin, My front desk colleague has sent you the travel letter via…" at bounding box center [760, 461] width 461 height 37
click at [912, 471] on textarea "Good morning [PERSON_NAME], my front desk colleague has sent you the travel let…" at bounding box center [760, 461] width 461 height 37
type textarea "Good morning [PERSON_NAME], my front desk colleague has sent you the travel let…"
click at [1000, 463] on button "submit" at bounding box center [1008, 467] width 25 height 25
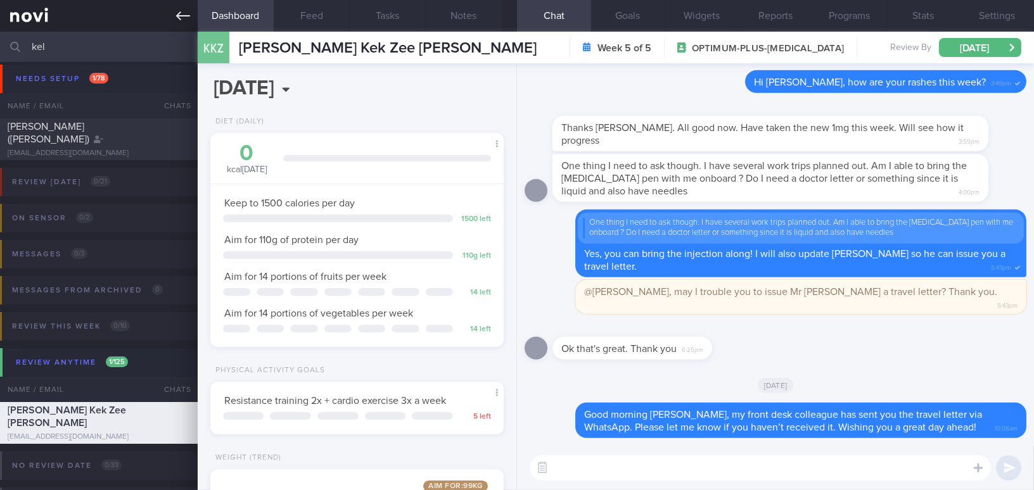
click at [176, 18] on icon at bounding box center [183, 16] width 14 height 14
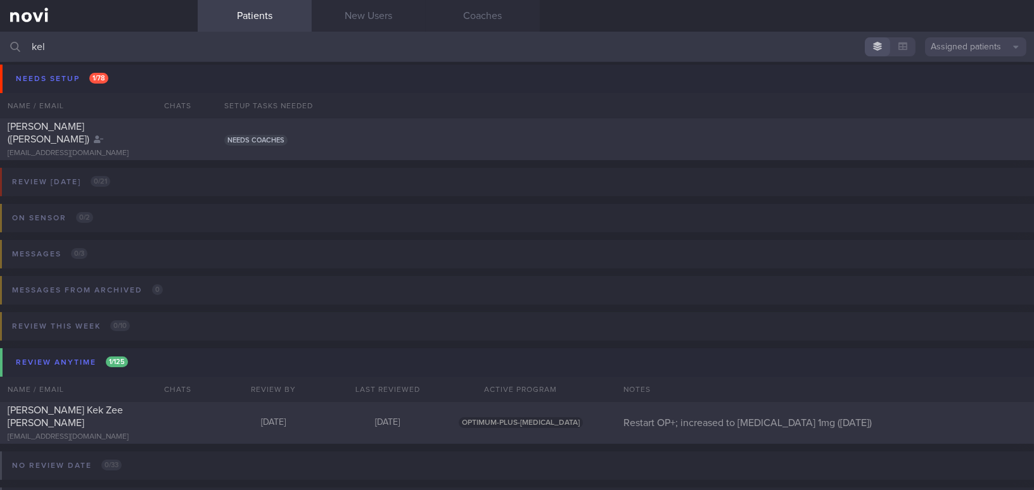
drag, startPoint x: 86, startPoint y: 42, endPoint x: 17, endPoint y: 37, distance: 68.6
click at [17, 37] on div "kel Assigned patients Assigned patients All active patients Archived patients" at bounding box center [517, 47] width 1034 height 30
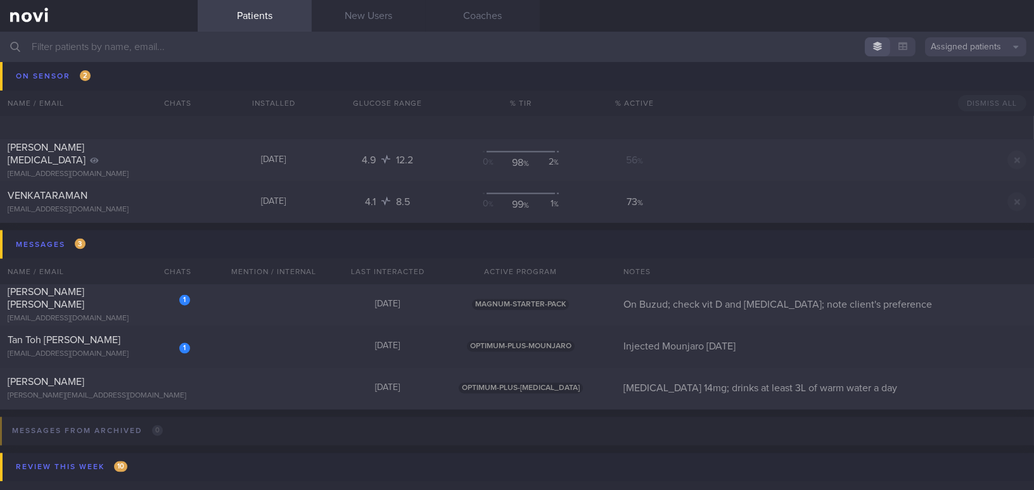
scroll to position [4324, 0]
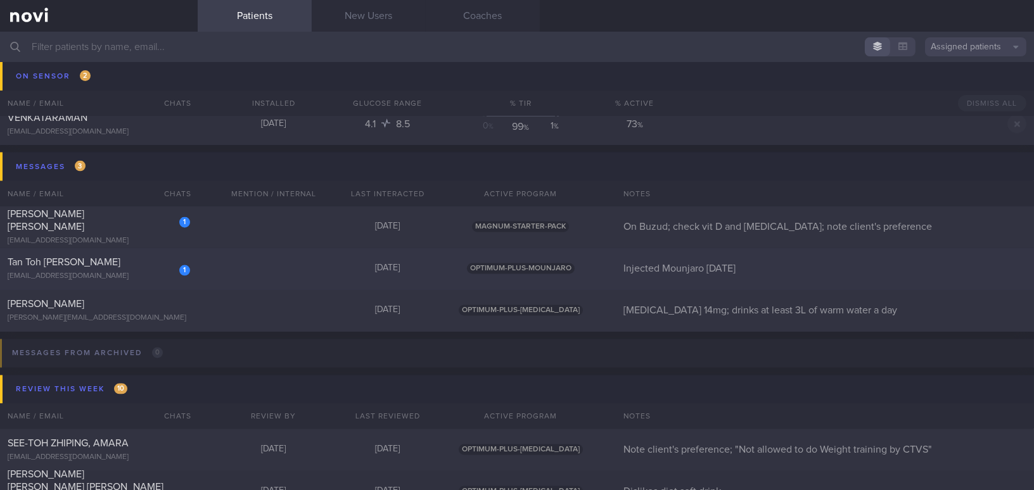
click at [87, 267] on div "Tan Toh [PERSON_NAME]" at bounding box center [97, 263] width 179 height 13
select select "7"
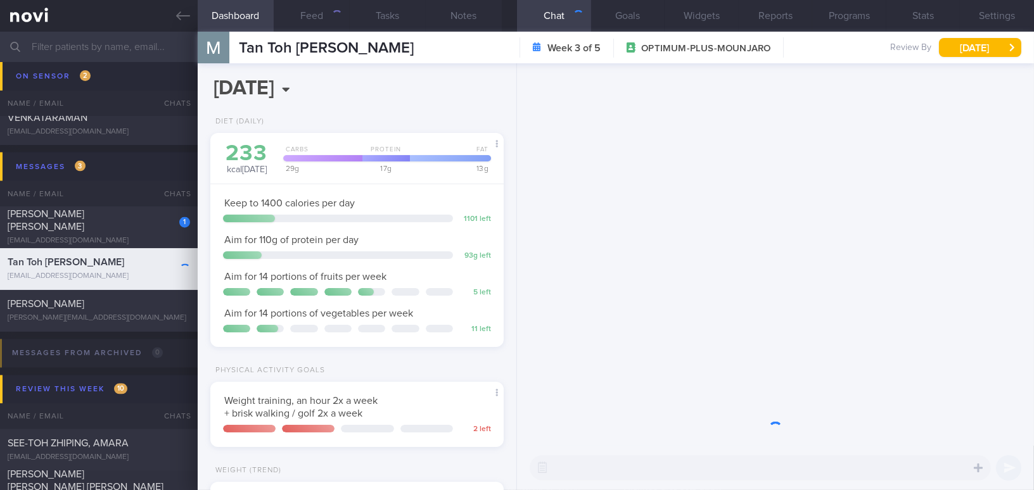
scroll to position [130, 262]
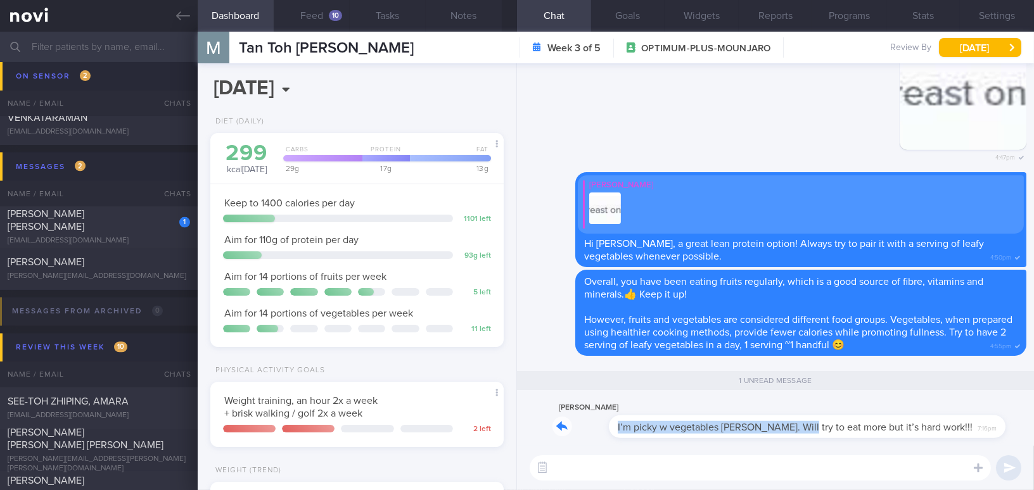
drag, startPoint x: 738, startPoint y: 420, endPoint x: 868, endPoint y: 410, distance: 130.2
click at [868, 410] on div "Martin Tan I’m picky w vegetables Mee Li. Will try to eat more but it’s hard wo…" at bounding box center [769, 419] width 435 height 38
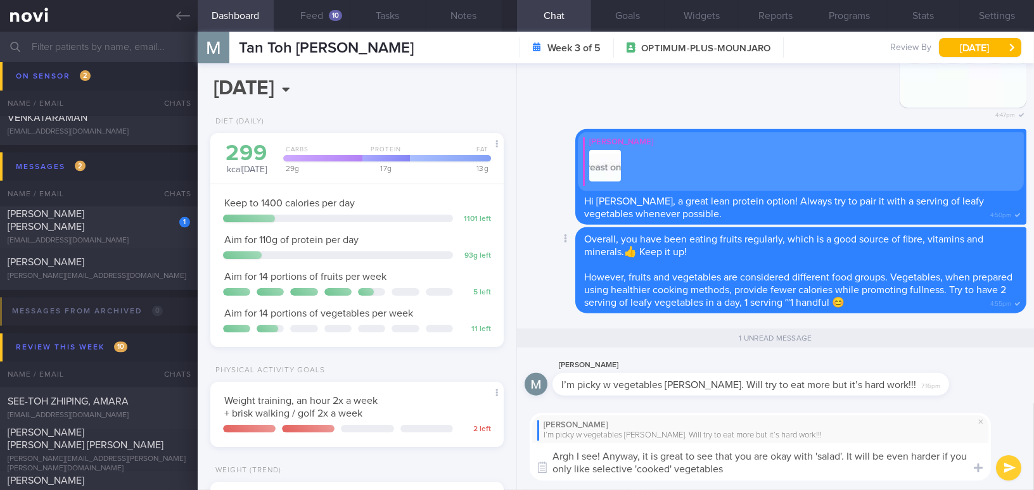
type textarea "Argh I see! Anyway, it is great to see that you are okay with 'salad'. It will …"
drag, startPoint x: 741, startPoint y: 478, endPoint x: 537, endPoint y: 457, distance: 205.0
click at [537, 457] on div "Chat Templates Admin CGM Weight Nutrition Physical Activity Infographics Articl…" at bounding box center [775, 447] width 517 height 87
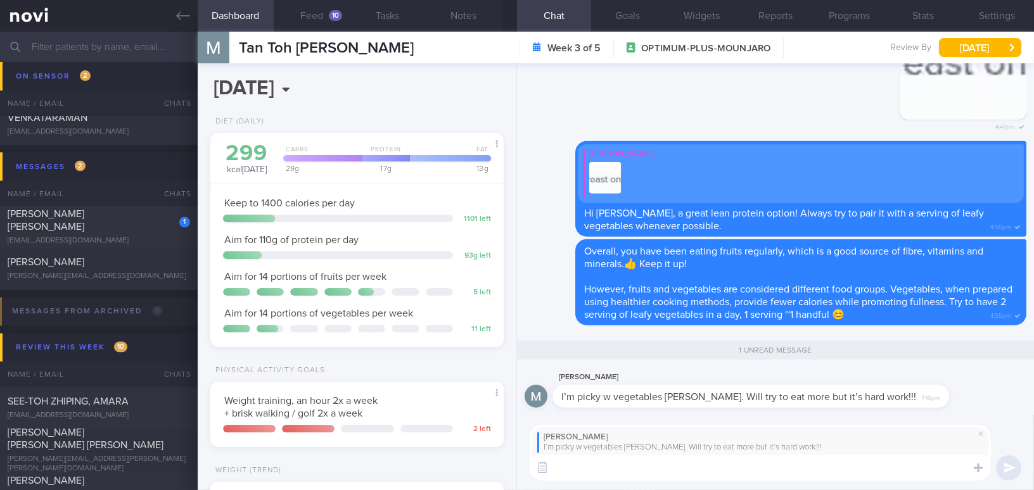
paste textarea "Ah, I see! Anyway, it’s great that you’re okay with salad. It would be even har…"
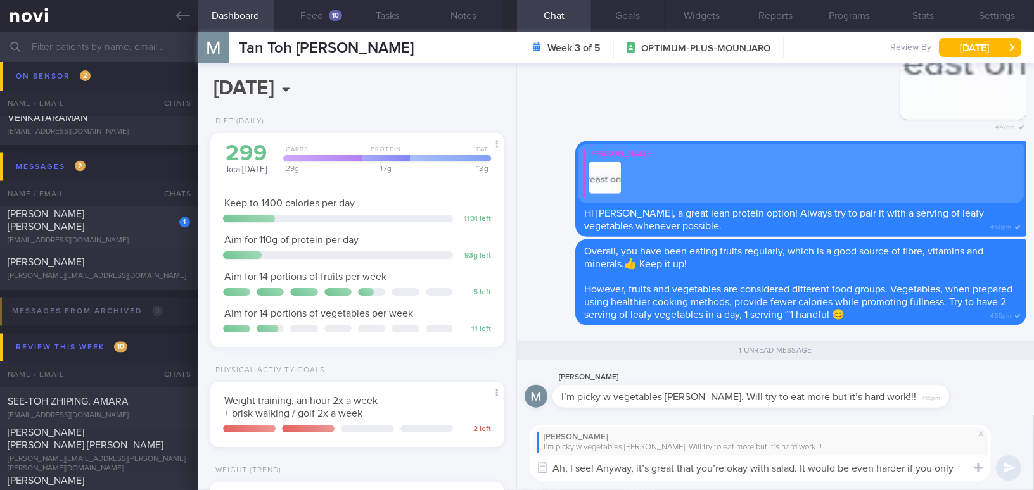
scroll to position [0, 0]
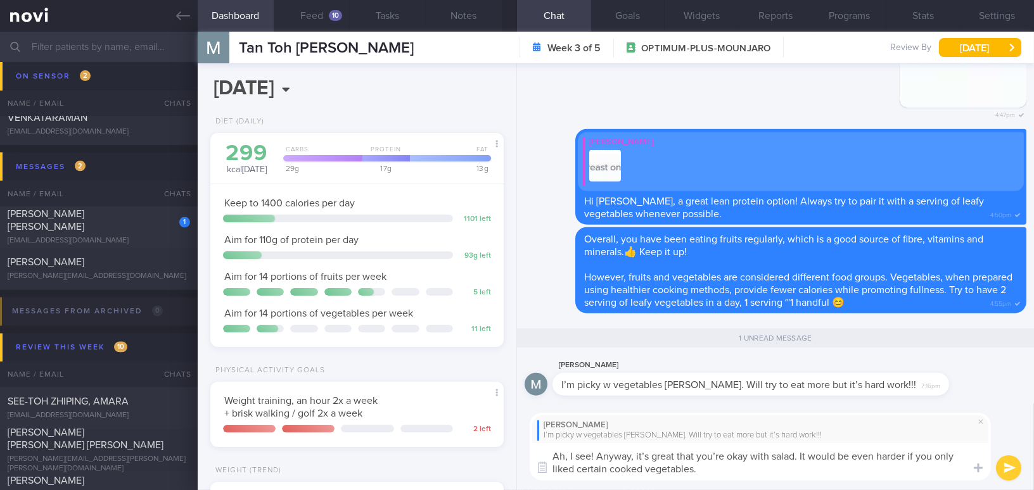
click at [642, 456] on textarea "Ah, I see! Anyway, it’s great that you’re okay with salad. It would be even har…" at bounding box center [760, 461] width 461 height 37
type textarea "Ah, I see! Anyway, it is great that you are okay with salad. It would be even h…"
click at [1006, 464] on button "submit" at bounding box center [1008, 467] width 25 height 25
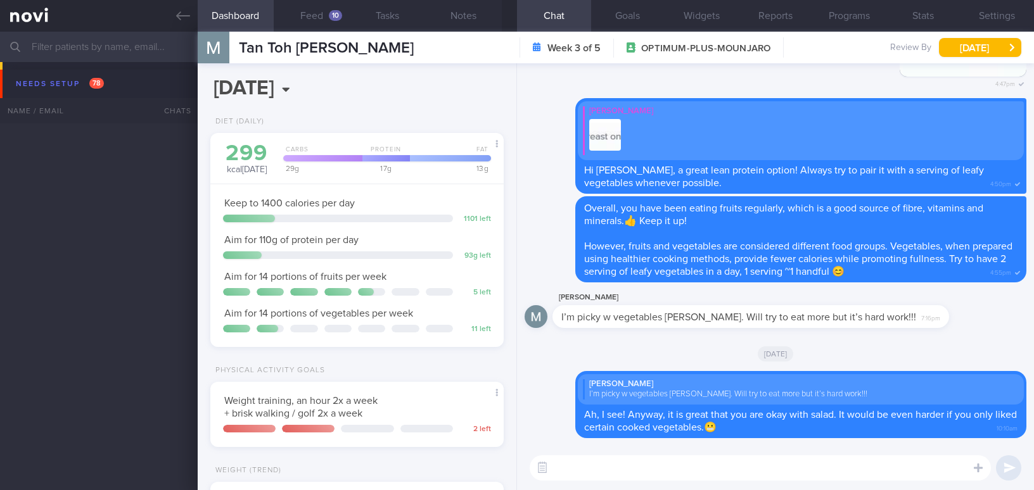
select select "7"
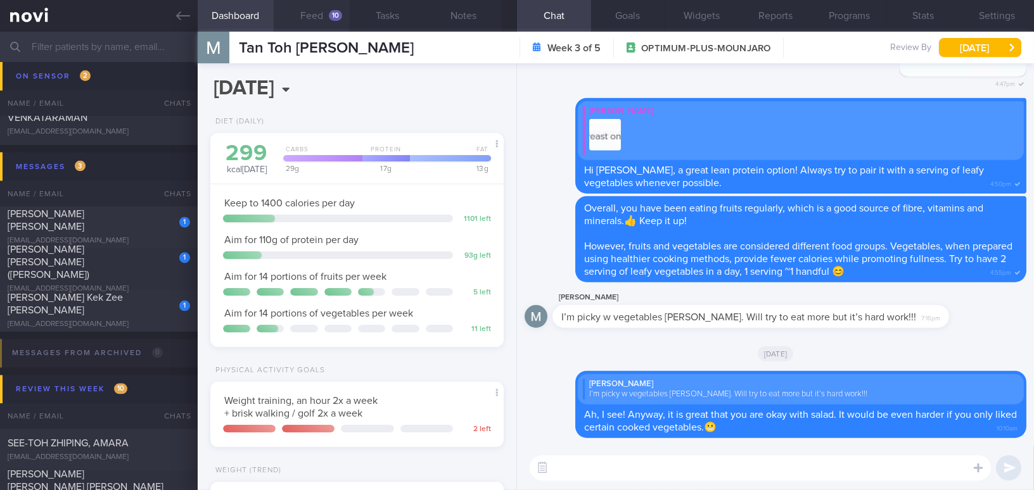
click at [322, 17] on button "Feed 10" at bounding box center [312, 16] width 76 height 32
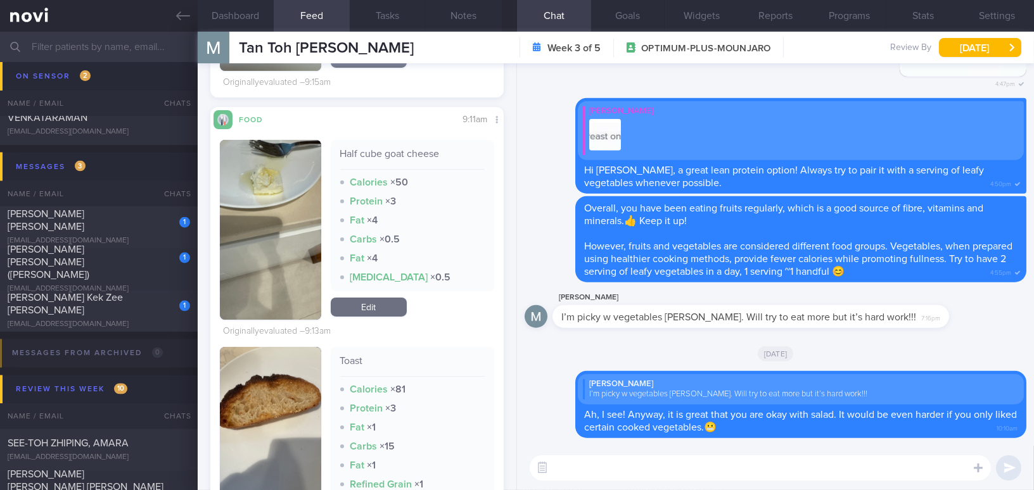
scroll to position [921, 0]
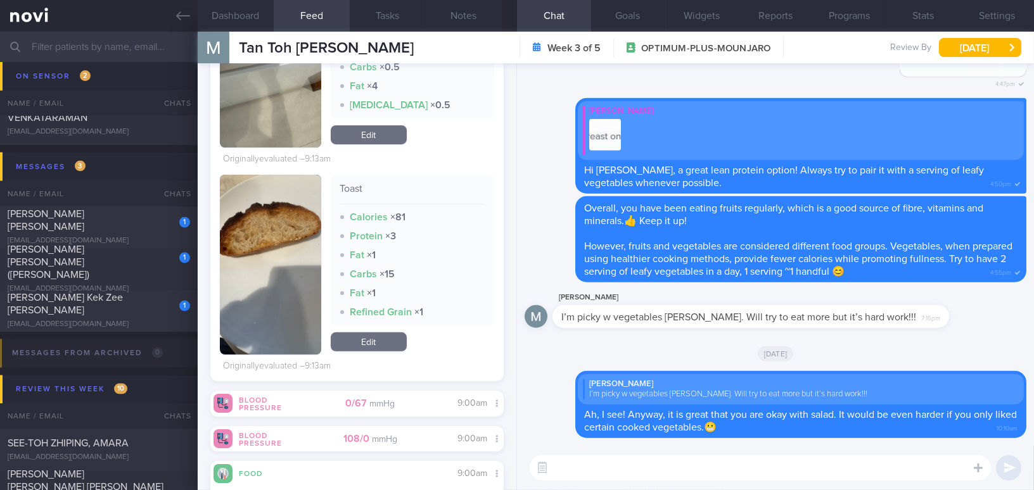
click at [635, 473] on textarea at bounding box center [760, 467] width 461 height 25
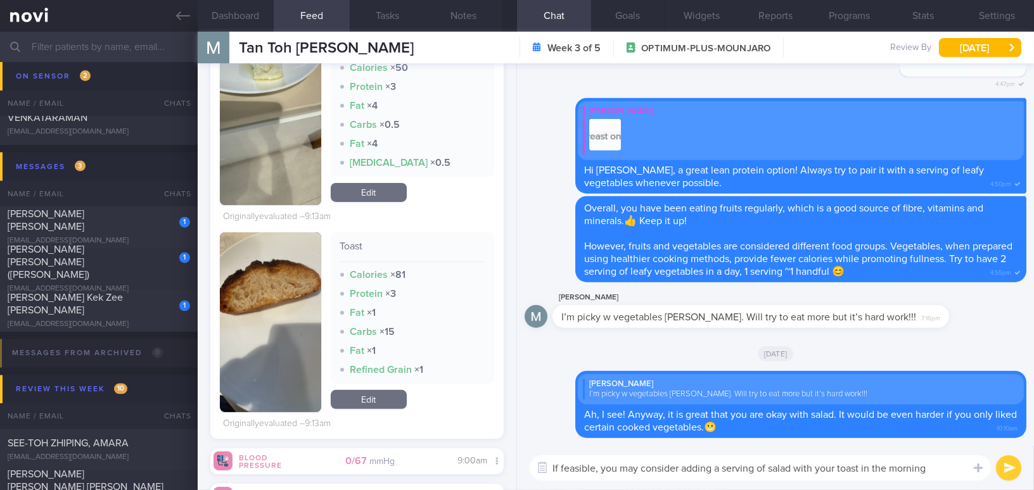
scroll to position [0, 0]
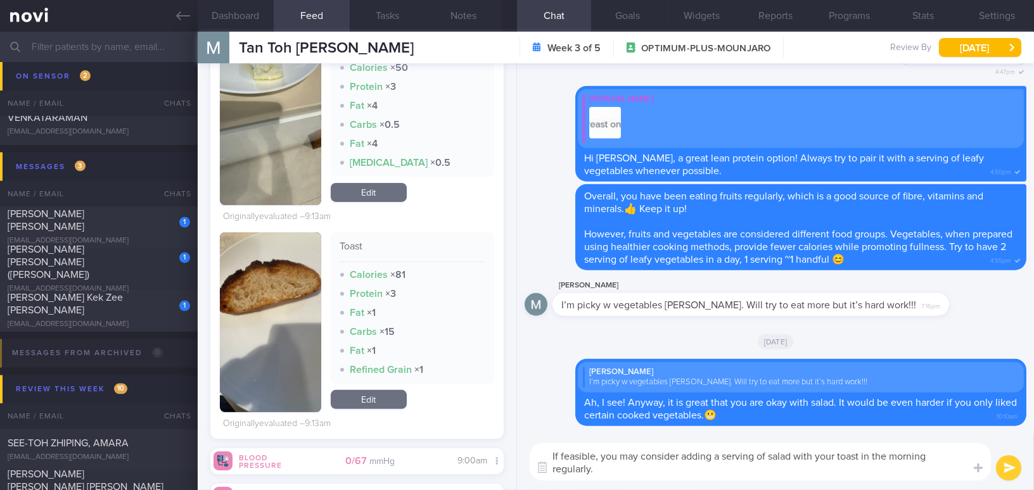
drag, startPoint x: 609, startPoint y: 470, endPoint x: 533, endPoint y: 448, distance: 79.6
click at [533, 448] on textarea "If feasible, you may consider adding a serving of salad with your toast in the …" at bounding box center [760, 461] width 461 height 37
click at [591, 482] on div "If feasible, you may consider adding a serving of salad with your toast in the …" at bounding box center [775, 462] width 517 height 56
drag, startPoint x: 604, startPoint y: 473, endPoint x: 505, endPoint y: 438, distance: 105.4
click at [505, 438] on div "Dashboard Feed 10 Tasks Notes Chat Goals Widgets Reports Programs Stats Setting…" at bounding box center [616, 261] width 836 height 459
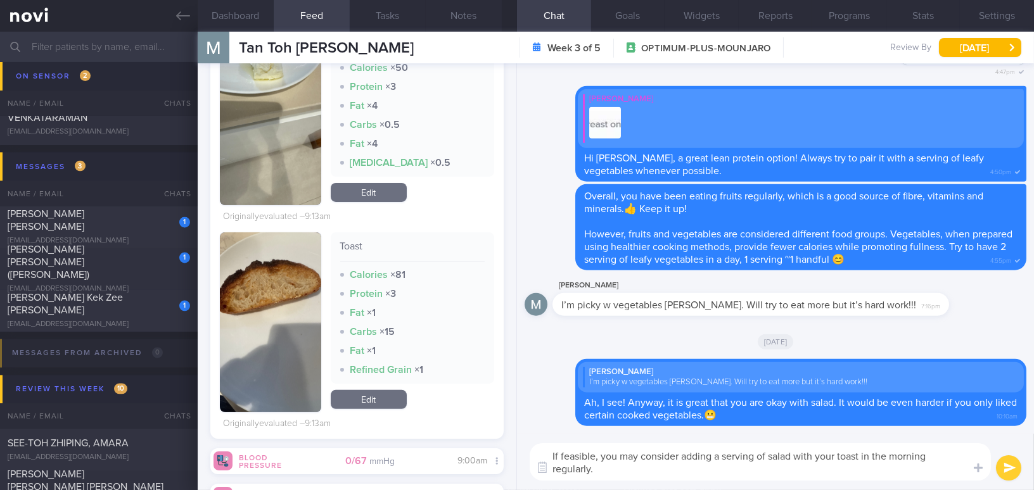
paste textarea "you might consider adding a serving of salad to your toast regularly in the mor…"
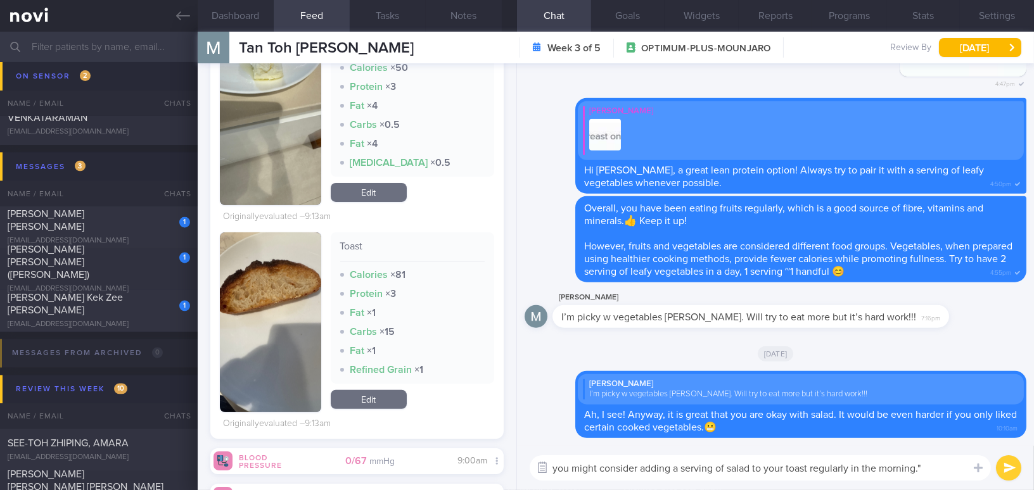
drag, startPoint x: 596, startPoint y: 469, endPoint x: 540, endPoint y: 463, distance: 56.0
click at [540, 463] on div "Chat Templates Admin [MEDICAL_DATA] Weight Nutrition Physical Activity Infograp…" at bounding box center [775, 468] width 517 height 44
click at [936, 467] on textarea "You can consider adding a serving of salad to your toast regularly in the morni…" at bounding box center [760, 467] width 461 height 25
type textarea "You can consider adding a serving of salad to your toast regularly in the morni…"
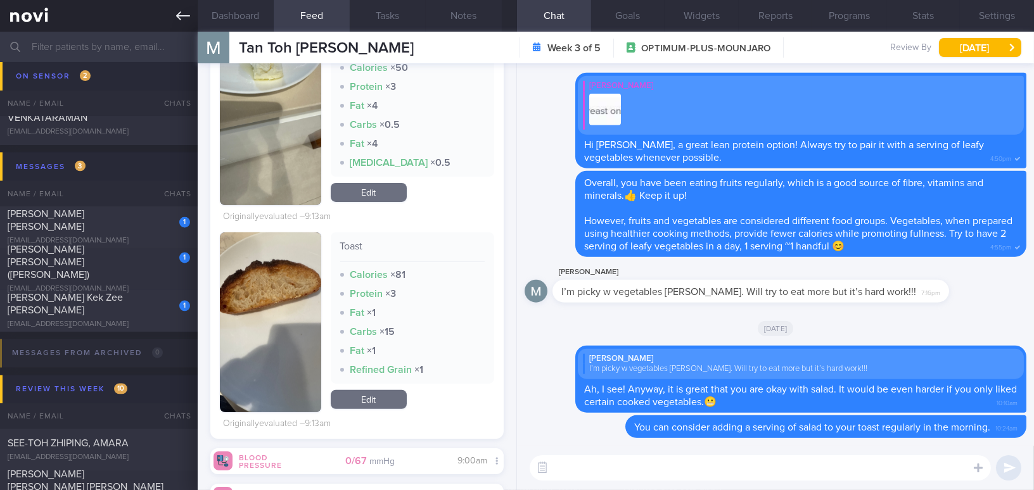
click at [181, 12] on icon at bounding box center [183, 15] width 14 height 9
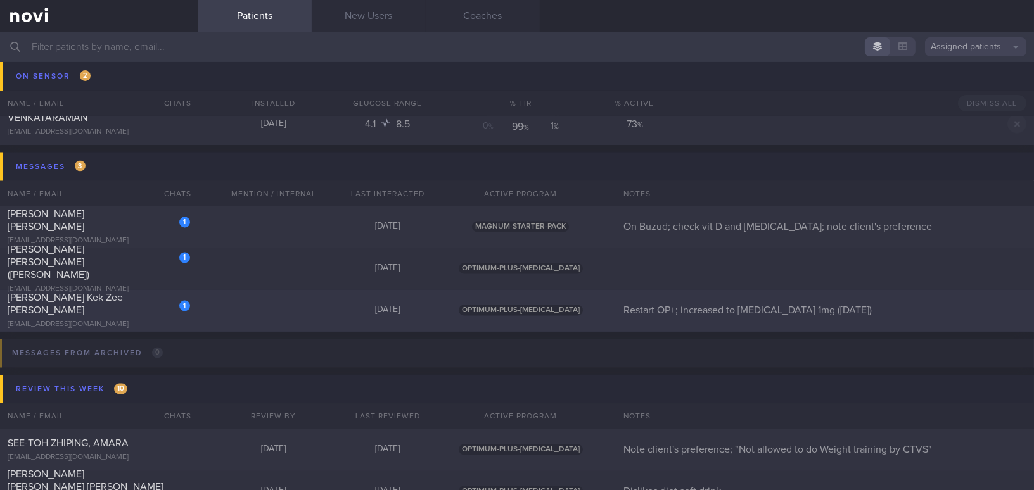
click at [96, 321] on div "[EMAIL_ADDRESS][DOMAIN_NAME]" at bounding box center [99, 326] width 182 height 10
select select "7"
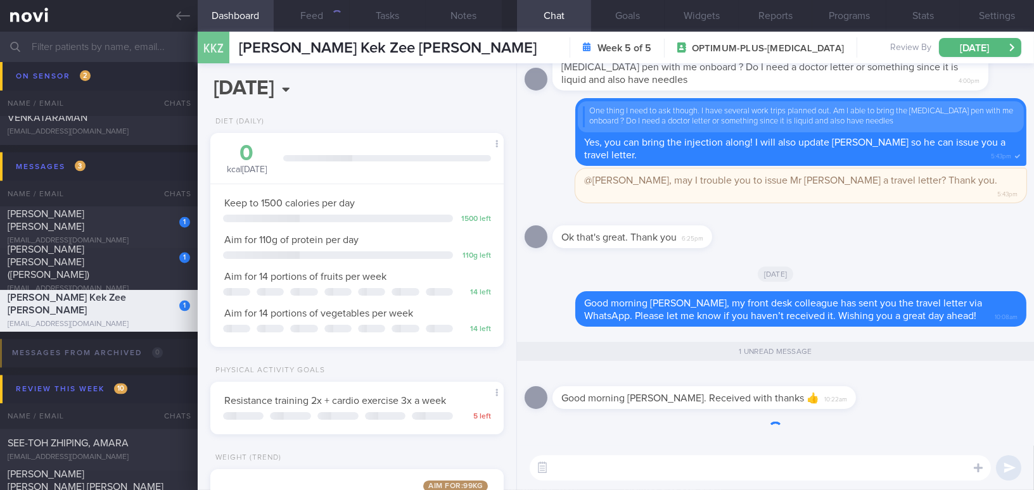
scroll to position [148, 262]
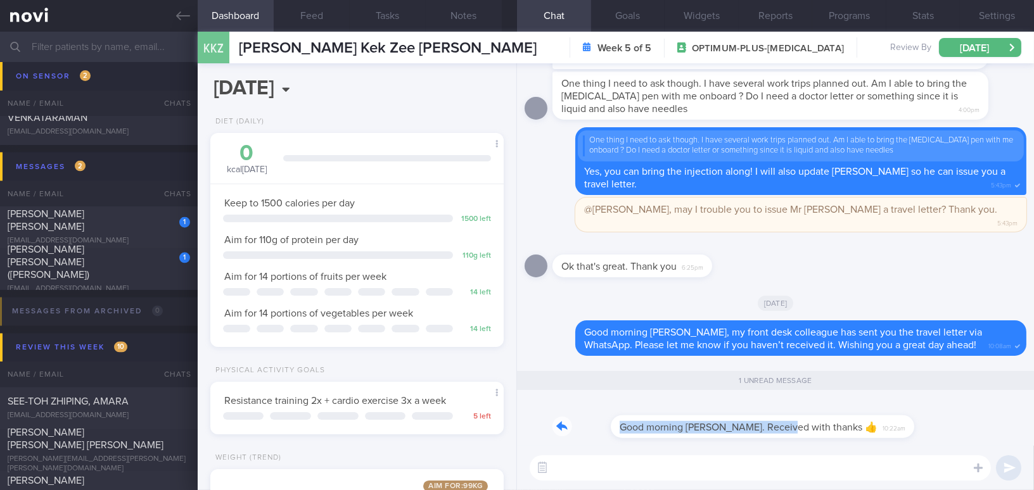
drag, startPoint x: 723, startPoint y: 421, endPoint x: 862, endPoint y: 423, distance: 139.4
click at [862, 423] on div "Good morning [PERSON_NAME]. Received with thanks 👍 10:22am" at bounding box center [776, 423] width 502 height 46
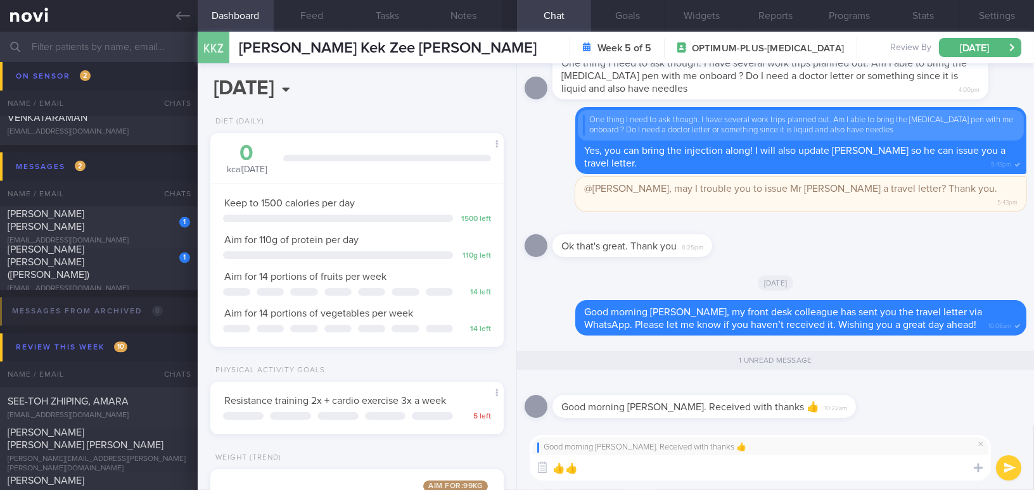
click at [611, 473] on textarea "👍👍" at bounding box center [760, 467] width 461 height 25
type textarea "👍👍 Glad to know that you have received with travel letter 😊"
click at [1007, 460] on button "submit" at bounding box center [1008, 467] width 25 height 25
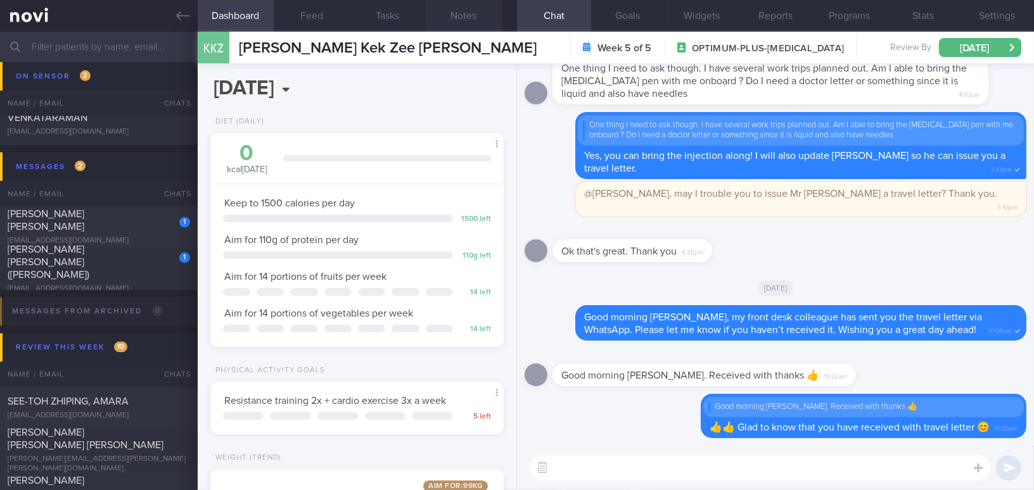
click at [486, 13] on button "Notes" at bounding box center [464, 16] width 76 height 32
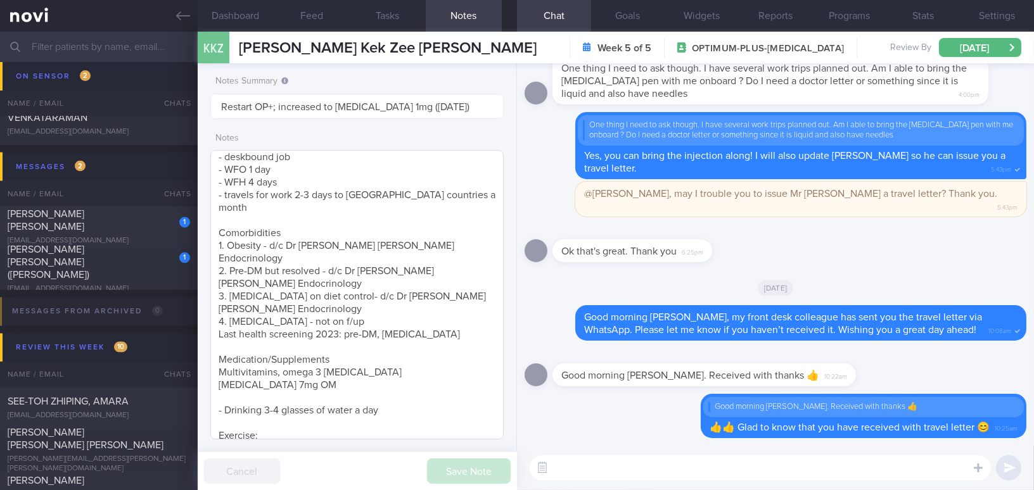
scroll to position [66, 0]
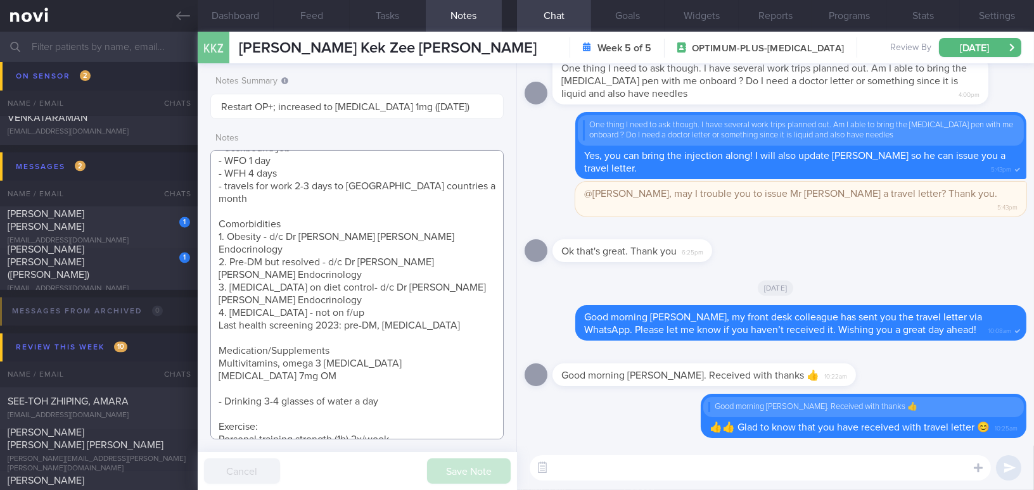
drag, startPoint x: 311, startPoint y: 352, endPoint x: 204, endPoint y: 346, distance: 107.2
click at [204, 346] on div "Notes Summary Restart OP+; increased to [MEDICAL_DATA] 1mg ([DATE]) Notes [DEMO…" at bounding box center [357, 276] width 319 height 427
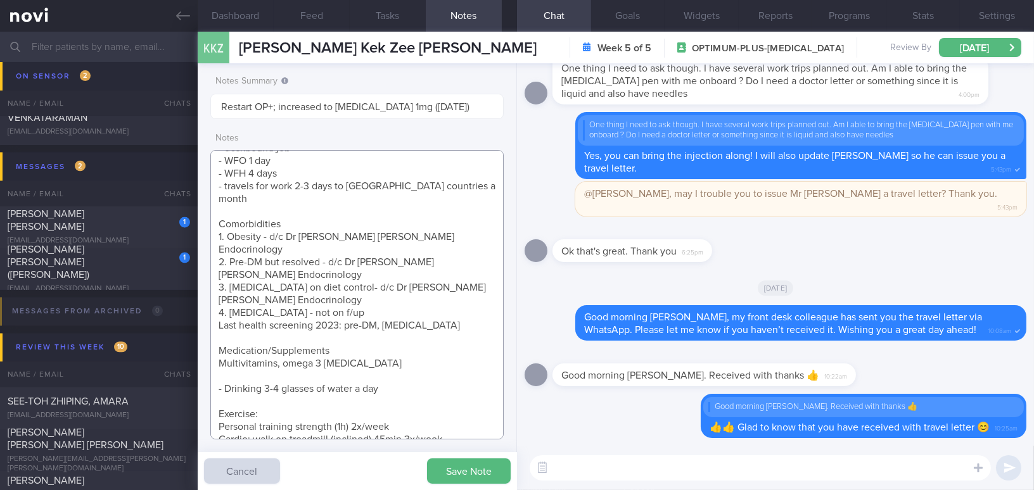
scroll to position [53, 0]
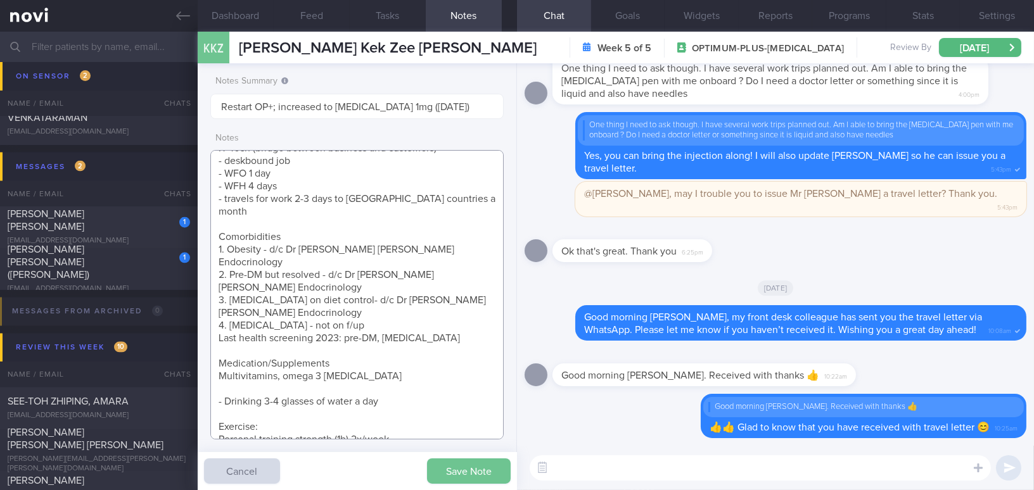
type textarea "[DEMOGRAPHIC_DATA] [DEMOGRAPHIC_DATA] Occupation IT Tech (bridge between busine…"
click at [450, 471] on button "Save Note" at bounding box center [469, 471] width 84 height 25
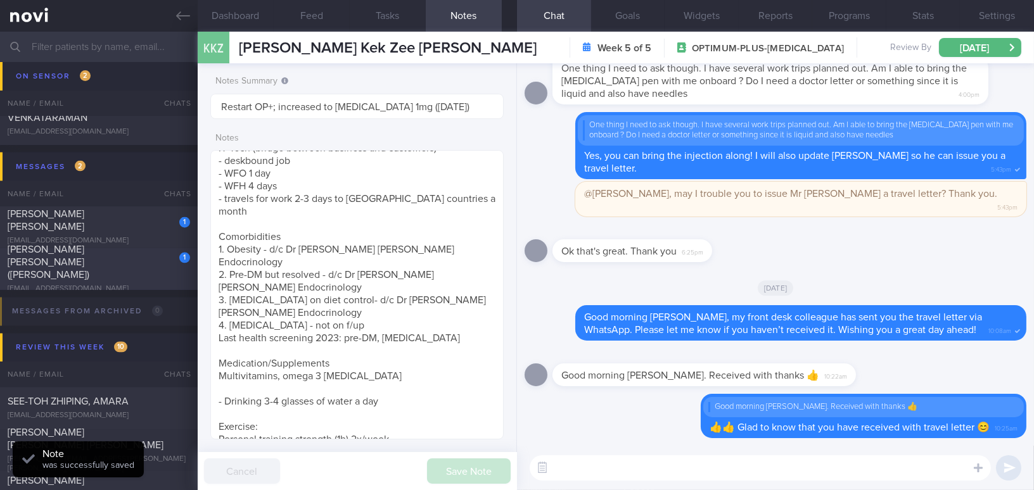
click at [82, 259] on span "[PERSON_NAME] [PERSON_NAME] ([PERSON_NAME])" at bounding box center [49, 262] width 82 height 35
type textarea "48 year old Woman Occupation Accountant Smoking Nil Alcohol Intake Nil Co-morbi…"
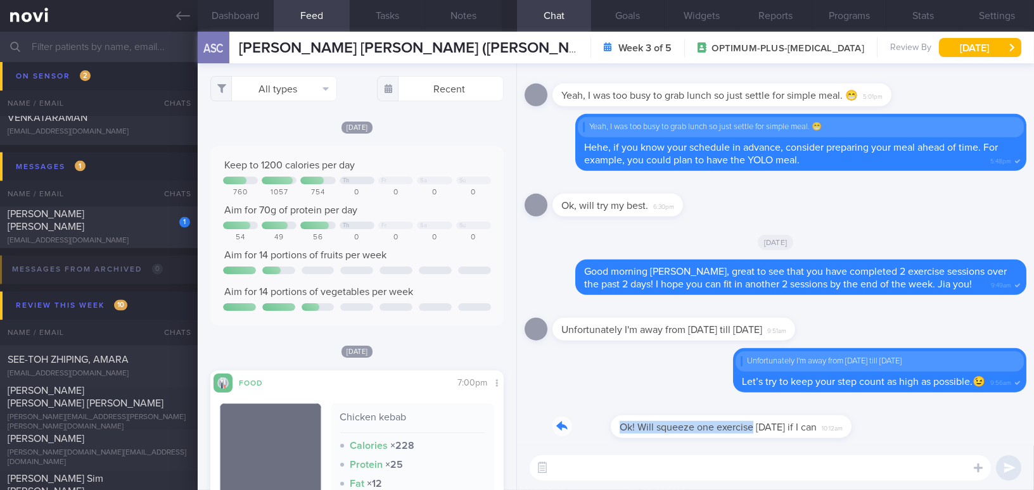
drag, startPoint x: 693, startPoint y: 419, endPoint x: 831, endPoint y: 421, distance: 138.1
click at [831, 421] on div "Ok! Will squeeze one exercise on Sunday if I can 10:12am" at bounding box center [691, 419] width 279 height 38
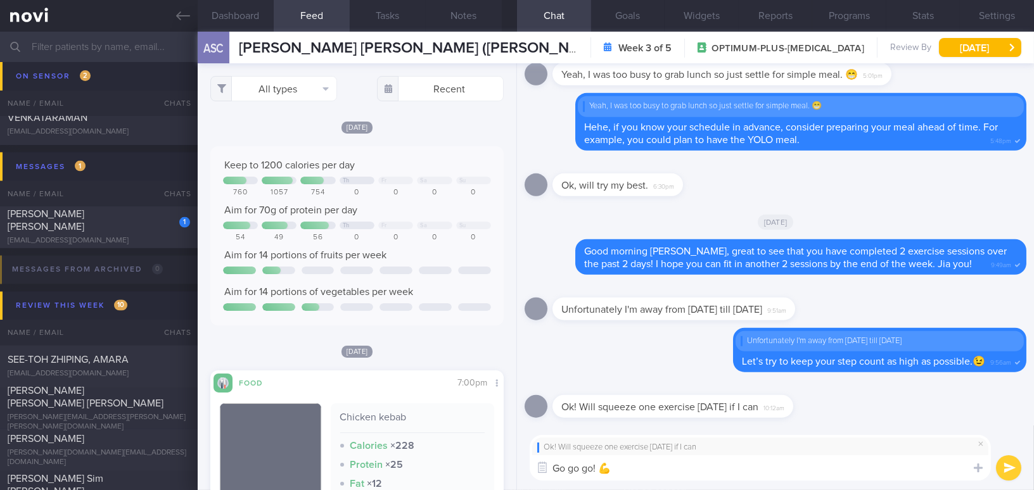
type textarea "Go go go! 💪💪"
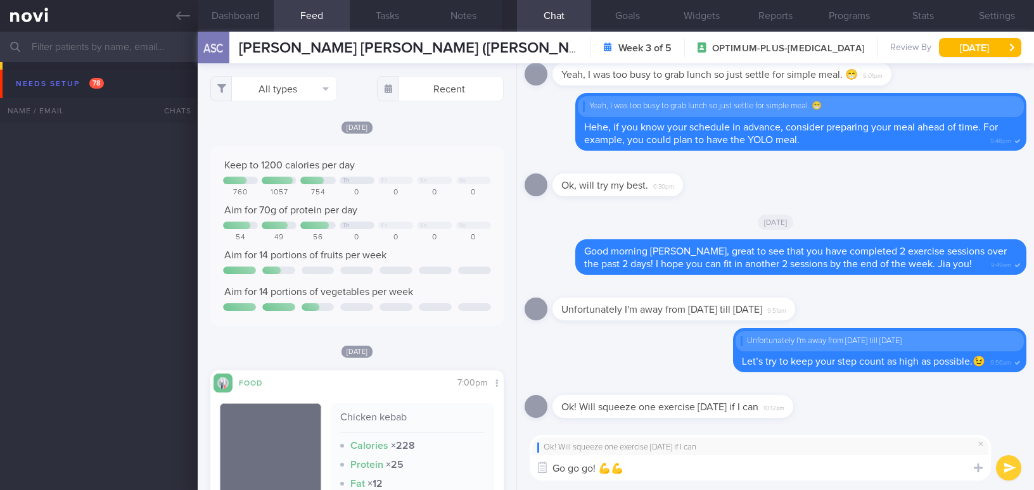
select select "7"
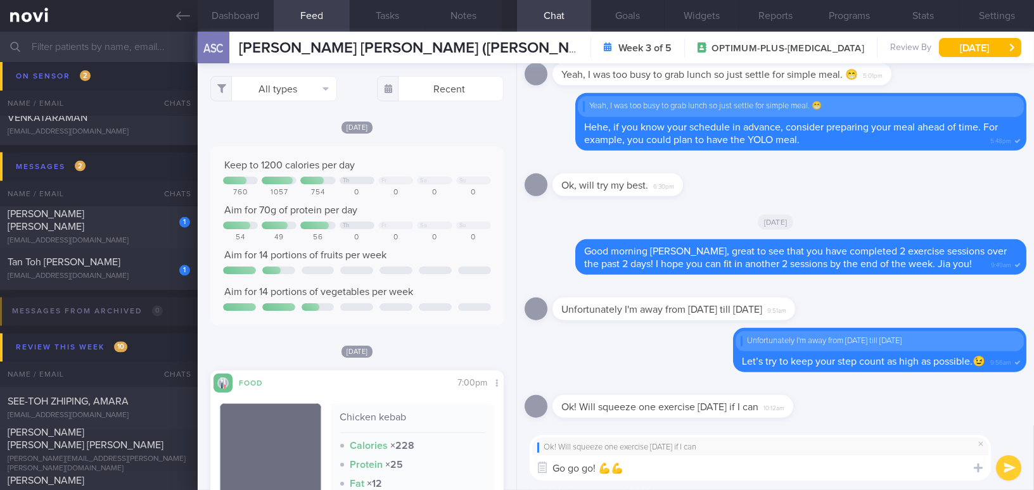
type textarea "Go go go! 💪💪"
click at [998, 469] on button "submit" at bounding box center [1008, 467] width 25 height 25
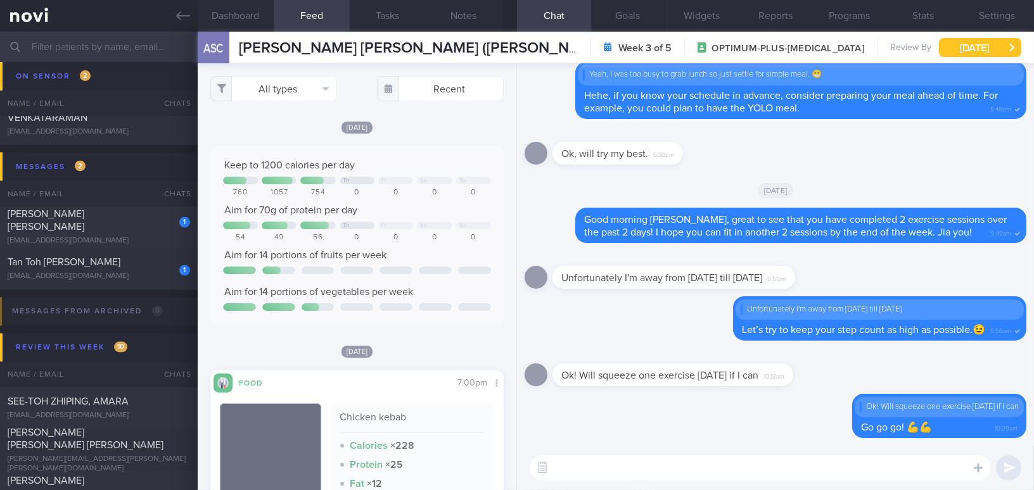
click at [966, 48] on button "[DATE]" at bounding box center [980, 47] width 82 height 19
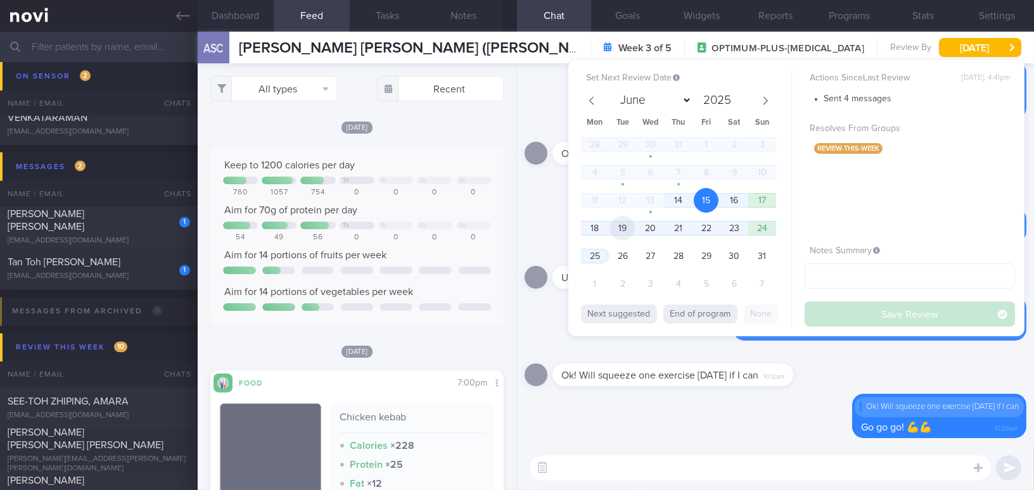
click at [623, 232] on span "19" at bounding box center [622, 228] width 25 height 25
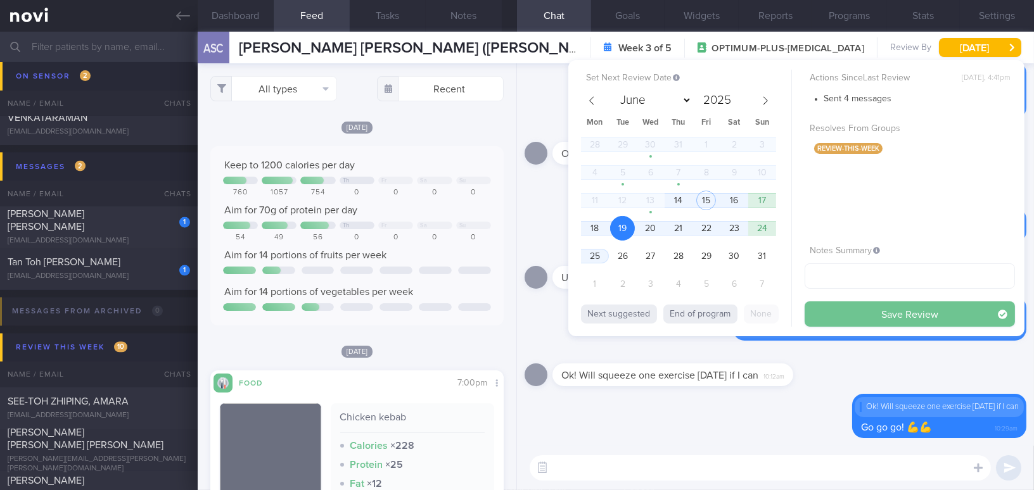
click at [825, 312] on button "Save Review" at bounding box center [910, 314] width 210 height 25
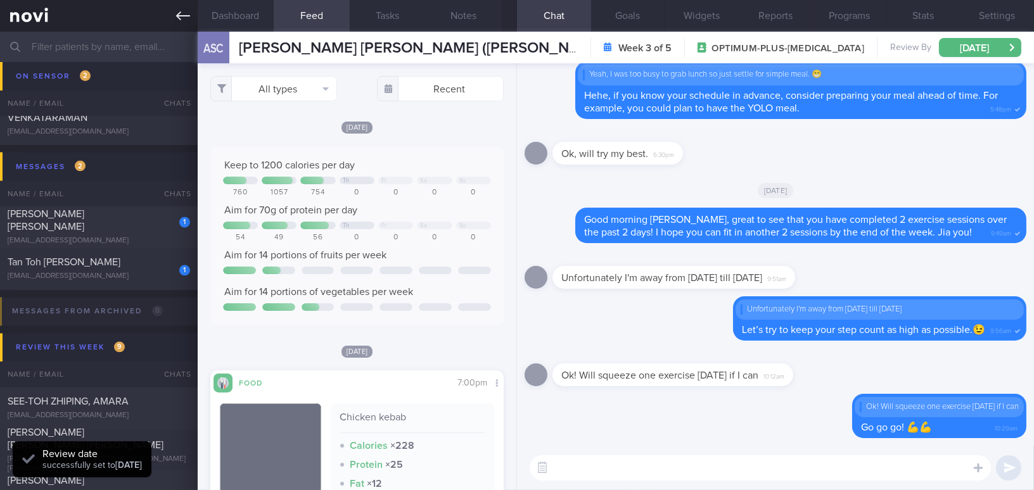
click at [188, 15] on icon at bounding box center [183, 15] width 14 height 9
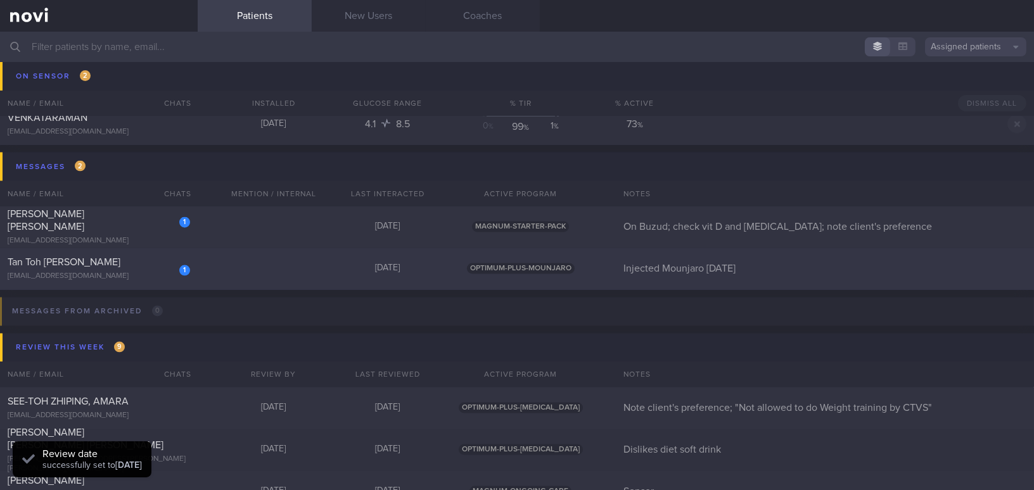
click at [103, 266] on div "Tan Toh [PERSON_NAME]" at bounding box center [97, 263] width 179 height 13
select select "7"
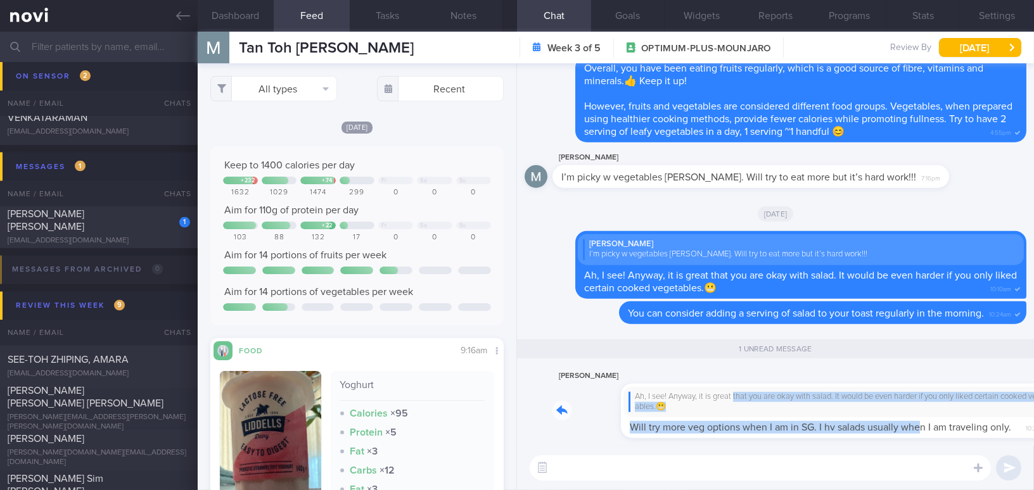
drag, startPoint x: 666, startPoint y: 395, endPoint x: 855, endPoint y: 423, distance: 190.2
click at [855, 423] on div "Martin Tan Ah, I see! Anyway, it is great that you are okay with salad. It woul…" at bounding box center [789, 404] width 474 height 70
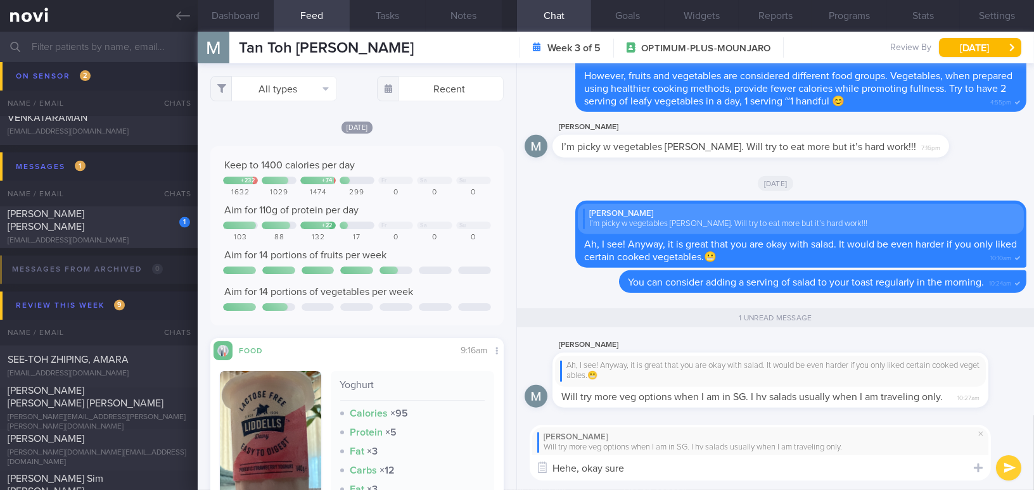
type textarea "Hehe, okay sure!"
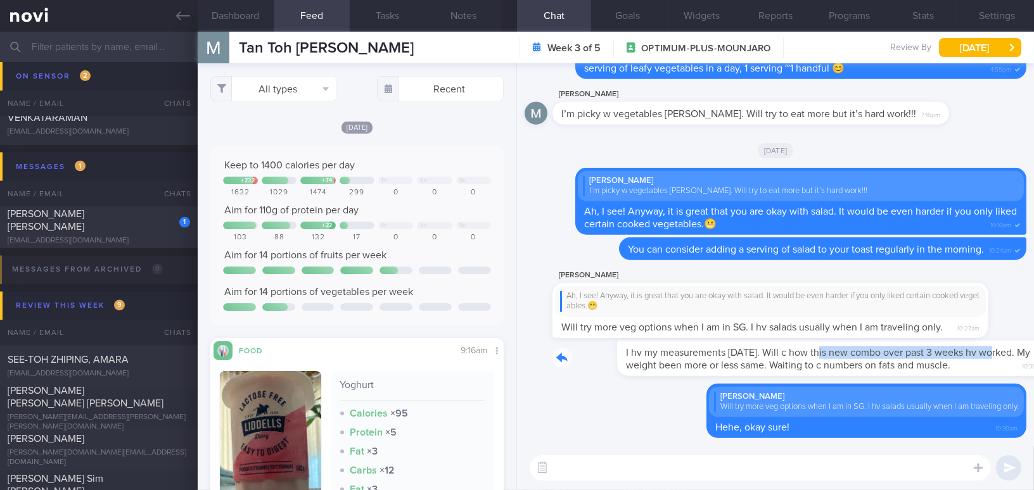
drag, startPoint x: 762, startPoint y: 345, endPoint x: 933, endPoint y: 357, distance: 171.5
click at [933, 357] on div "I hv my measurements on Monday. Will c how this new combo over past 3 weeks hv …" at bounding box center [789, 358] width 474 height 35
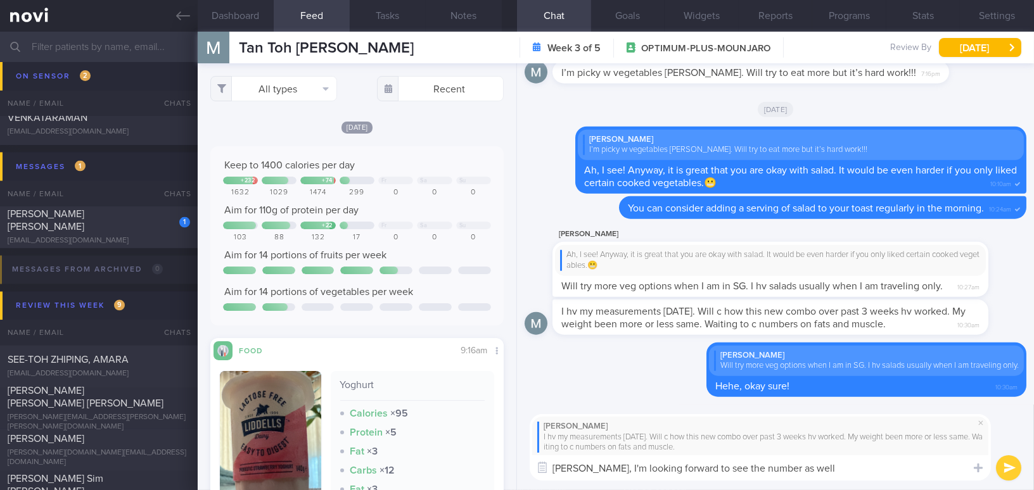
click at [749, 466] on textarea "Hehe, I'm looking forward to see the number as well" at bounding box center [760, 467] width 461 height 25
click at [799, 468] on textarea "Hehe, I'm looking forward to see the numbers as well" at bounding box center [760, 467] width 461 height 25
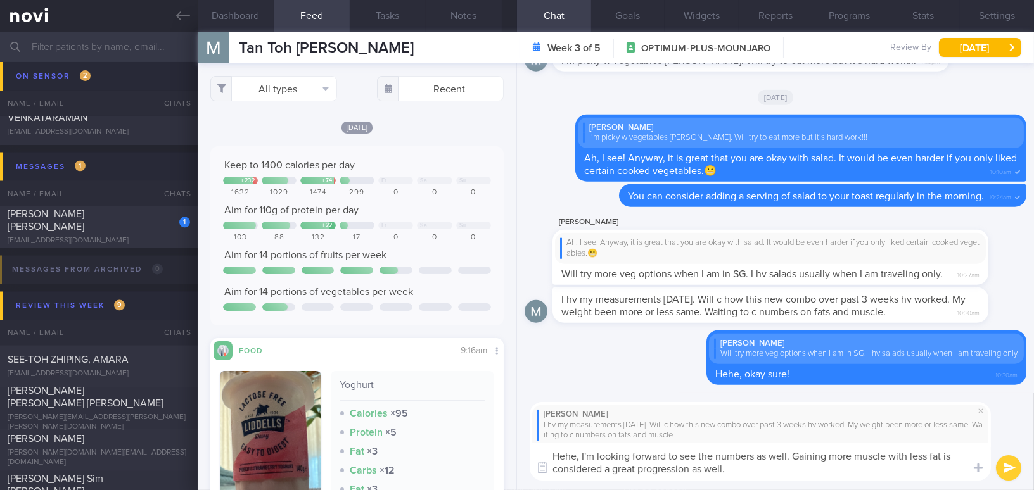
drag, startPoint x: 747, startPoint y: 471, endPoint x: 517, endPoint y: 444, distance: 231.6
click at [517, 444] on div "Martin Tan I hv my measurements on Monday. Will c how this new combo over past …" at bounding box center [775, 442] width 517 height 98
click at [653, 452] on textarea "Hehe, I'm looking forward to see the numbers as well. Gaining more muscle with …" at bounding box center [760, 461] width 461 height 37
drag, startPoint x: 742, startPoint y: 474, endPoint x: 449, endPoint y: 426, distance: 296.6
click at [449, 426] on div "Dashboard Feed Tasks Notes Chat Goals Widgets Reports Programs Stats Settings T…" at bounding box center [616, 261] width 836 height 459
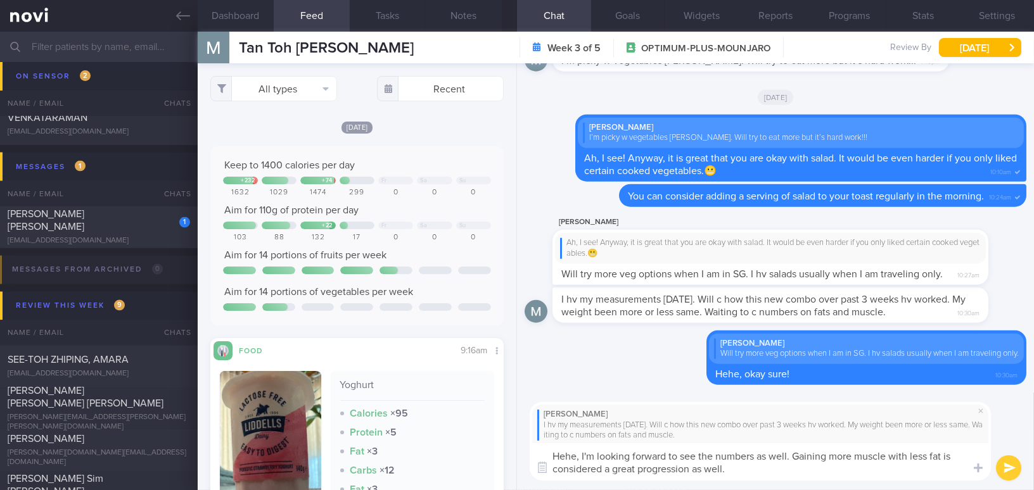
paste textarea "’m looking forward to seeing the numbers too"
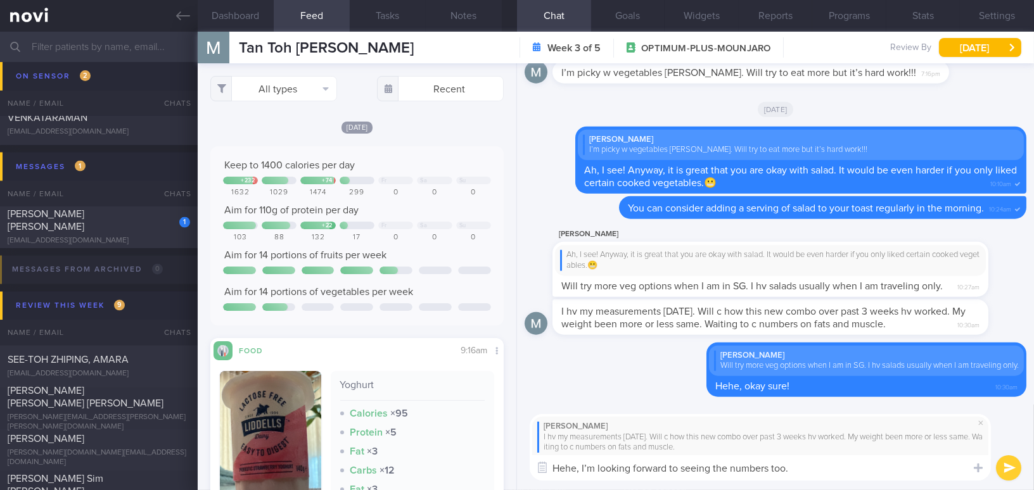
paste textarea "Gaining more muscle while minimizing fat"
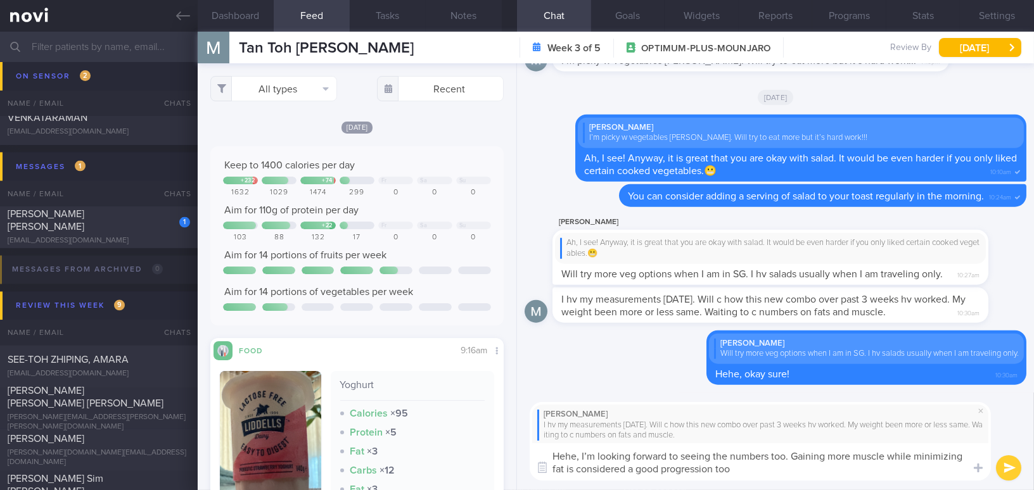
type textarea "Hehe, I’m looking forward to seeing the numbers too. Gaining more muscle while …"
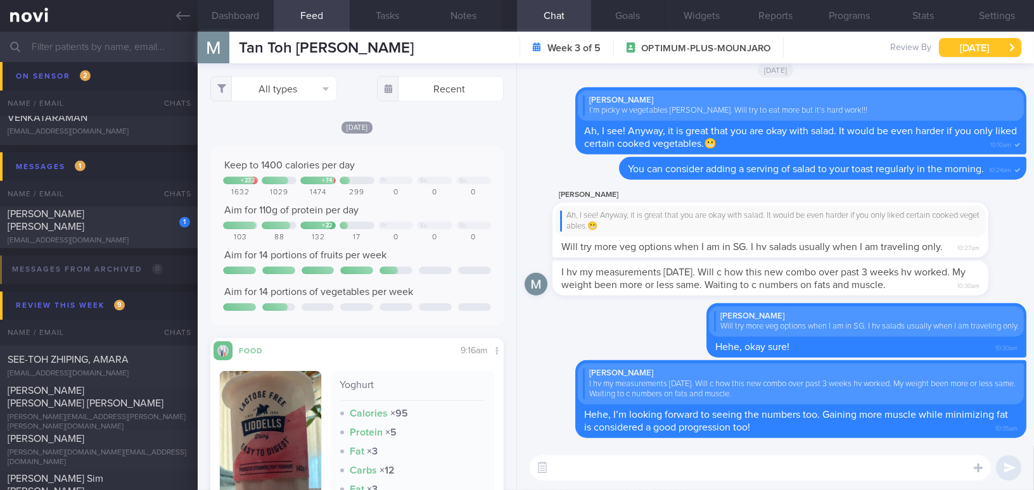
click at [964, 41] on button "[DATE]" at bounding box center [980, 47] width 82 height 19
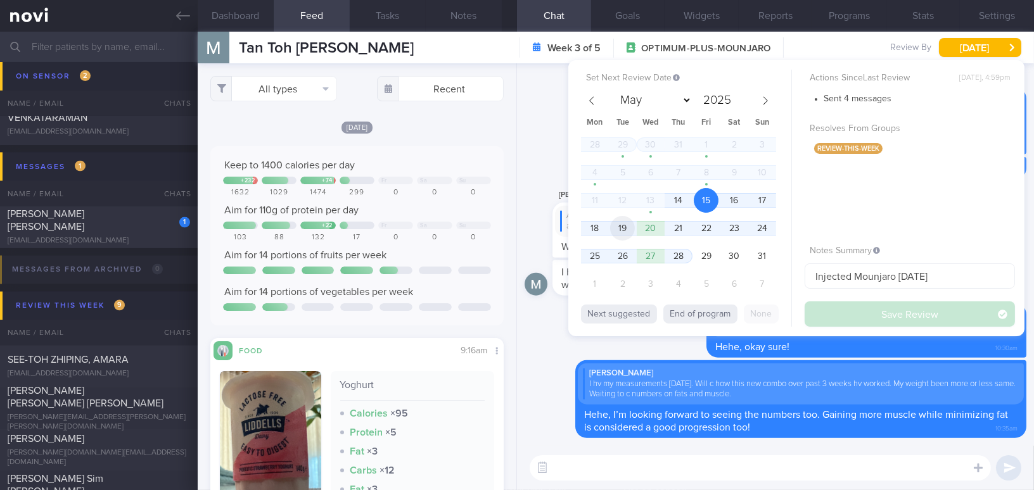
click at [623, 231] on span "19" at bounding box center [622, 228] width 25 height 25
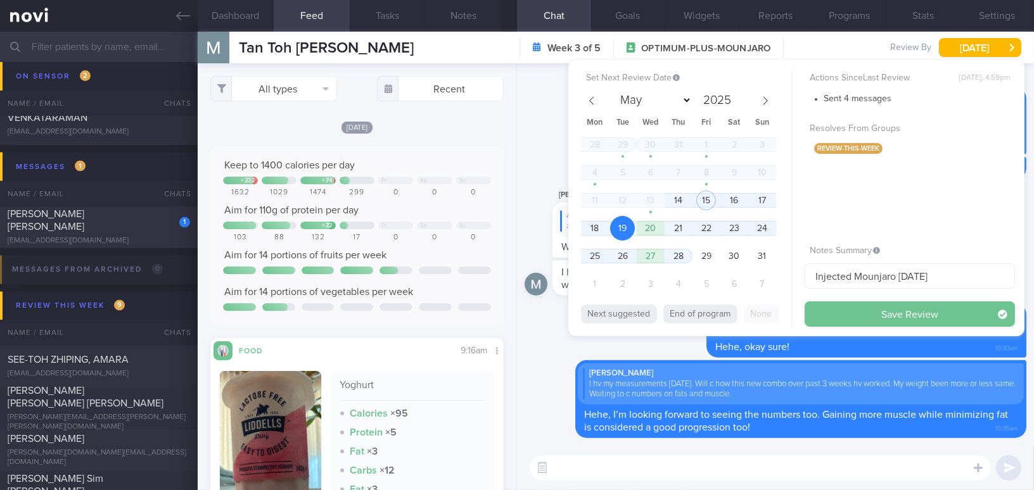
click at [842, 324] on button "Save Review" at bounding box center [910, 314] width 210 height 25
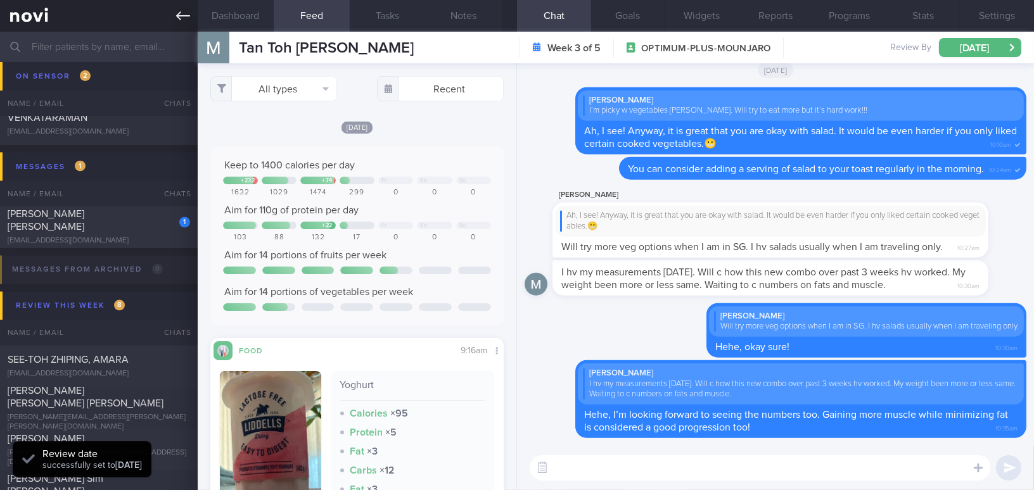
click at [168, 16] on link at bounding box center [99, 16] width 198 height 32
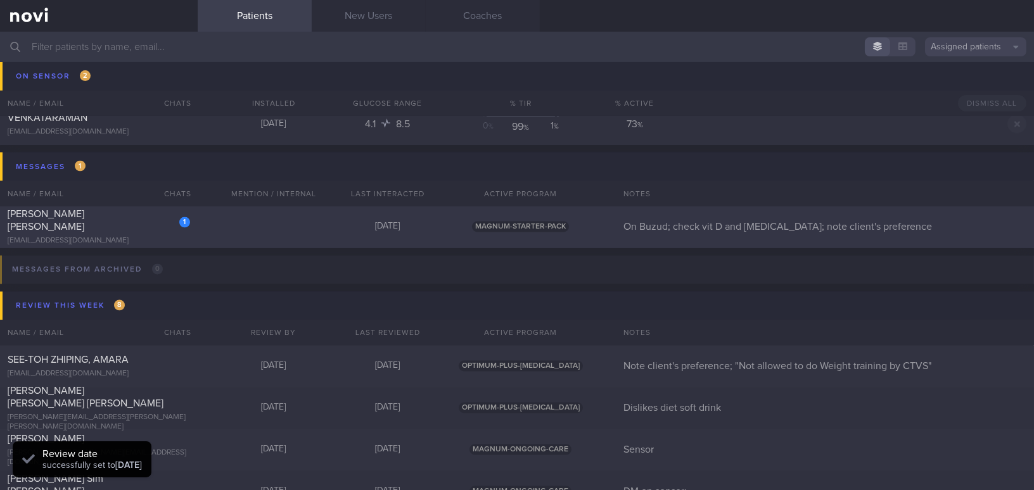
click at [110, 237] on div "[EMAIL_ADDRESS][DOMAIN_NAME]" at bounding box center [99, 242] width 182 height 10
select select "7"
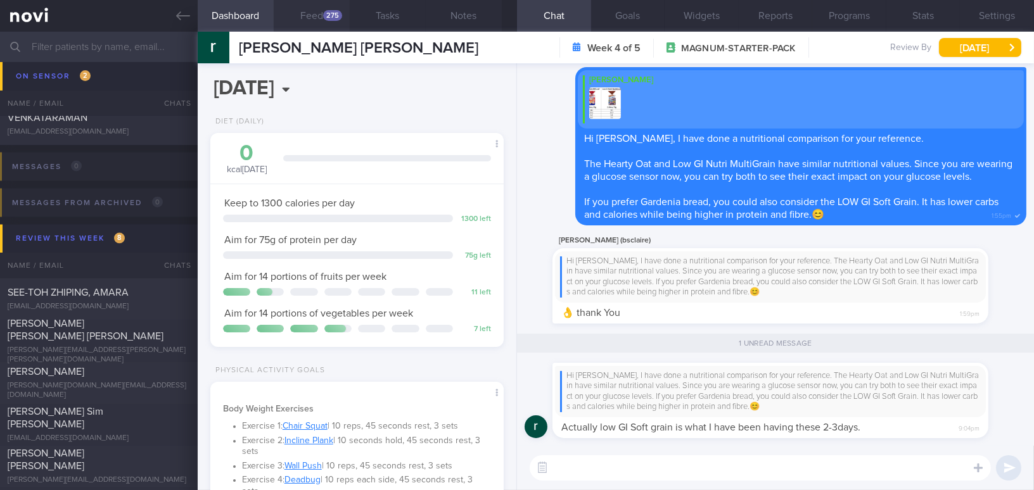
scroll to position [134, 267]
click at [307, 16] on button "Feed 275" at bounding box center [312, 16] width 76 height 32
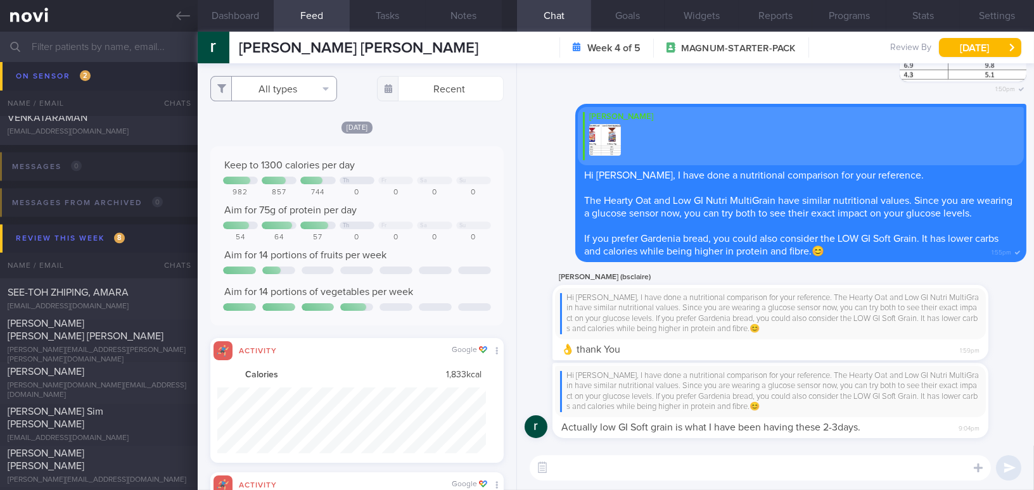
click at [263, 94] on button "All types" at bounding box center [273, 88] width 127 height 25
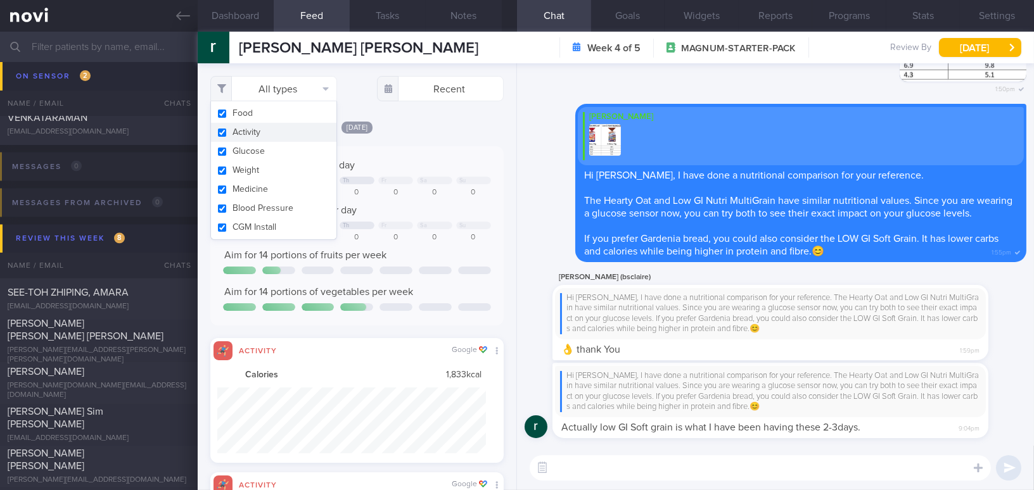
click at [224, 134] on input "checkbox" at bounding box center [222, 133] width 10 height 8
checkbox input "false"
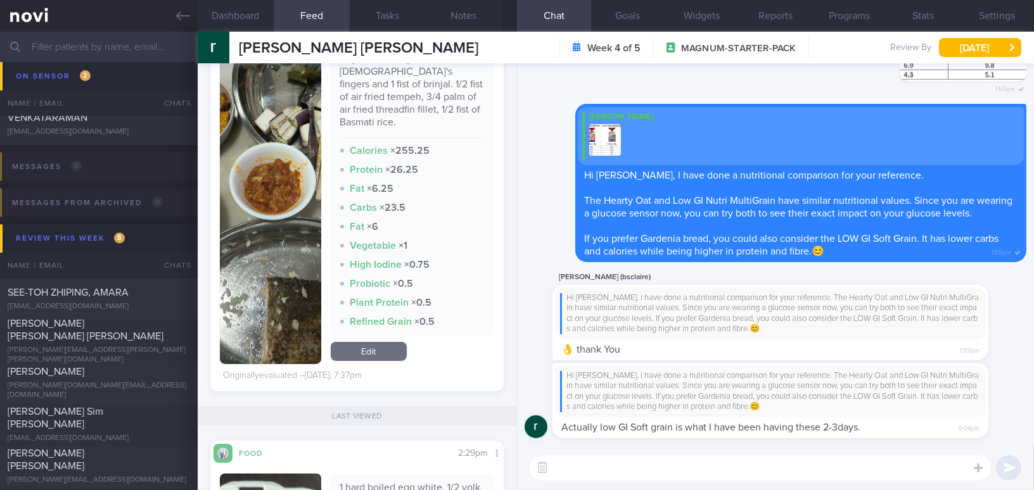
scroll to position [690, 0]
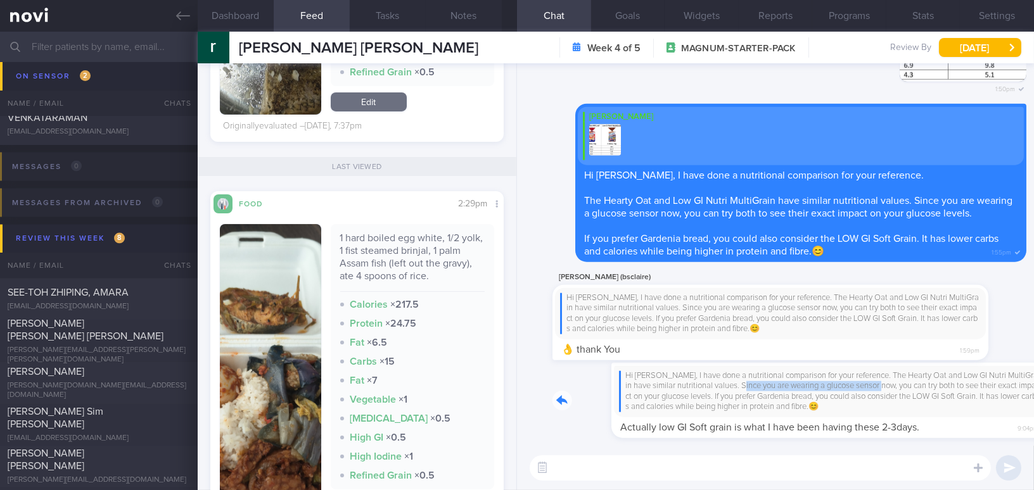
drag, startPoint x: 689, startPoint y: 385, endPoint x: 831, endPoint y: 385, distance: 141.9
click at [831, 385] on div "Hi Rachel, I have done a nutritional comparison for your reference. The Hearty …" at bounding box center [789, 400] width 474 height 75
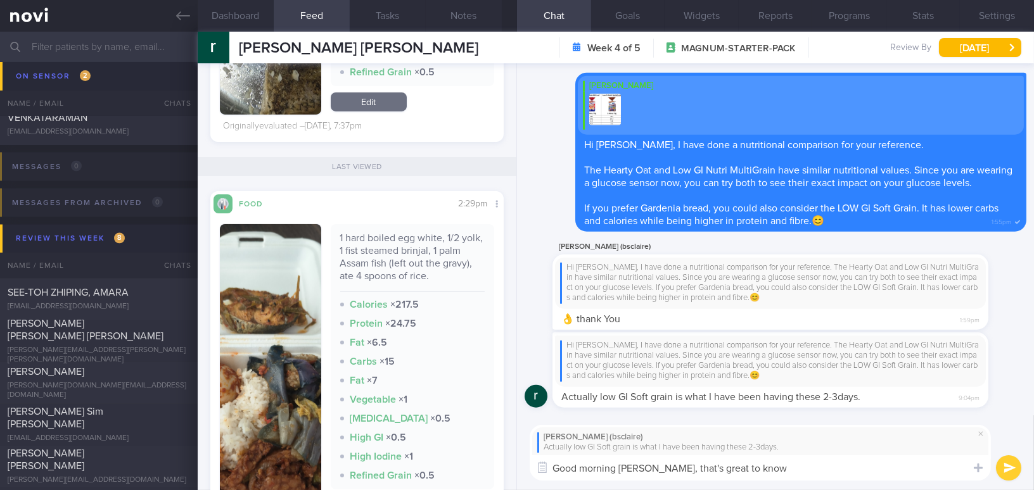
drag, startPoint x: 654, startPoint y: 466, endPoint x: 742, endPoint y: 462, distance: 87.5
click at [742, 462] on textarea "Good morning Rachel, that's great to know" at bounding box center [760, 467] width 461 height 25
paste textarea "That’s great to know! If you’d like more variety, it’s perfectly fine to try th…"
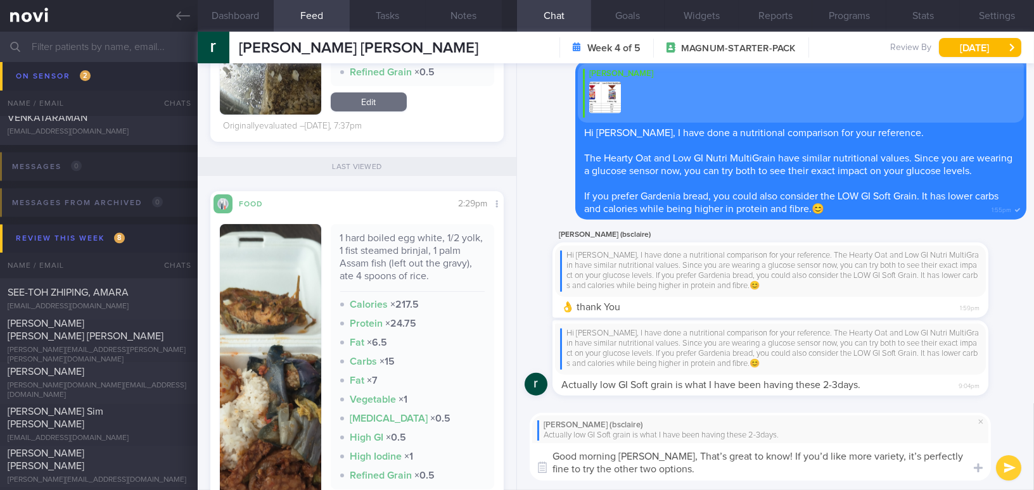
scroll to position [0, 0]
click at [660, 453] on textarea "Good morning Rachel, That’s great to know! If you’d like more variety, it’s per…" at bounding box center [760, 461] width 461 height 37
drag, startPoint x: 776, startPoint y: 456, endPoint x: 803, endPoint y: 441, distance: 30.6
click at [776, 455] on textarea "Good morning Rachel, that’s great to know! If you’d like more variety, it’s per…" at bounding box center [760, 461] width 461 height 37
click at [891, 456] on textarea "Good morning Rachel, that’s great to know! If you would like more variety, it’s…" at bounding box center [760, 461] width 461 height 37
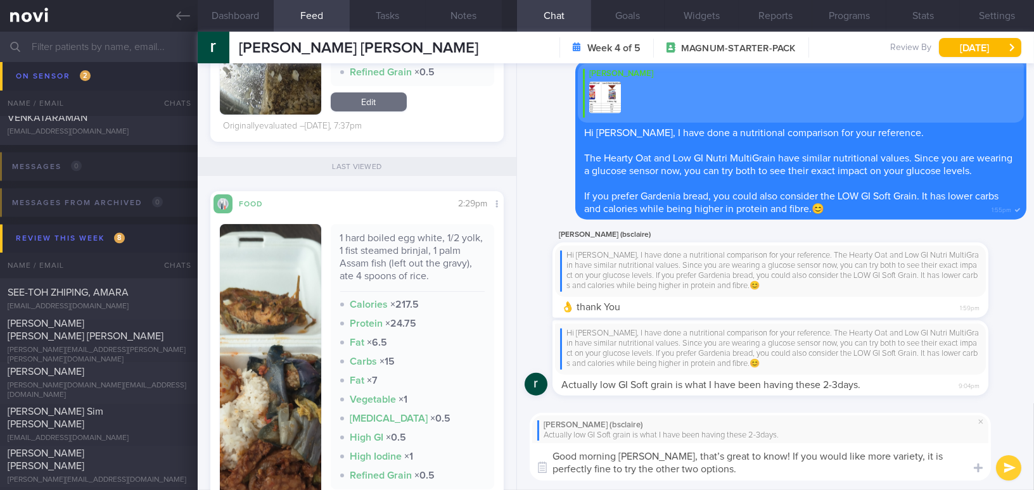
drag, startPoint x: 607, startPoint y: 470, endPoint x: 623, endPoint y: 469, distance: 15.9
click at [623, 469] on textarea "Good morning Rachel, that’s great to know! If you would like more variety, it i…" at bounding box center [760, 461] width 461 height 37
type textarea "Good morning Rachel, that’s great to know! If you would like more variety, it i…"
click at [1005, 471] on button "submit" at bounding box center [1008, 467] width 25 height 25
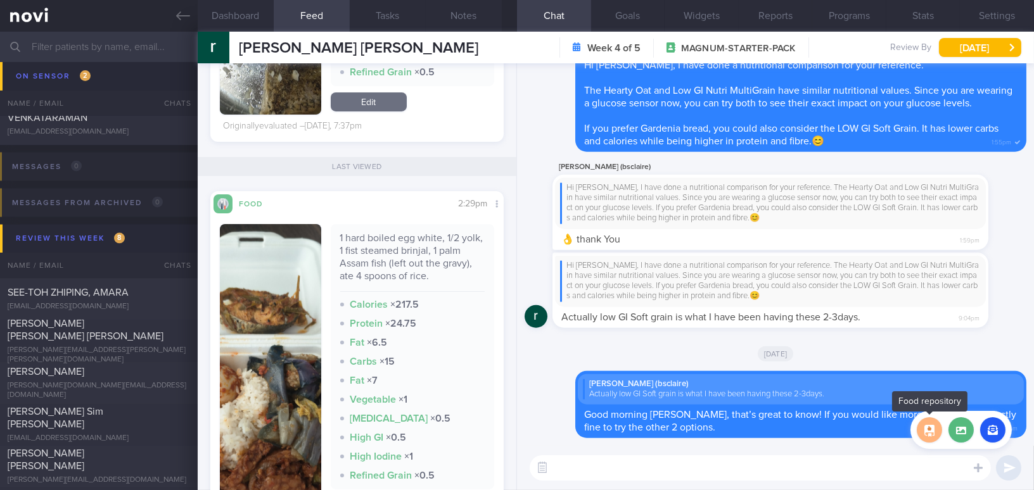
click at [929, 433] on button "button" at bounding box center [929, 429] width 25 height 25
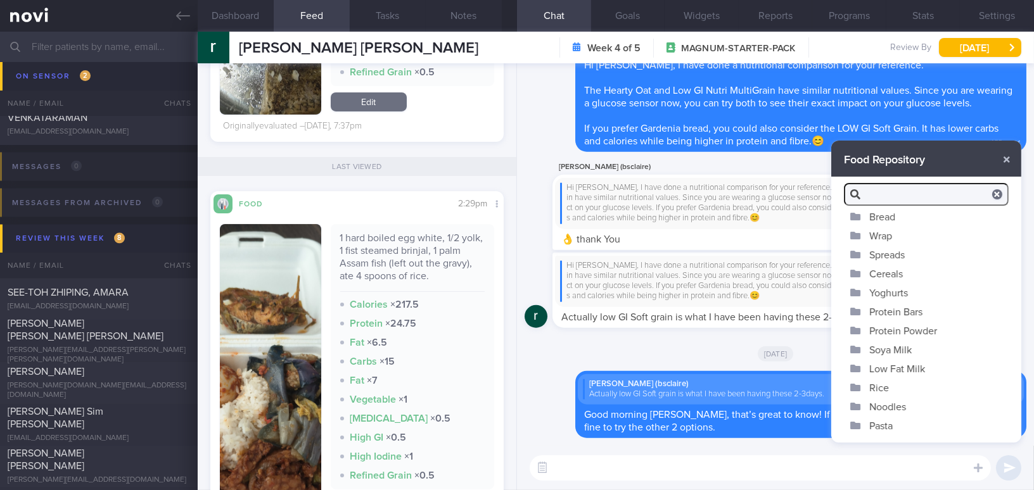
click at [884, 210] on button "Bread" at bounding box center [926, 216] width 190 height 19
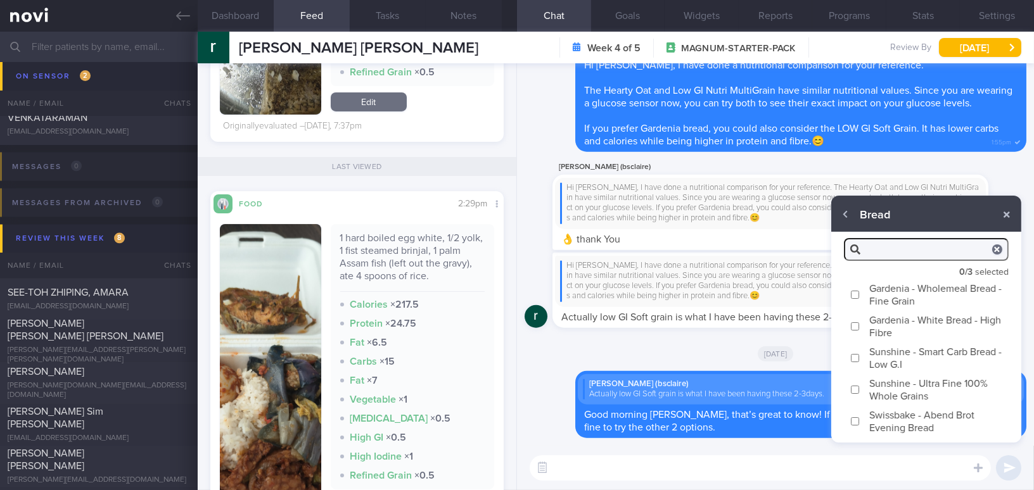
click at [860, 360] on label "Sunshine - Smart Carb Bread - Low G.I" at bounding box center [926, 358] width 190 height 32
click at [860, 360] on input "Sunshine - Smart Carb Bread - Low G.I" at bounding box center [855, 358] width 10 height 8
checkbox input "true"
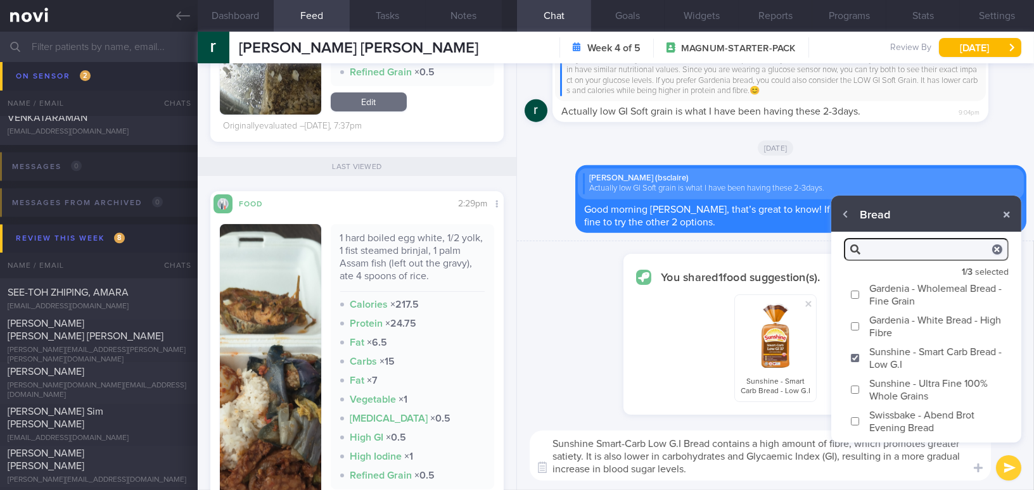
click at [713, 451] on textarea "Sunshine Smart-Carb Low G.I Bread contains a high amount of fibre, which promot…" at bounding box center [760, 456] width 461 height 50
click at [714, 463] on textarea "Sunshine Smart-Carb Low G.I Bread contains a high amount of fibre, which promot…" at bounding box center [760, 456] width 461 height 50
click at [1004, 211] on button "button" at bounding box center [1006, 214] width 23 height 23
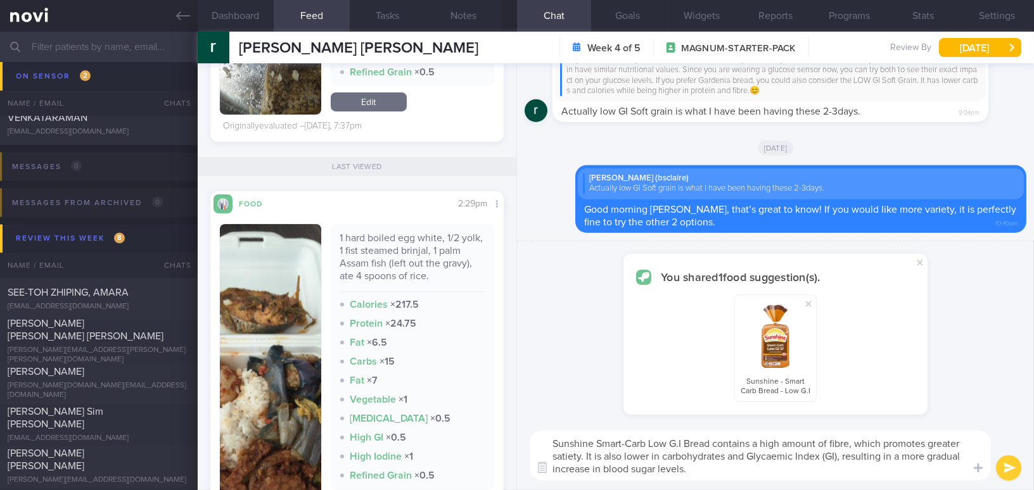
drag, startPoint x: 690, startPoint y: 471, endPoint x: 499, endPoint y: 431, distance: 195.4
click at [499, 431] on div "Dashboard Feed 275 Tasks Notes Chat Goals Widgets Reports Programs Stats Settin…" at bounding box center [616, 261] width 836 height 459
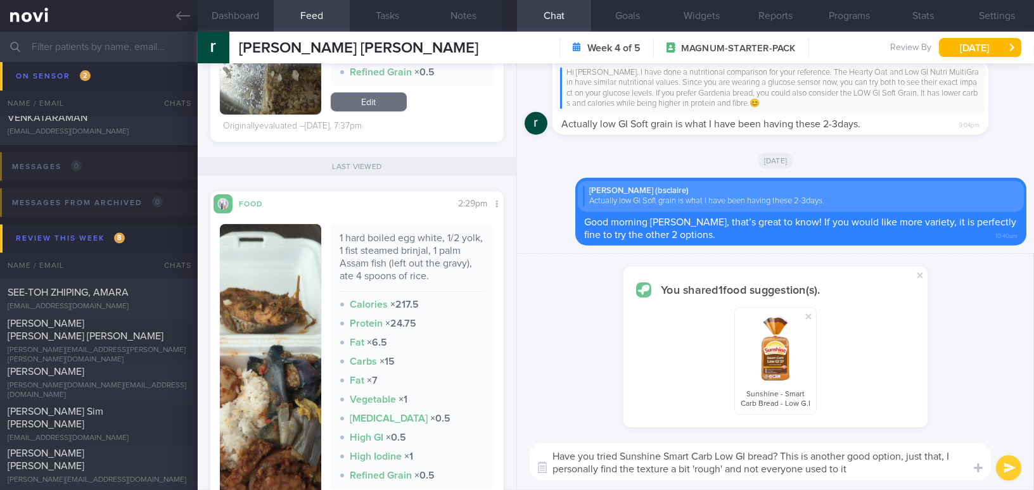
drag, startPoint x: 887, startPoint y: 469, endPoint x: 542, endPoint y: 424, distance: 348.7
click at [542, 424] on div "You shared 1 food suggestion(s). Sunshine - Smart Carb Bread - Low G.I Attach m…" at bounding box center [775, 372] width 517 height 238
type textarea "Have you tried Sunshine Smart Carb Low GI bread? This is another good option, j…"
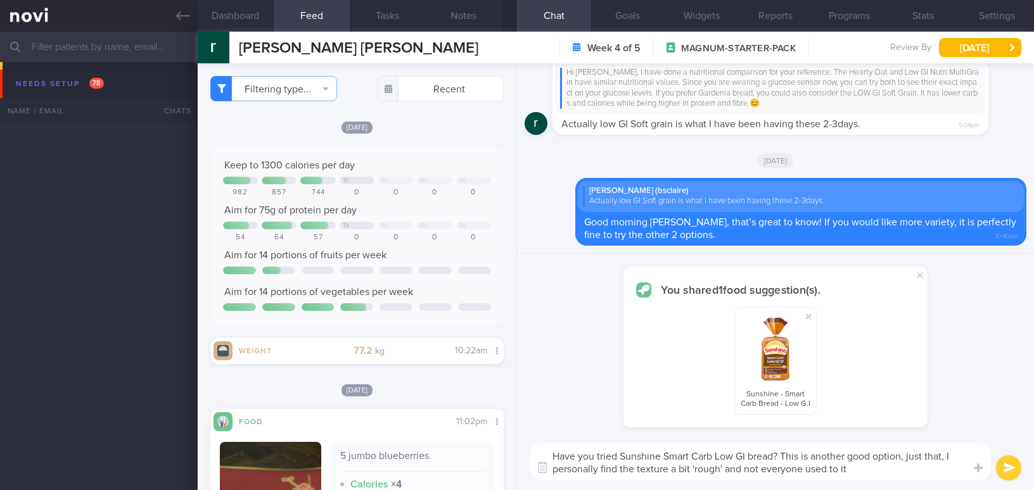
select select "7"
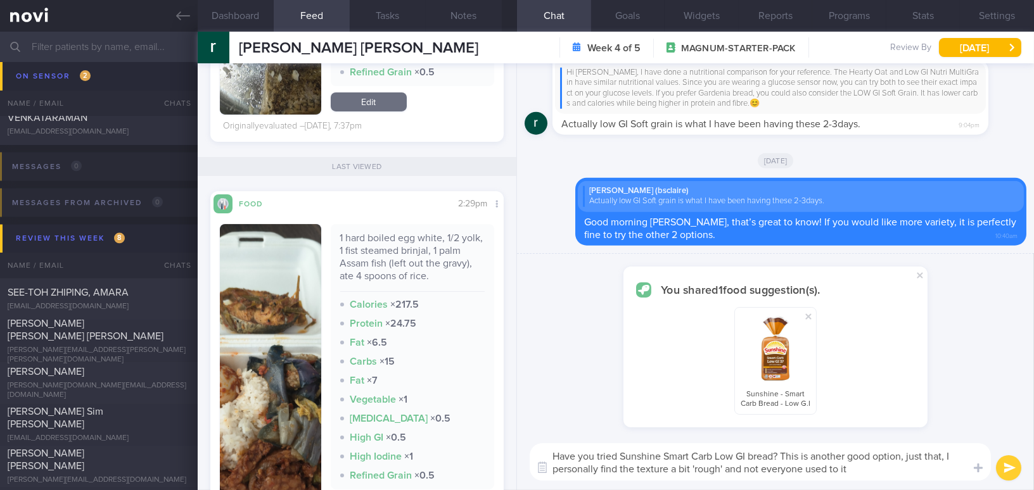
click at [808, 461] on textarea "Have you tried Sunshine Smart Carb Low GI bread? This is another good option, j…" at bounding box center [760, 461] width 461 height 37
drag, startPoint x: 794, startPoint y: 468, endPoint x: 495, endPoint y: 447, distance: 299.8
click at [495, 447] on div "Dashboard Feed 275 Tasks Notes Chat Goals Widgets Reports Programs Stats Settin…" at bounding box center [616, 261] width 836 height 459
paste textarea "It’s a good option, though the texture is a bit rough and might not be to every…"
click at [794, 454] on textarea "Have you tried Sunshine Smart Carb Low GI bread? It’s a good option, though the…" at bounding box center [760, 461] width 461 height 37
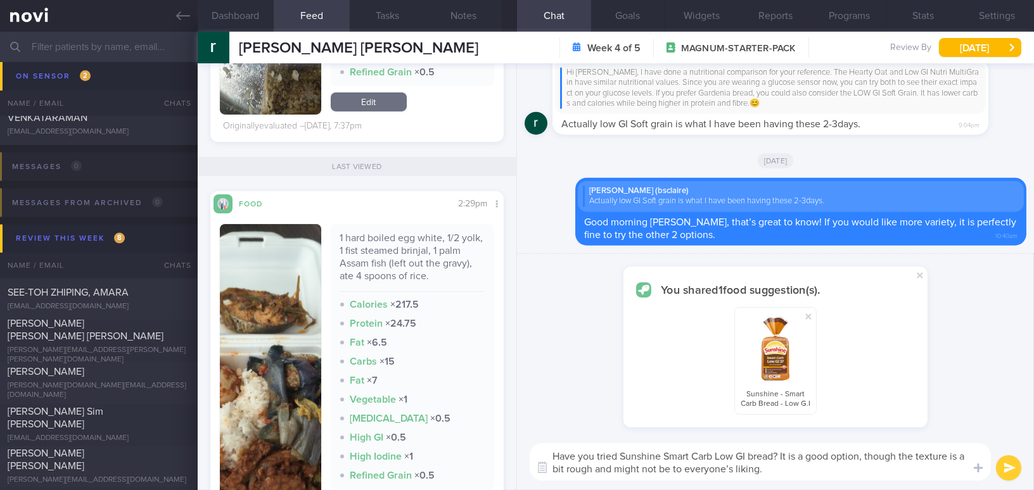
click at [782, 471] on textarea "Have you tried Sunshine Smart Carb Low GI bread? It is a good option, though th…" at bounding box center [760, 461] width 461 height 37
type textarea "Have you tried Sunshine Smart Carb Low GI bread? It is a good option, though th…"
click at [1009, 470] on button "submit" at bounding box center [1008, 467] width 25 height 25
checkbox input "false"
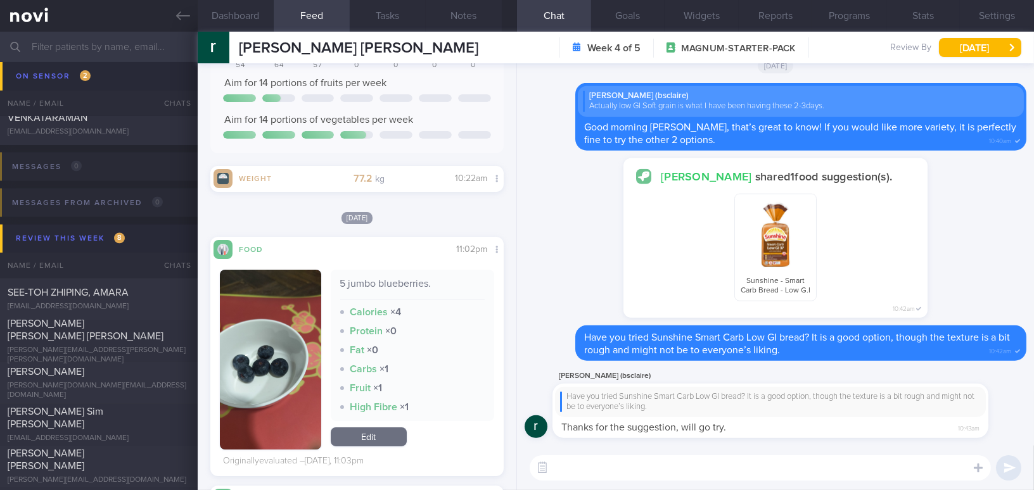
scroll to position [0, 0]
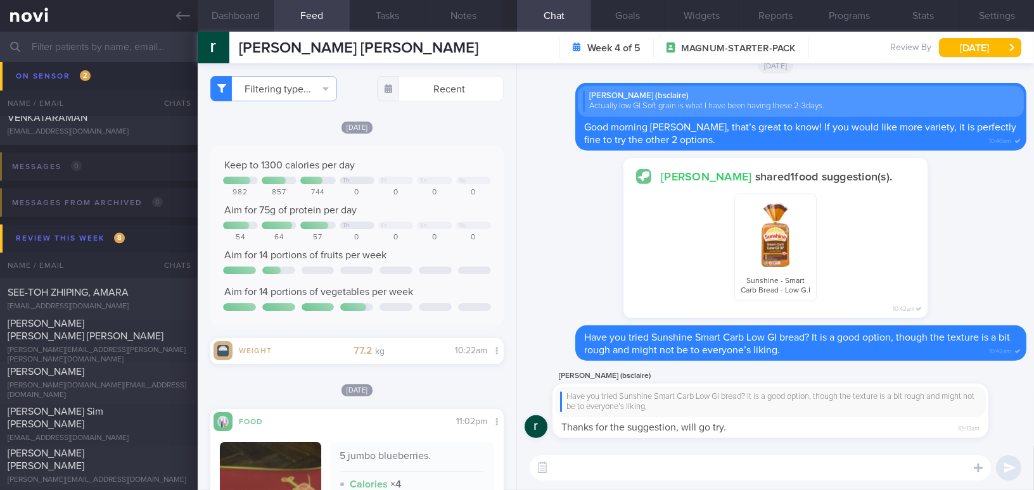
click at [249, 15] on button "Dashboard" at bounding box center [236, 16] width 76 height 32
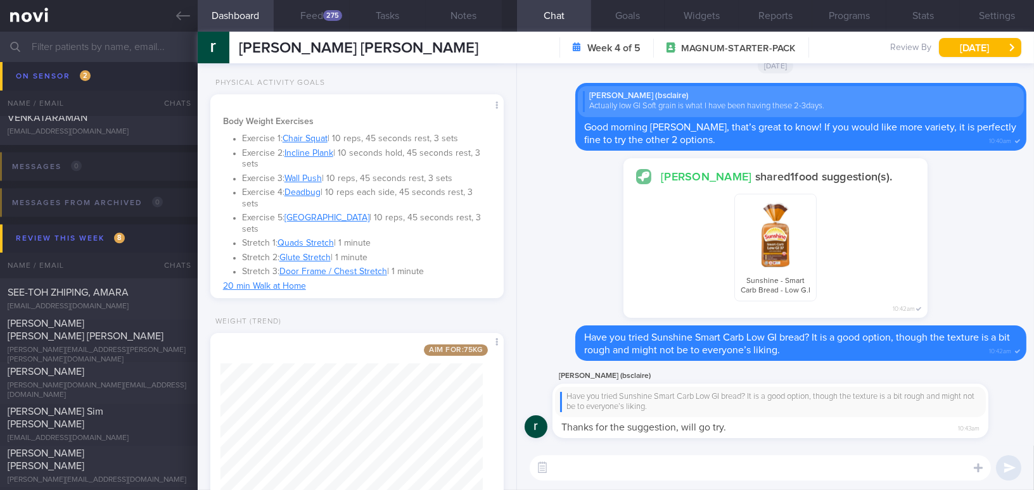
scroll to position [518, 0]
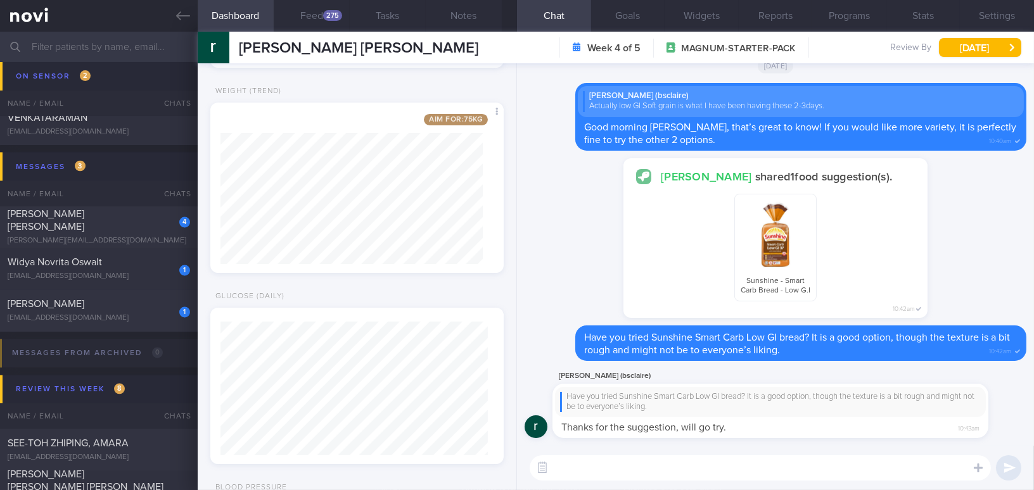
click at [612, 476] on textarea at bounding box center [760, 467] width 461 height 25
click at [332, 18] on div "275" at bounding box center [332, 15] width 19 height 11
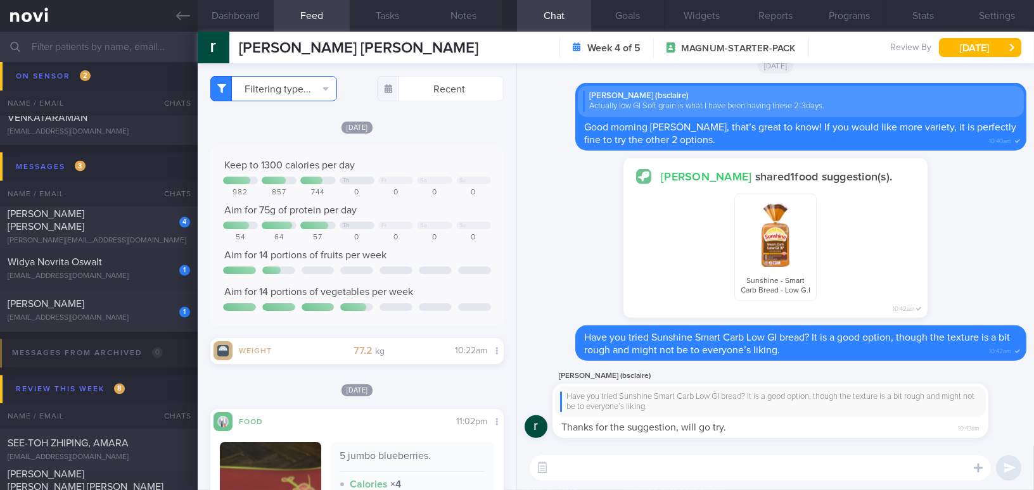
click at [287, 89] on button "Filtering type..." at bounding box center [273, 88] width 127 height 25
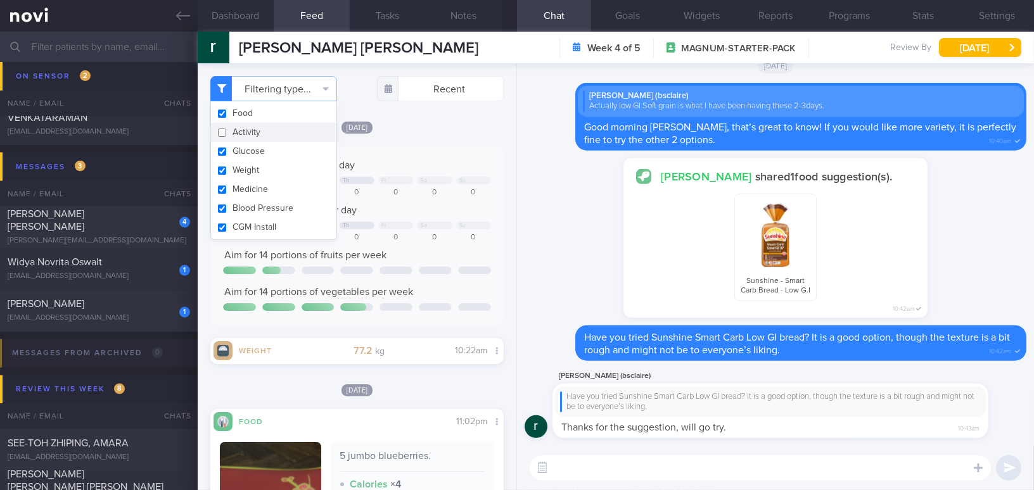
click at [226, 132] on button "Activity" at bounding box center [273, 132] width 125 height 19
checkbox input "true"
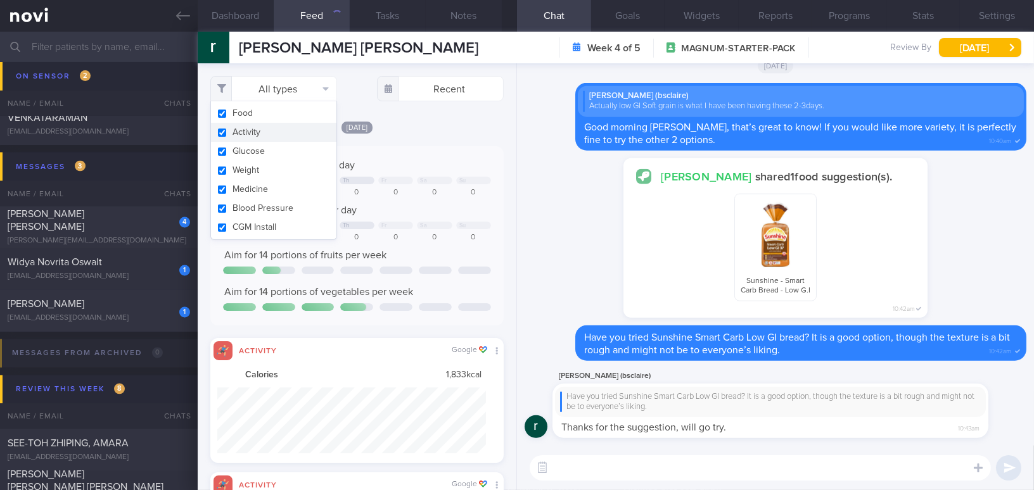
scroll to position [66, 268]
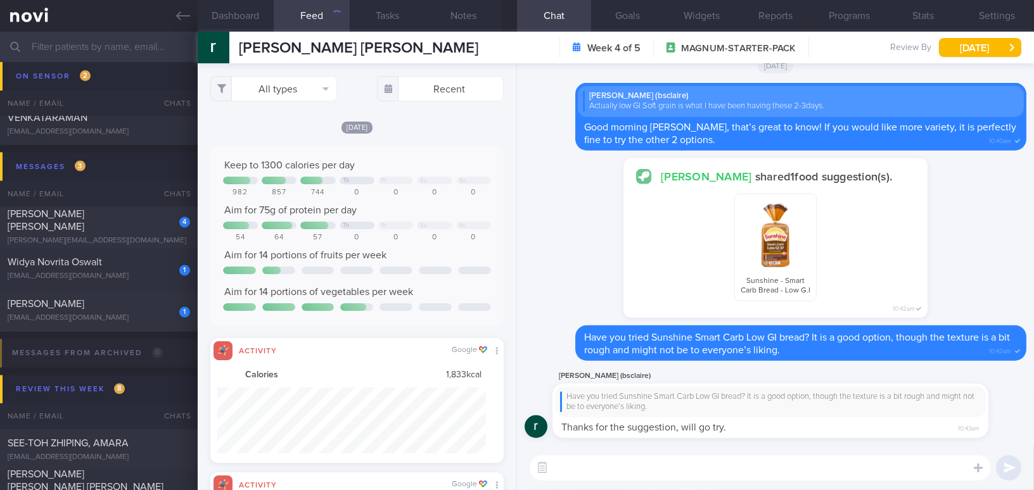
click at [448, 167] on div "Keep to 1300 calories per day" at bounding box center [357, 165] width 268 height 13
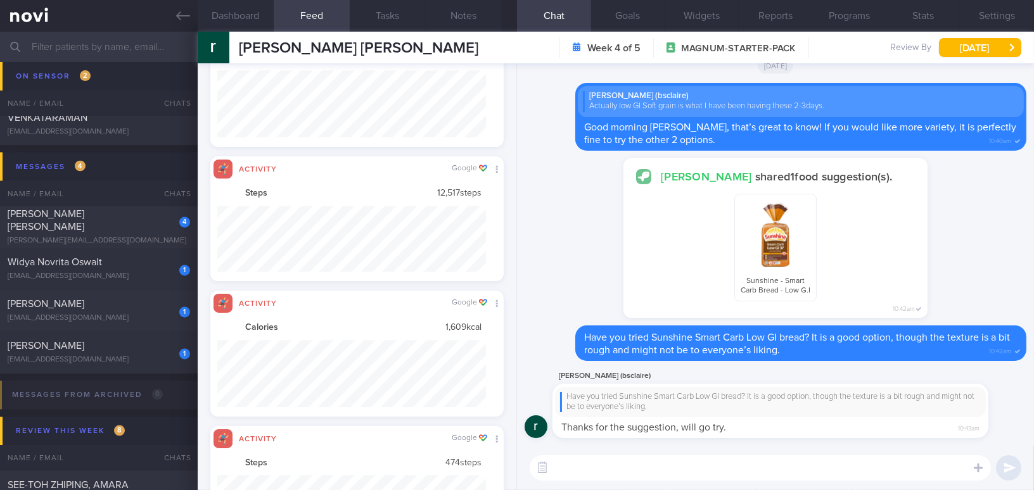
scroll to position [134, 267]
click at [671, 474] on textarea at bounding box center [760, 467] width 461 height 25
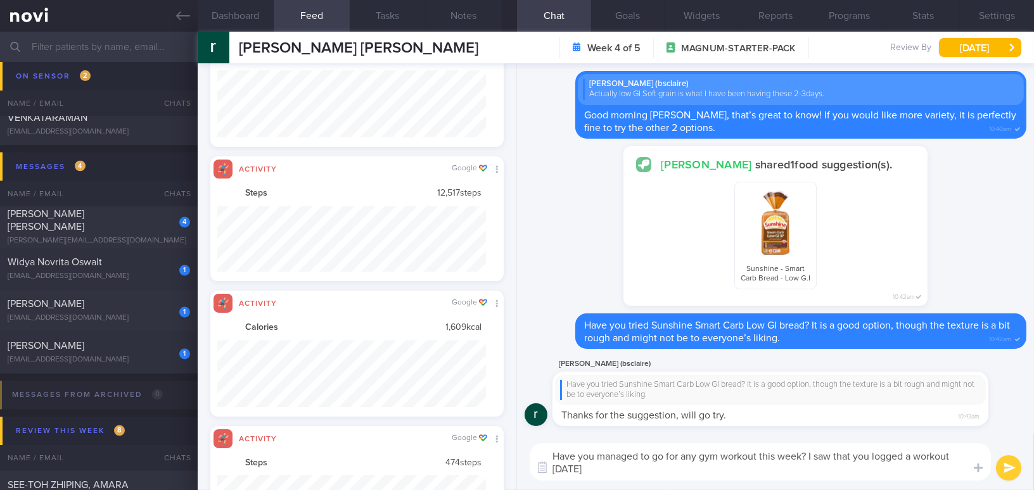
type textarea "Have you managed to go for any gym workout this week? I saw that you logged a w…"
drag, startPoint x: 618, startPoint y: 469, endPoint x: 576, endPoint y: 466, distance: 42.6
click at [523, 449] on div "Have you managed to go for any gym workout this week? I saw that you logged a w…" at bounding box center [775, 462] width 517 height 56
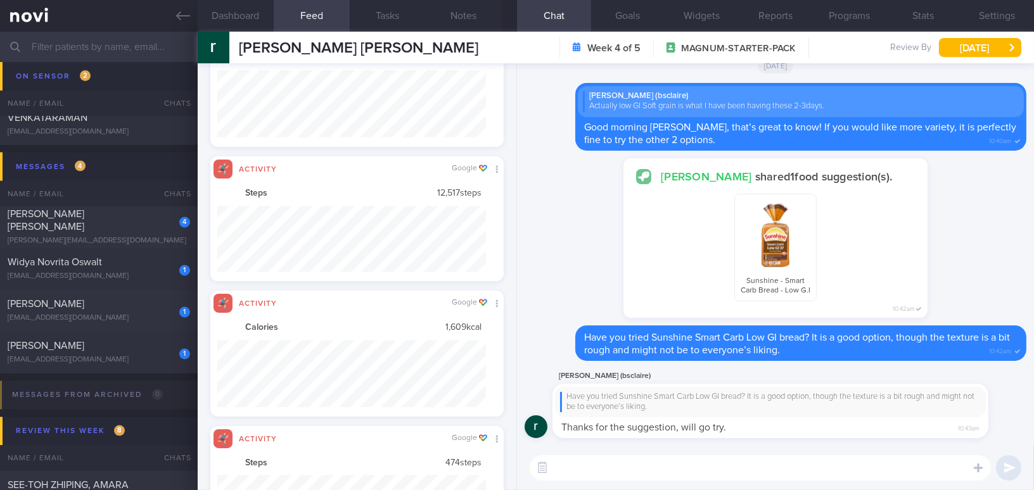
click at [666, 471] on textarea at bounding box center [760, 467] width 461 height 25
paste textarea "Have you managed to get any gym workouts in this week?"
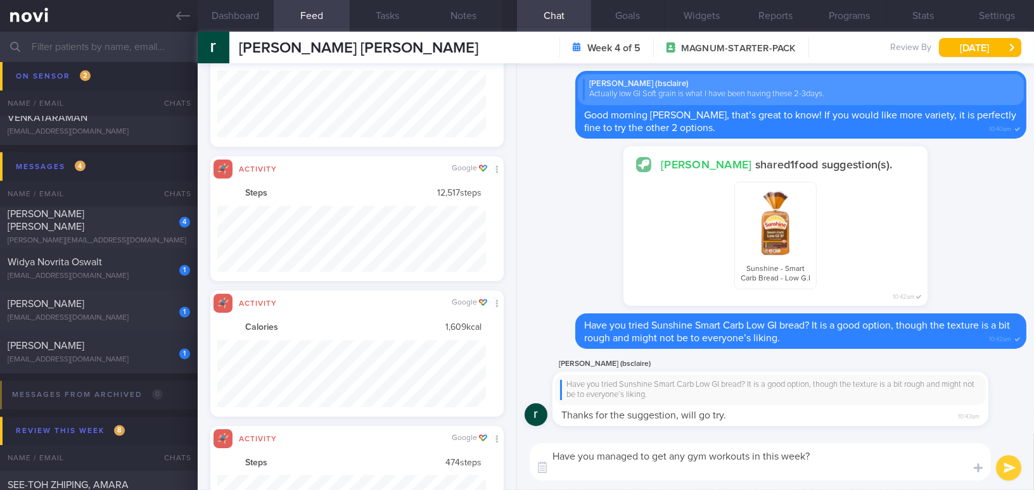
scroll to position [0, 0]
paste textarea "I saw that you logged a workout on Monday."
type textarea "Have you managed to get any gym workouts in this week? I saw that you logged a …"
click at [1004, 468] on button "submit" at bounding box center [1008, 467] width 25 height 25
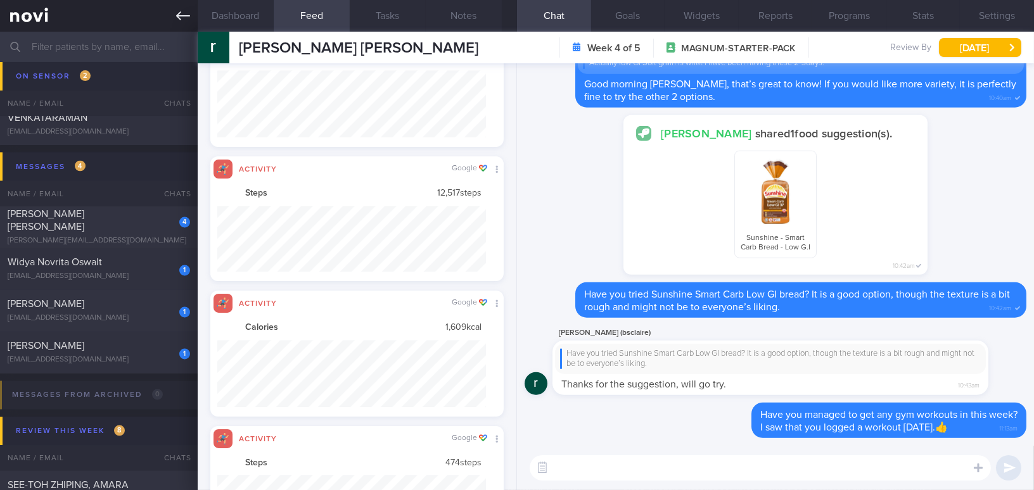
click at [181, 12] on icon at bounding box center [183, 16] width 14 height 14
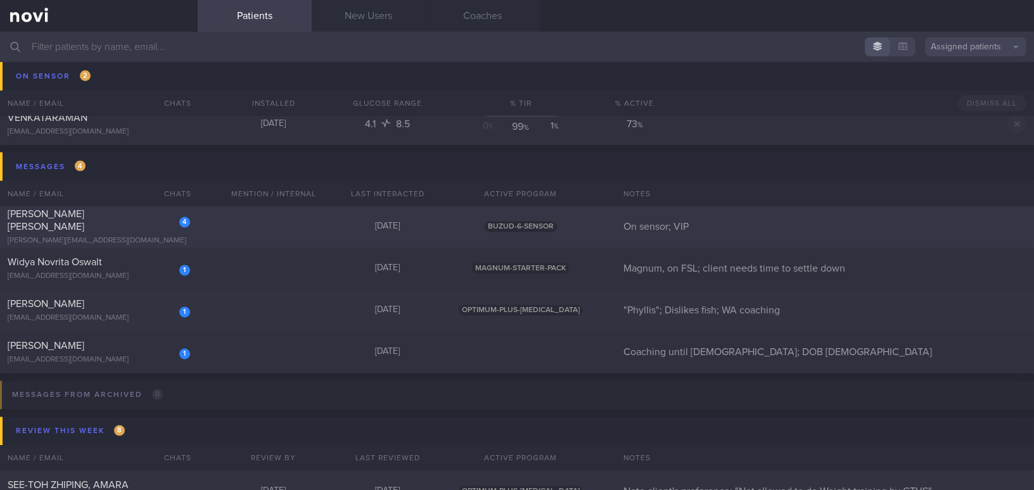
click at [142, 220] on div "[PERSON_NAME] [PERSON_NAME]" at bounding box center [97, 220] width 179 height 25
select select "7"
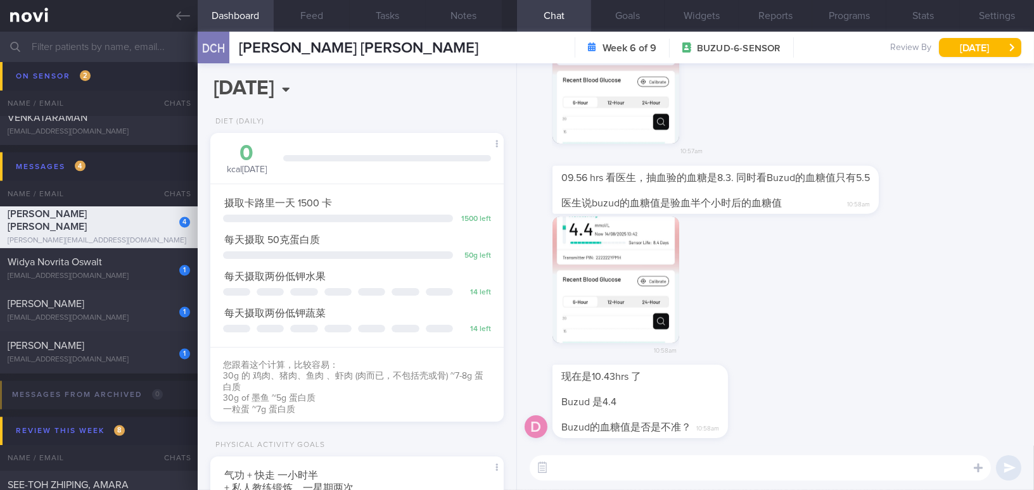
click at [760, 459] on textarea at bounding box center [760, 467] width 461 height 25
type textarea "h"
type textarea "嗨 Mr [PERSON_NAME], 请问您刚才"
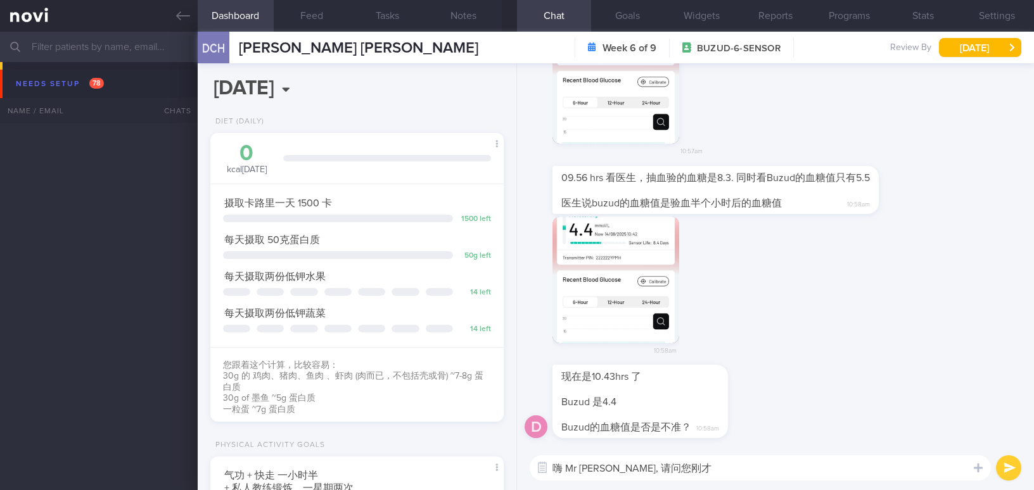
select select "7"
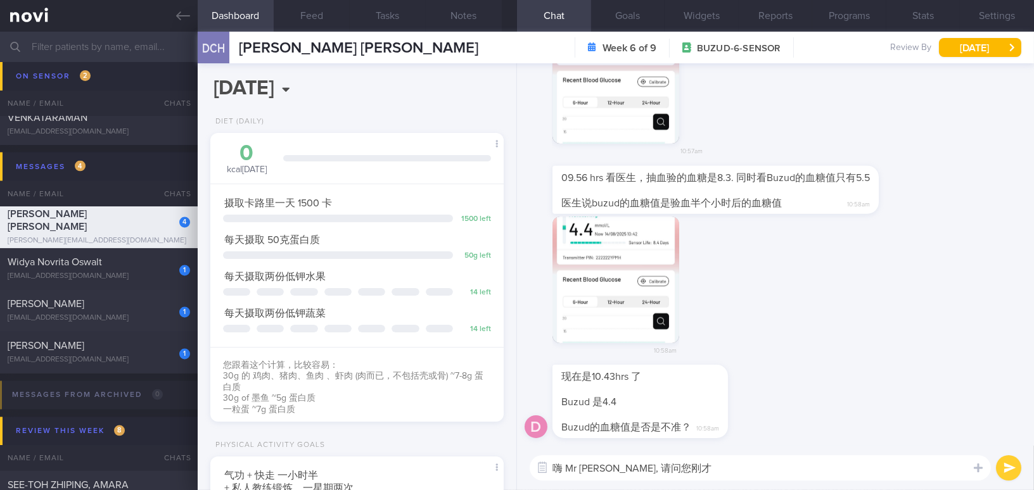
scroll to position [148, 262]
type textarea "嗨 Mr [PERSON_NAME], 请问您刚才抽血时是空腹吗？您是在哪里验血和看医生？"
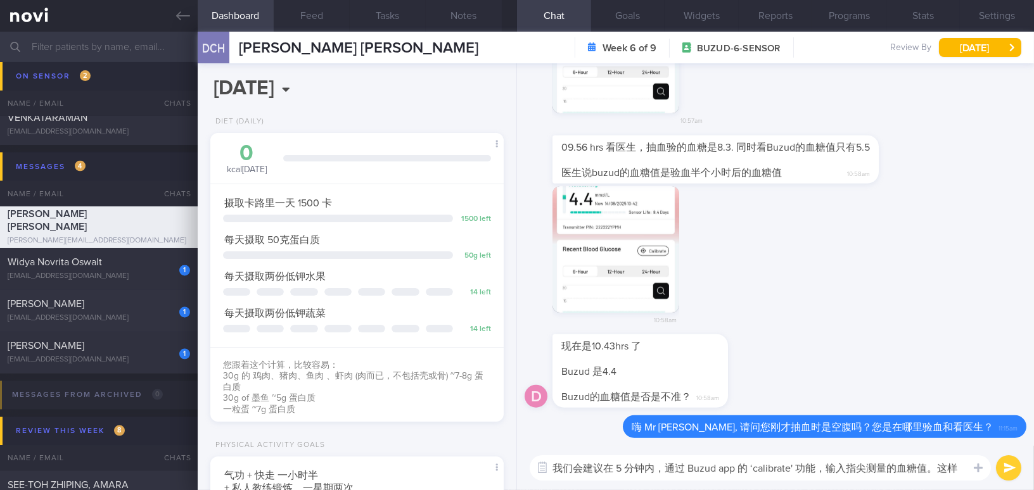
scroll to position [0, 0]
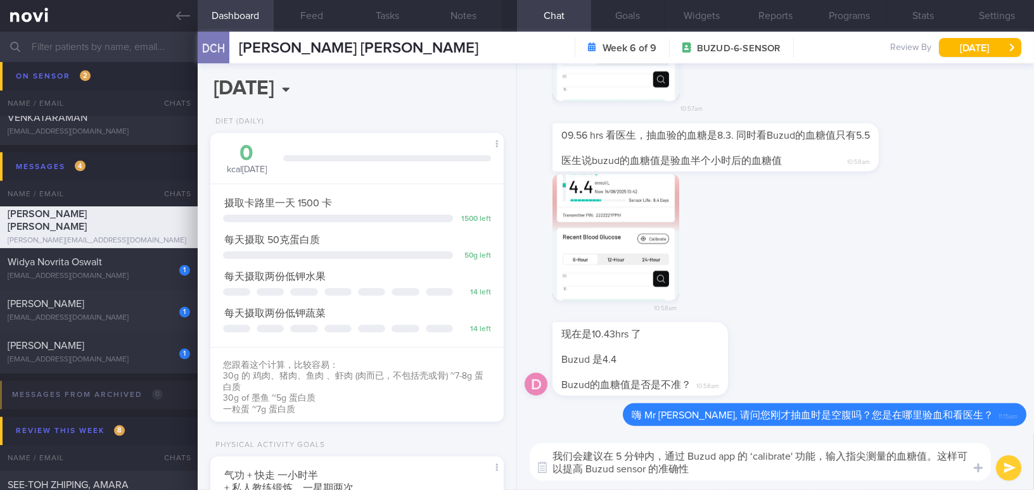
type textarea "我们会建议在 5 分钟内，通过 Buzud app 的 ‘calibrate' 功能，输入指尖测量的血糖值。这样可以提高 Buzud sensor 的准确性。"
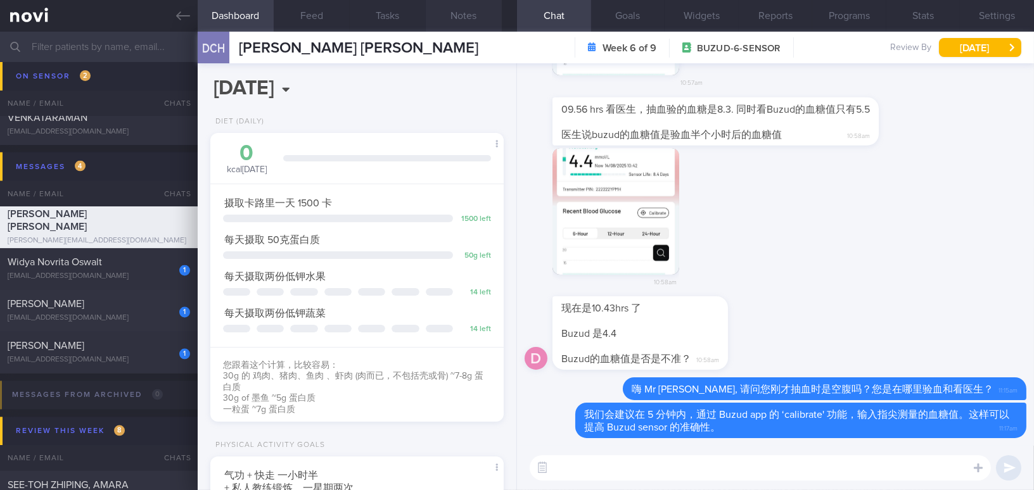
click at [482, 13] on button "Notes" at bounding box center [464, 16] width 76 height 32
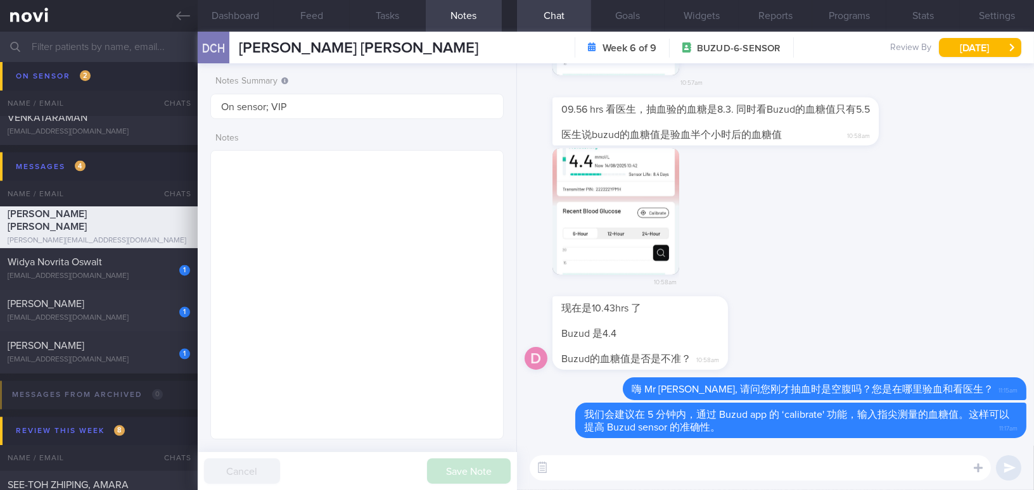
click at [663, 476] on textarea at bounding box center [760, 467] width 461 height 25
type textarea "您有 [MEDICAL_DATA] 吗？"
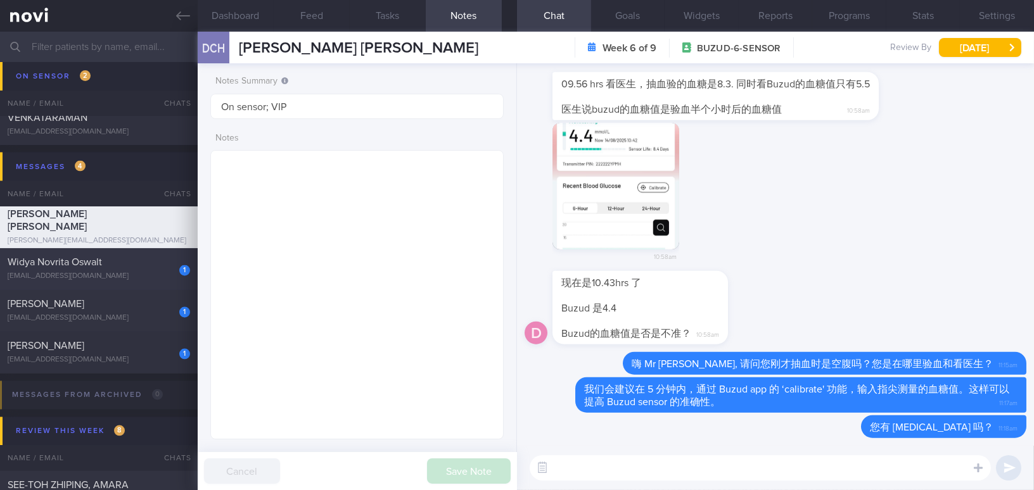
click at [111, 267] on div "Widya Novrita Oswalt" at bounding box center [97, 263] width 179 height 13
type input "Magnum, on FSL; client needs time to settle down"
type textarea "[DEMOGRAPHIC_DATA] [DEMOGRAPHIC_DATA] - just moved to [GEOGRAPHIC_DATA] from [G…"
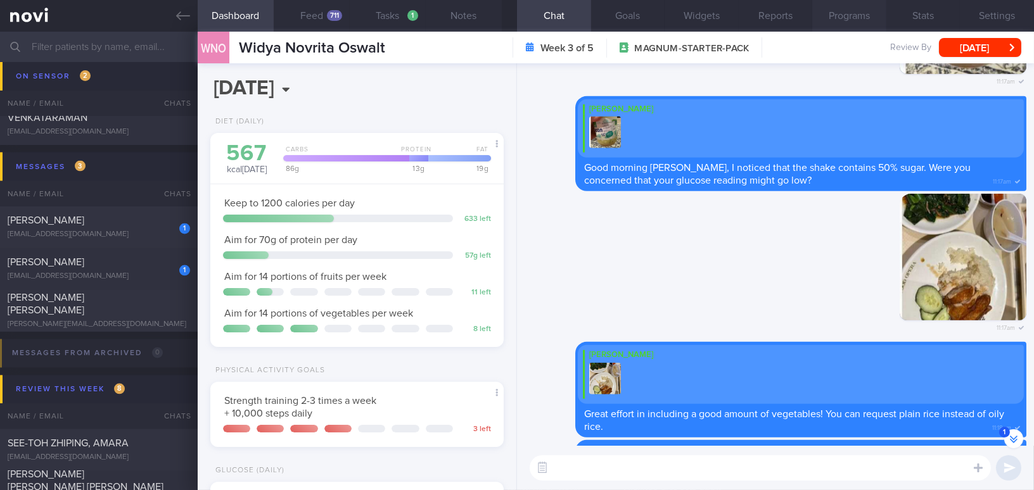
scroll to position [134, 267]
click at [318, 16] on button "Feed 711" at bounding box center [312, 16] width 76 height 32
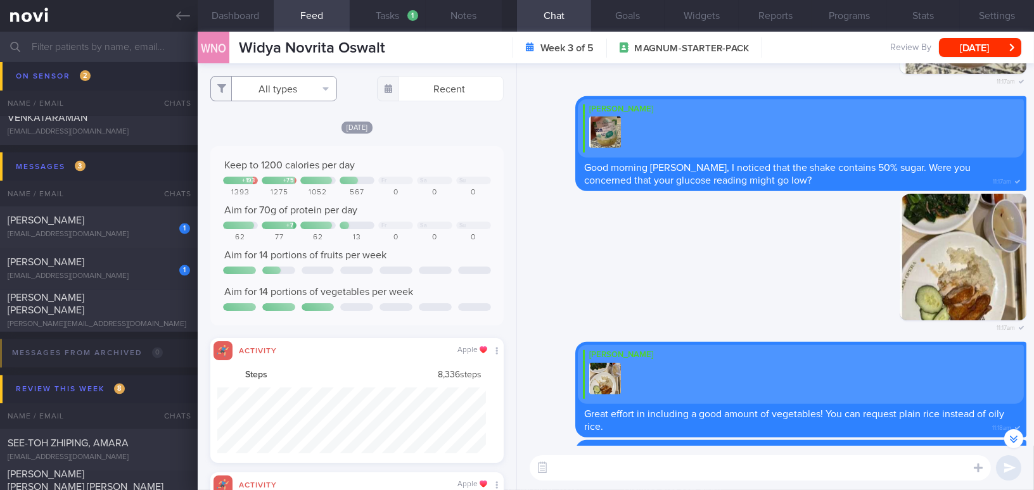
click at [287, 83] on button "All types" at bounding box center [273, 88] width 127 height 25
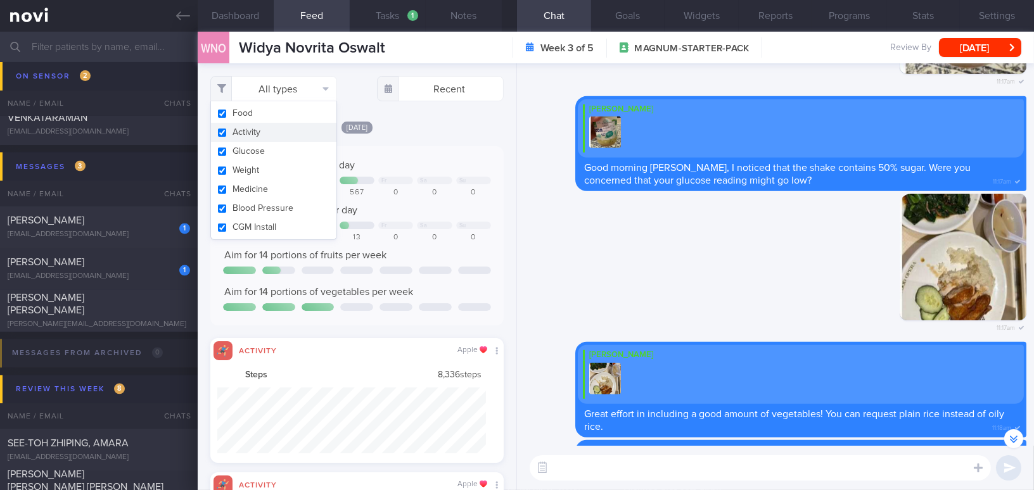
click at [227, 131] on button "Activity" at bounding box center [273, 132] width 125 height 19
checkbox input "false"
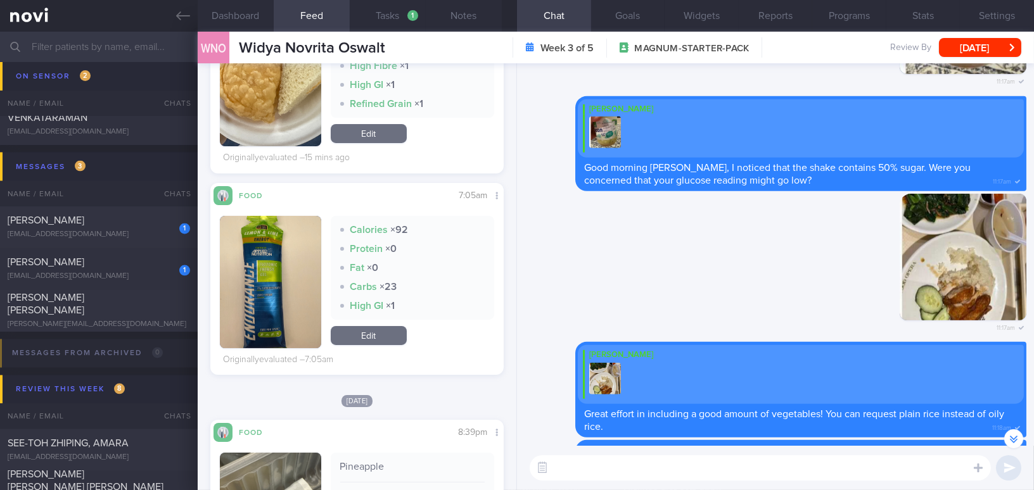
scroll to position [461, 0]
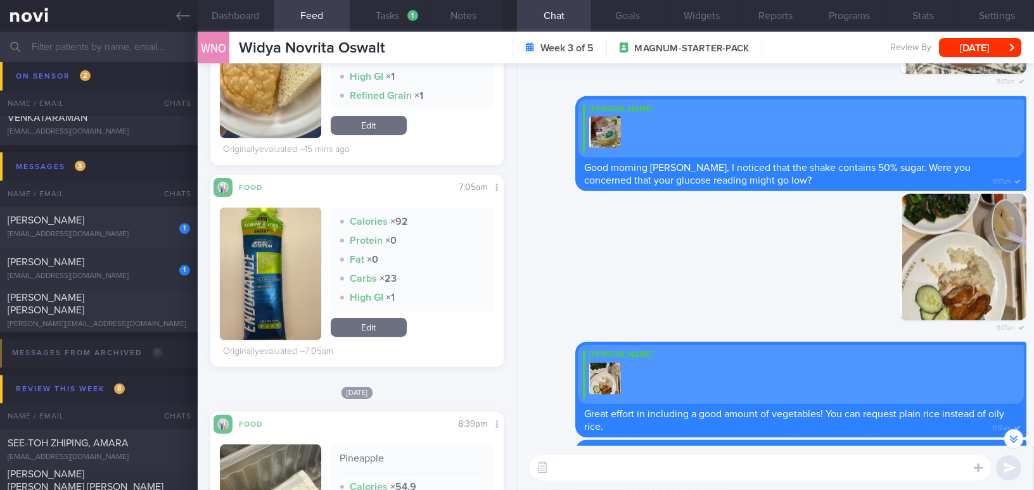
click at [276, 313] on button "button" at bounding box center [270, 274] width 101 height 132
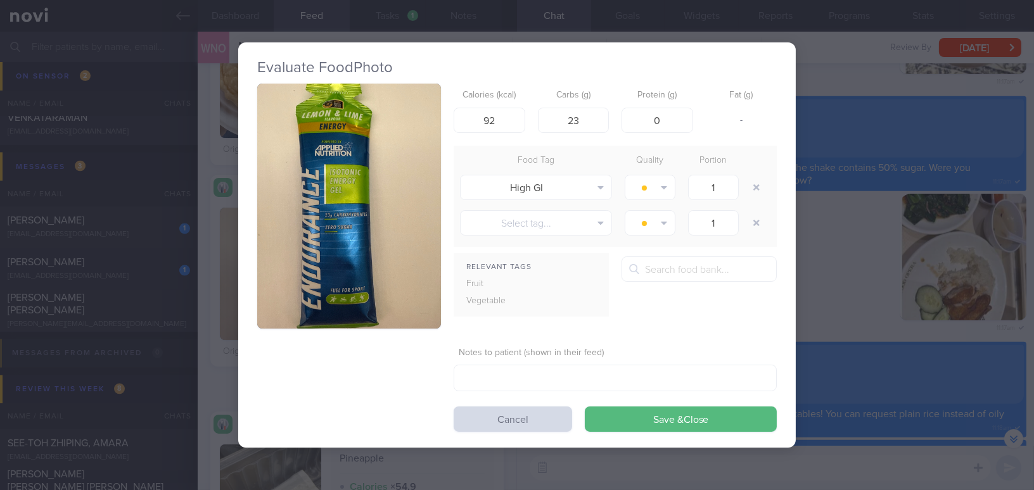
click at [329, 251] on button "button" at bounding box center [349, 206] width 184 height 245
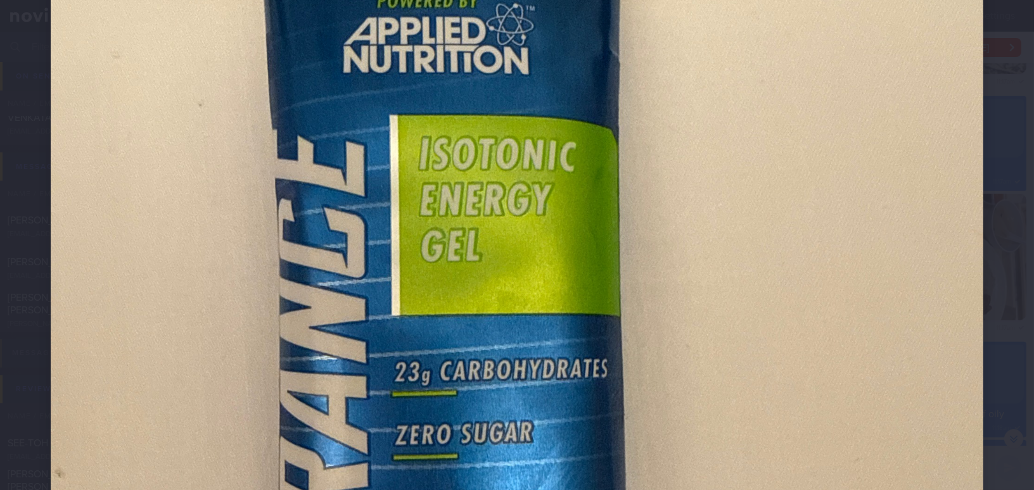
scroll to position [403, 0]
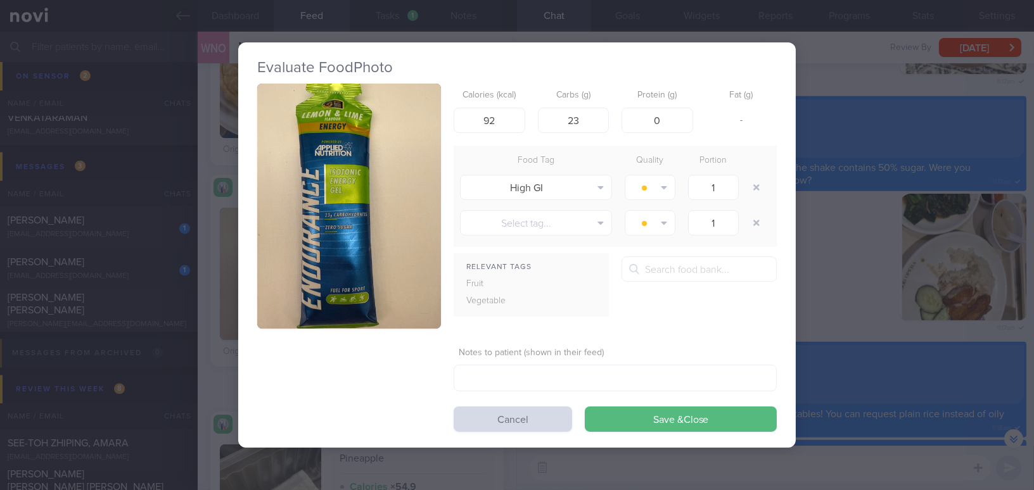
click at [847, 317] on div "Evaluate Food Photo Calories (kcal) 92 Carbs (g) 23 Protein (g) 0 Fat (g) - Foo…" at bounding box center [517, 245] width 1034 height 490
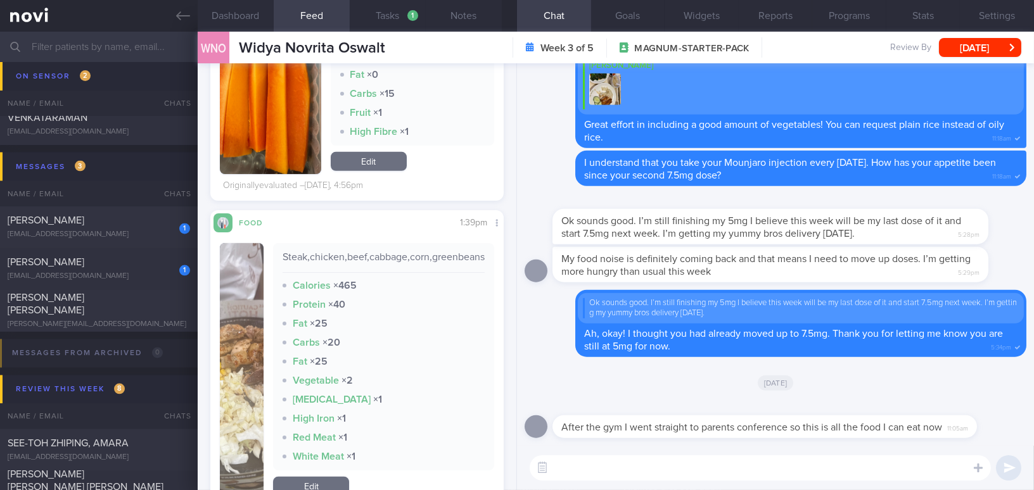
scroll to position [1152, 0]
drag, startPoint x: 653, startPoint y: 416, endPoint x: 762, endPoint y: 425, distance: 109.3
click at [762, 425] on div "After the gym I went straight to parents conference so this is all the food I c…" at bounding box center [783, 419] width 462 height 38
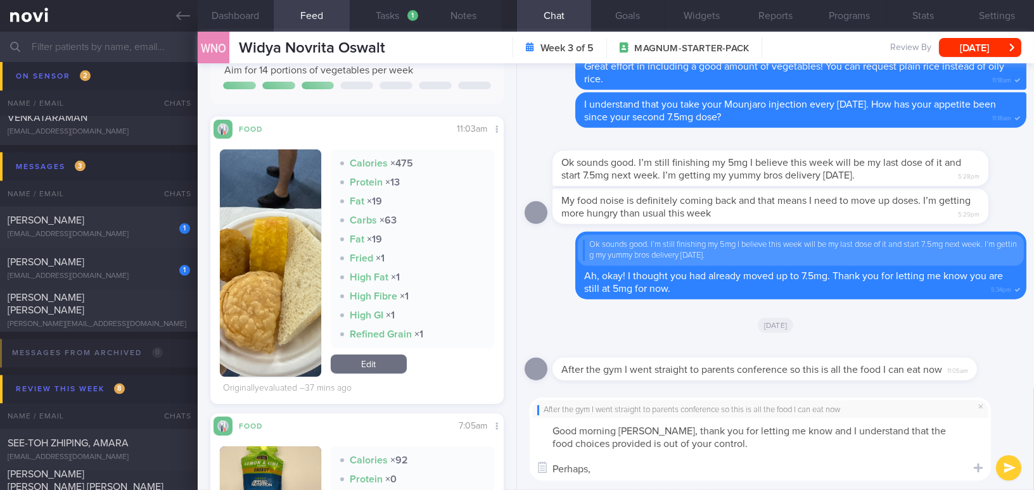
scroll to position [172, 0]
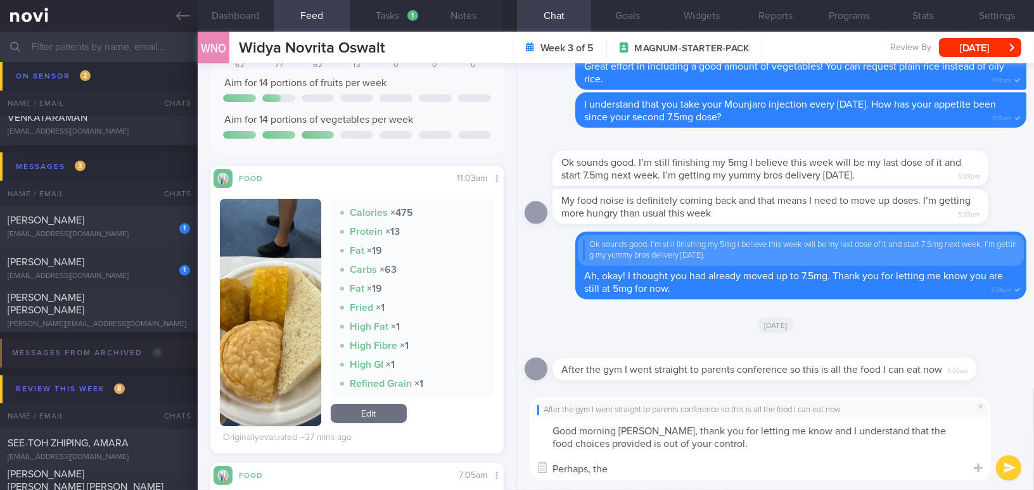
click at [262, 378] on button "button" at bounding box center [270, 312] width 101 height 227
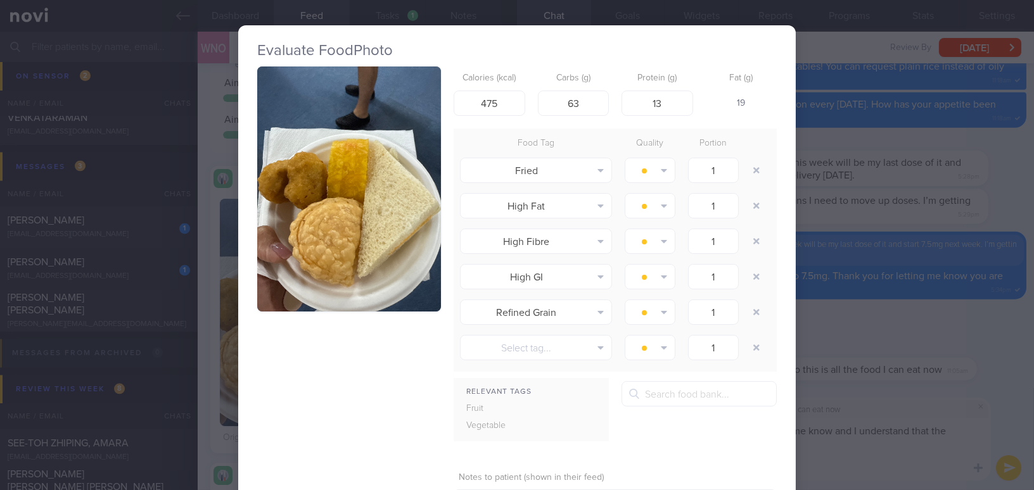
click at [299, 231] on button "button" at bounding box center [349, 189] width 184 height 245
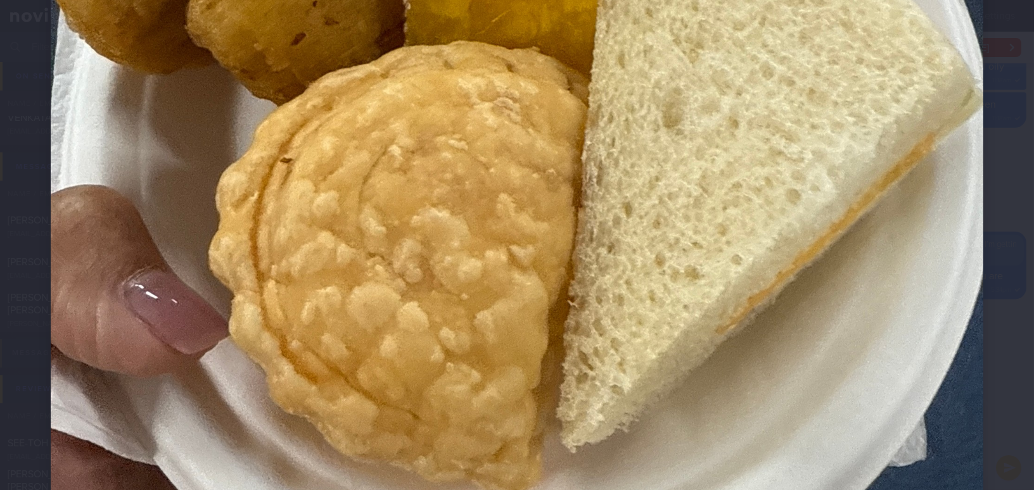
scroll to position [690, 0]
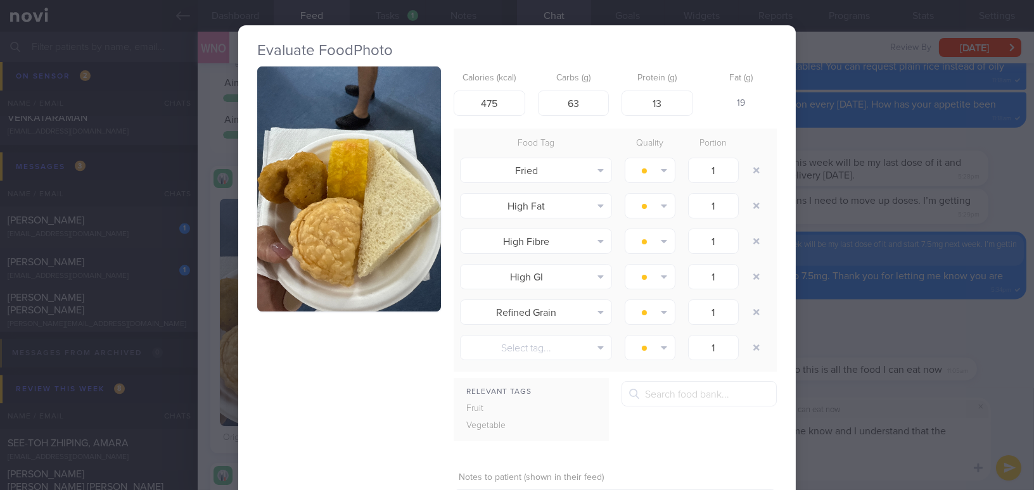
click at [844, 481] on div "Evaluate Food Photo Calories (kcal) 475 Carbs (g) 63 Protein (g) 13 Fat (g) 19 …" at bounding box center [517, 245] width 1034 height 490
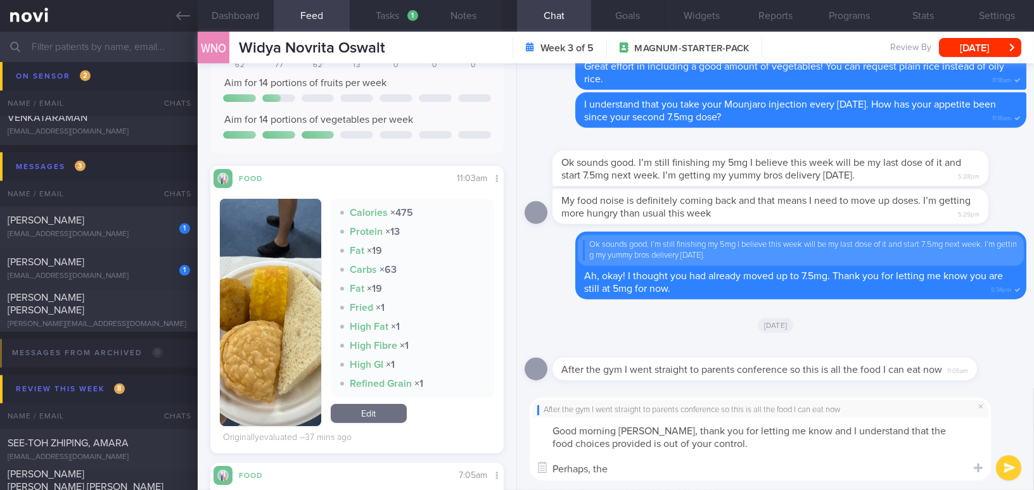
click at [836, 473] on textarea "Good morning Widya, thank you for letting me know and I understand that the foo…" at bounding box center [760, 449] width 461 height 63
drag, startPoint x: 885, startPoint y: 474, endPoint x: 649, endPoint y: 424, distance: 241.7
click at [649, 424] on textarea "Good morning Widya, thank you for letting me know and I understand that the foo…" at bounding box center [760, 449] width 461 height 63
click at [742, 452] on textarea "Good morning Widya, thank you for letting me know and I understand that the foo…" at bounding box center [760, 449] width 461 height 63
drag, startPoint x: 651, startPoint y: 431, endPoint x: 906, endPoint y: 473, distance: 258.1
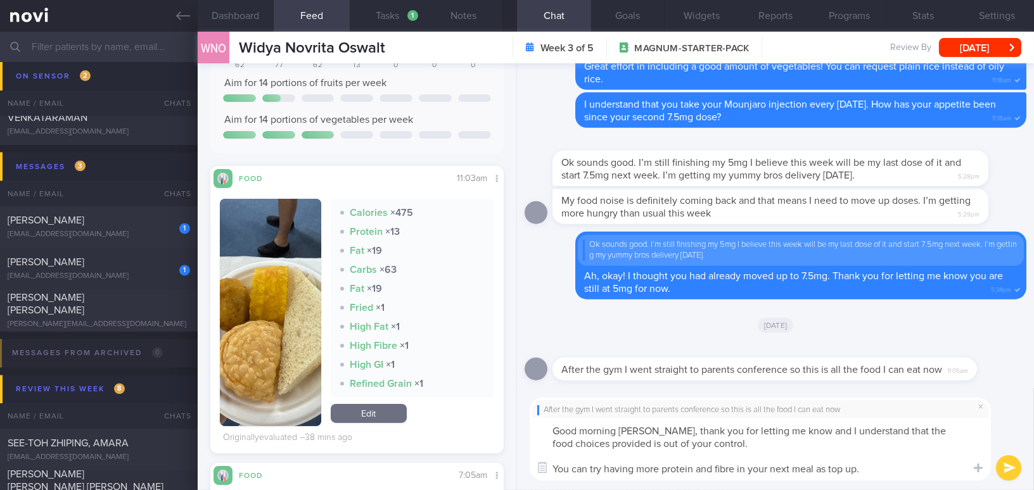
click at [906, 473] on textarea "Good morning Widya, thank you for letting me know and I understand that the foo…" at bounding box center [760, 449] width 461 height 63
paste textarea "Thank you for letting me know, and I understand that the food choices provided …"
click at [654, 428] on textarea "Good morning Widya, Thank you for letting me know, and I understand that the fo…" at bounding box center [760, 449] width 461 height 63
click at [754, 469] on textarea "Good morning Widya, thank you for letting me know, and I understand that the fo…" at bounding box center [760, 449] width 461 height 63
drag, startPoint x: 963, startPoint y: 471, endPoint x: 554, endPoint y: 475, distance: 408.6
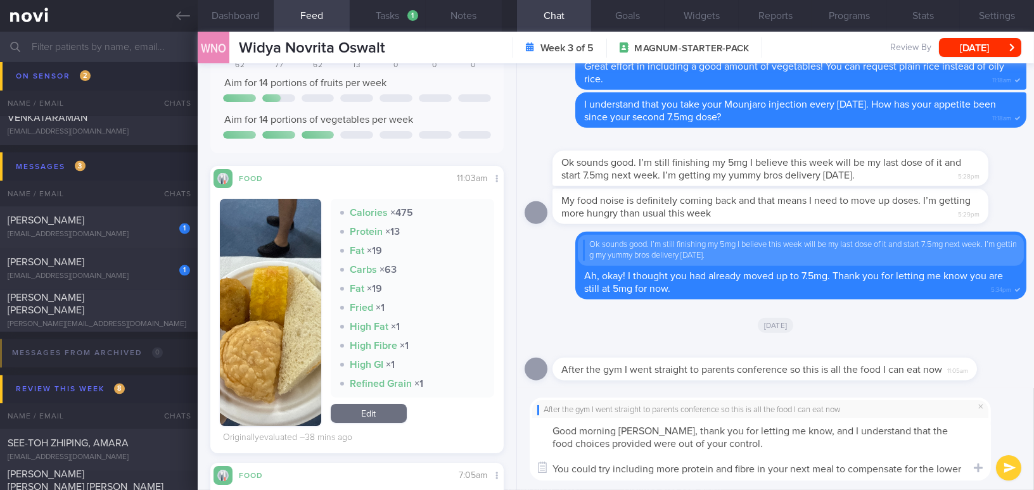
click at [554, 475] on textarea "Good morning Widya, thank you for letting me know, and I understand that the fo…" at bounding box center [760, 449] width 461 height 63
click at [569, 467] on textarea "Good morning Widya, thank you for letting me know, and I understand that the fo…" at bounding box center [760, 449] width 461 height 63
click at [553, 469] on button "button" at bounding box center [542, 468] width 23 height 23
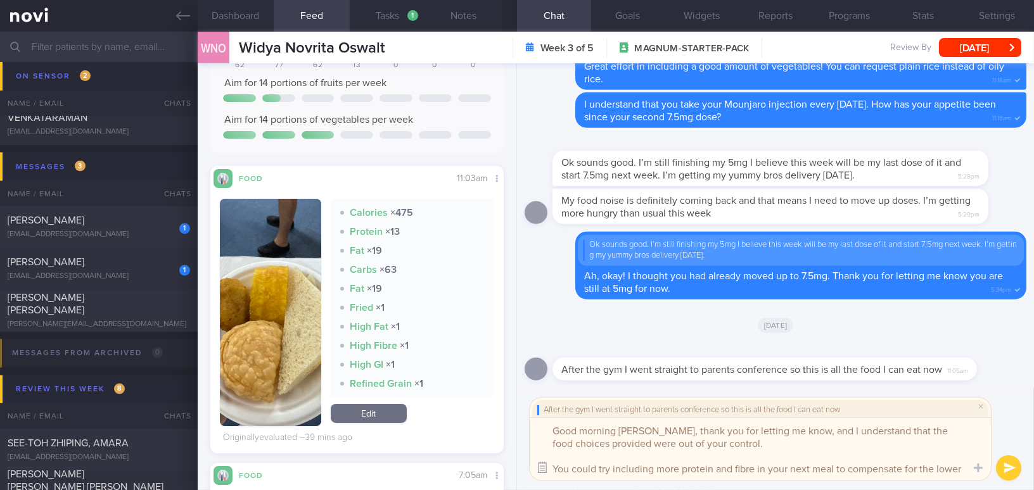
click at [546, 470] on button "button" at bounding box center [542, 468] width 23 height 23
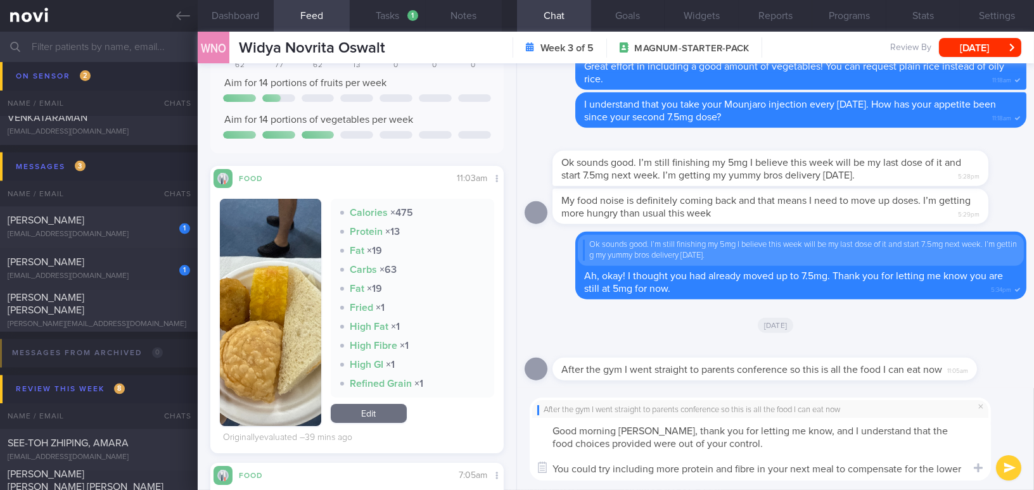
drag, startPoint x: 554, startPoint y: 468, endPoint x: 973, endPoint y: 487, distance: 419.8
click at [973, 487] on div "After the gym I went straight to parents conference so this is all the food I c…" at bounding box center [775, 439] width 517 height 102
paste textarea "to compensate for the lower intake."
click at [814, 478] on textarea "Good morning Widya, thank you for letting me know, and I understand that the fo…" at bounding box center [760, 449] width 461 height 63
click at [961, 469] on textarea "Good morning Widya, thank you for letting me know, and I understand that the fo…" at bounding box center [760, 449] width 461 height 63
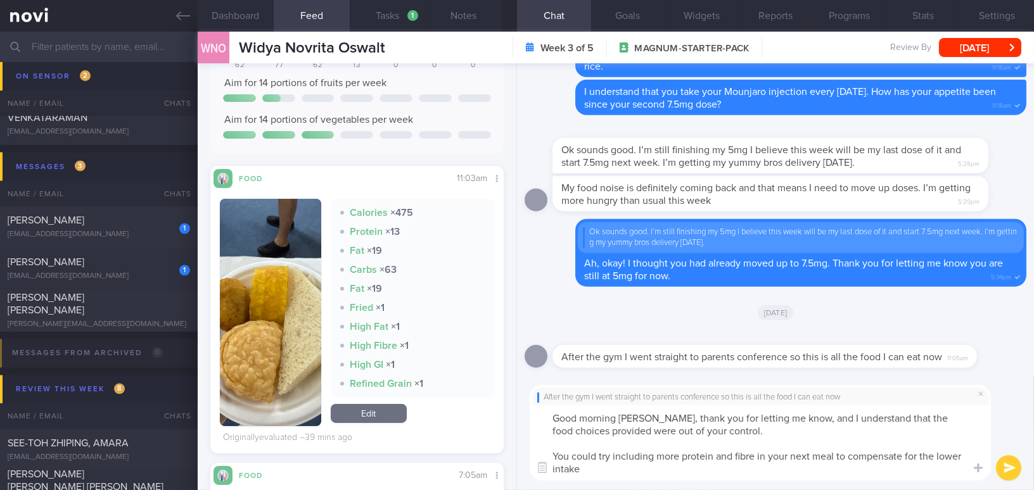
type textarea "Good morning Widya, thank you for letting me know, and I understand that the fo…"
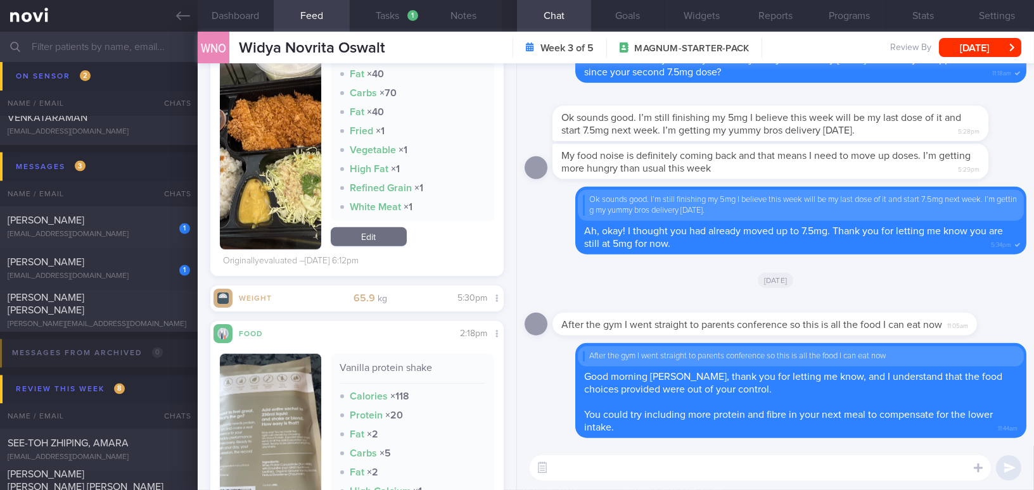
scroll to position [2246, 0]
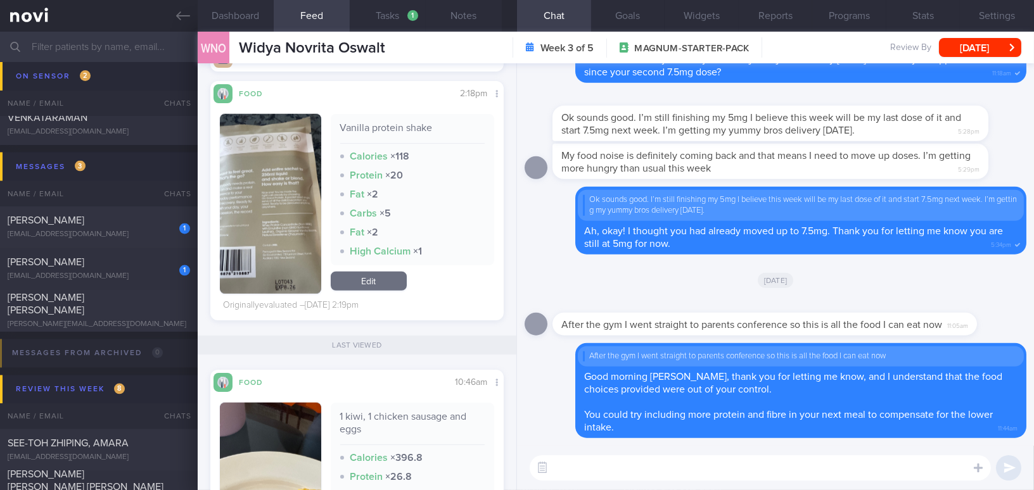
click at [276, 222] on button "button" at bounding box center [270, 204] width 101 height 180
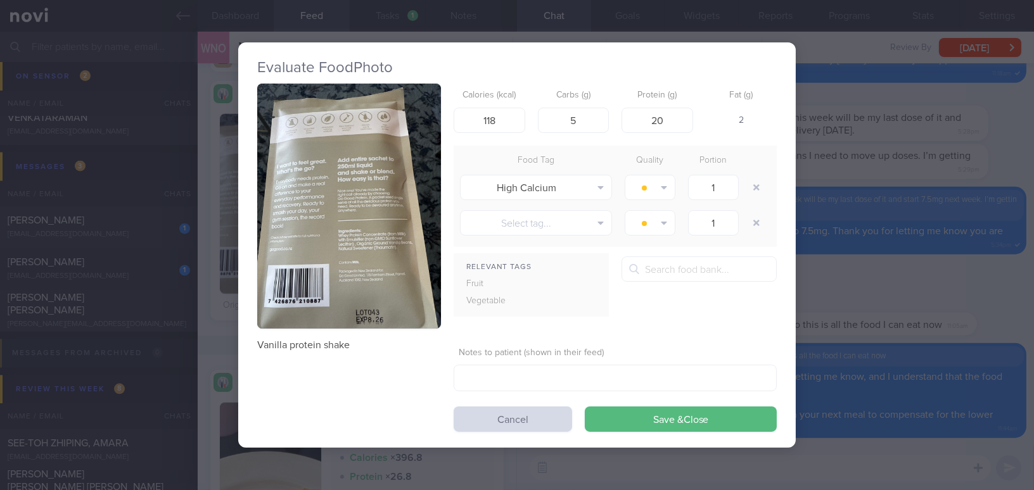
click at [317, 209] on button "button" at bounding box center [349, 206] width 184 height 245
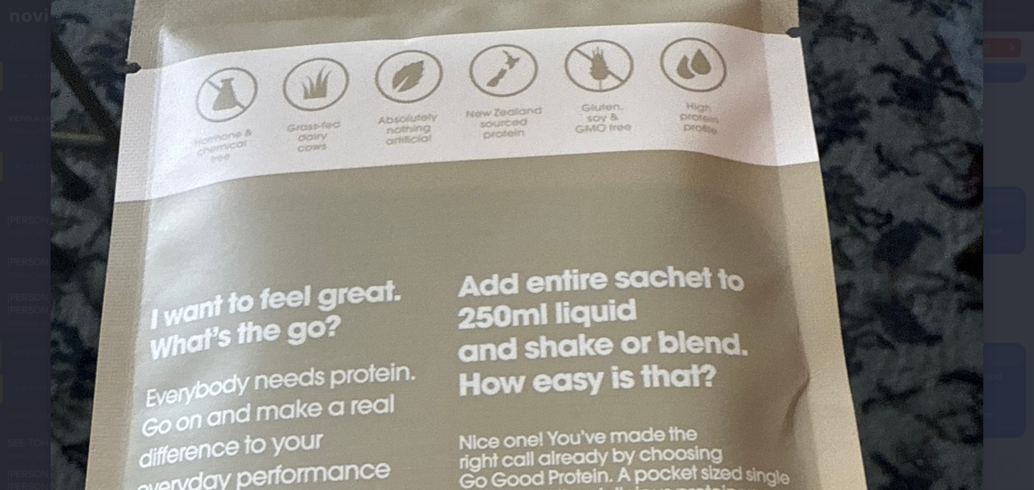
scroll to position [230, 0]
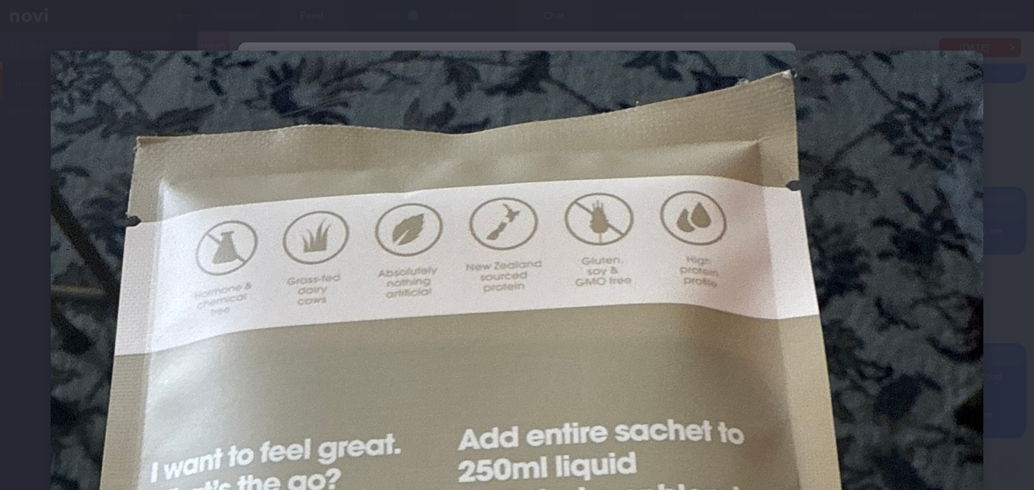
select select "7"
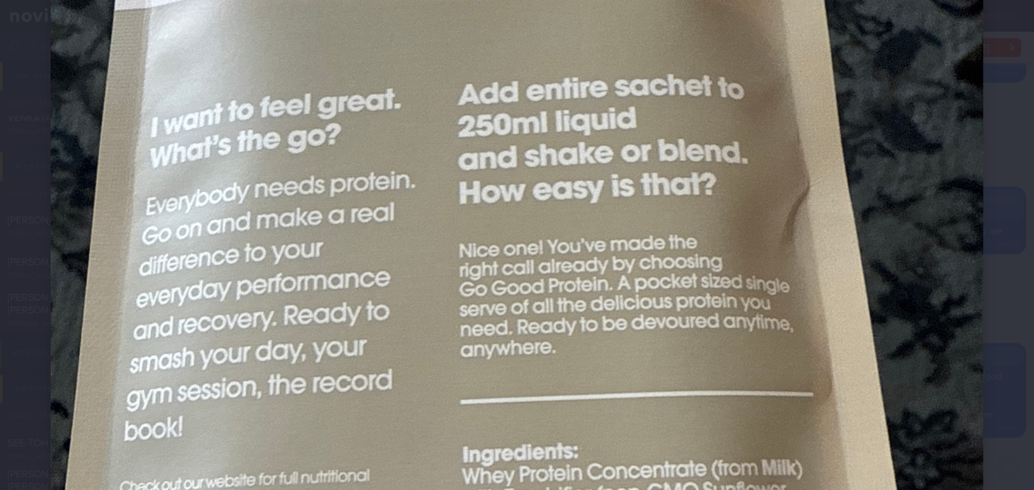
scroll to position [115, 0]
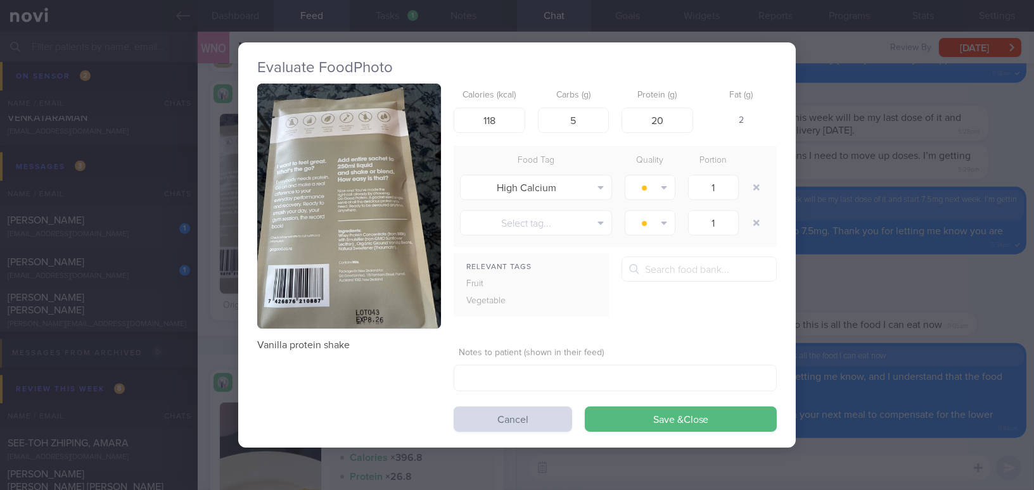
click at [397, 283] on button "button" at bounding box center [349, 206] width 184 height 245
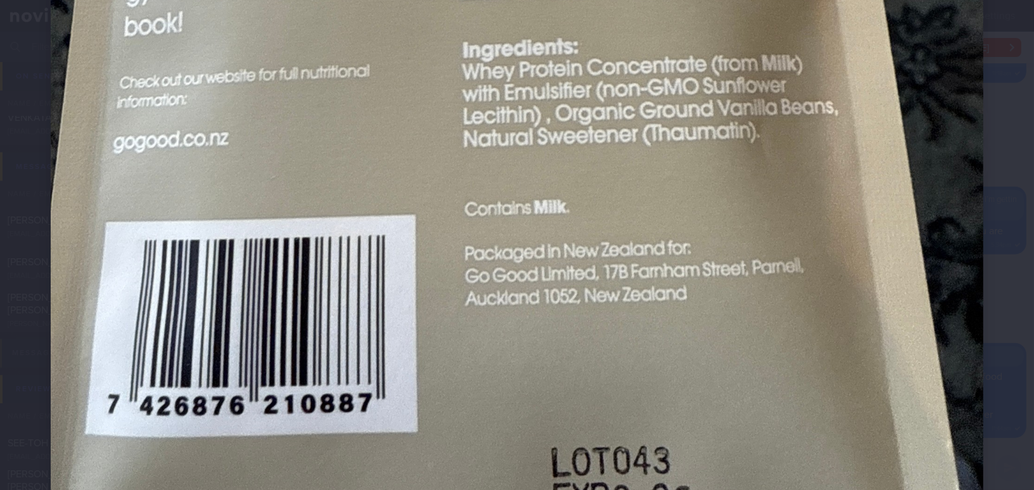
scroll to position [843, 0]
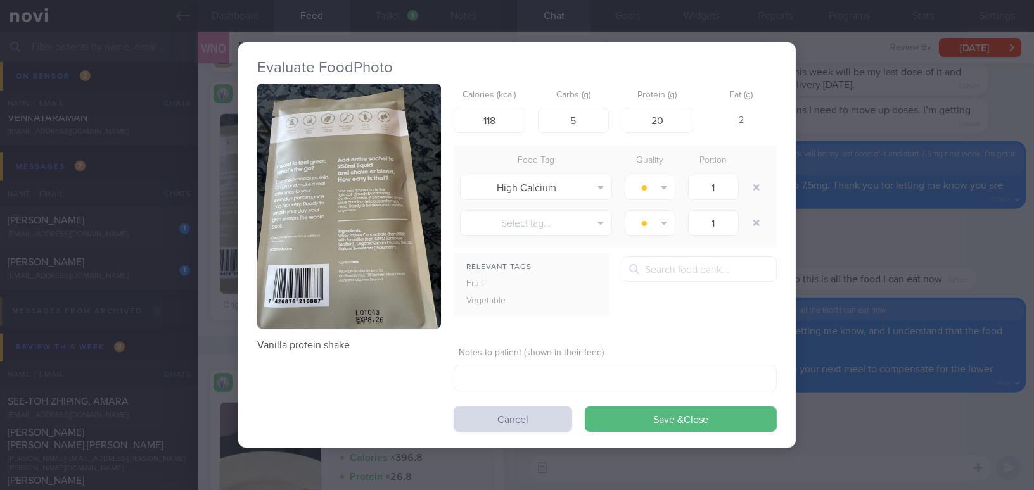
click at [927, 281] on div "Evaluate Food Photo Vanilla protein shake Calories (kcal) 118 Carbs (g) 5 Prote…" at bounding box center [517, 245] width 1034 height 490
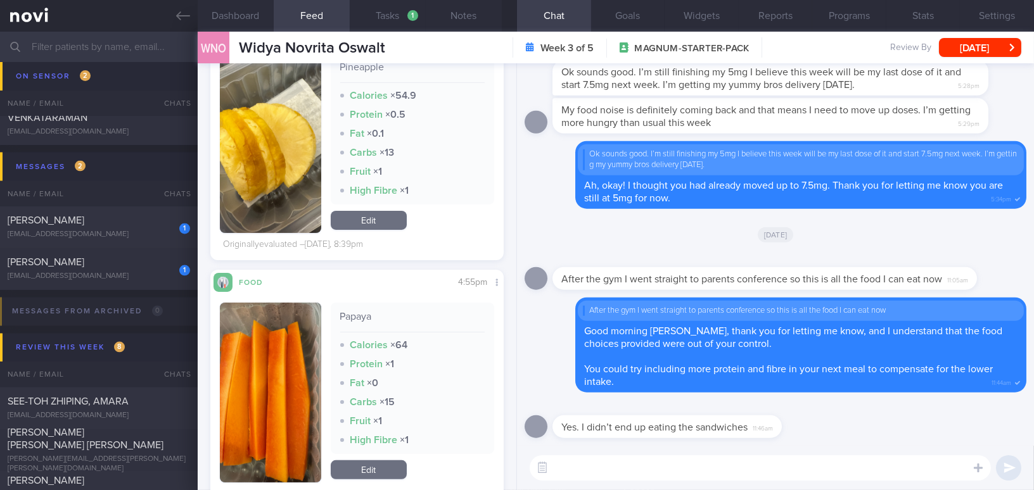
scroll to position [806, 0]
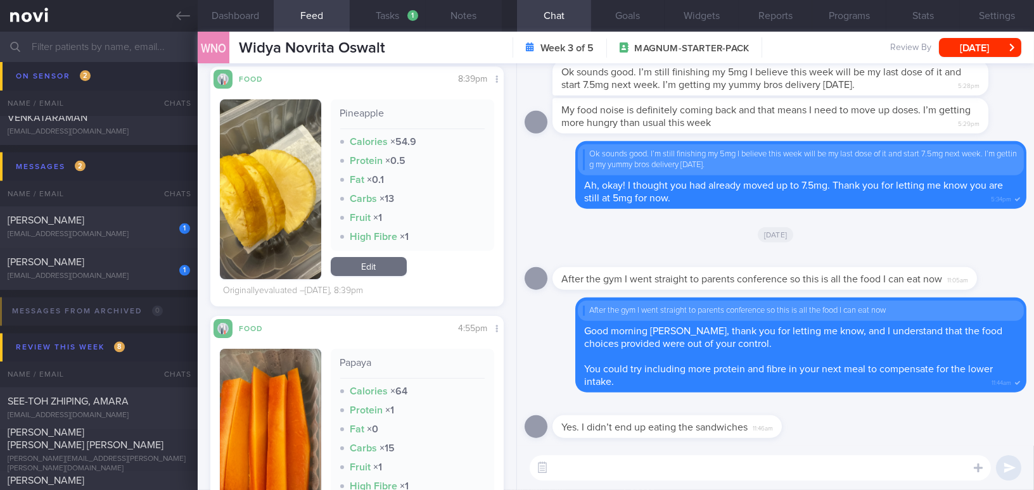
click at [600, 470] on textarea at bounding box center [760, 467] width 461 height 25
drag, startPoint x: 780, startPoint y: 468, endPoint x: 555, endPoint y: 475, distance: 225.6
click at [555, 475] on textarea "For [DATE], did you have fruits only as dinner?" at bounding box center [760, 467] width 461 height 25
drag, startPoint x: 603, startPoint y: 477, endPoint x: 499, endPoint y: 471, distance: 104.1
click at [499, 471] on div "Dashboard Feed 711 Tasks 1 Notes Chat Goals Widgets Reports Programs Stats Sett…" at bounding box center [616, 261] width 836 height 459
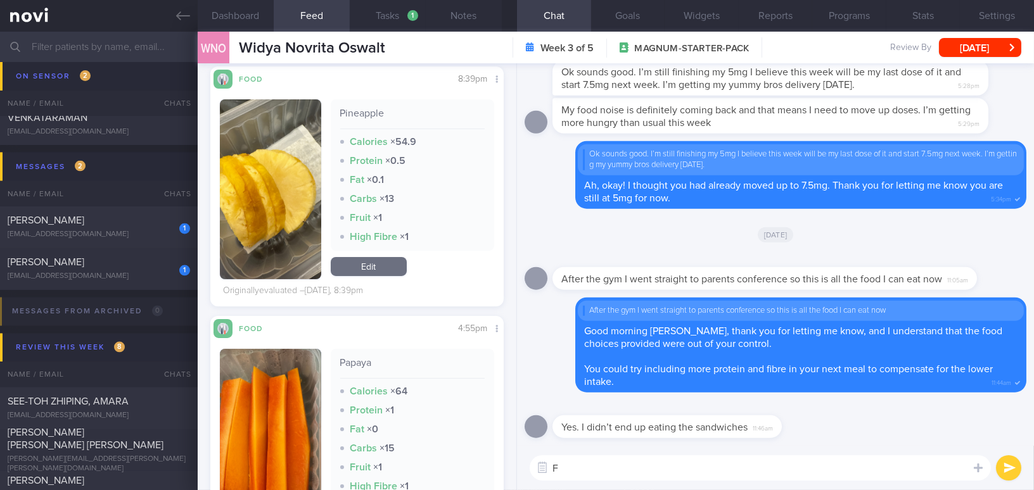
paste textarea "Did you have just fruits for dinner yesterday?"
type textarea "Did you have just fruits for dinner yesterday?"
click at [1009, 471] on button "submit" at bounding box center [1008, 467] width 25 height 25
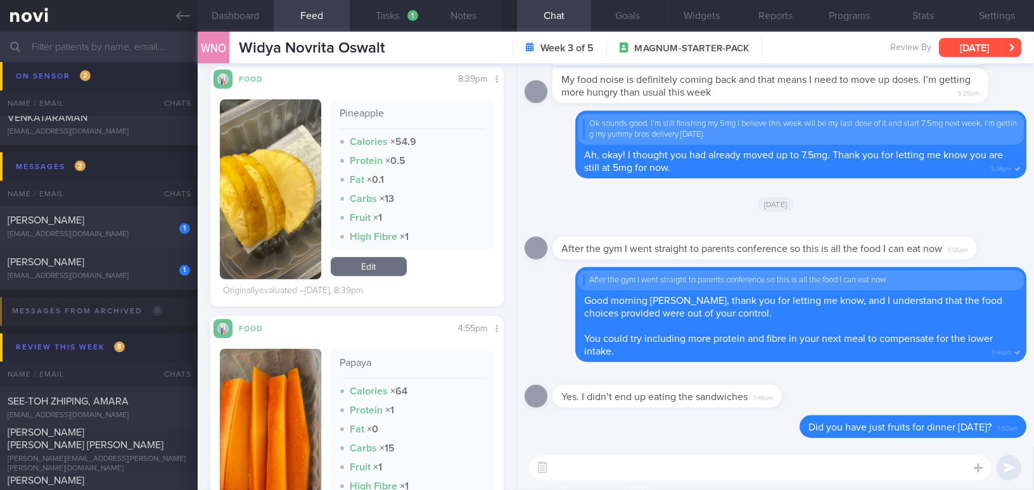
click at [953, 49] on button "Thu, 14 Aug" at bounding box center [980, 47] width 82 height 19
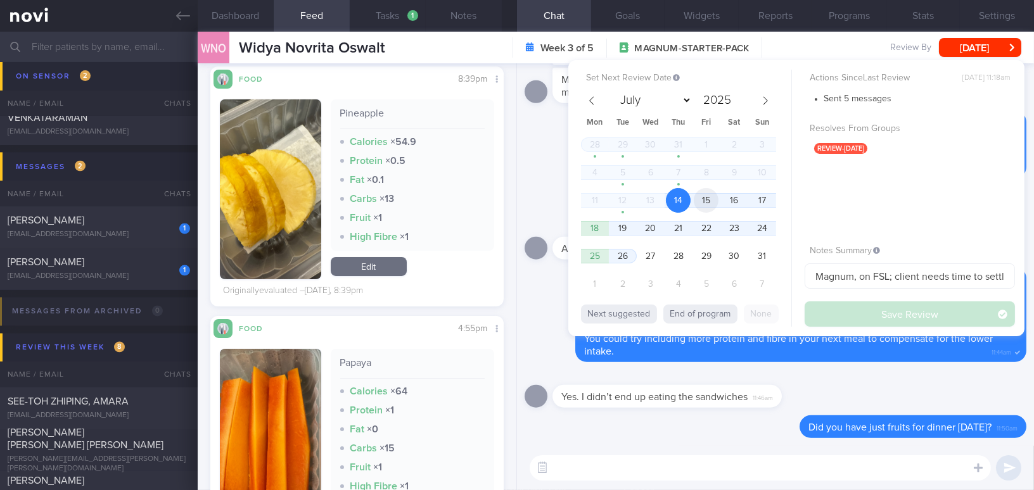
click at [706, 201] on span "15" at bounding box center [706, 200] width 25 height 25
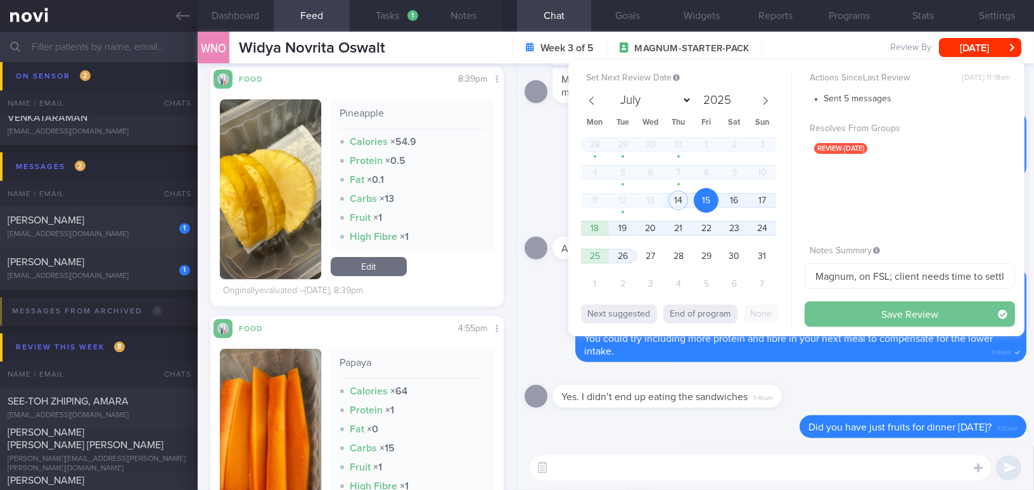
click at [866, 310] on button "Save Review" at bounding box center [910, 314] width 210 height 25
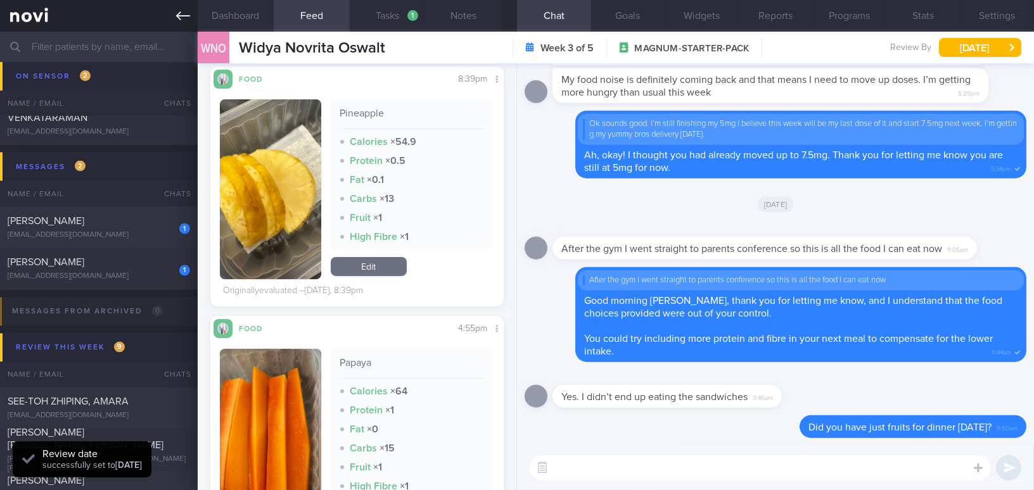
scroll to position [134, 267]
click at [171, 21] on link at bounding box center [99, 16] width 198 height 32
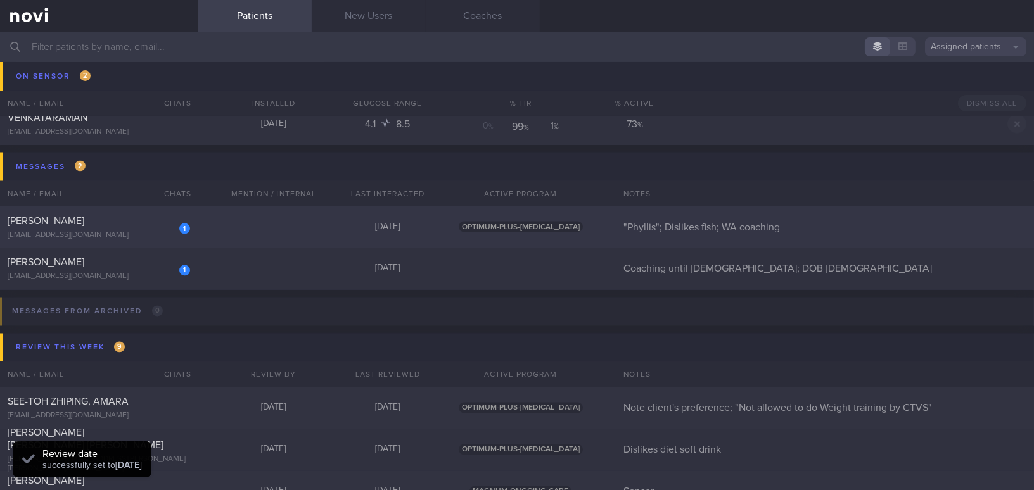
click at [158, 232] on div "[EMAIL_ADDRESS][DOMAIN_NAME]" at bounding box center [99, 236] width 182 height 10
select select "7"
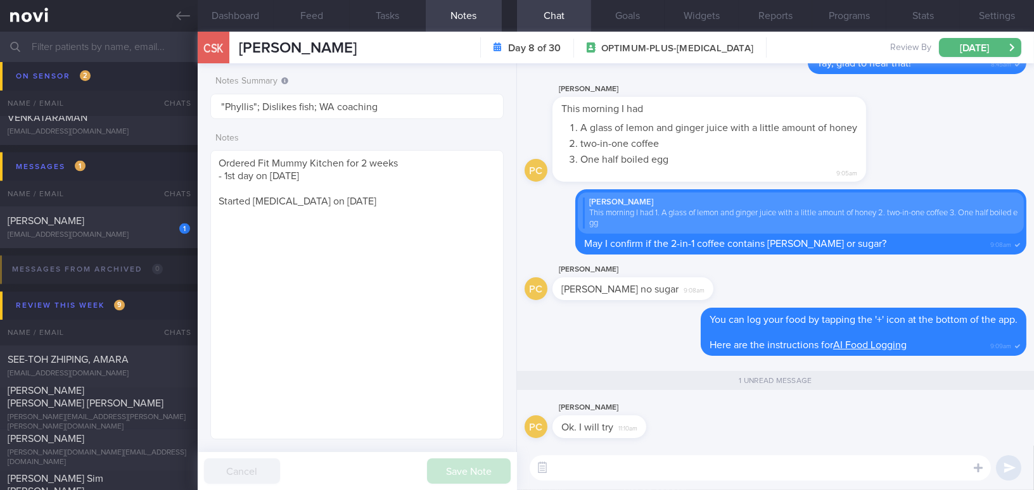
click at [630, 475] on textarea at bounding box center [760, 467] width 461 height 25
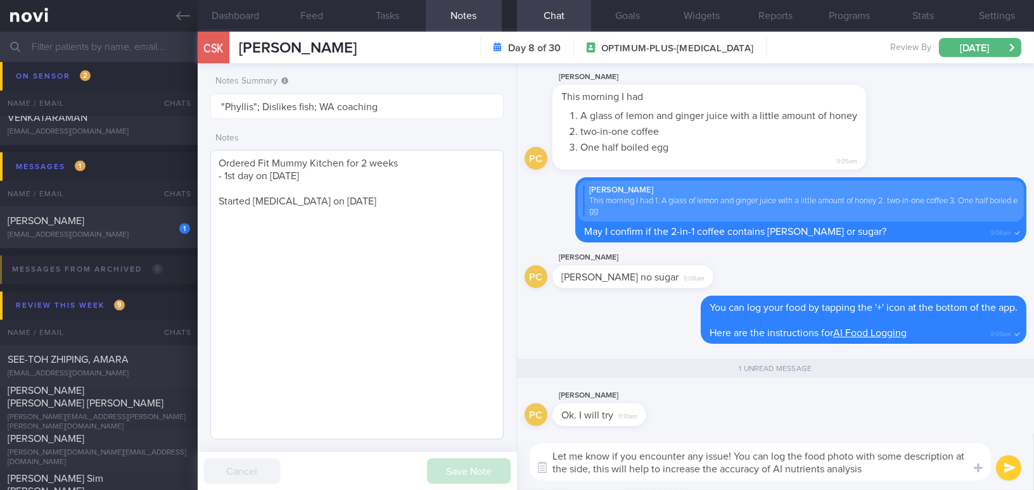
drag, startPoint x: 877, startPoint y: 474, endPoint x: 376, endPoint y: 421, distance: 503.8
click at [376, 421] on div "Dashboard Feed Tasks Notes Chat 1 Goals Widgets Reports Programs Stats Settings…" at bounding box center [616, 261] width 836 height 459
click at [848, 457] on textarea "Let me know if you encounter any issue! You can log the food photo with some de…" at bounding box center [760, 461] width 461 height 37
click at [870, 471] on textarea "Let me know if you encounter any issue! You can log the food photo with some de…" at bounding box center [760, 461] width 461 height 37
drag, startPoint x: 867, startPoint y: 471, endPoint x: 400, endPoint y: 423, distance: 470.0
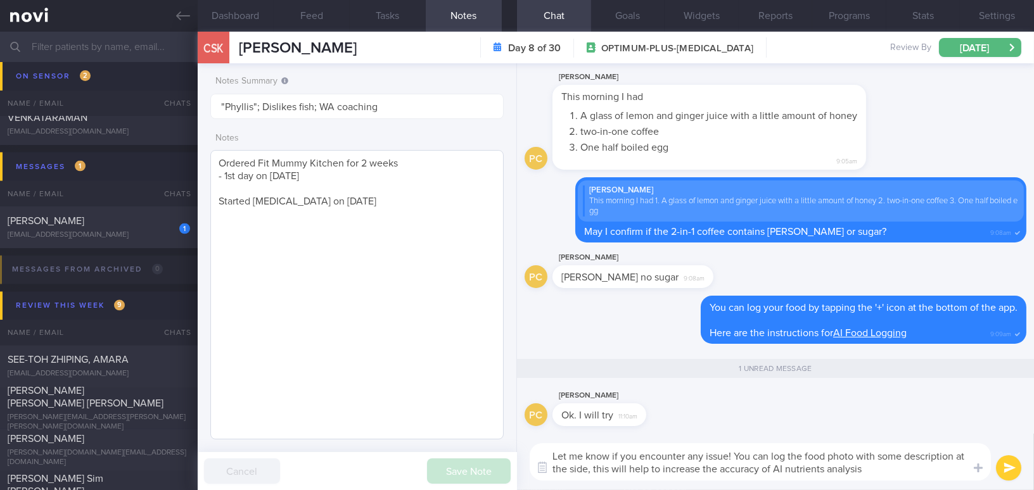
click at [400, 423] on div "Dashboard Feed Tasks Notes Chat 1 Goals Widgets Reports Programs Stats Settings…" at bounding box center [616, 261] width 836 height 459
paste textarea "s! You can log the food photo with a brief description alongside it—this will h…"
click at [610, 467] on textarea "Let me know if you encounter any issues! You can log the food photo with a brie…" at bounding box center [760, 461] width 461 height 37
click at [887, 468] on textarea "Let me know if you encounter any issues! You can log the food photo with a brie…" at bounding box center [760, 461] width 461 height 37
type textarea "Let me know if you encounter any issues! You can log the food photo with a brie…"
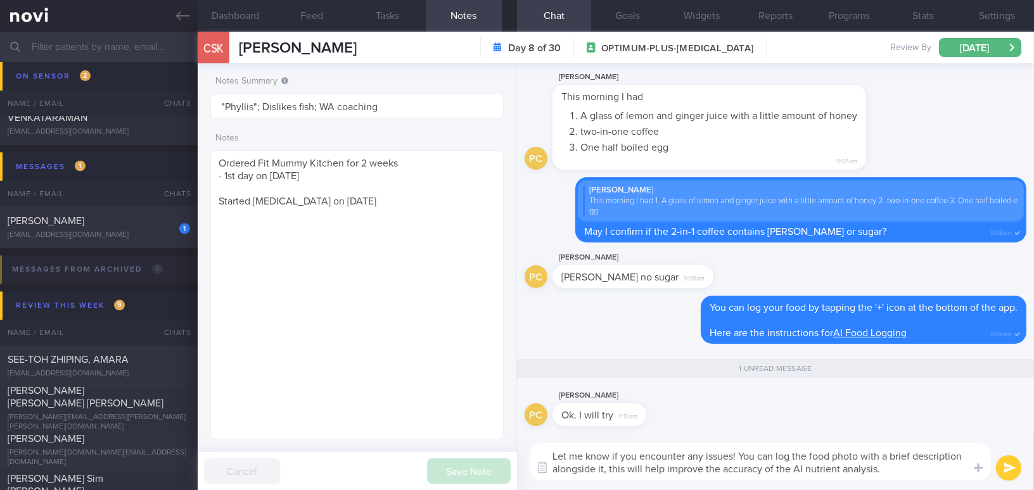
click at [1005, 467] on button "submit" at bounding box center [1008, 467] width 25 height 25
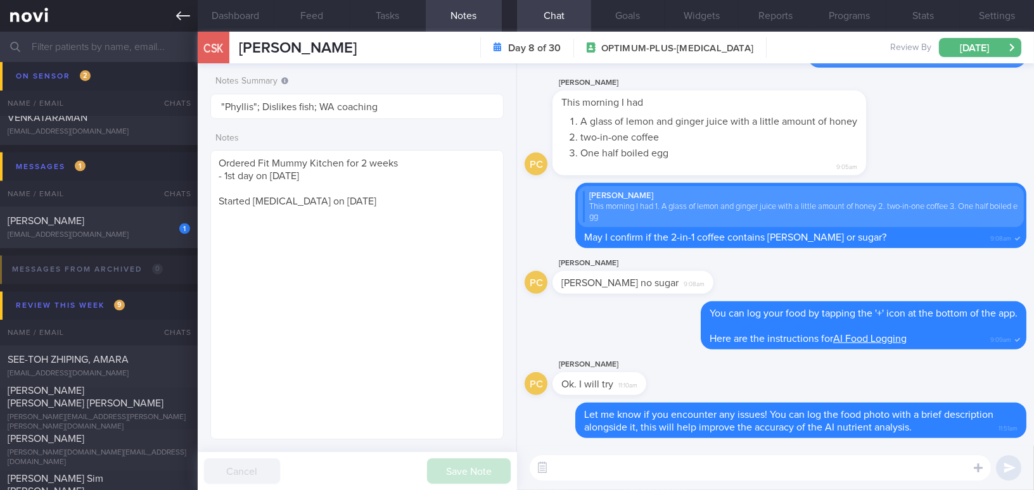
click at [169, 16] on link at bounding box center [99, 16] width 198 height 32
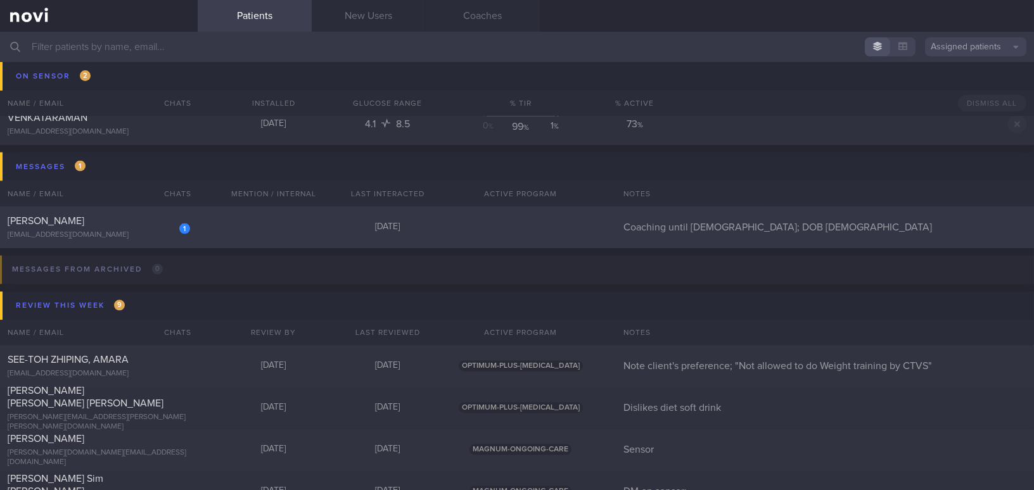
click at [141, 231] on div "[EMAIL_ADDRESS][DOMAIN_NAME]" at bounding box center [99, 236] width 182 height 10
select select "7"
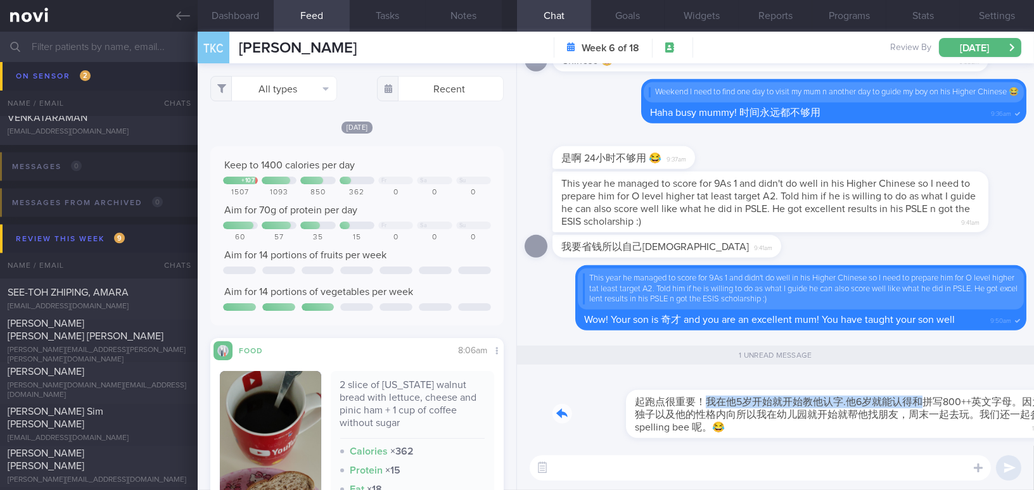
drag, startPoint x: 632, startPoint y: 393, endPoint x: 848, endPoint y: 406, distance: 216.4
click at [848, 406] on div "起跑点很重要！我在他5岁开始就开始教他认字.他6岁就能认得和拼写800++英文字母。因为是独子以及他的性格内向所以我在幼儿园就开始就帮他找朋友，周末一起去玩。…" at bounding box center [789, 406] width 474 height 63
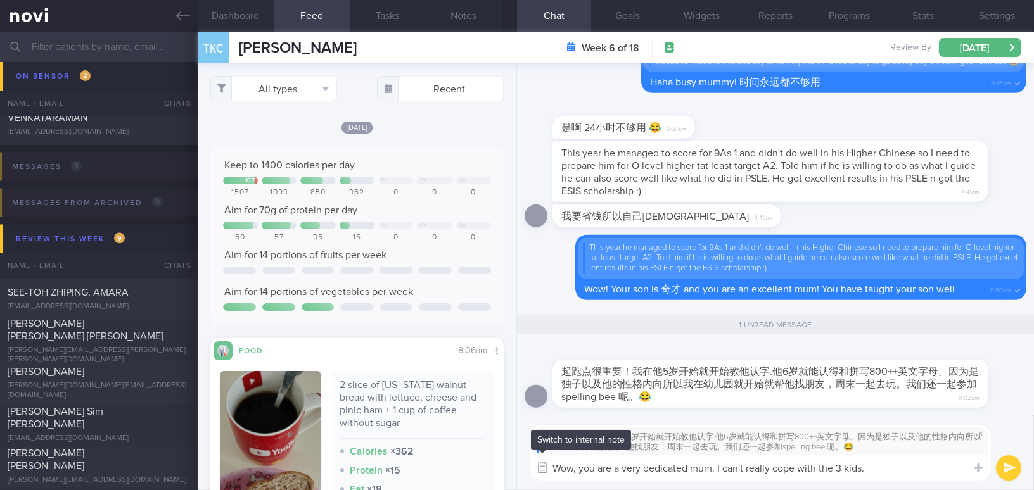
drag, startPoint x: 872, startPoint y: 467, endPoint x: 541, endPoint y: 467, distance: 330.7
click at [541, 467] on div "Chat Templates Admin CGM Weight Nutrition Physical Activity Infographics Articl…" at bounding box center [775, 453] width 517 height 75
type textarea "Wow, you are a very dedicated mum. I can't really cope with the 3 kids."
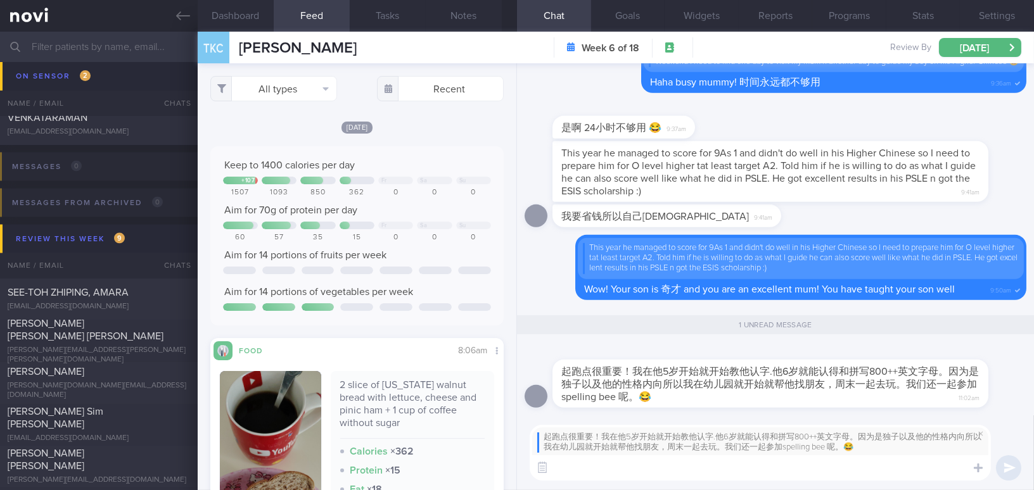
paste textarea ""Wow, you are a very dedicated mum! This explains his excellent results, and yo…"
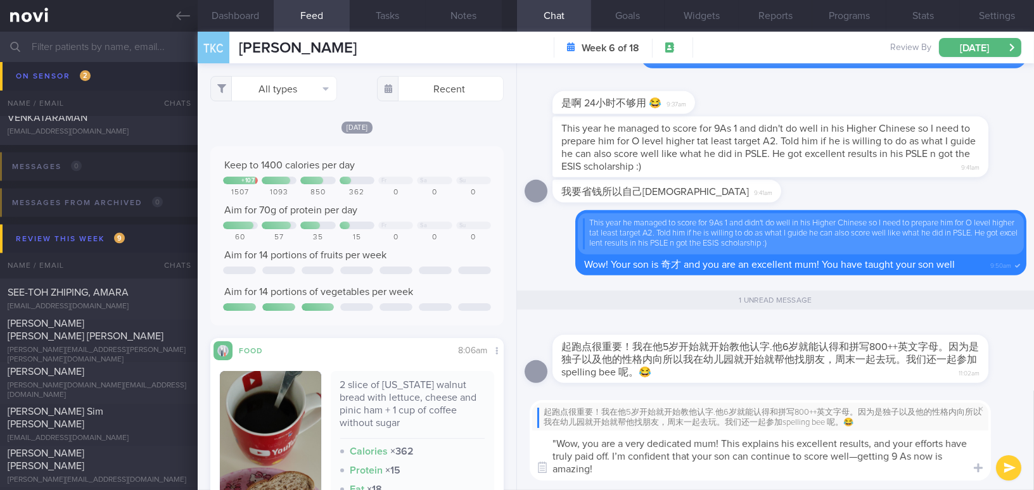
click at [555, 440] on textarea ""Wow, you are a very dedicated mum! This explains his excellent results, and yo…" at bounding box center [760, 456] width 461 height 50
click at [856, 457] on textarea "Wow, you are a very dedicated mum! This explains his excellent results, and you…" at bounding box center [760, 456] width 461 height 50
click at [628, 466] on textarea "Wow, you are a very dedicated mum! This explains his excellent results, and you…" at bounding box center [760, 456] width 461 height 50
type textarea "Wow, you are a very dedicated mum! This explains his excellent results, and you…"
click at [1002, 469] on button "submit" at bounding box center [1008, 467] width 25 height 25
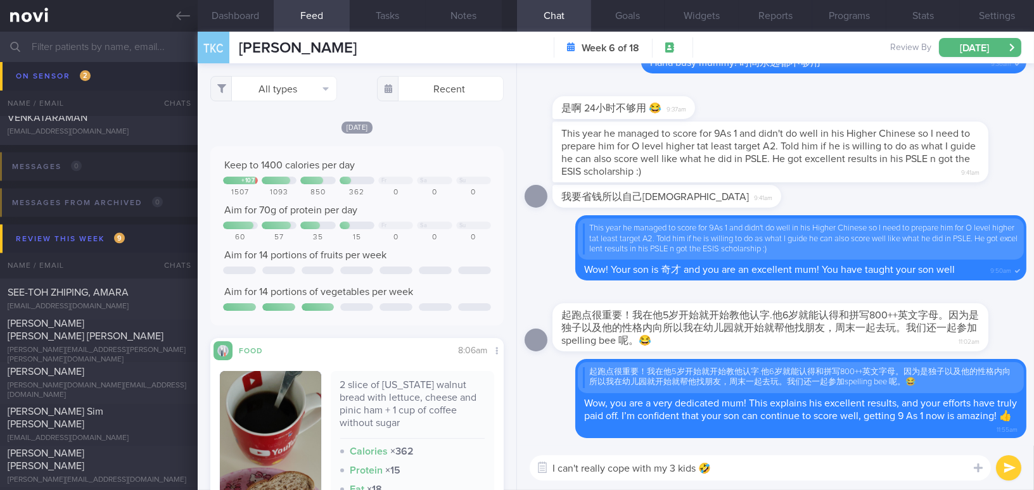
type textarea "I can't really cope with my 3 kids 🤣"
click at [1011, 463] on button "submit" at bounding box center [1008, 467] width 25 height 25
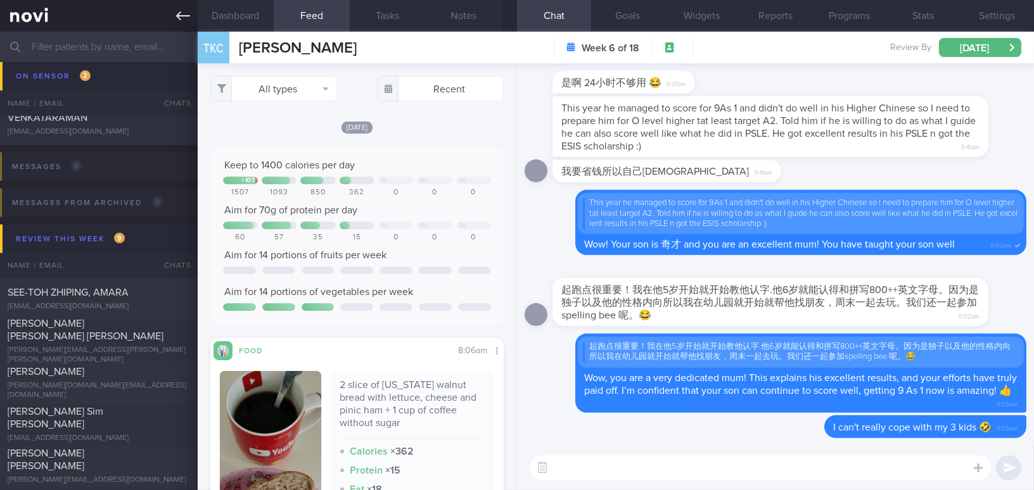
click at [166, 15] on link at bounding box center [99, 16] width 198 height 32
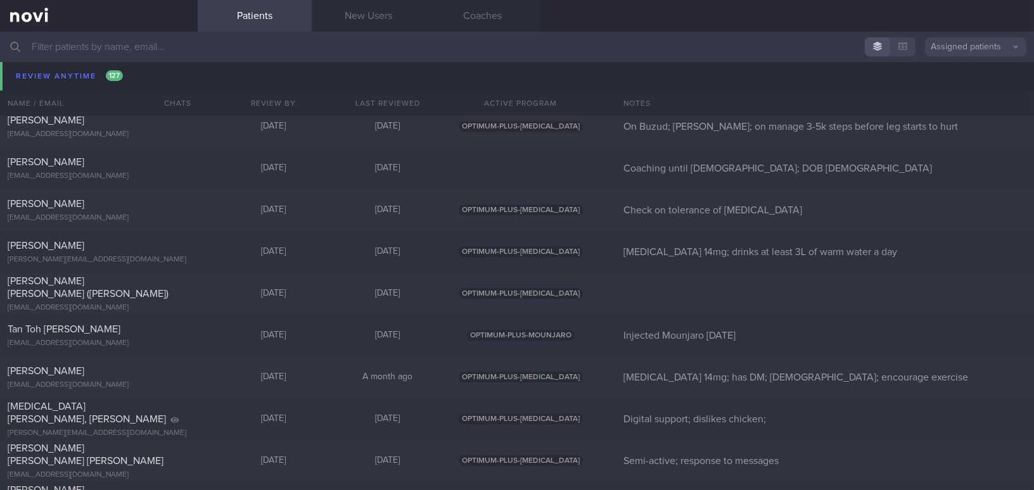
scroll to position [5492, 0]
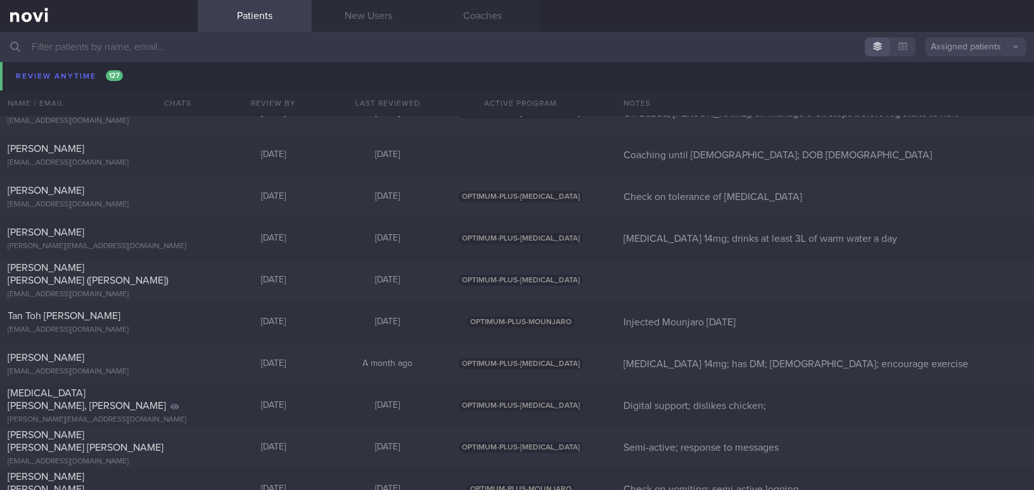
click at [205, 51] on input "text" at bounding box center [517, 47] width 1034 height 30
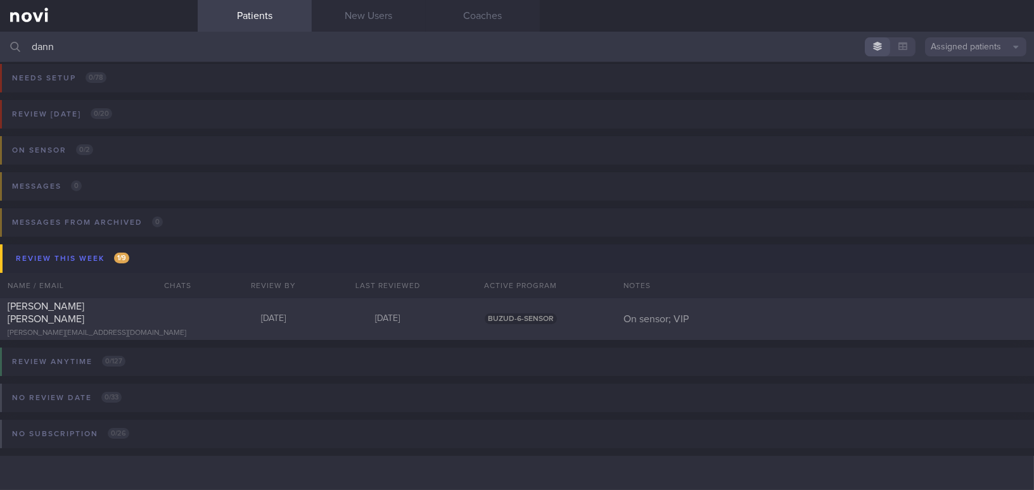
scroll to position [5, 0]
type input "dann"
click at [172, 308] on div at bounding box center [176, 304] width 28 height 7
select select "7"
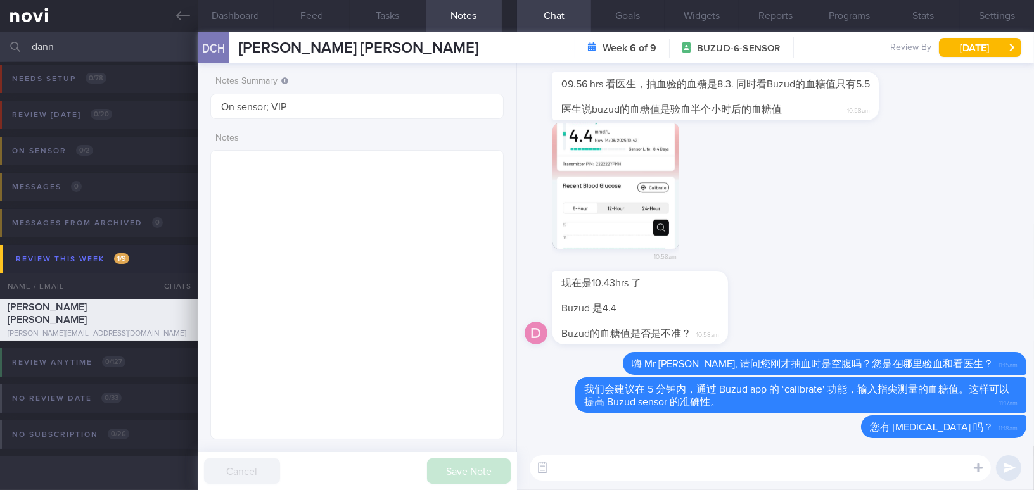
click at [588, 469] on textarea at bounding box center [760, 467] width 461 height 25
paste textarea "如果你有血糖仪： 你可以在空腹状态下进行校准，例如在早餐前 在5分钟内通过 Buzud 应用的“校准”功能输入指尖采血测试结果"
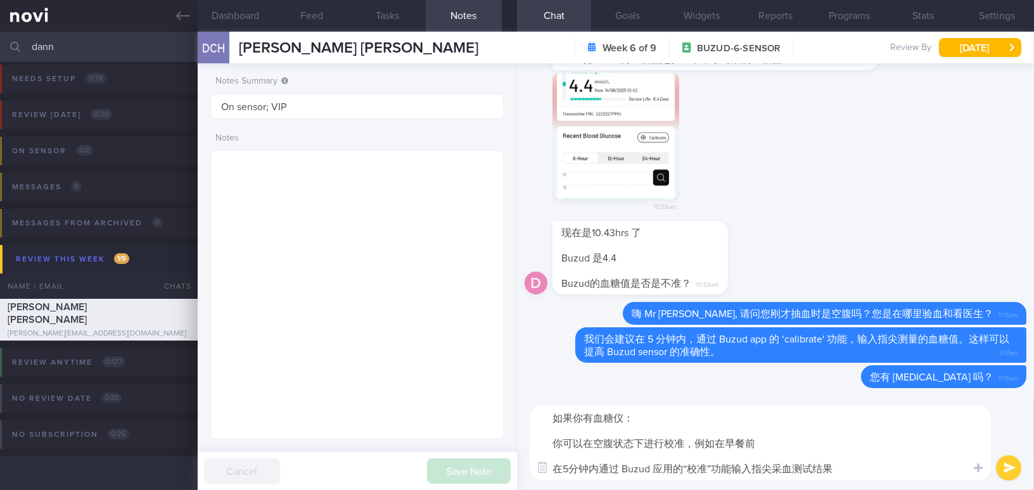
click at [550, 443] on textarea "如果你有血糖仪： 你可以在空腹状态下进行校准，例如在早餐前 在5分钟内通过 Buzud 应用的“校准”功能输入指尖采血测试结果" at bounding box center [760, 442] width 461 height 75
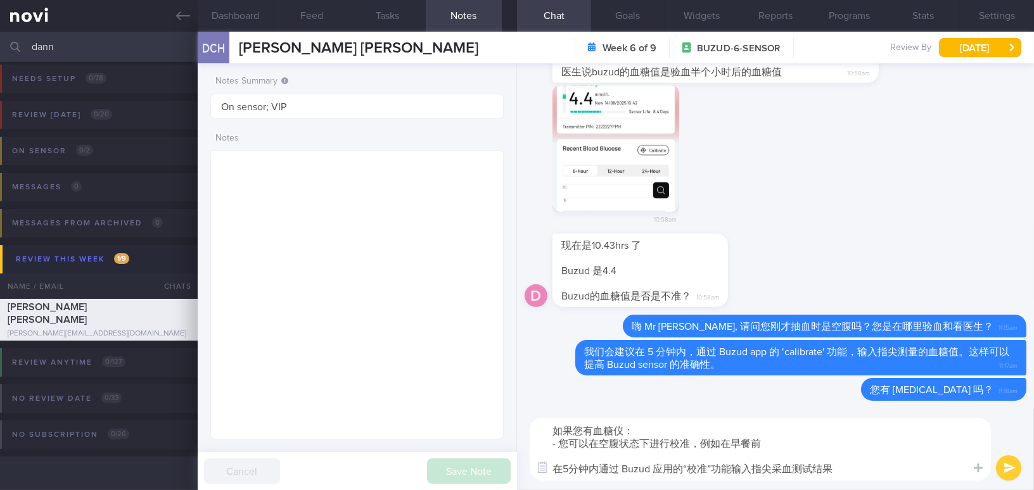
click at [719, 443] on textarea "如果您有血糖仪： - 您可以在空腹状态下进行校准，例如在早餐前 在5分钟内通过 Buzud 应用的“校准”功能输入指尖采血测试结果" at bounding box center [760, 449] width 461 height 63
click at [555, 471] on textarea "如果您有血糖仪： - 您可以在空腹状态下进行校准，会建议在早餐前 在5分钟内通过 Buzud 应用的“校准”功能输入指尖采血测试结果" at bounding box center [760, 449] width 461 height 63
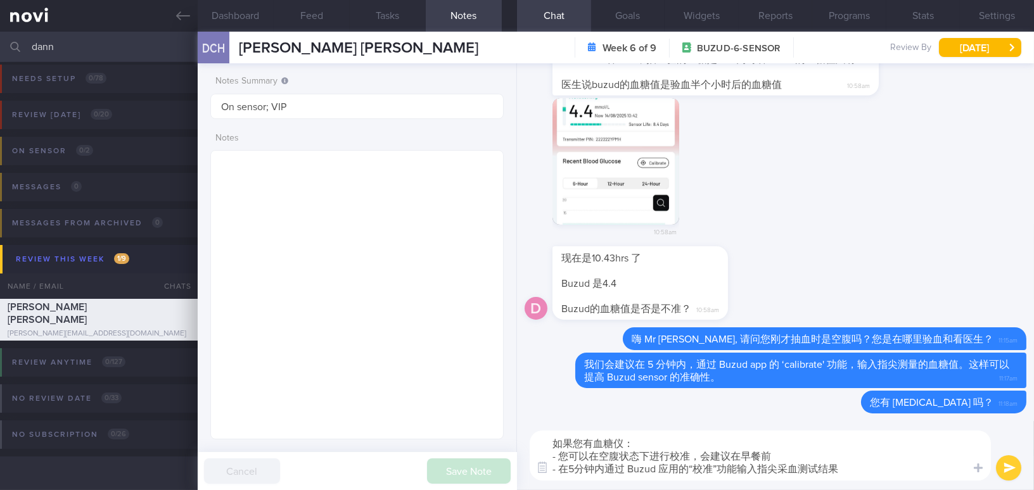
click at [603, 469] on textarea "如果您有血糖仪： - 您可以在空腹状态下进行校准，会建议在早餐前 - 在5分钟内通过 Buzud 应用的“校准”功能输入指尖采血测试结果" at bounding box center [760, 456] width 461 height 50
click at [558, 469] on textarea "如果您有血糖仪： - 您可以在空腹状态下进行校准，会建议在早餐前 - 在5分钟内通过 Buzud 应用的“校准”功能输入指尖采血测试结果" at bounding box center [760, 456] width 461 height 50
click at [666, 466] on textarea "如果您有血糖仪： - 您可以在空腹状态下进行校准，会建议在早餐前 - 测试指尖血糖值5分钟内通过 Buzud 应用的“校准”功能输入指尖采血测试结果" at bounding box center [760, 456] width 461 height 50
drag, startPoint x: 732, startPoint y: 471, endPoint x: 789, endPoint y: 469, distance: 57.7
click at [789, 469] on textarea "如果您有血糖仪： - 您可以在空腹状态下进行校准，会建议在早餐前 - 测试指尖血糖值5分钟内，通过 Buzud 应用的“校准”功能输入指尖采血测试结果" at bounding box center [760, 456] width 461 height 50
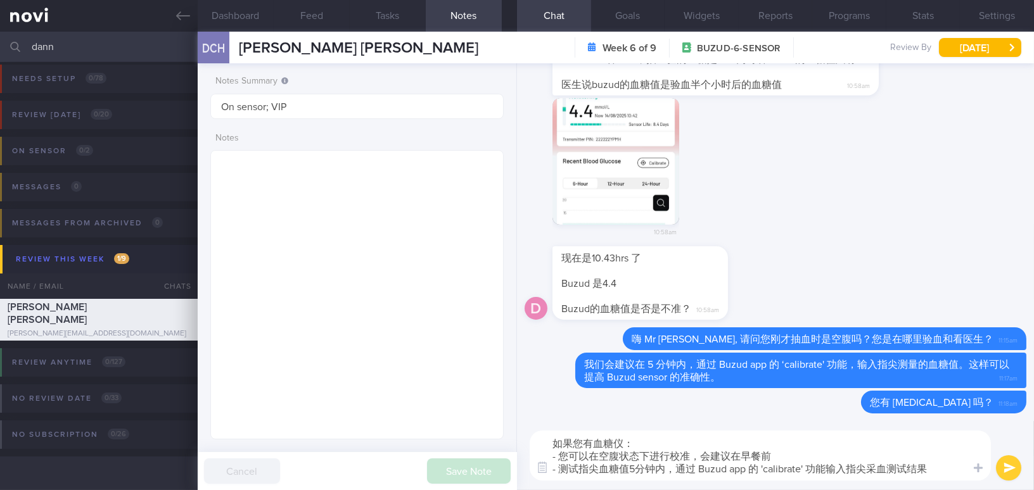
drag, startPoint x: 869, startPoint y: 469, endPoint x: 931, endPoint y: 464, distance: 62.2
click at [931, 464] on textarea "如果您有血糖仪： - 您可以在空腹状态下进行校准，会建议在早餐前 - 测试指尖血糖值5分钟内，通过 Buzud app 的 'calibrate' 功能输入指…" at bounding box center [760, 456] width 461 height 50
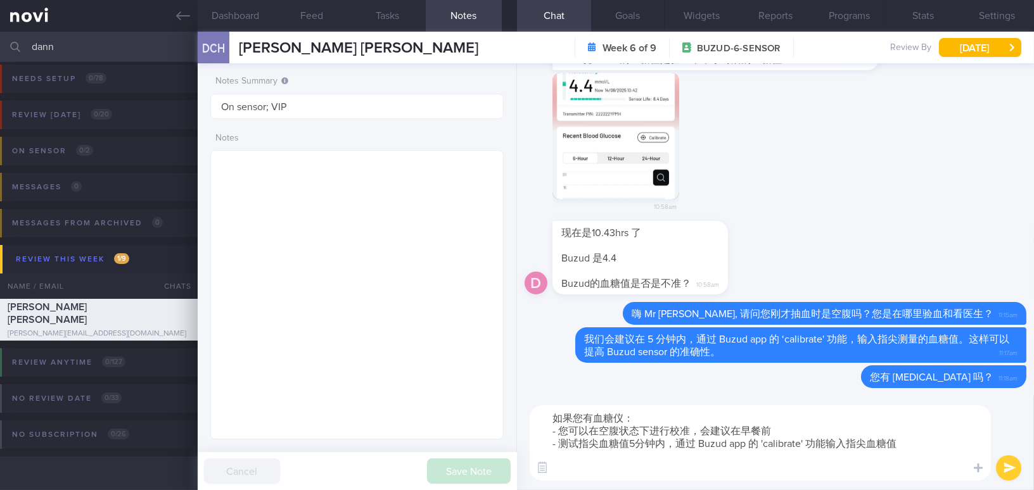
type textarea "如果您有血糖仪： - 您可以在空腹状态下进行校准，会建议在早餐前 - 测试指尖血糖值5分钟内，通过 Buzud app 的 'calibrate' 功能输入指…"
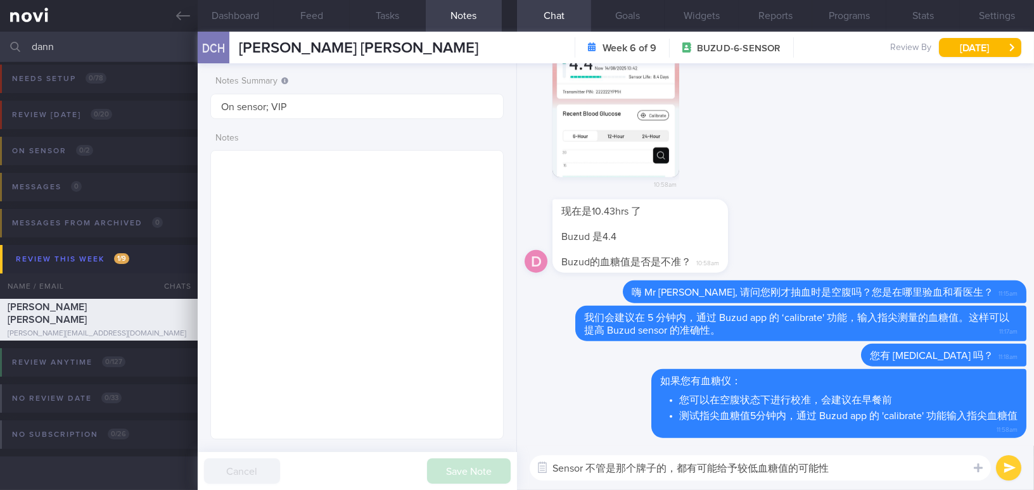
type textarea "Sensor 不管是那个牌子的，都有可能给予较低血糖值的可能性。"
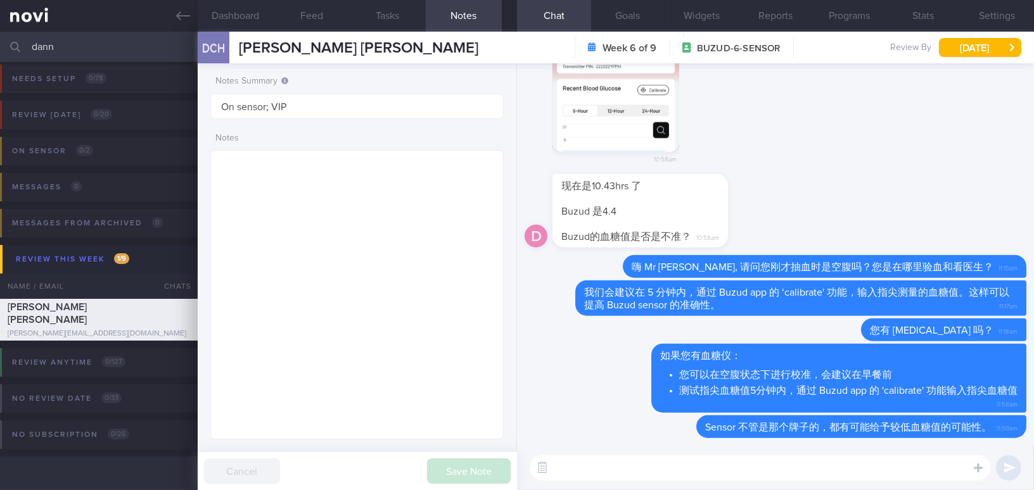
drag, startPoint x: 75, startPoint y: 41, endPoint x: 0, endPoint y: 39, distance: 74.8
click at [0, 39] on input "dann" at bounding box center [517, 47] width 1034 height 30
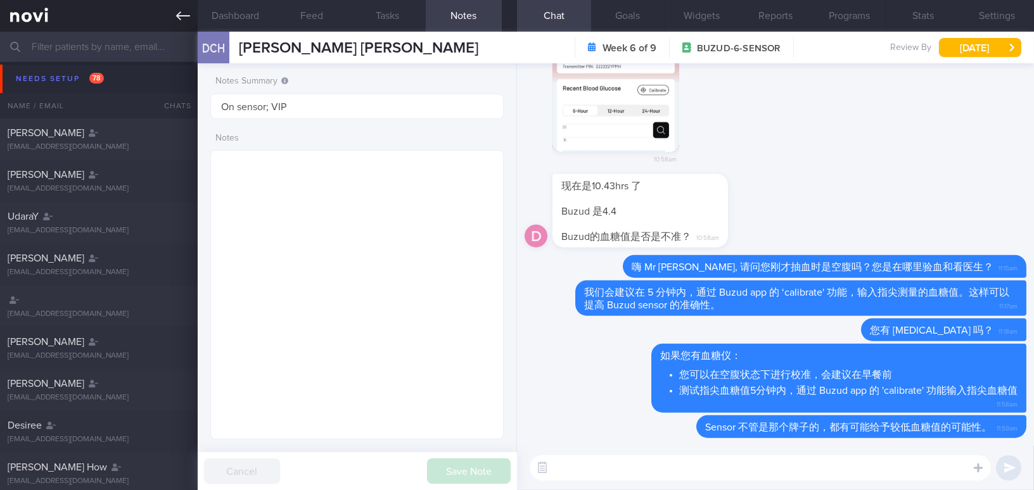
click at [176, 11] on icon at bounding box center [183, 16] width 14 height 14
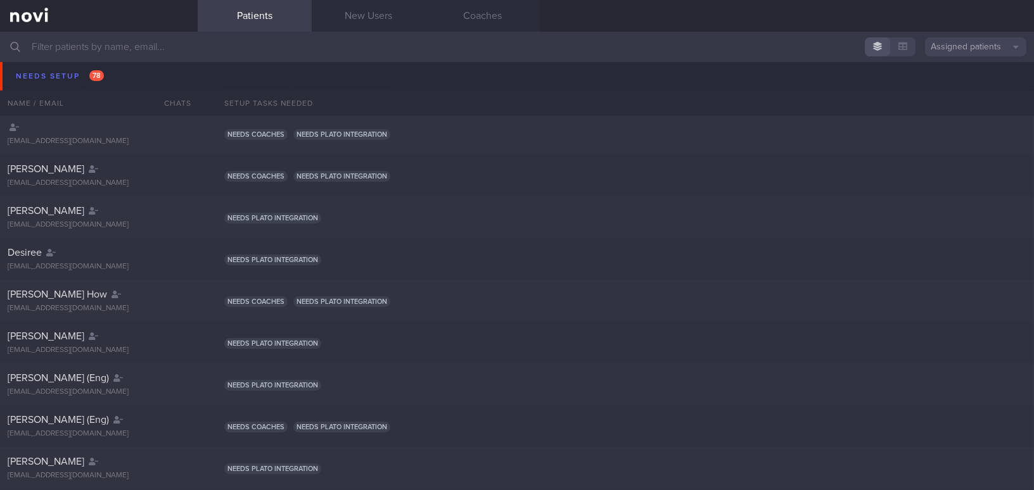
scroll to position [224, 0]
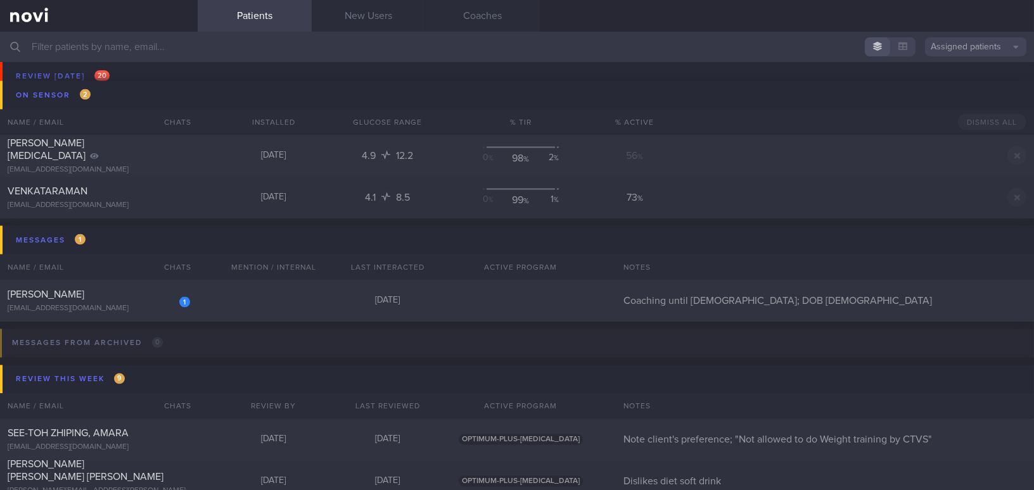
scroll to position [4209, 0]
click at [96, 289] on div "[PERSON_NAME]" at bounding box center [97, 294] width 179 height 13
select select "7"
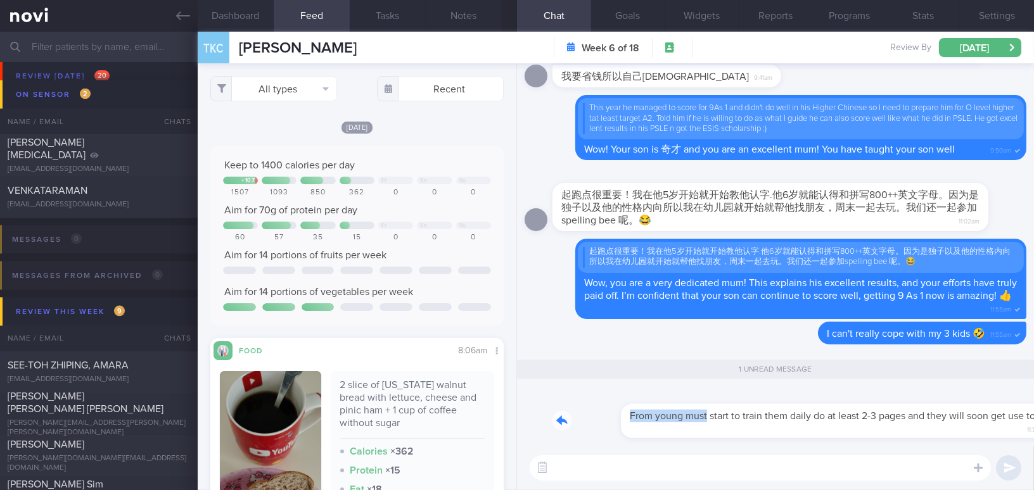
drag, startPoint x: 637, startPoint y: 406, endPoint x: 827, endPoint y: 401, distance: 190.1
click at [827, 401] on div "From young must start to train them daily do at least 2-3 pages and they will s…" at bounding box center [789, 414] width 474 height 50
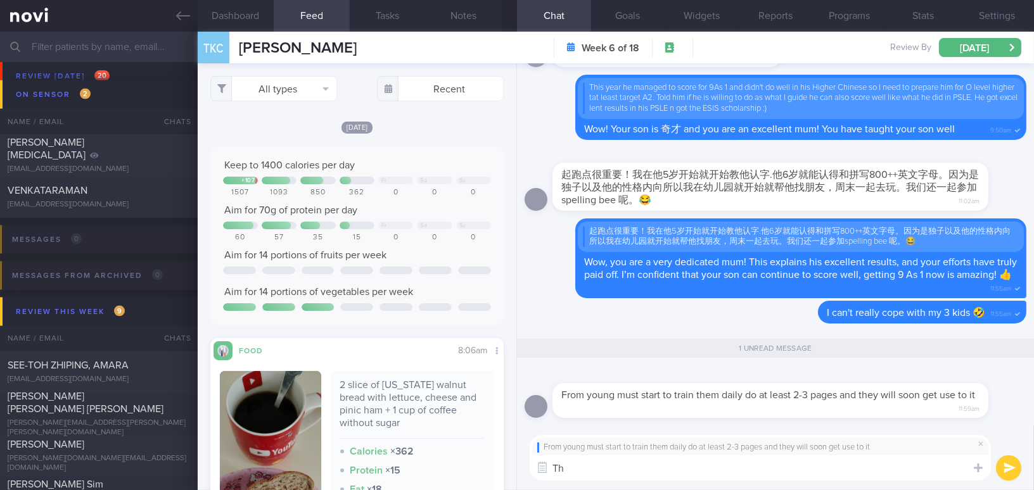
type textarea "T"
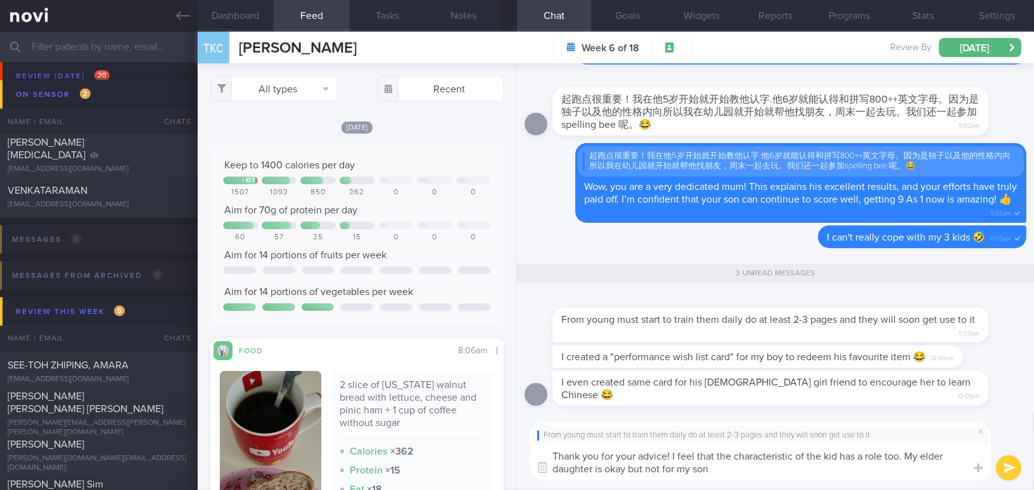
type textarea "Thank you for your advice! I feel that the characteristic of the kid has a role…"
drag, startPoint x: 718, startPoint y: 469, endPoint x: 508, endPoint y: 448, distance: 210.8
click at [508, 448] on div "Dashboard Feed Tasks Notes Chat 3 Goals Widgets Reports Programs Stats Settings…" at bounding box center [616, 261] width 836 height 459
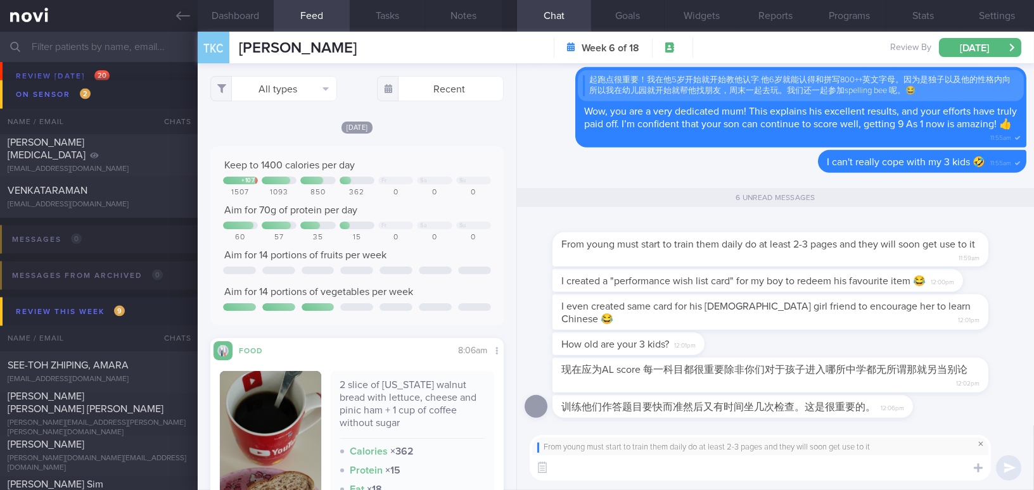
click at [981, 443] on span at bounding box center [980, 443] width 15 height 15
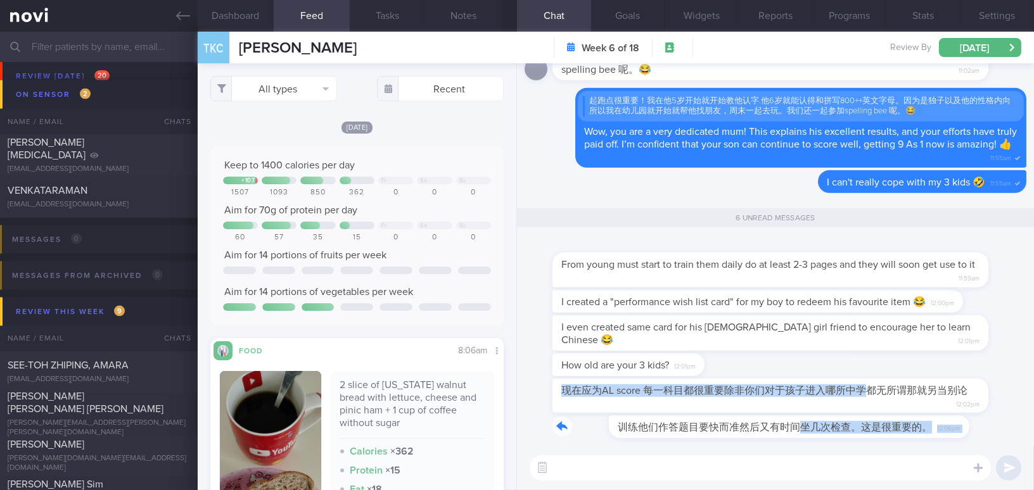
drag, startPoint x: 739, startPoint y: 417, endPoint x: 868, endPoint y: 413, distance: 129.3
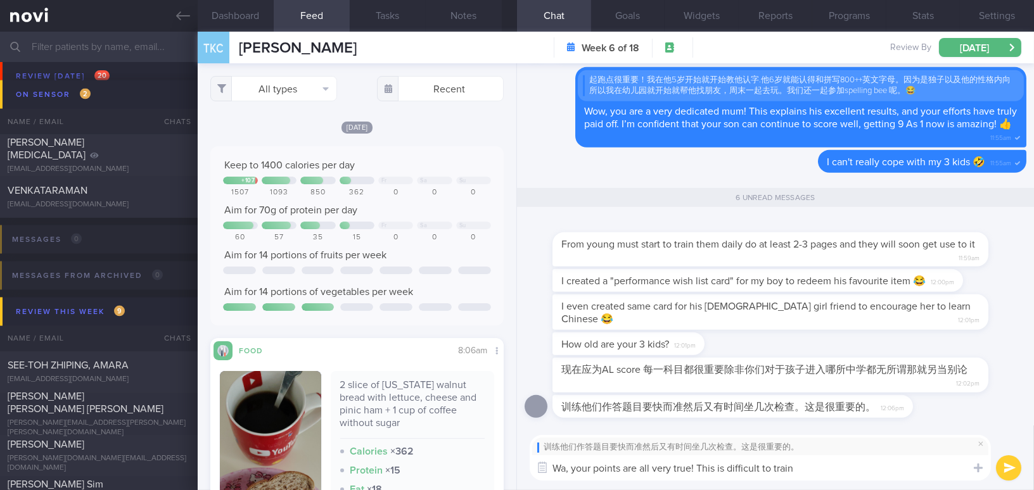
type textarea "Wa, your points are all very true! This is difficult to train!"
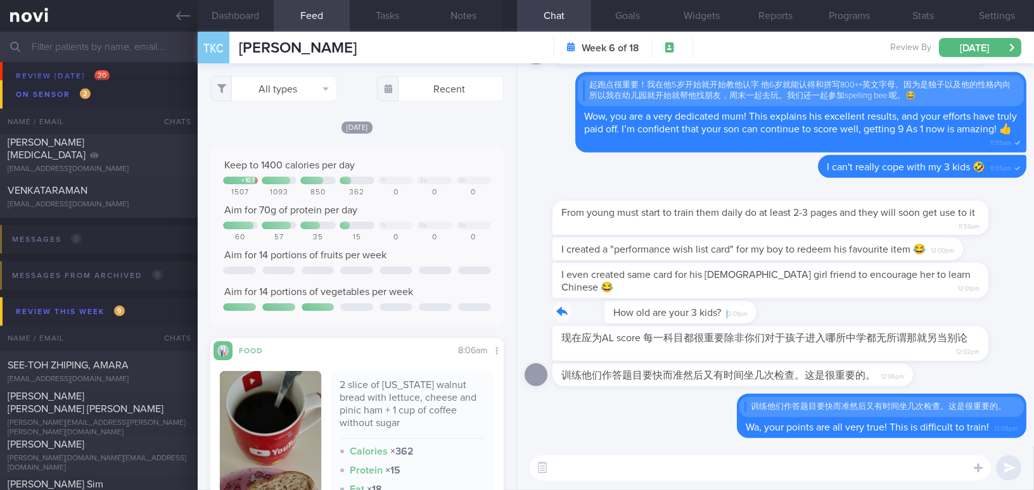
drag, startPoint x: 678, startPoint y: 304, endPoint x: 787, endPoint y: 314, distance: 108.8
click at [787, 314] on div "How old are your 3 kids? 12:01pm" at bounding box center [776, 313] width 502 height 25
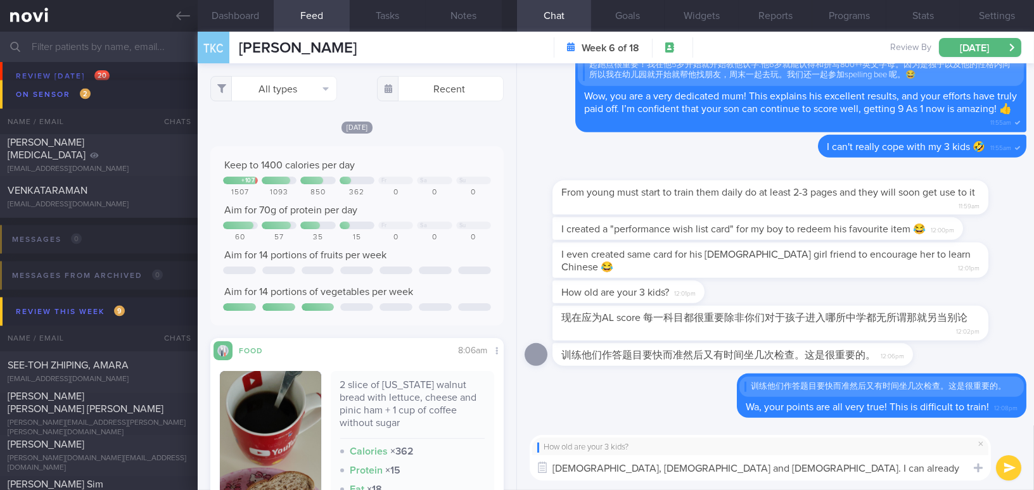
drag, startPoint x: 803, startPoint y: 471, endPoint x: 747, endPoint y: 465, distance: 56.7
click at [747, 465] on textarea "11 yo, 9 yo and 4 yo. I can already feel the PSLE stress" at bounding box center [760, 467] width 461 height 25
click at [819, 473] on textarea "11 yo, 9 yo and 4 yo. I can already feel the PSLE stress" at bounding box center [760, 467] width 461 height 25
type textarea "11 yo, 9 yo and 4 yo. I can already feel the PSLE stress"
click at [1008, 471] on button "submit" at bounding box center [1008, 467] width 25 height 25
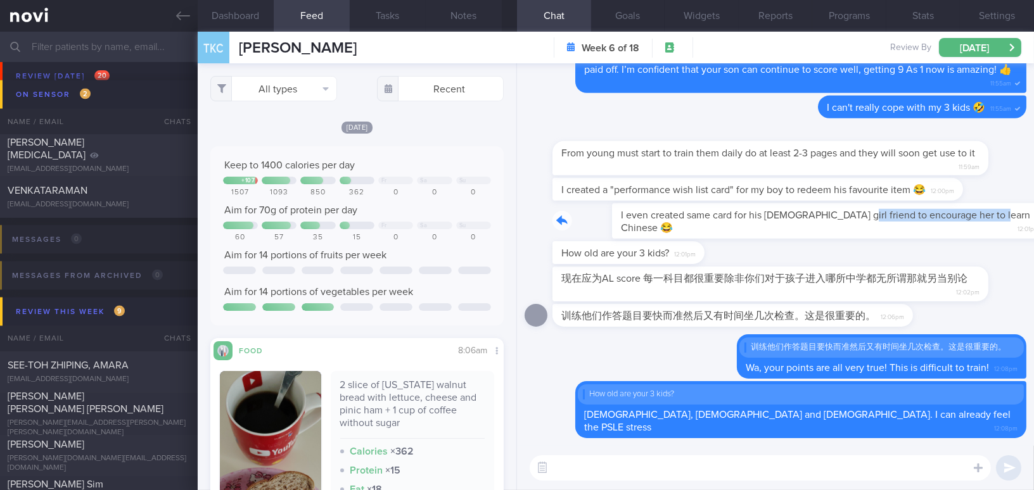
drag, startPoint x: 791, startPoint y: 222, endPoint x: 937, endPoint y: 229, distance: 145.9
click at [937, 229] on div "I even created same card for his Vietnamese girl friend to encourage her to lea…" at bounding box center [789, 220] width 474 height 35
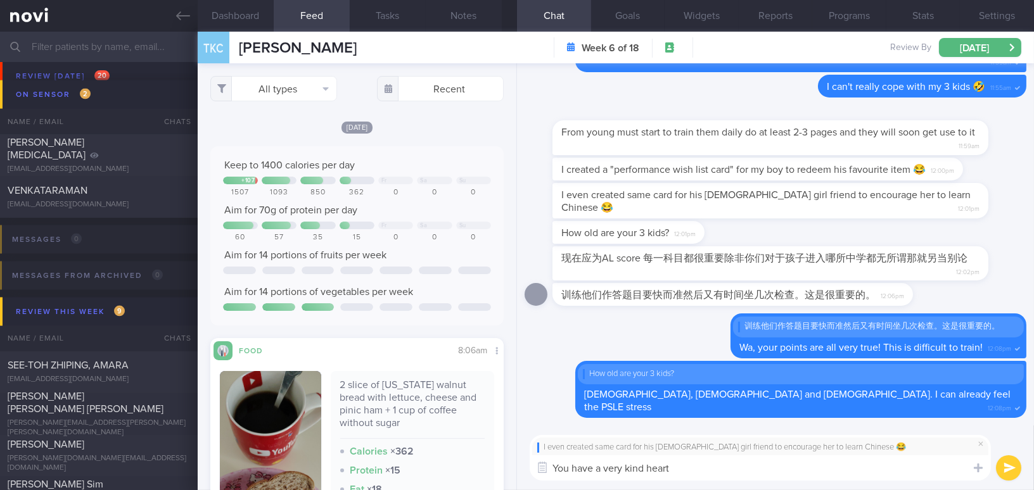
type textarea "You have a very kind heart!"
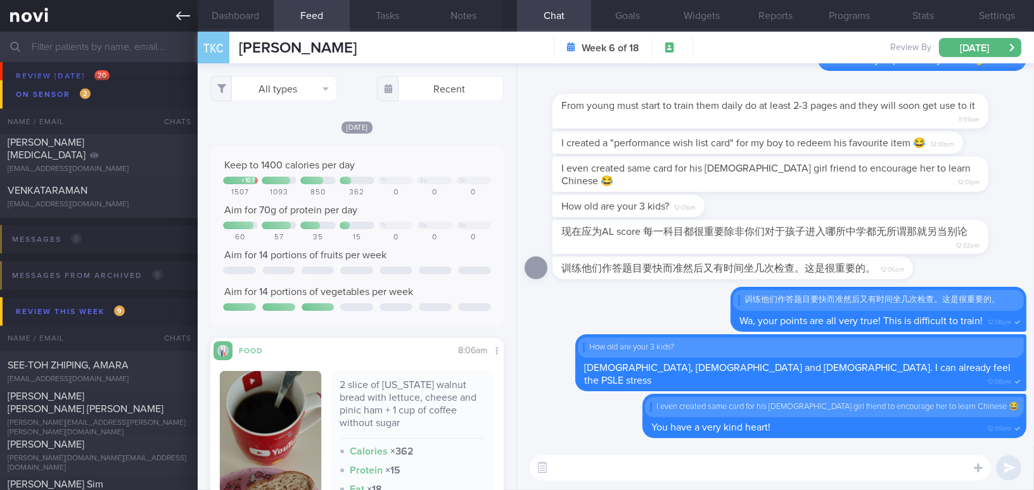
click at [176, 16] on icon at bounding box center [183, 16] width 14 height 14
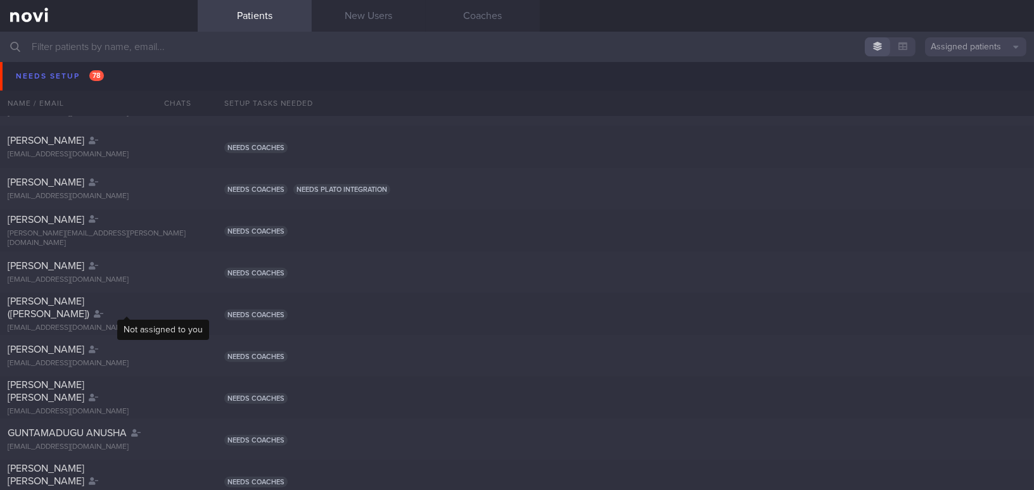
scroll to position [2680, 0]
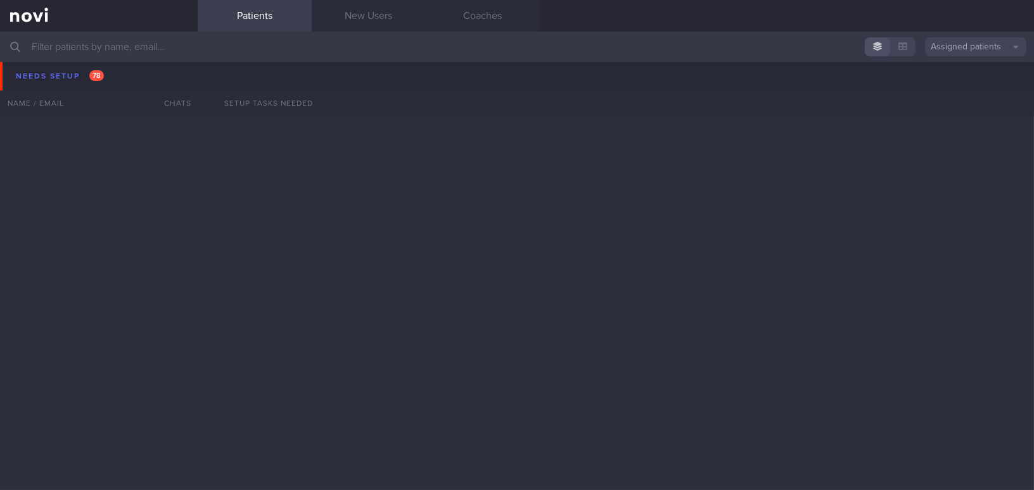
scroll to position [2680, 0]
